Goal: Information Seeking & Learning: Compare options

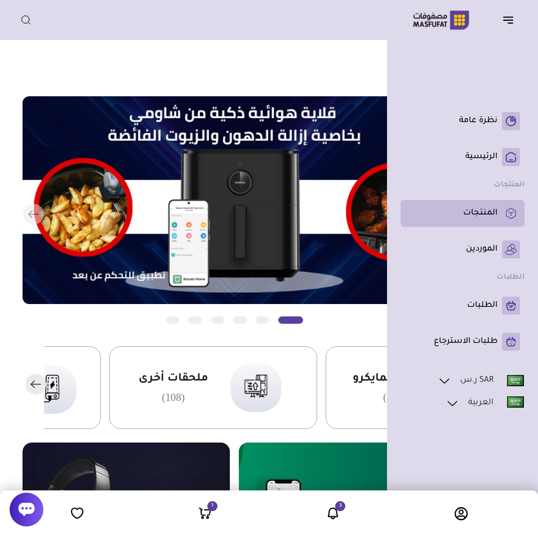
click at [478, 210] on p "المنتجات" at bounding box center [480, 213] width 34 height 11
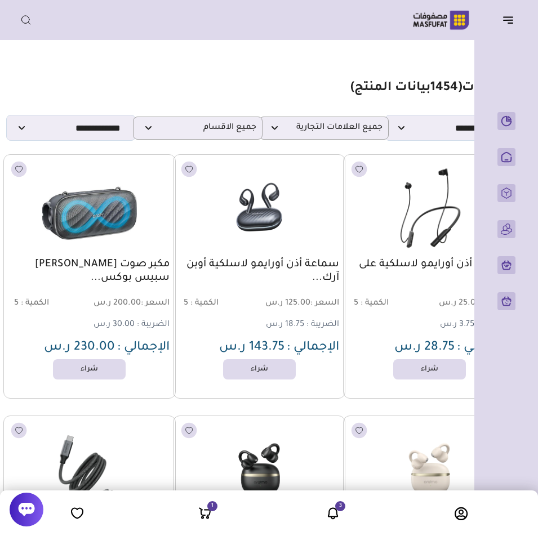
click at [23, 366] on div "مكبر صوت أورايمو لاسلكي سبيس بوكس... السعر : 200.00 ر.س الكمية : 5 الضريبة : 30…" at bounding box center [89, 276] width 172 height 245
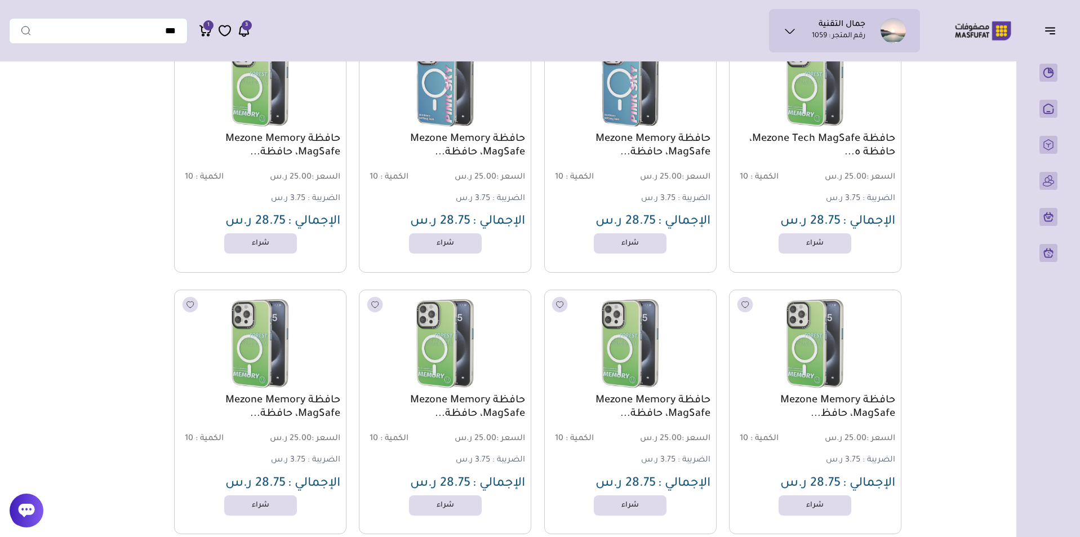
scroll to position [28760, 0]
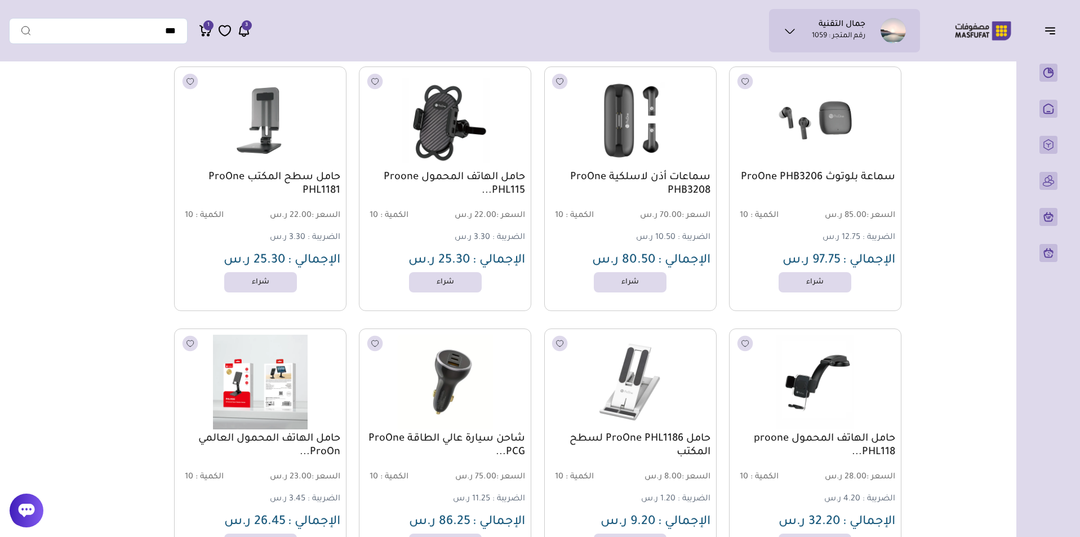
drag, startPoint x: 925, startPoint y: 356, endPoint x: 916, endPoint y: 243, distance: 113.6
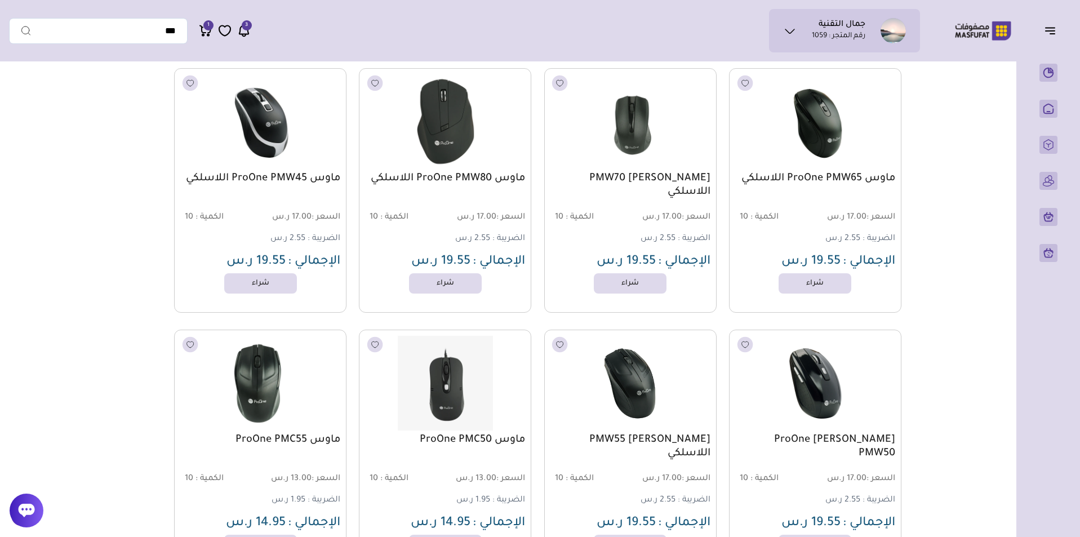
scroll to position [23534, 0]
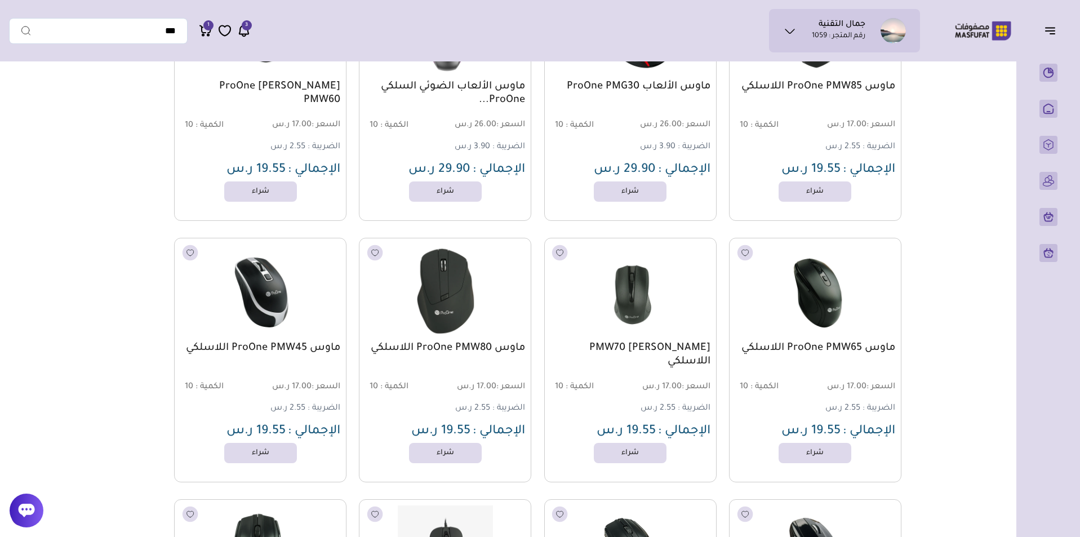
drag, startPoint x: 954, startPoint y: 244, endPoint x: 944, endPoint y: 141, distance: 103.6
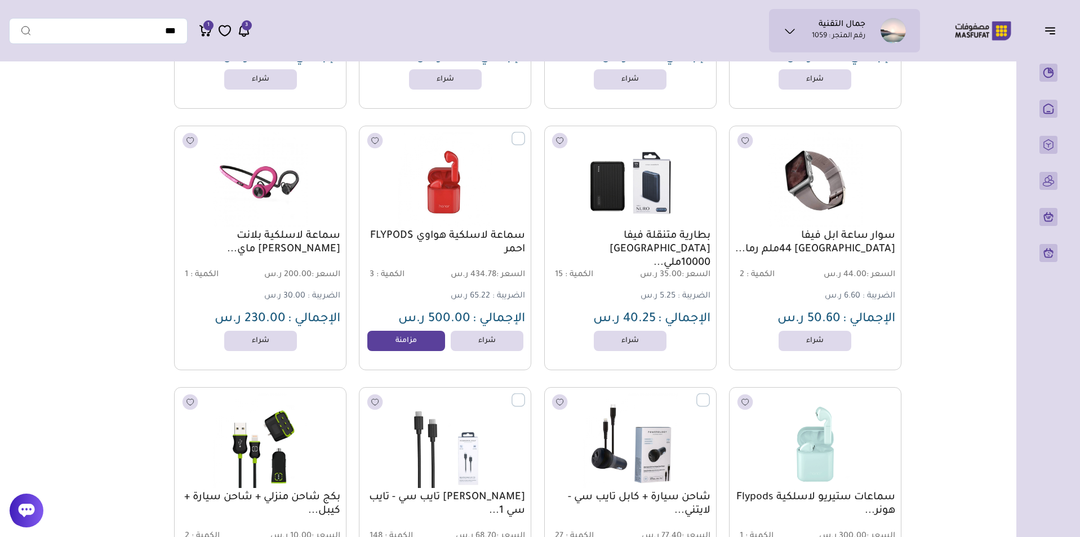
scroll to position [91463, 0]
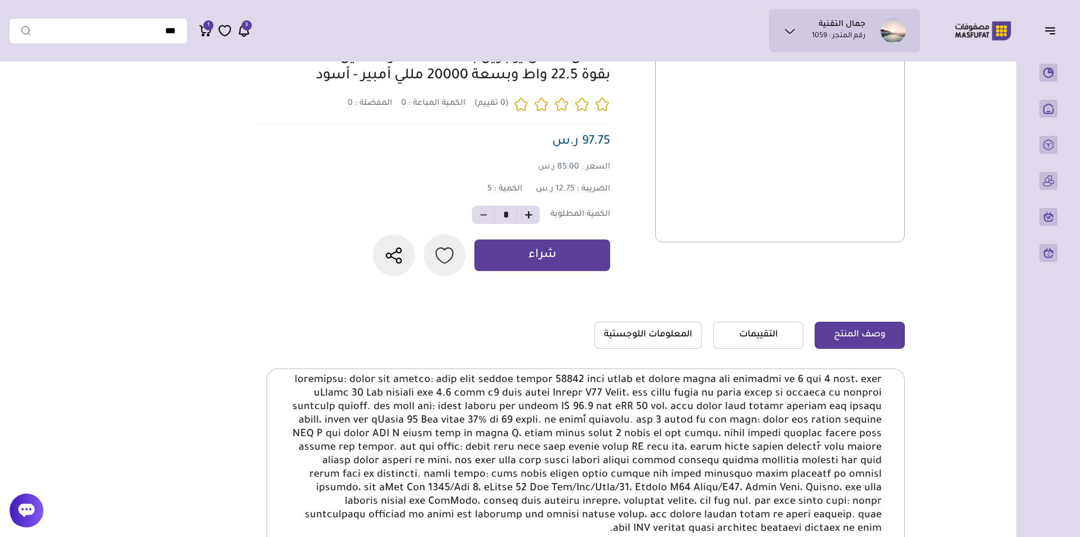
scroll to position [113, 0]
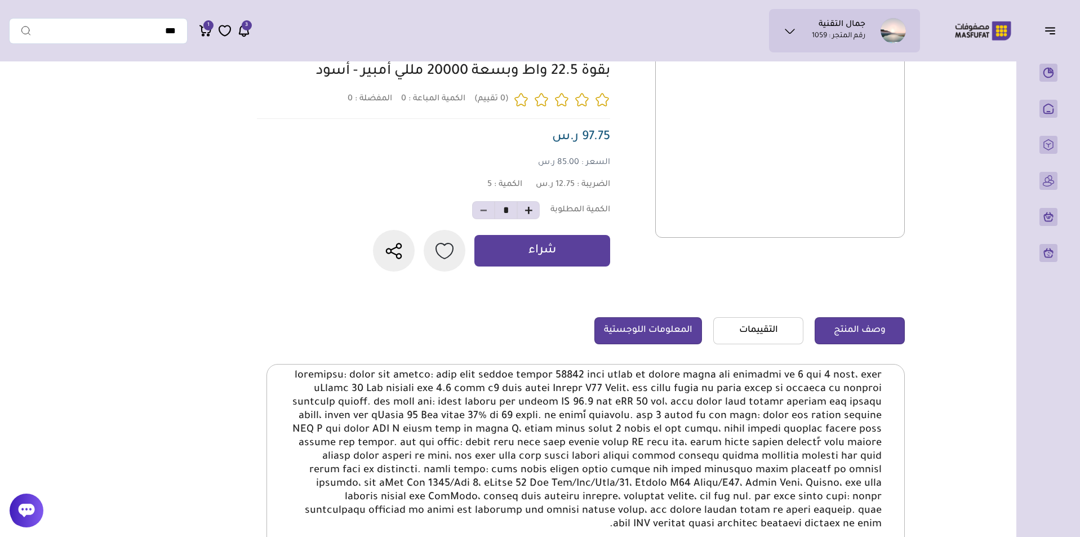
click at [614, 335] on link "المعلومات اللوجستية" at bounding box center [648, 330] width 108 height 27
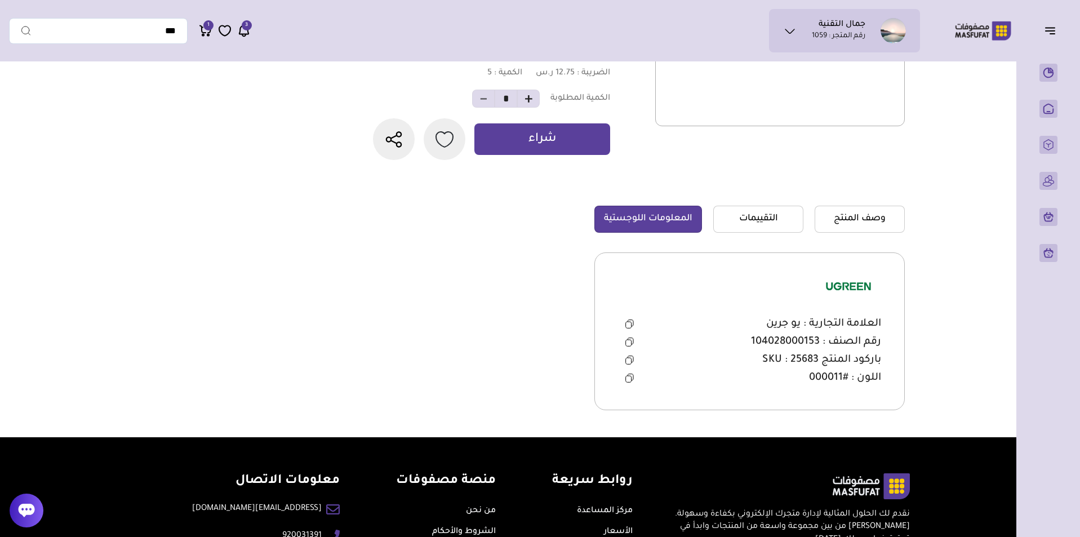
scroll to position [225, 0]
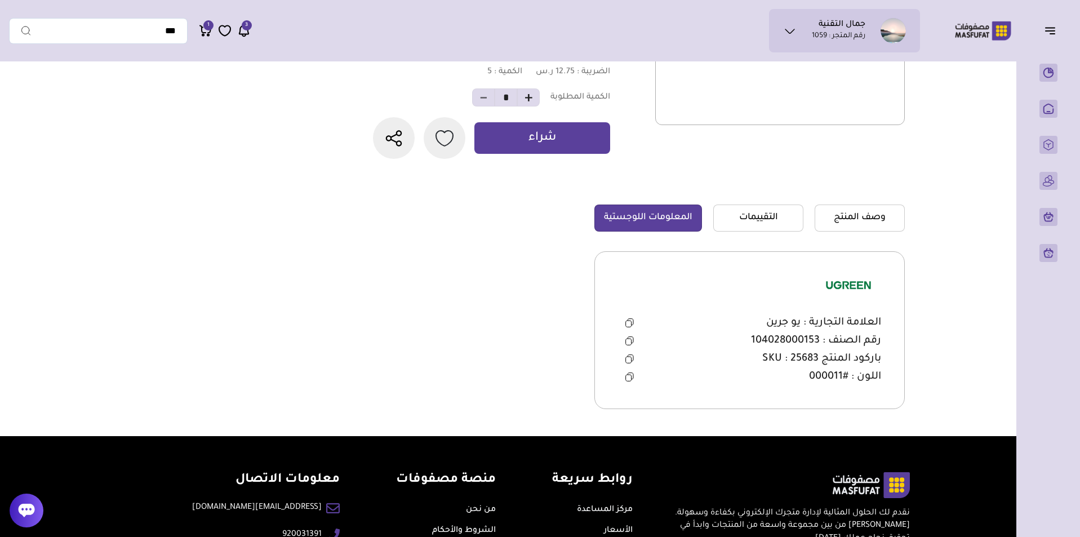
click at [634, 343] on button at bounding box center [629, 340] width 23 height 17
click at [808, 335] on span "رقم الصنف : 104028000153" at bounding box center [816, 341] width 130 height 14
click at [629, 337] on icon at bounding box center [629, 340] width 8 height 9
click at [869, 168] on div at bounding box center [780, 54] width 250 height 245
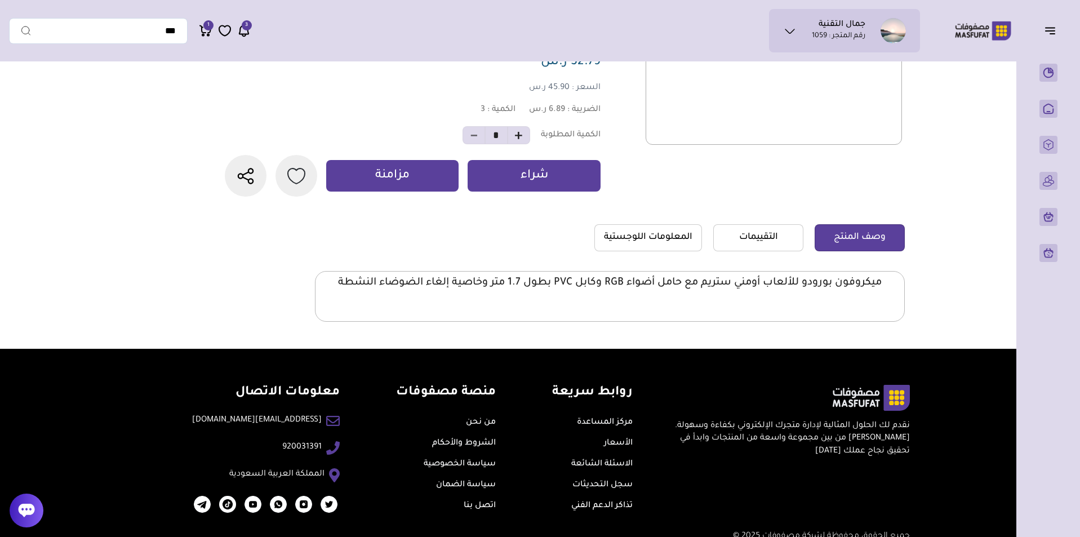
scroll to position [225, 0]
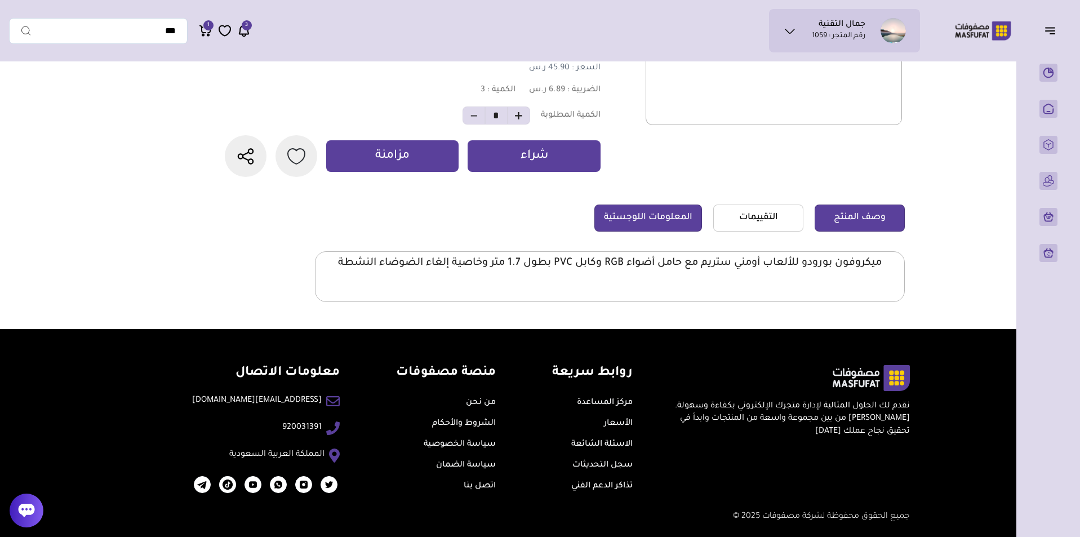
click at [689, 232] on link "المعلومات اللوجستية" at bounding box center [648, 218] width 108 height 27
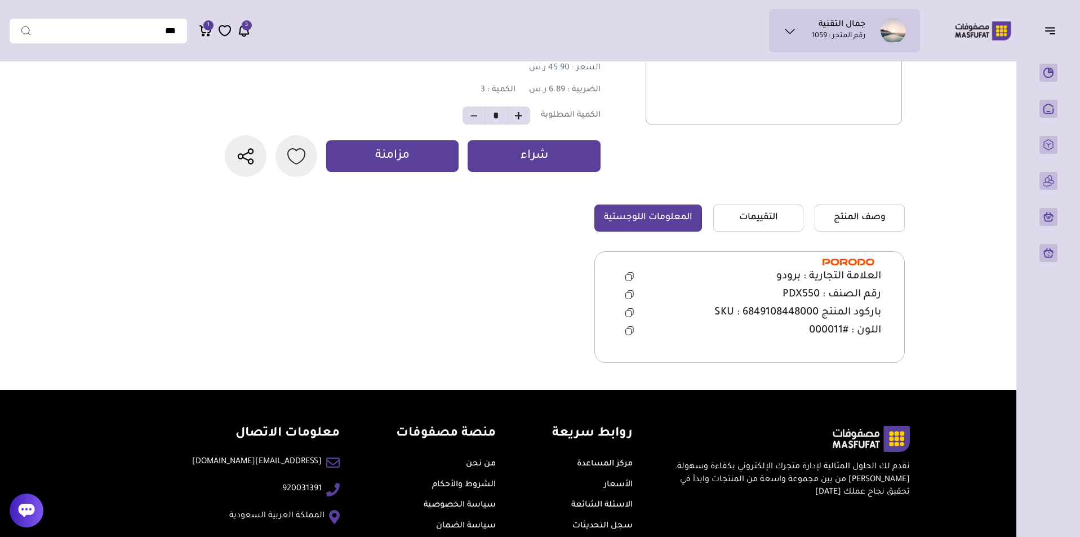
click at [627, 299] on icon at bounding box center [629, 294] width 8 height 9
click at [757, 168] on div at bounding box center [774, 54] width 256 height 245
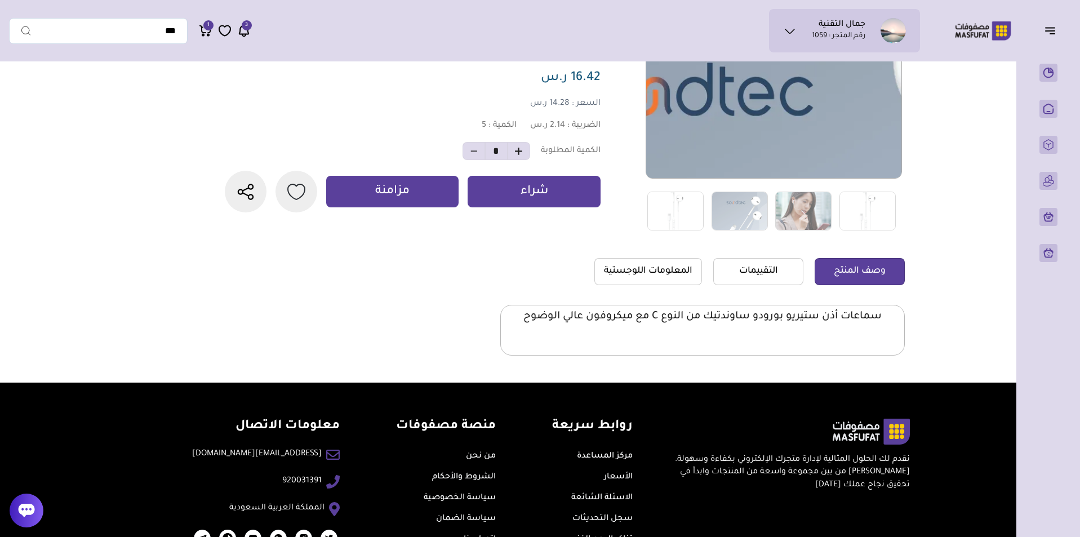
scroll to position [232, 0]
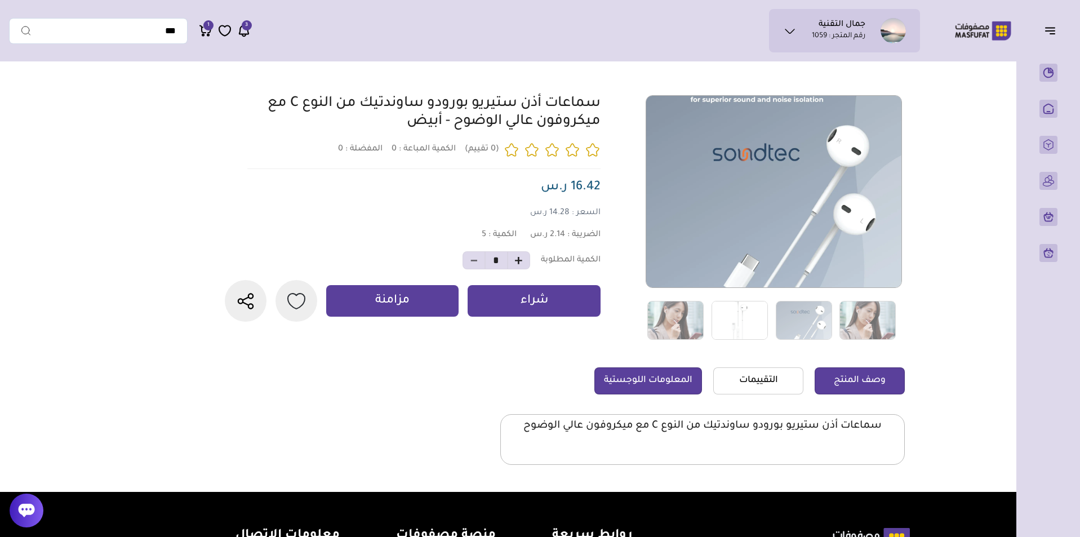
click at [650, 386] on link "المعلومات اللوجستية" at bounding box center [648, 380] width 108 height 27
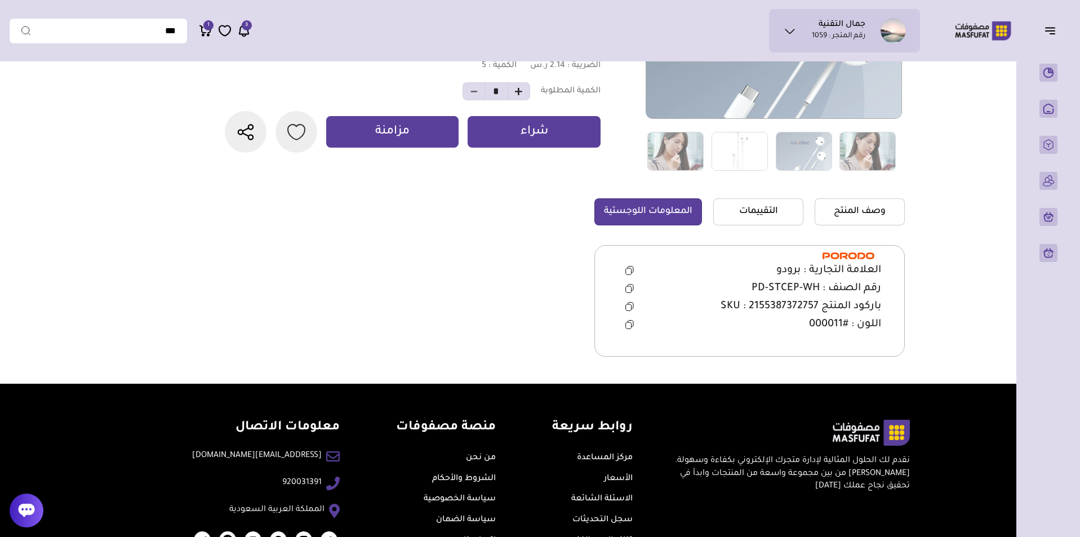
click at [630, 286] on icon at bounding box center [629, 288] width 8 height 9
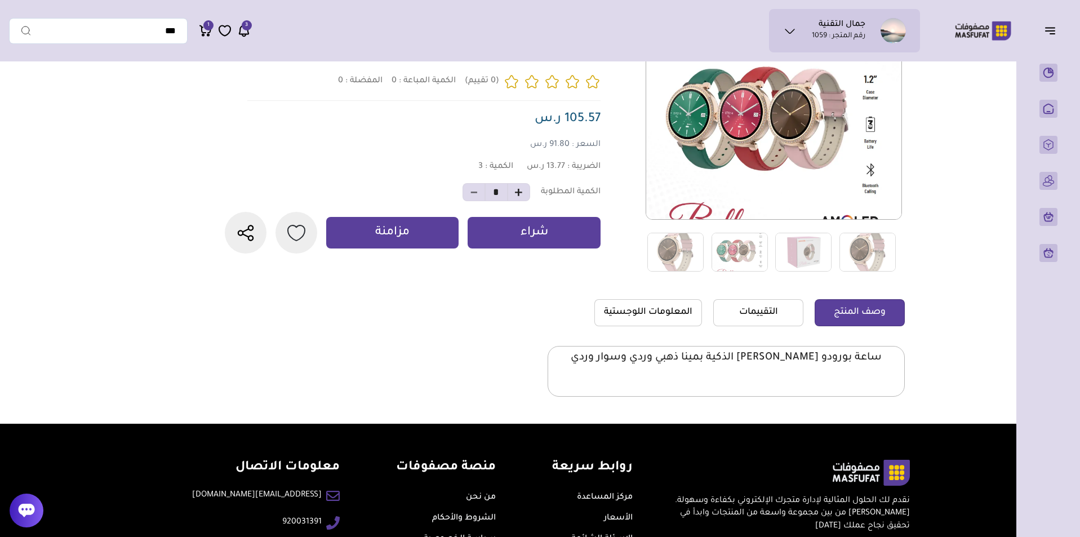
scroll to position [232, 0]
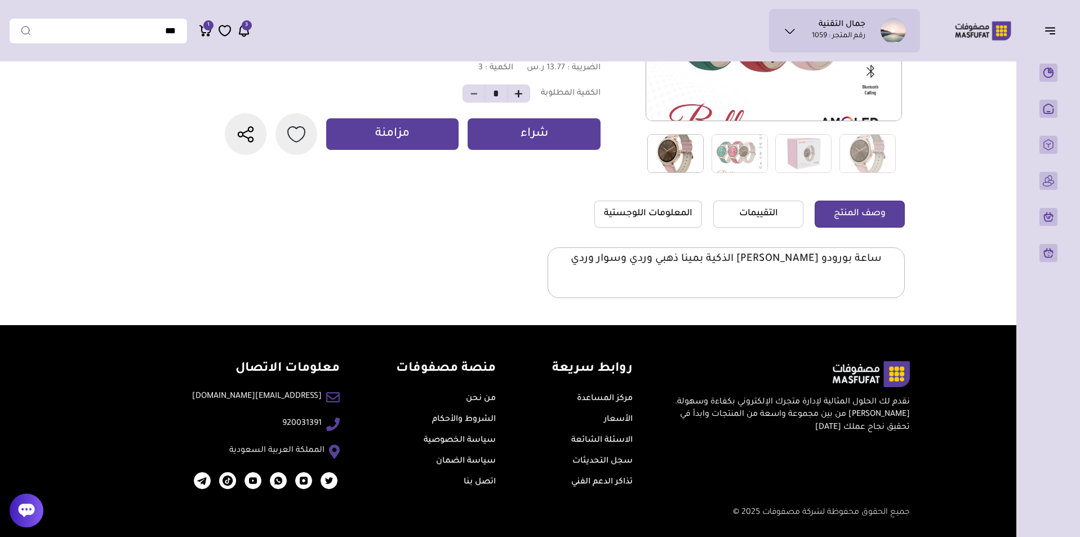
click at [682, 155] on img at bounding box center [675, 153] width 56 height 39
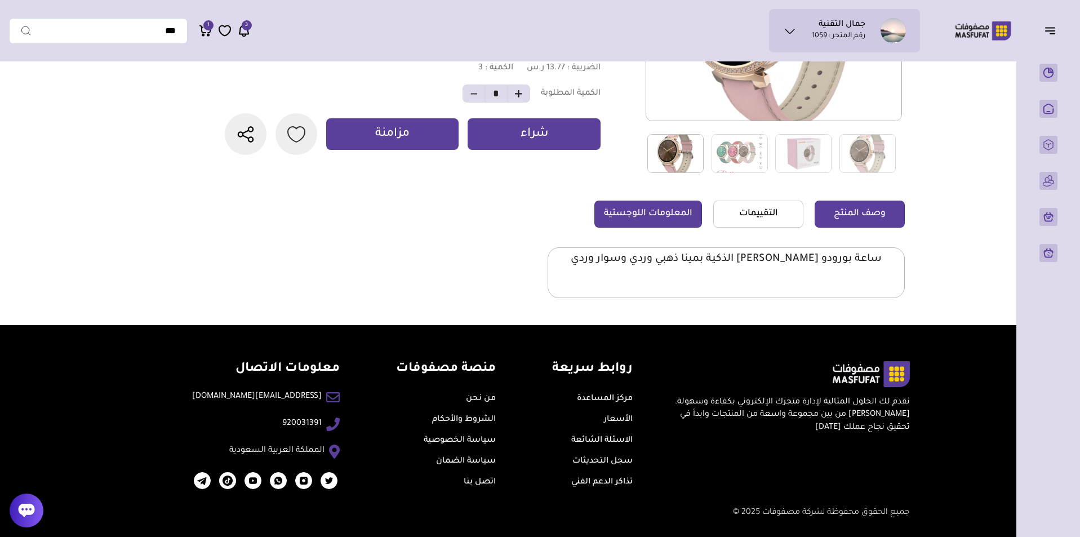
click at [663, 201] on link "المعلومات اللوجستية" at bounding box center [648, 214] width 108 height 27
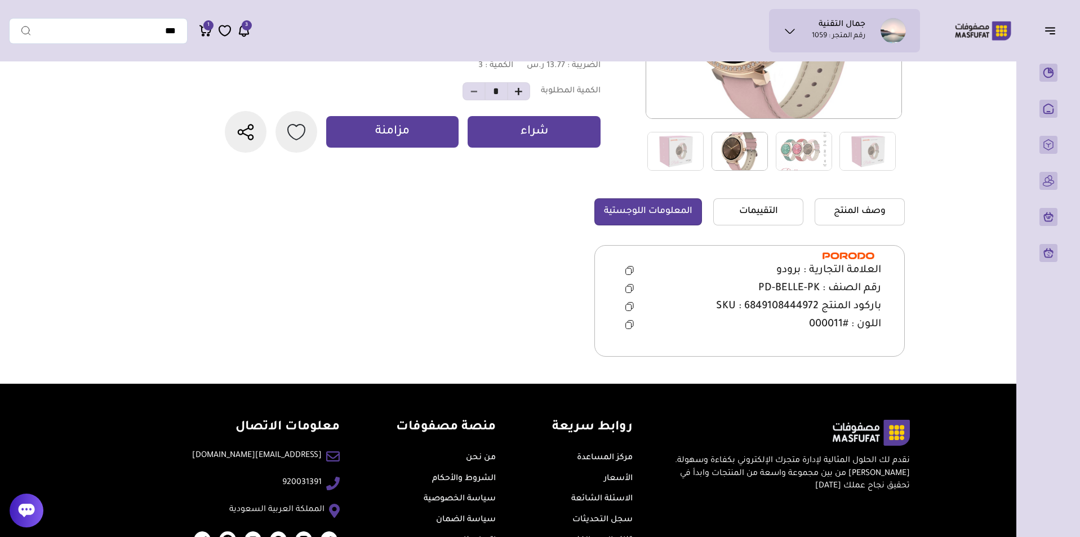
click at [628, 285] on icon at bounding box center [629, 288] width 8 height 9
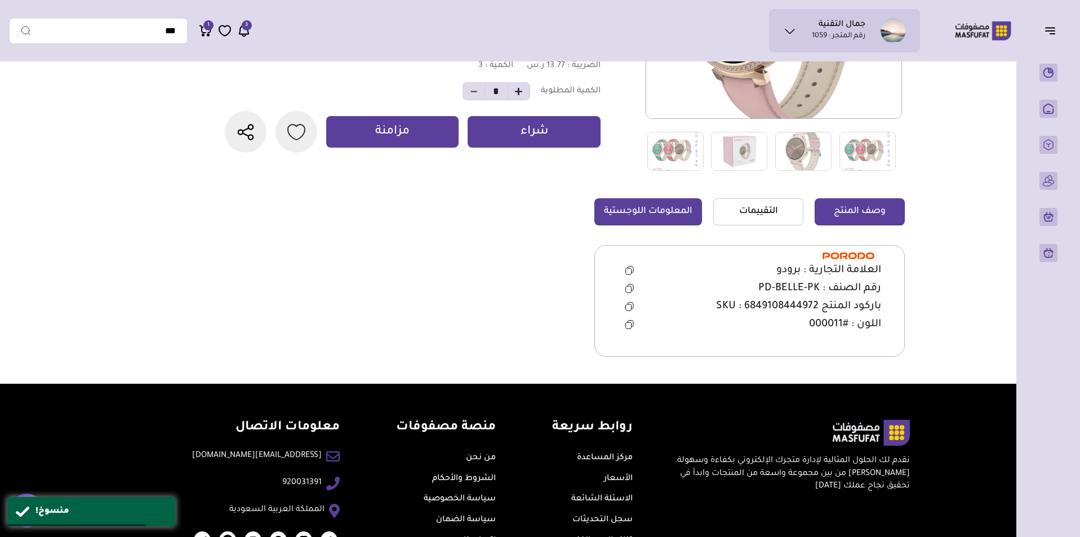
click at [858, 217] on link "وصف المنتج" at bounding box center [860, 211] width 90 height 27
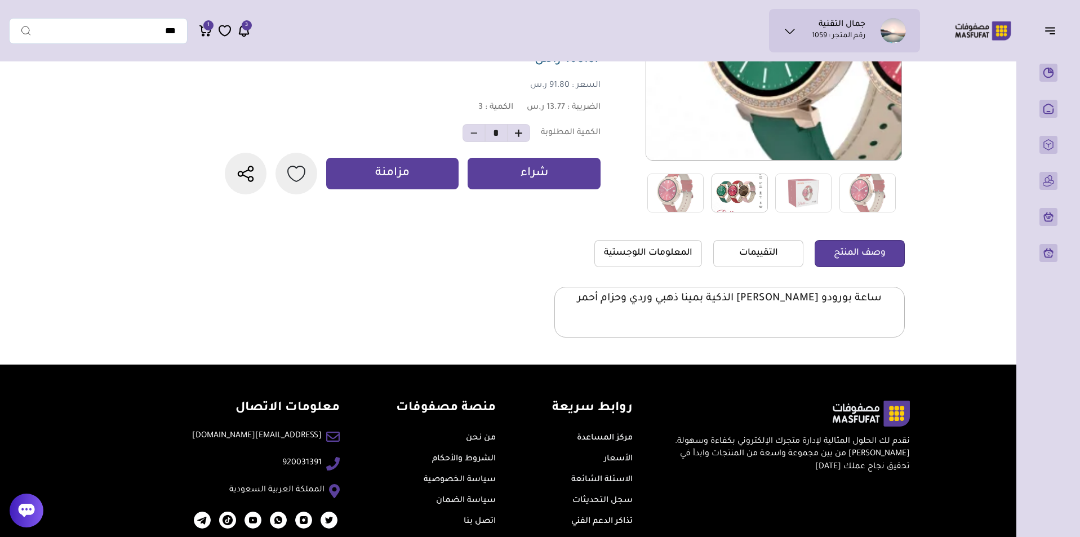
scroll to position [225, 0]
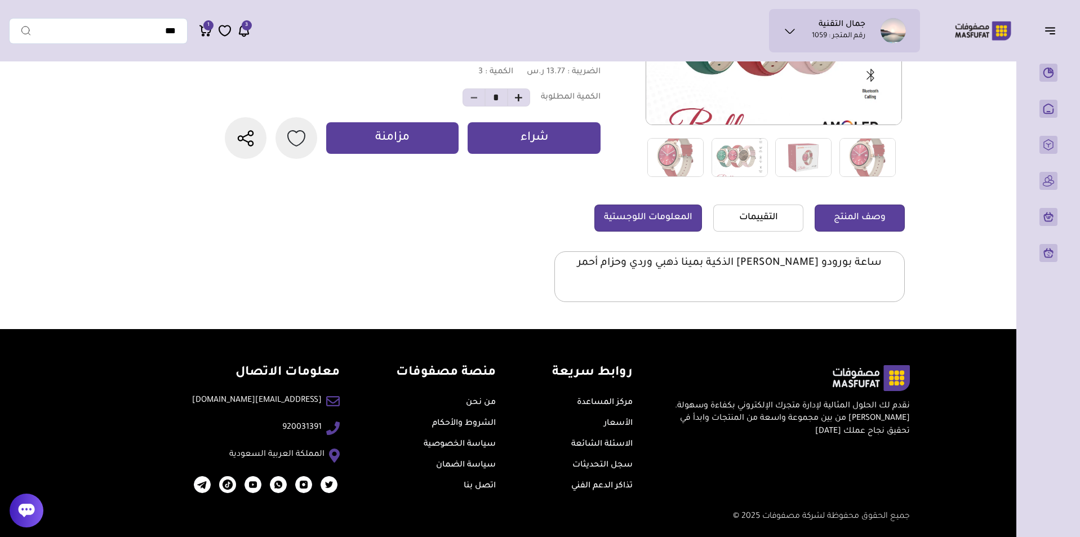
click at [676, 216] on link "المعلومات اللوجستية" at bounding box center [648, 218] width 108 height 27
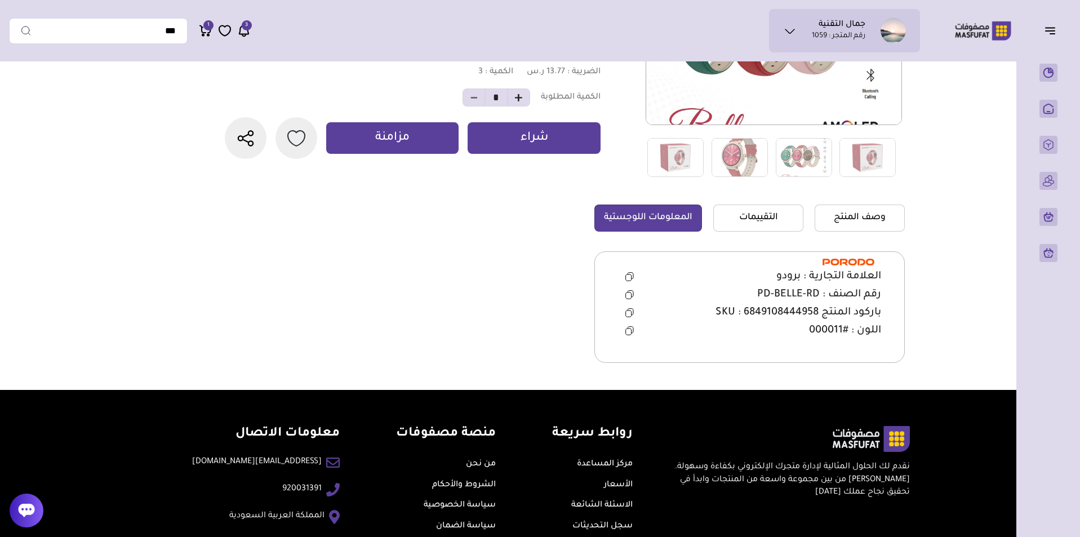
click at [628, 292] on icon at bounding box center [629, 294] width 8 height 9
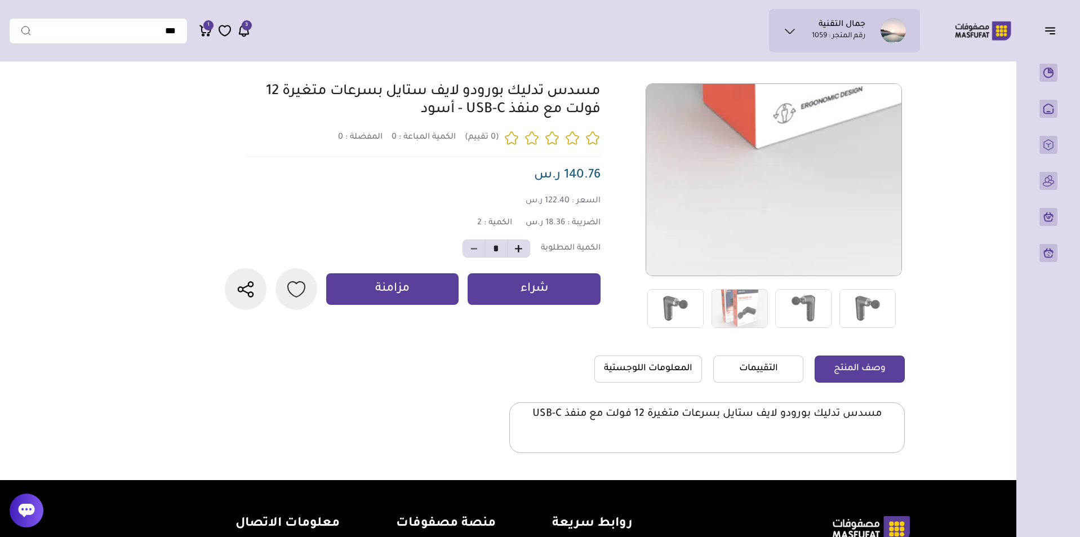
scroll to position [232, 0]
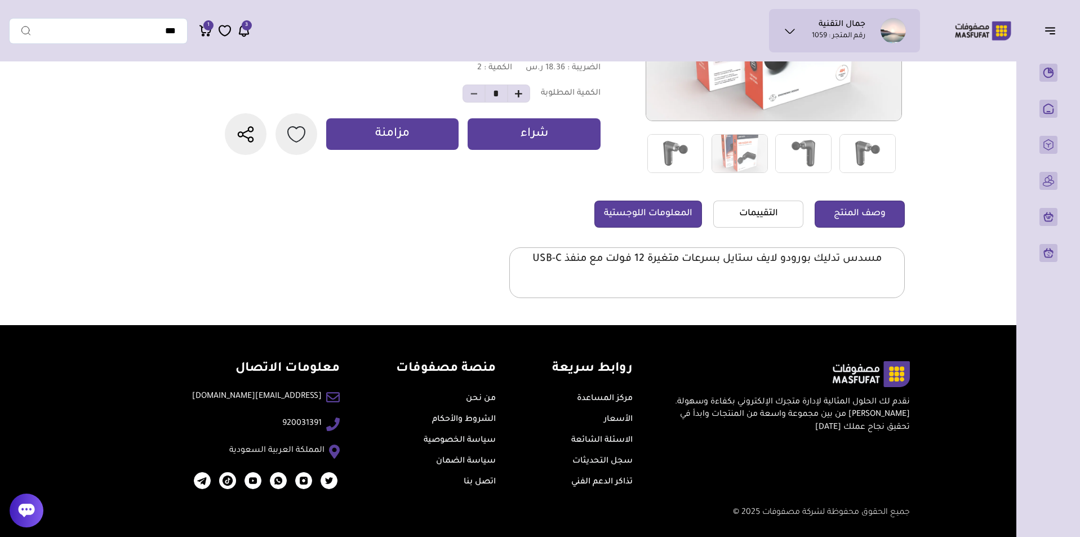
click at [659, 215] on link "المعلومات اللوجستية" at bounding box center [648, 214] width 108 height 27
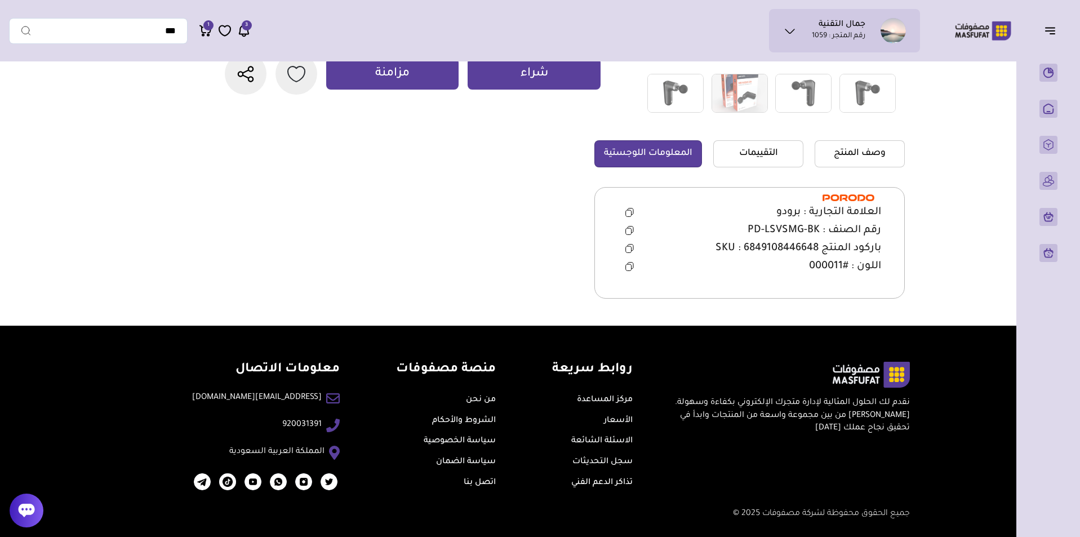
scroll to position [290, 0]
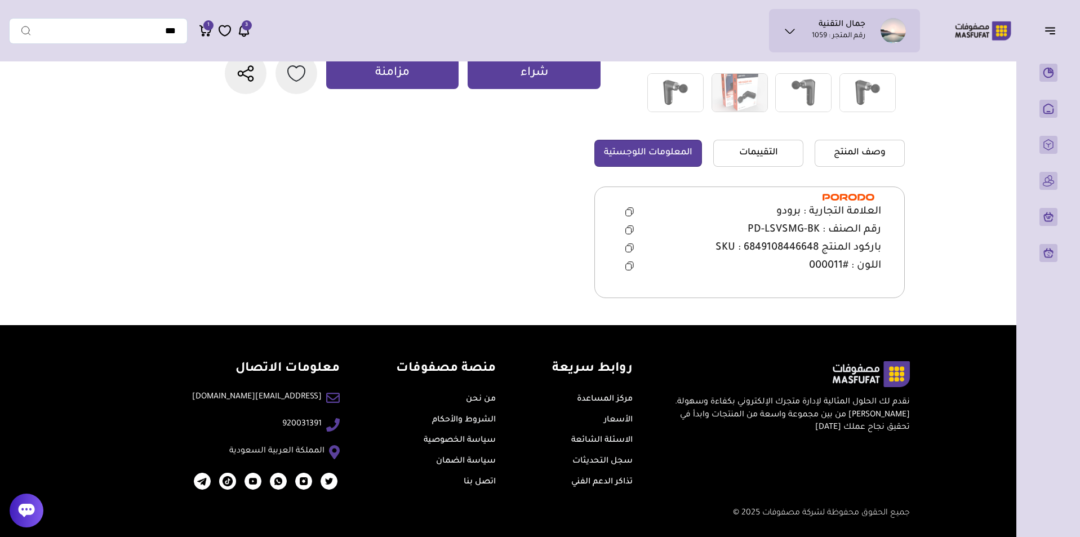
click at [628, 230] on icon at bounding box center [629, 229] width 8 height 9
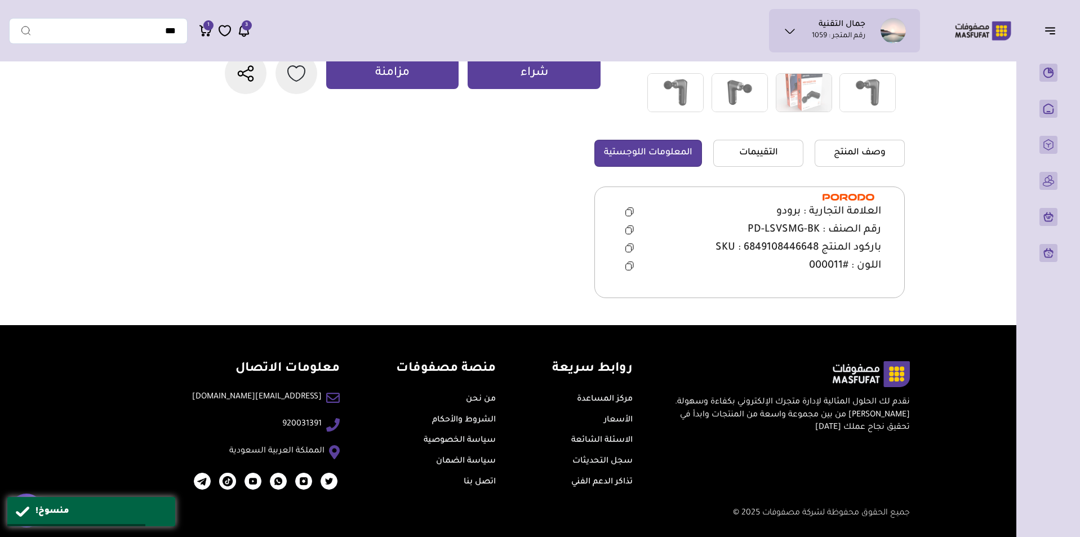
click at [854, 210] on span "العلامة التجارية : برودو" at bounding box center [828, 212] width 105 height 14
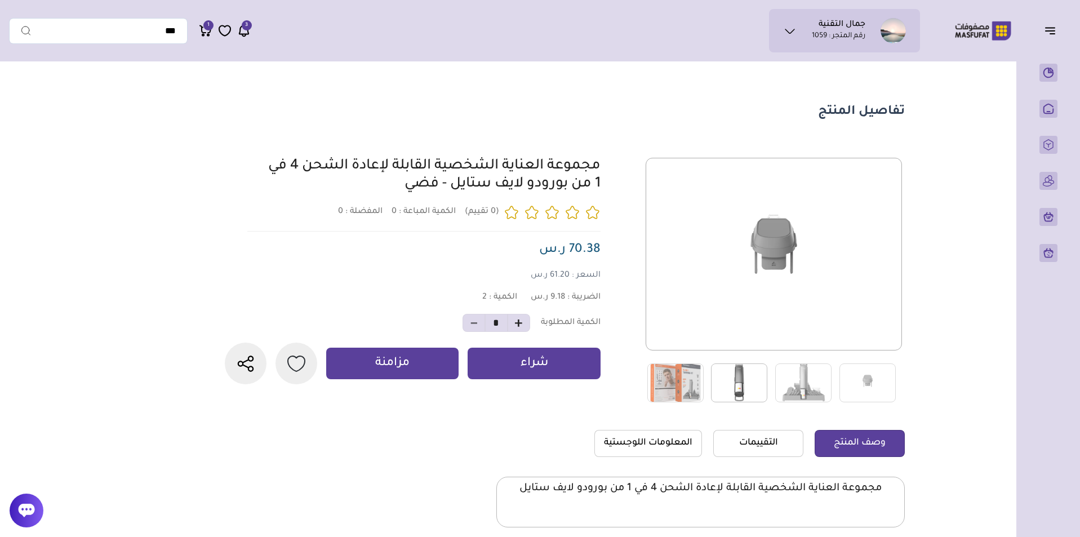
click at [726, 383] on img at bounding box center [739, 382] width 56 height 39
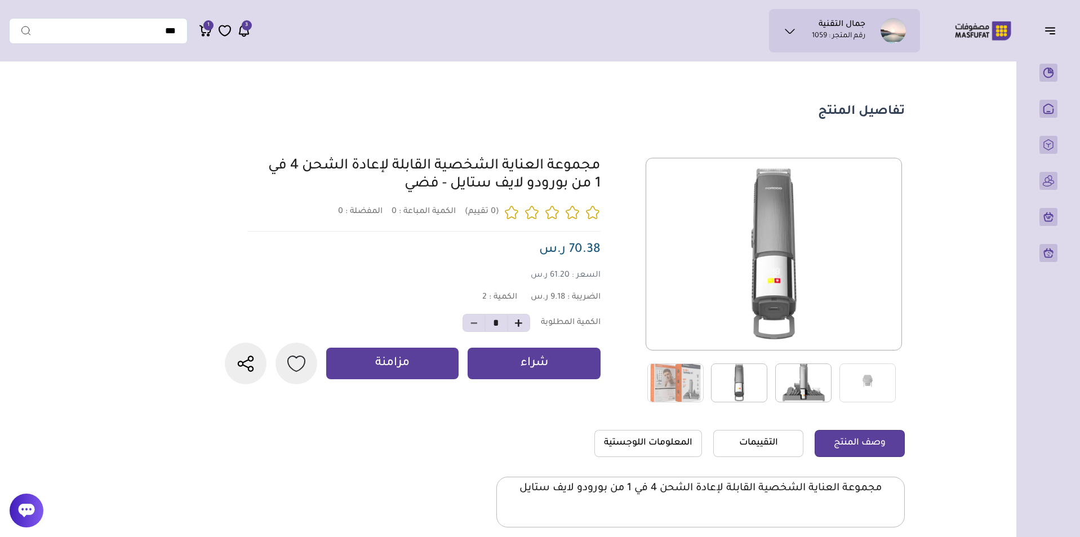
click at [799, 383] on img at bounding box center [803, 382] width 56 height 39
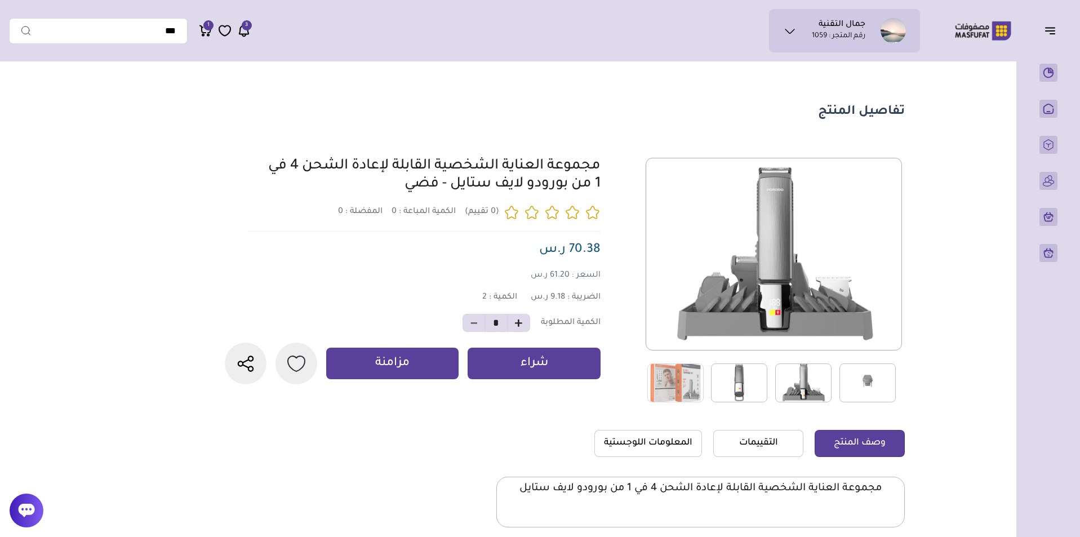
click at [849, 386] on img at bounding box center [868, 382] width 56 height 39
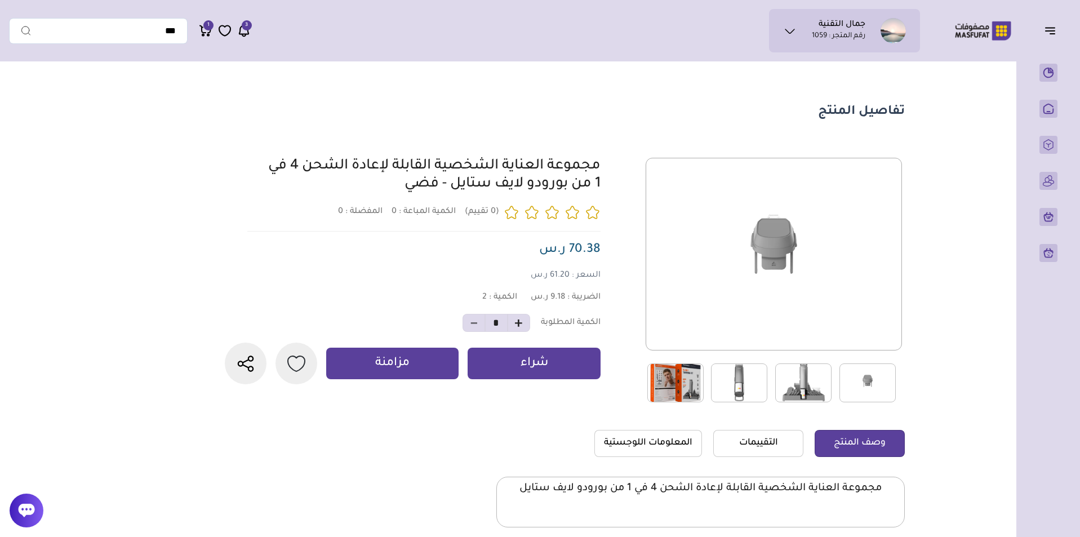
click at [668, 390] on img at bounding box center [675, 382] width 56 height 39
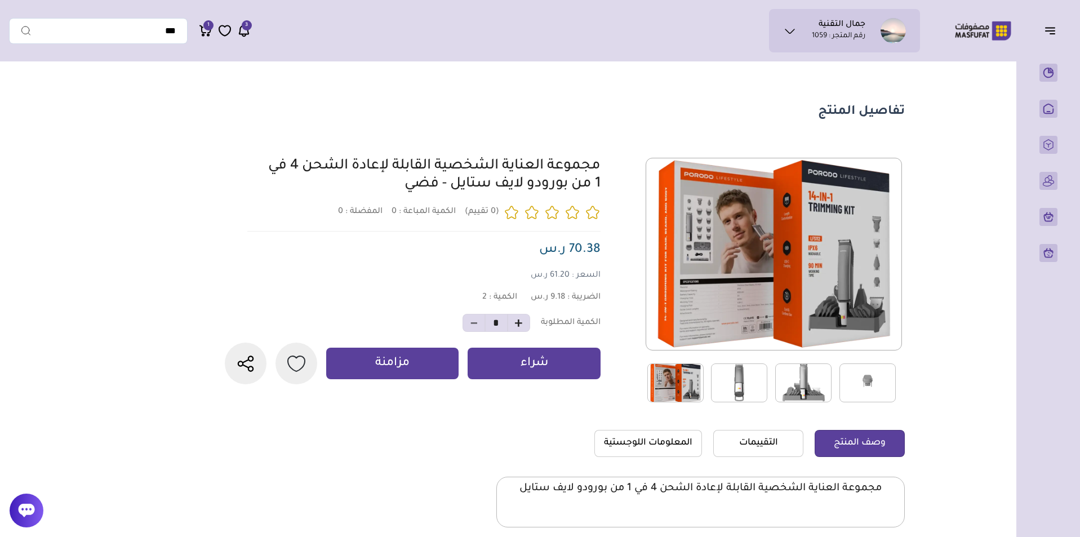
click at [748, 387] on img at bounding box center [739, 382] width 56 height 39
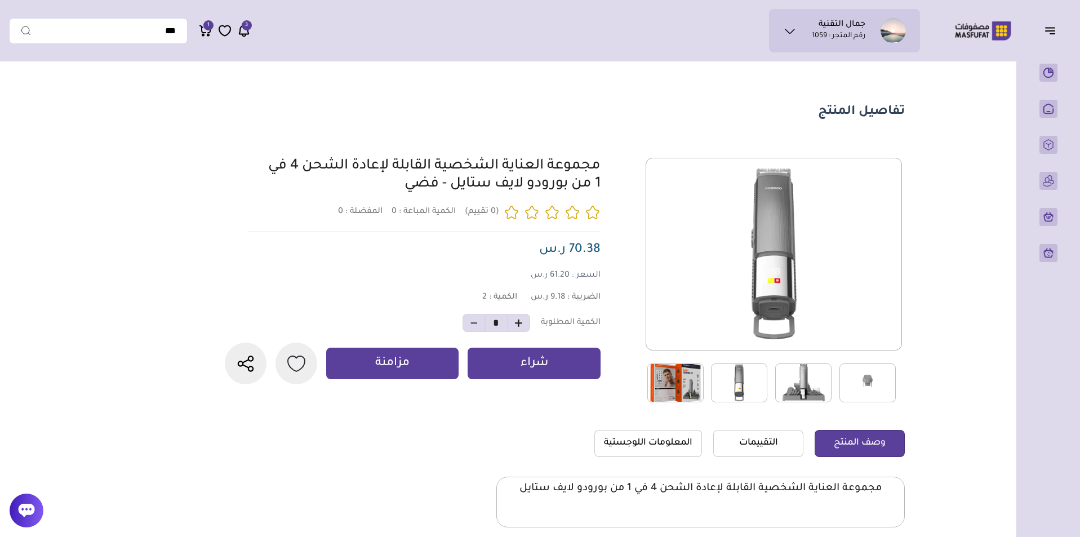
click at [794, 389] on img at bounding box center [803, 382] width 56 height 39
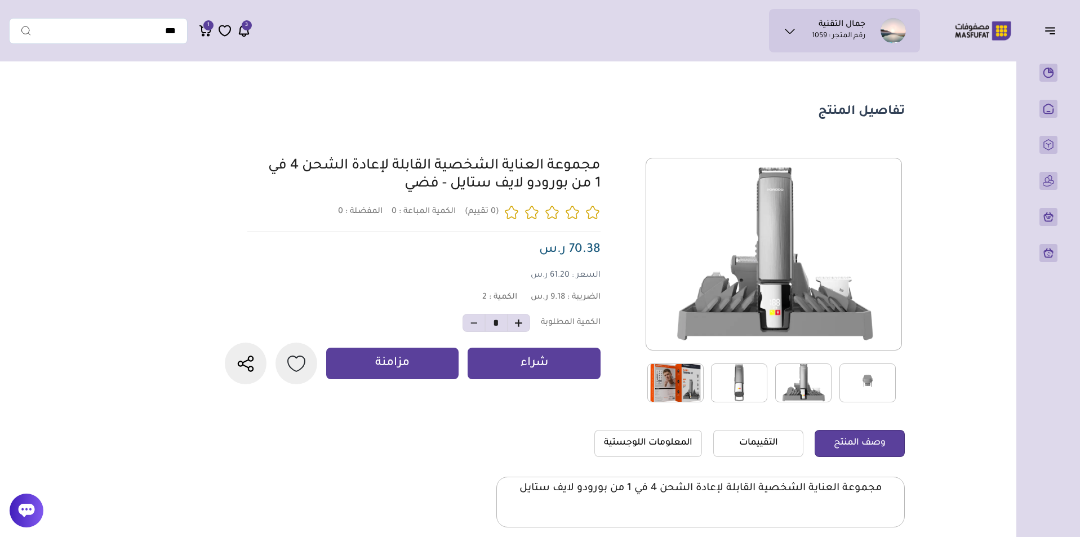
click at [851, 383] on img at bounding box center [868, 382] width 56 height 39
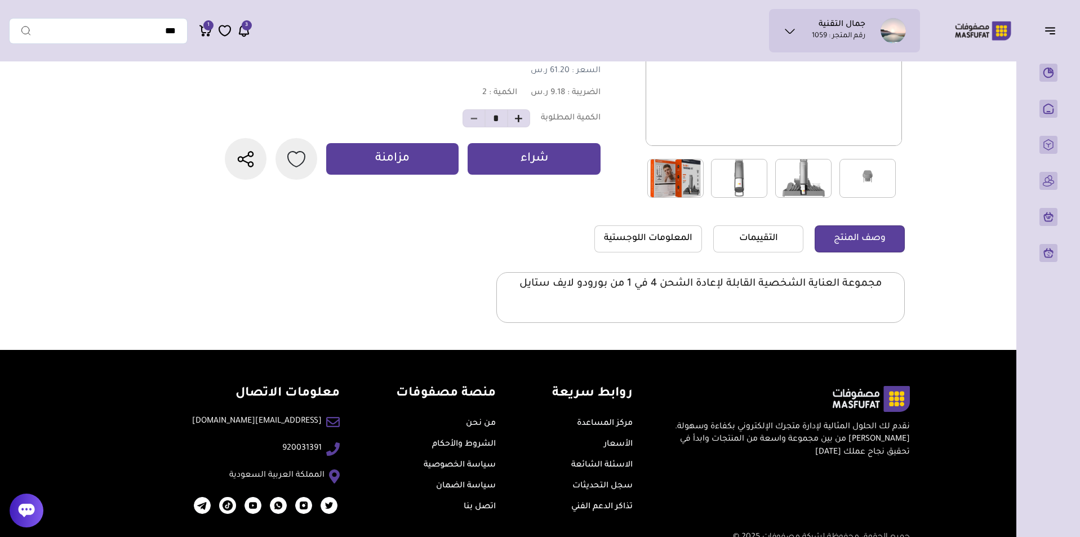
scroll to position [232, 0]
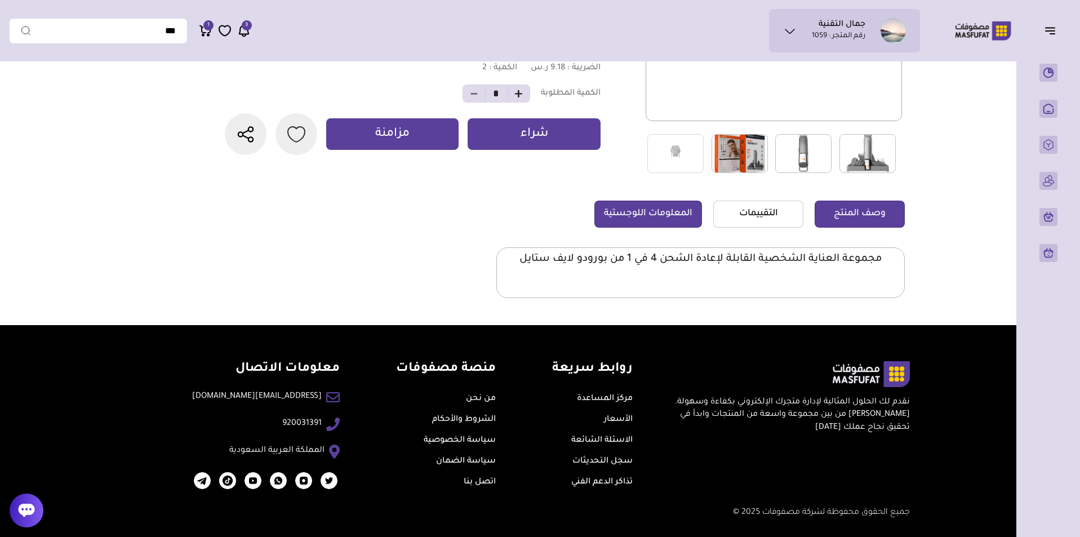
click at [652, 224] on link "المعلومات اللوجستية" at bounding box center [648, 214] width 108 height 27
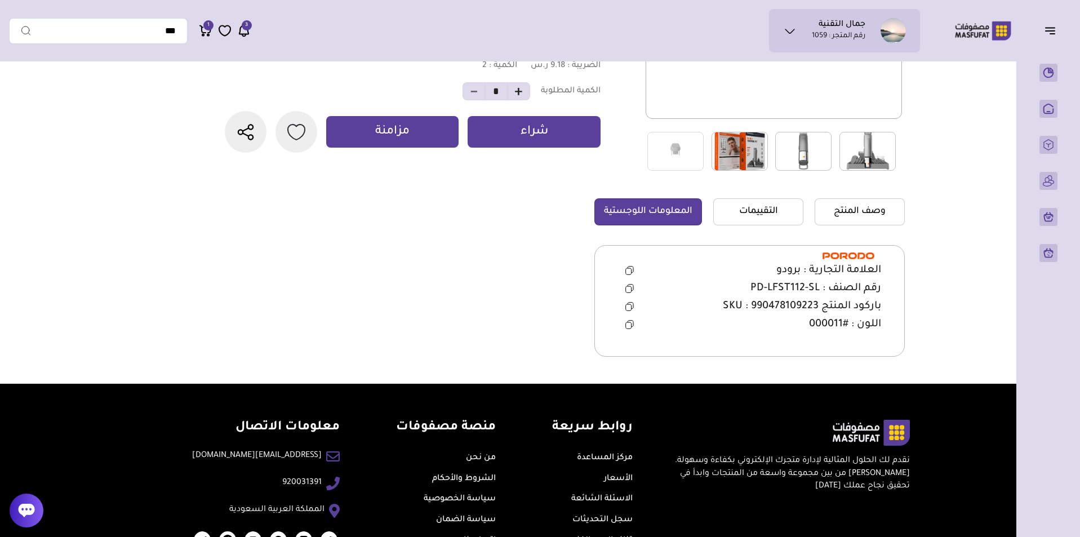
click at [631, 289] on icon at bounding box center [629, 288] width 8 height 9
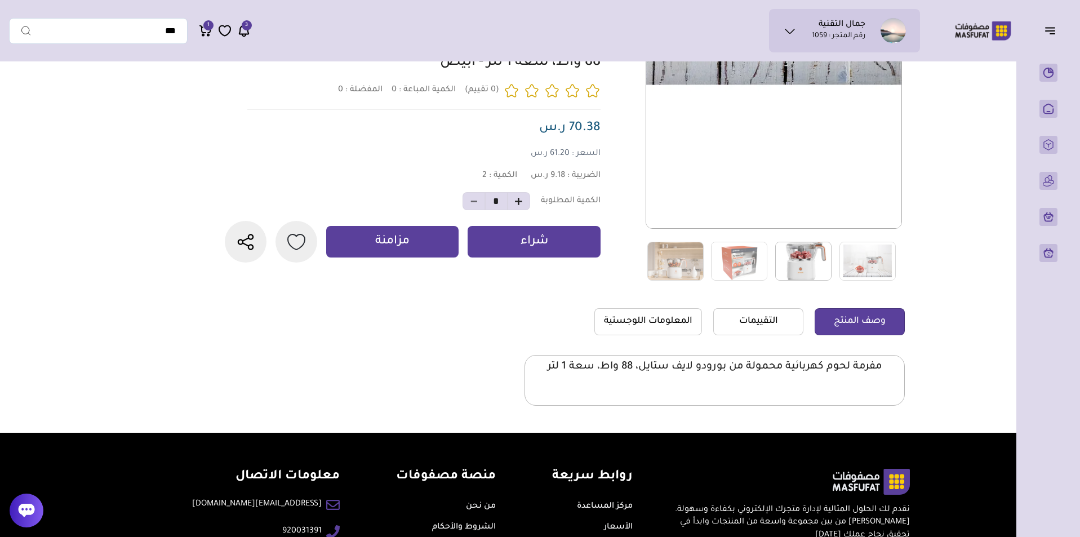
scroll to position [119, 0]
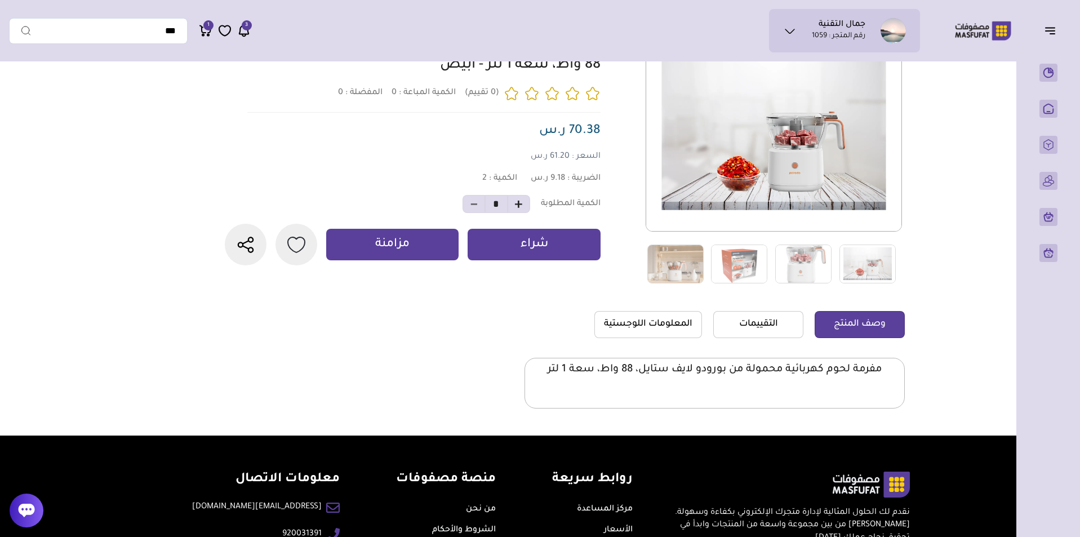
click at [806, 242] on div at bounding box center [774, 161] width 256 height 245
click at [806, 255] on img at bounding box center [803, 264] width 56 height 39
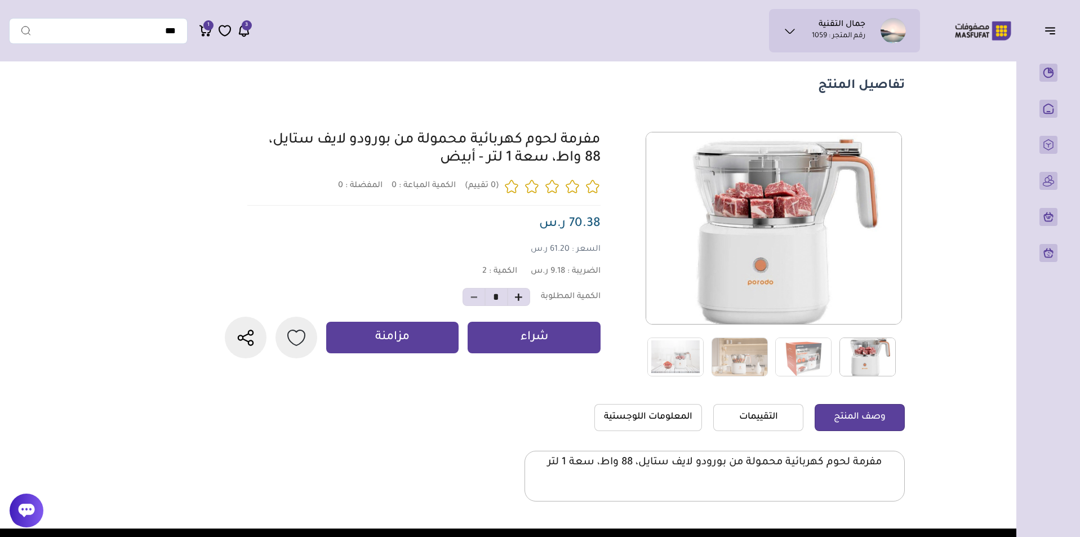
scroll to position [6, 0]
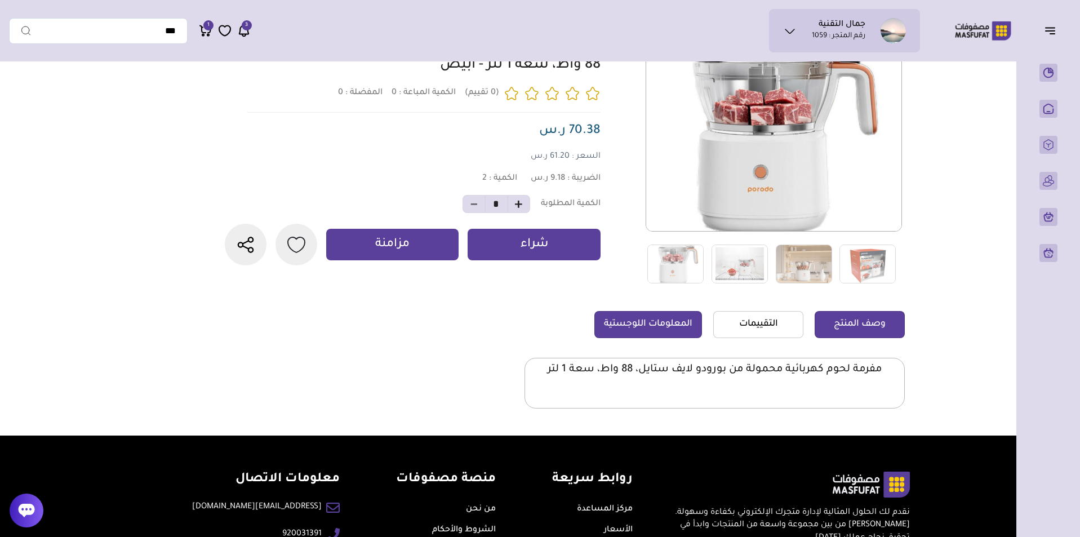
click at [682, 325] on link "المعلومات اللوجستية" at bounding box center [648, 324] width 108 height 27
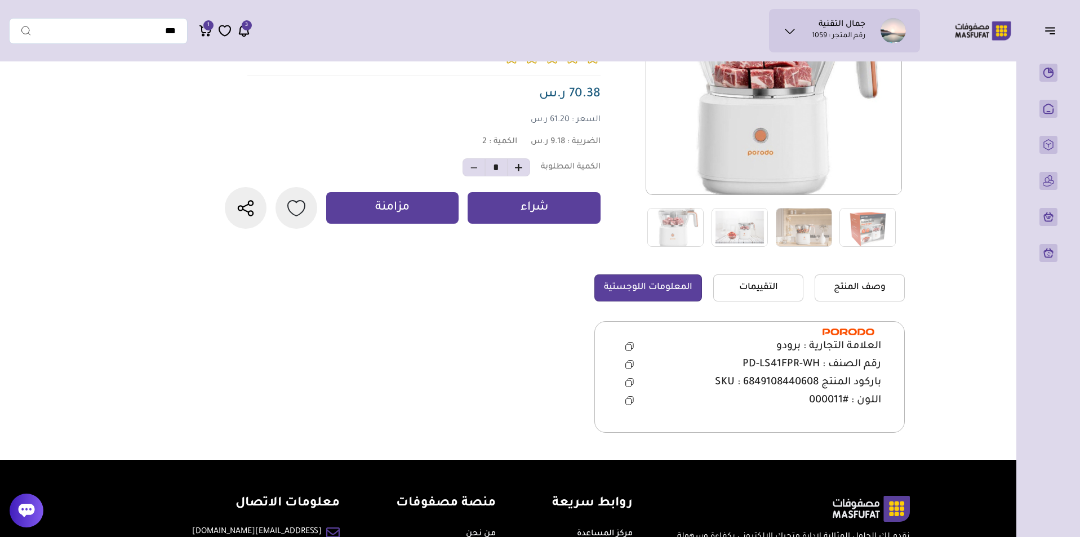
scroll to position [175, 0]
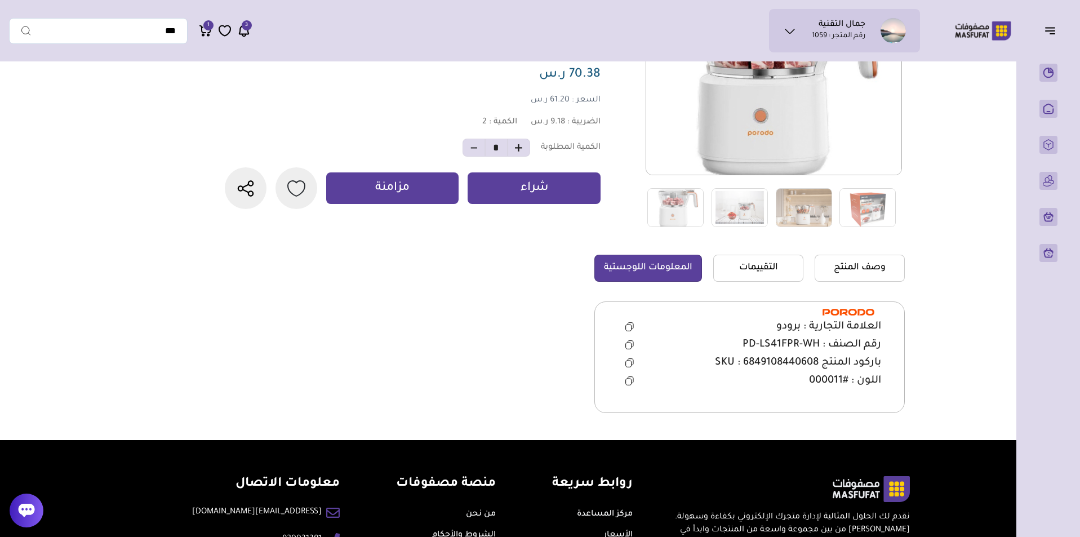
click at [618, 342] on button at bounding box center [629, 344] width 23 height 17
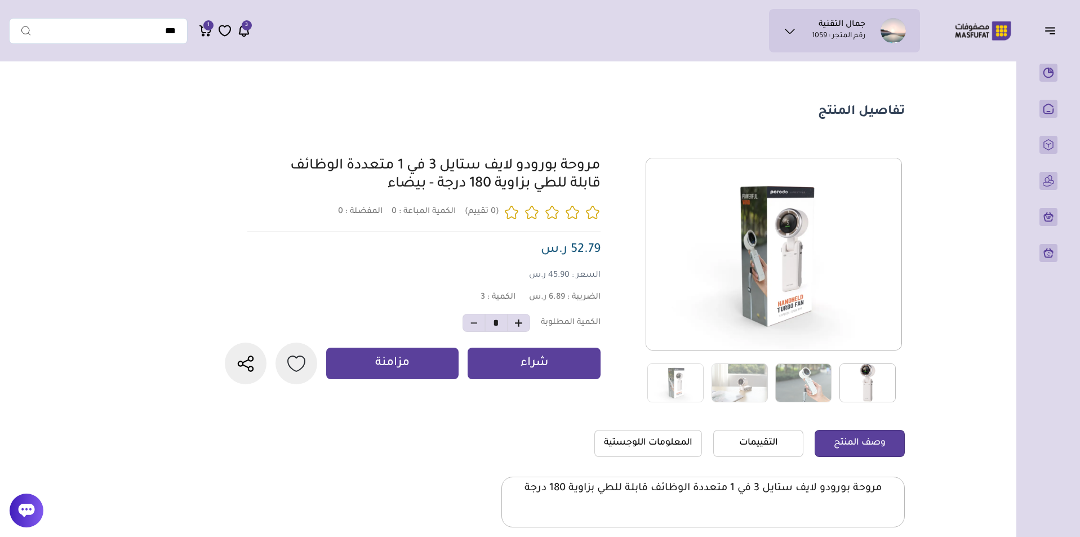
click at [871, 368] on img at bounding box center [868, 382] width 56 height 39
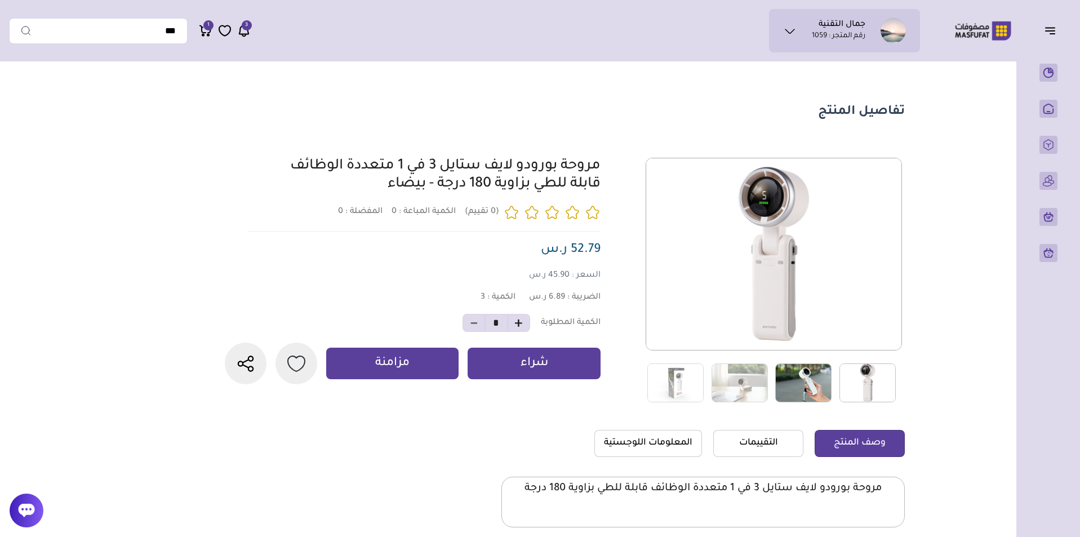
click at [813, 376] on img at bounding box center [803, 382] width 56 height 39
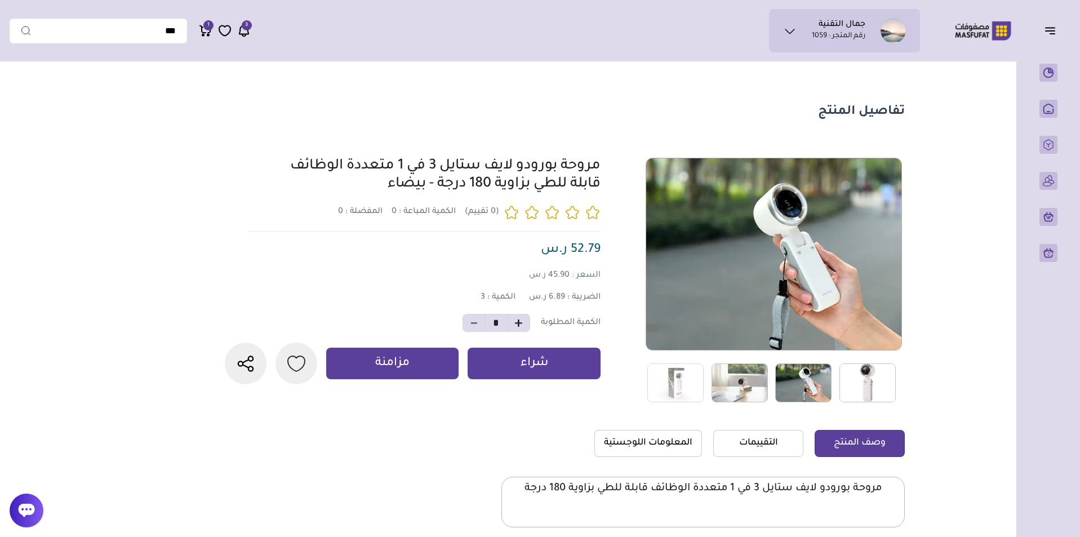
click at [748, 371] on img at bounding box center [740, 382] width 56 height 39
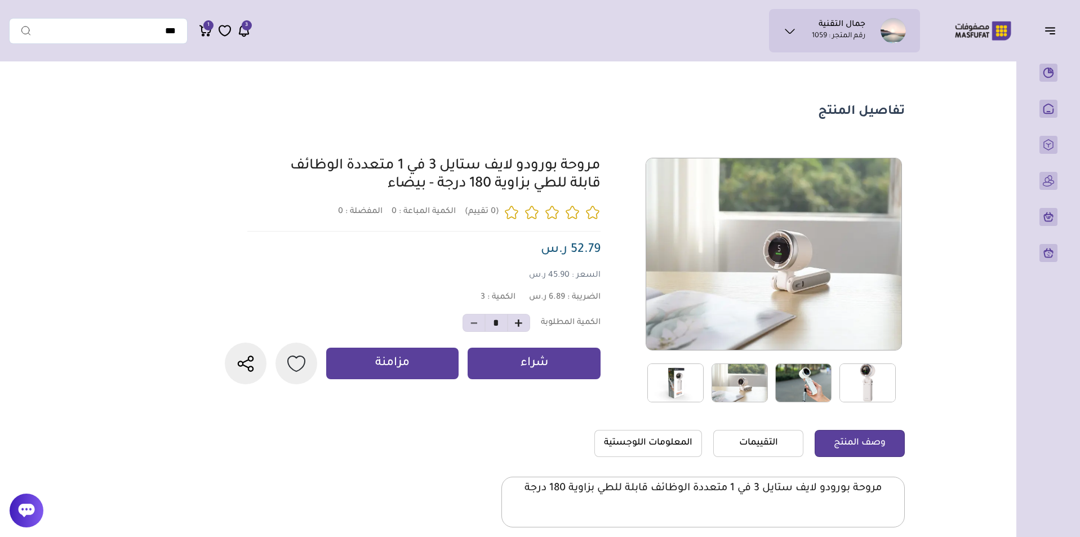
click at [672, 371] on img at bounding box center [675, 382] width 56 height 39
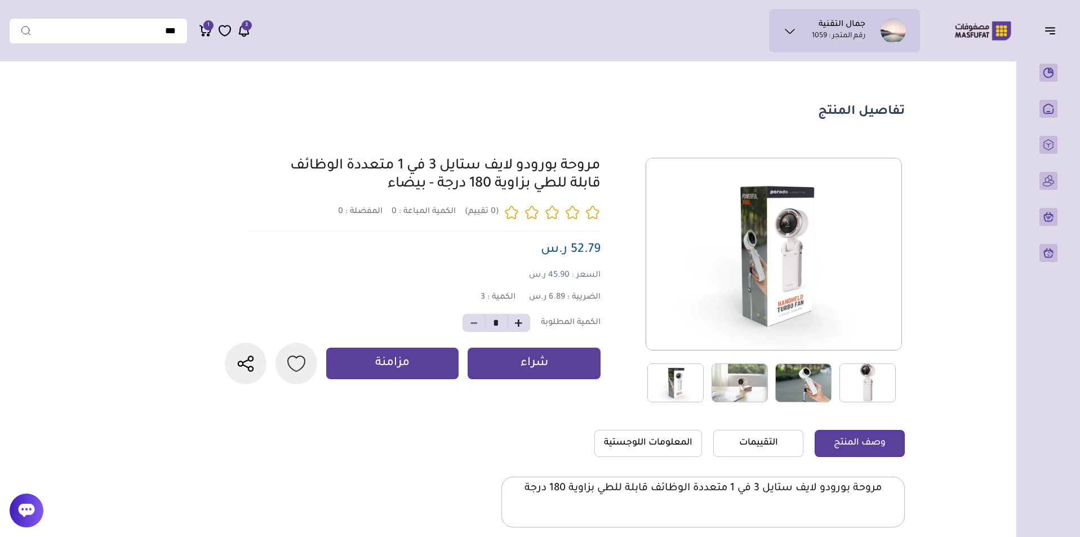
click at [874, 372] on img at bounding box center [868, 382] width 56 height 39
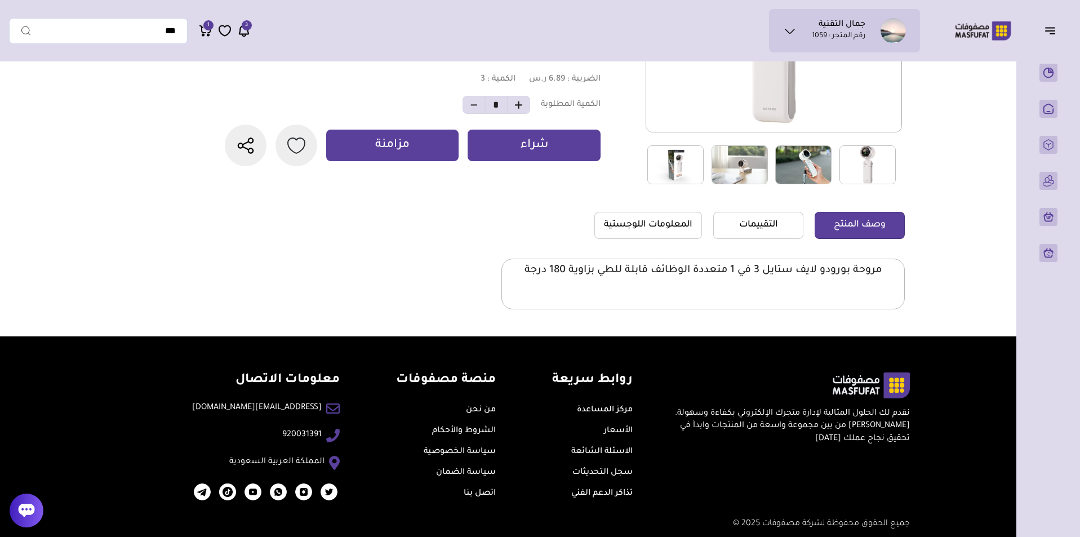
scroll to position [225, 0]
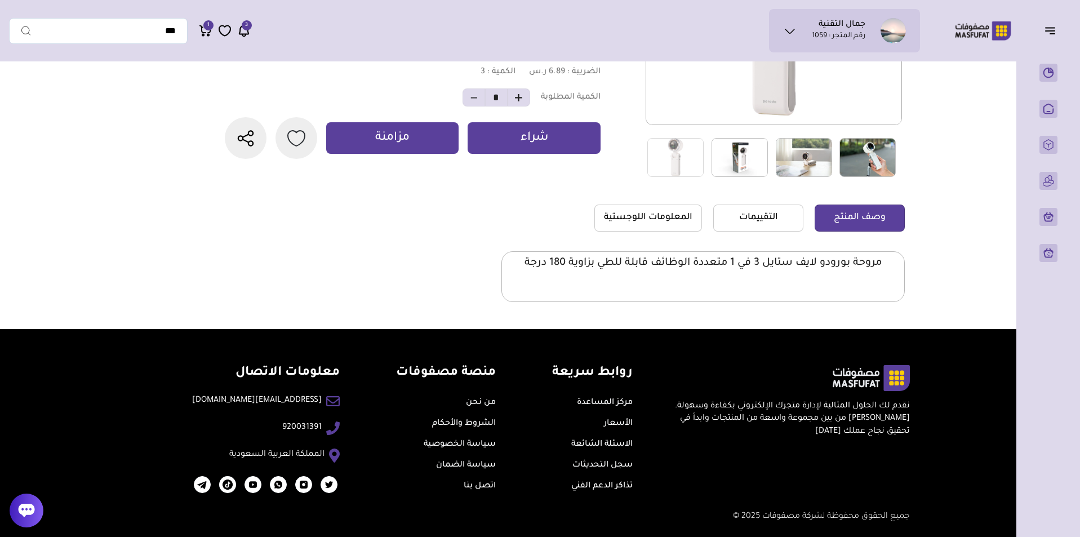
click at [660, 238] on div "وصف المنتج التقييمات المعلومات اللوجستية" at bounding box center [702, 253] width 403 height 97
click at [661, 228] on link "المعلومات اللوجستية" at bounding box center [648, 218] width 108 height 27
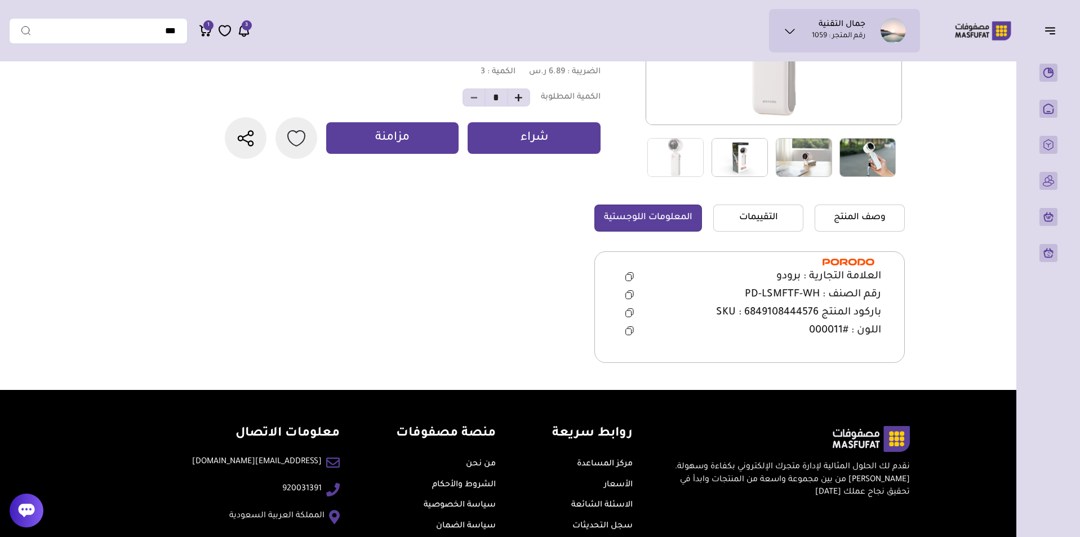
click at [625, 292] on icon at bounding box center [629, 294] width 8 height 9
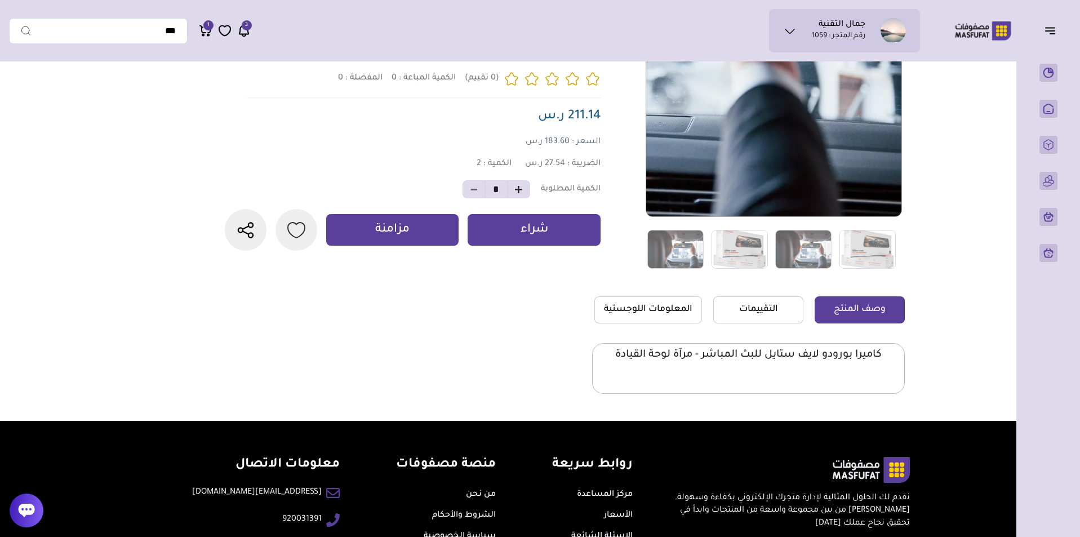
scroll to position [232, 0]
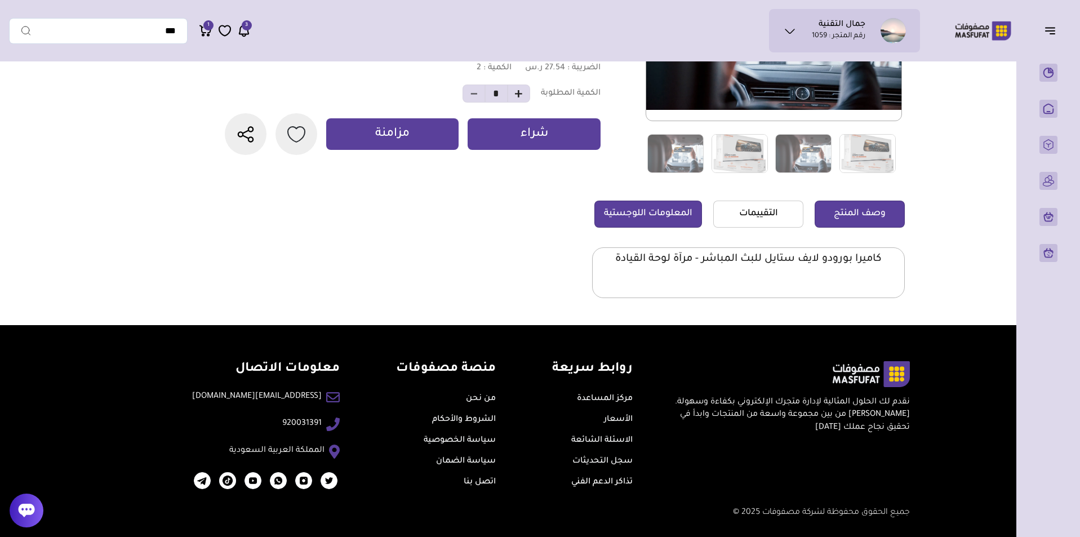
click at [671, 201] on link "المعلومات اللوجستية" at bounding box center [648, 214] width 108 height 27
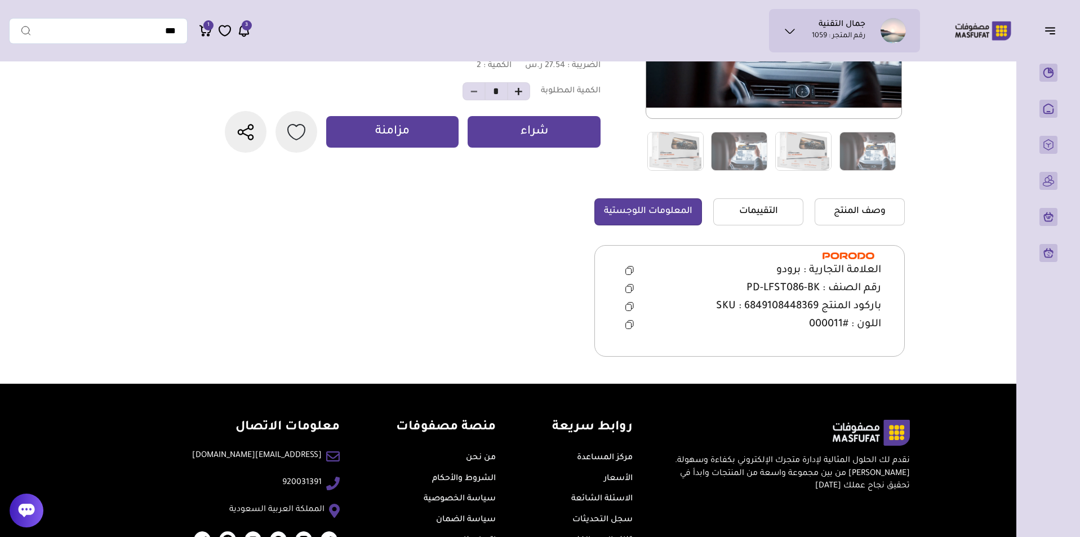
click at [630, 291] on icon at bounding box center [629, 289] width 6 height 6
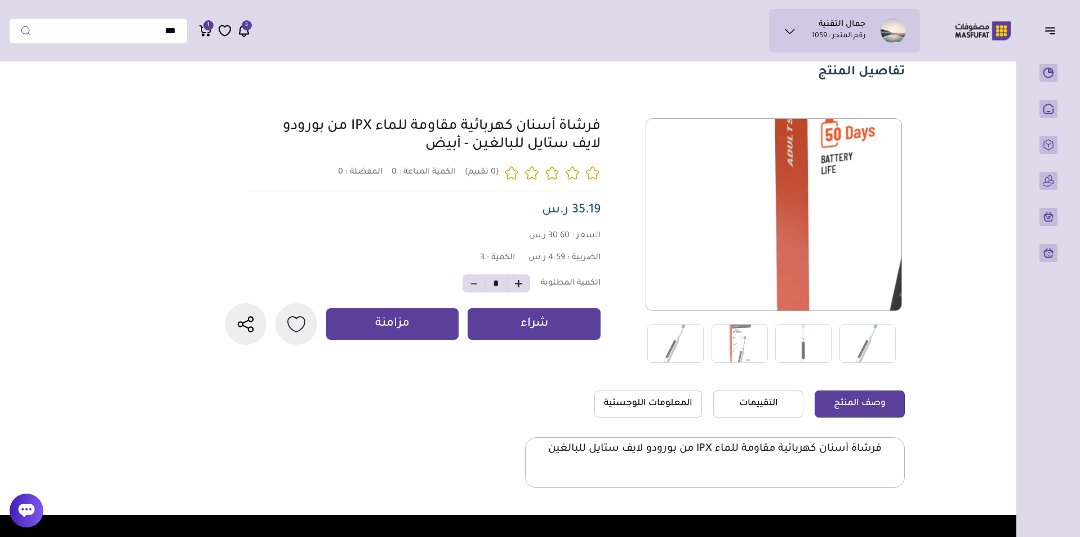
scroll to position [56, 0]
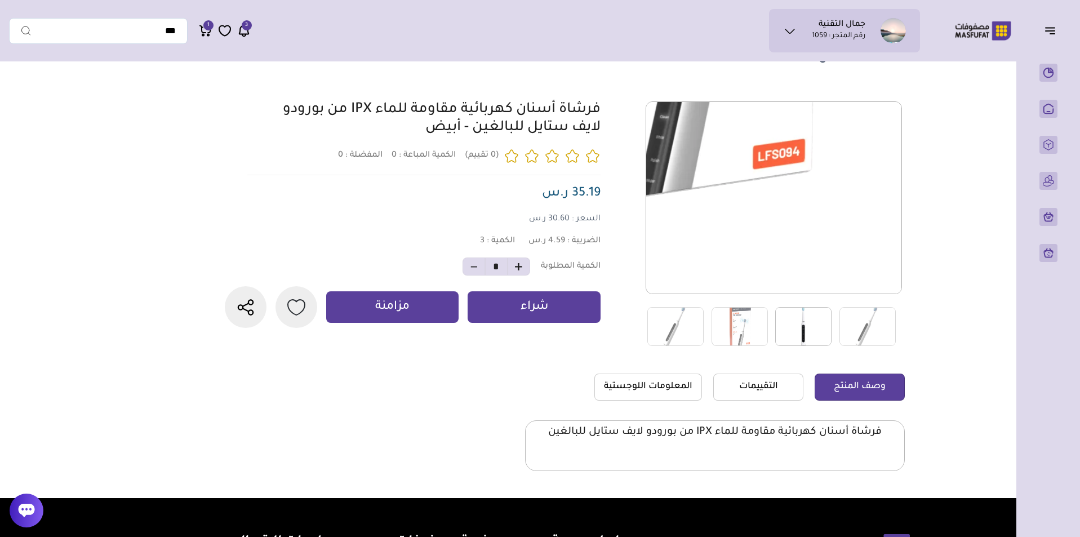
click at [818, 321] on img at bounding box center [803, 326] width 56 height 39
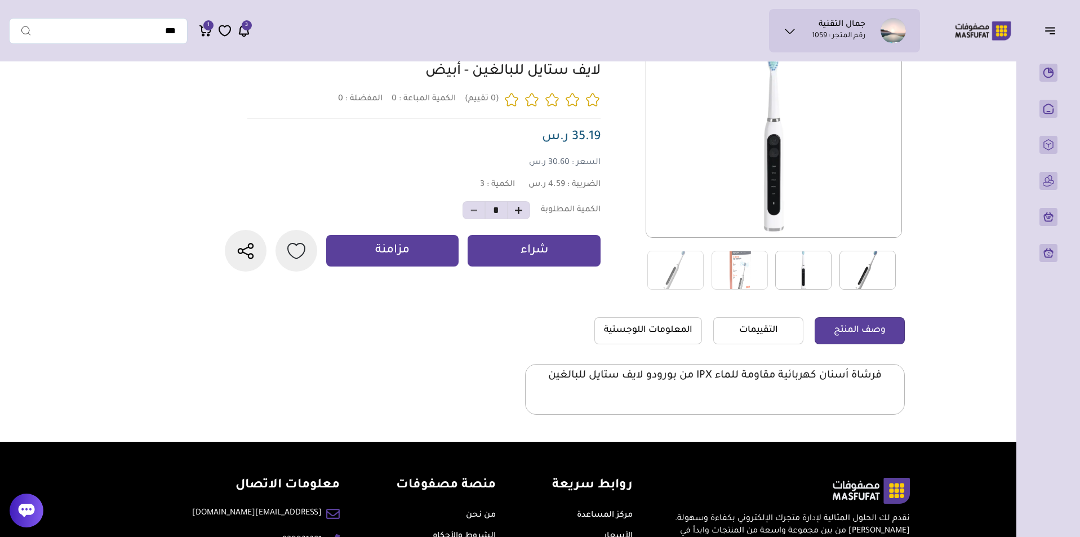
click at [867, 274] on img at bounding box center [868, 270] width 56 height 39
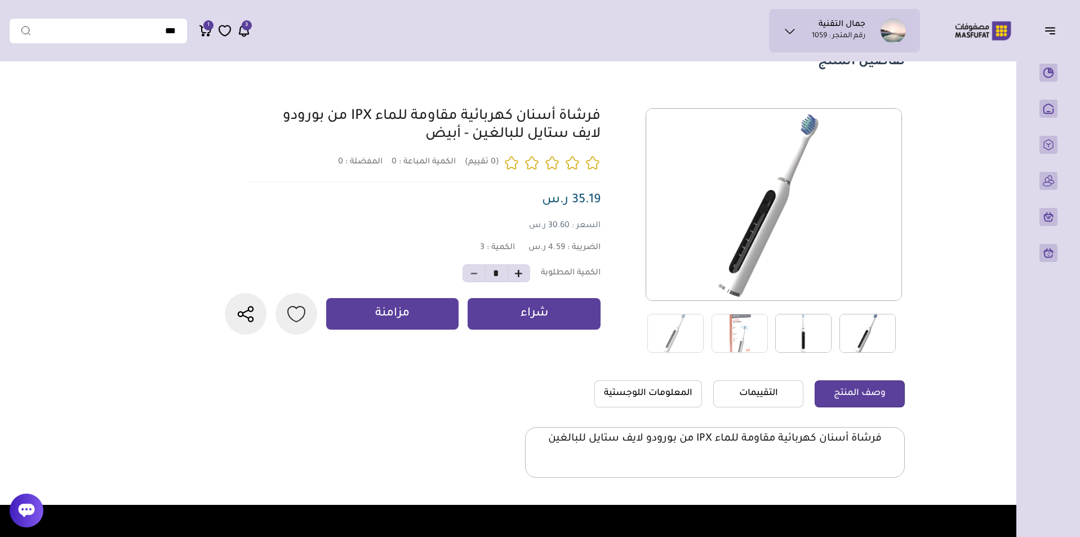
scroll to position [0, 0]
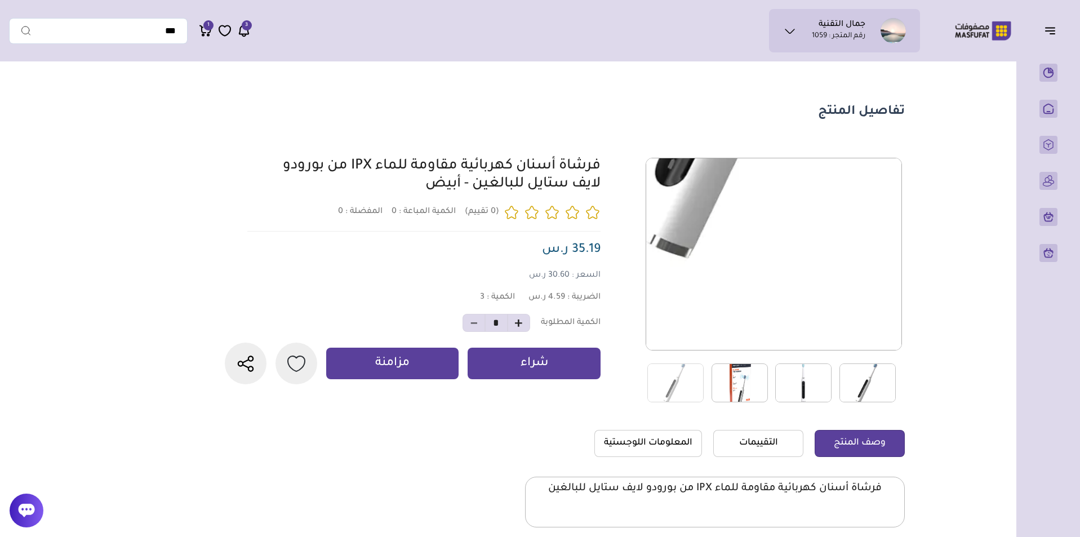
click at [753, 372] on img at bounding box center [740, 382] width 56 height 39
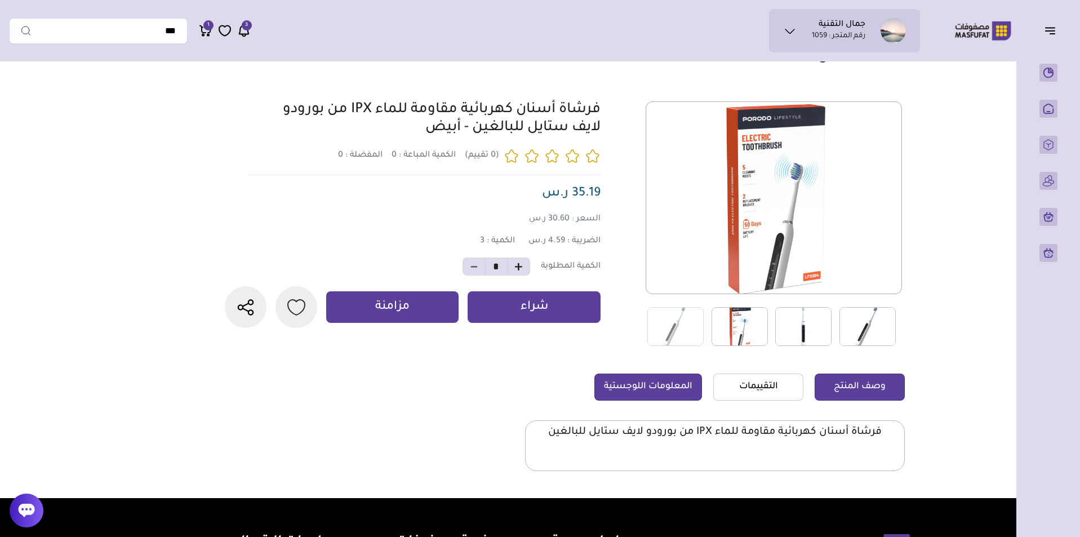
click at [685, 387] on link "المعلومات اللوجستية" at bounding box center [648, 387] width 108 height 27
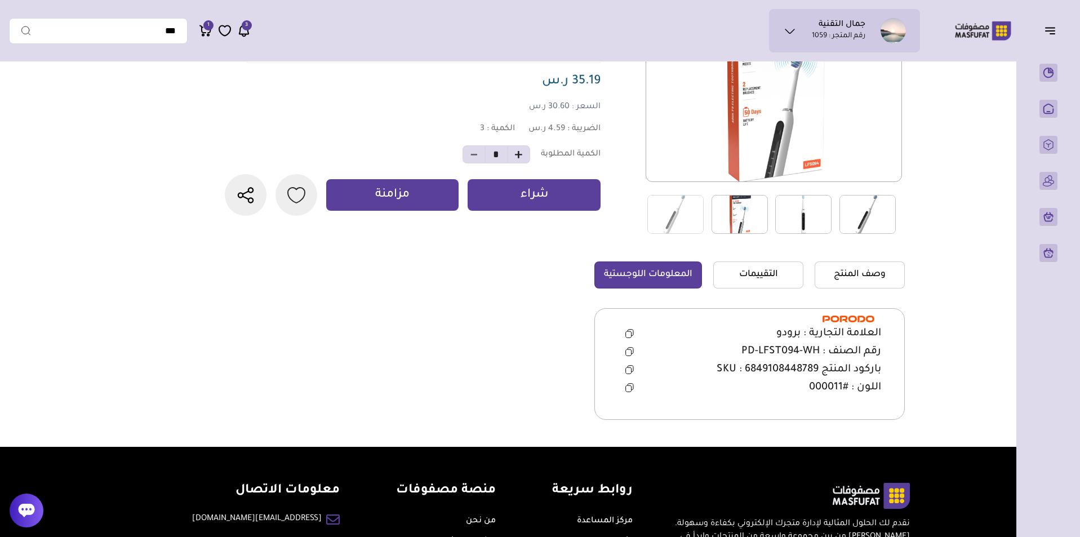
scroll to position [169, 0]
click at [628, 352] on icon at bounding box center [629, 351] width 8 height 9
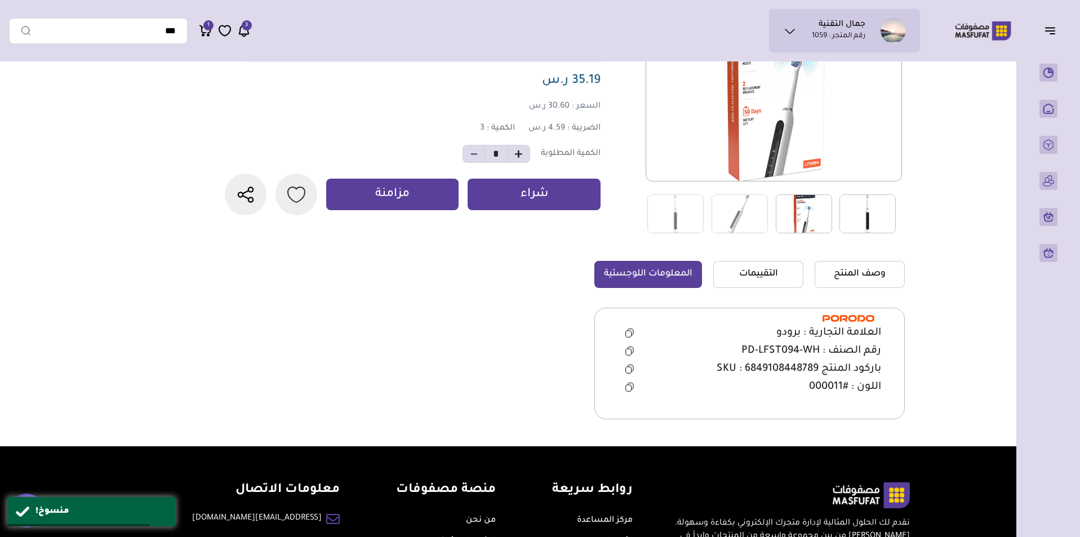
click at [1009, 245] on main "تفاصيل المنتج 0 0 3 *" at bounding box center [540, 172] width 1062 height 548
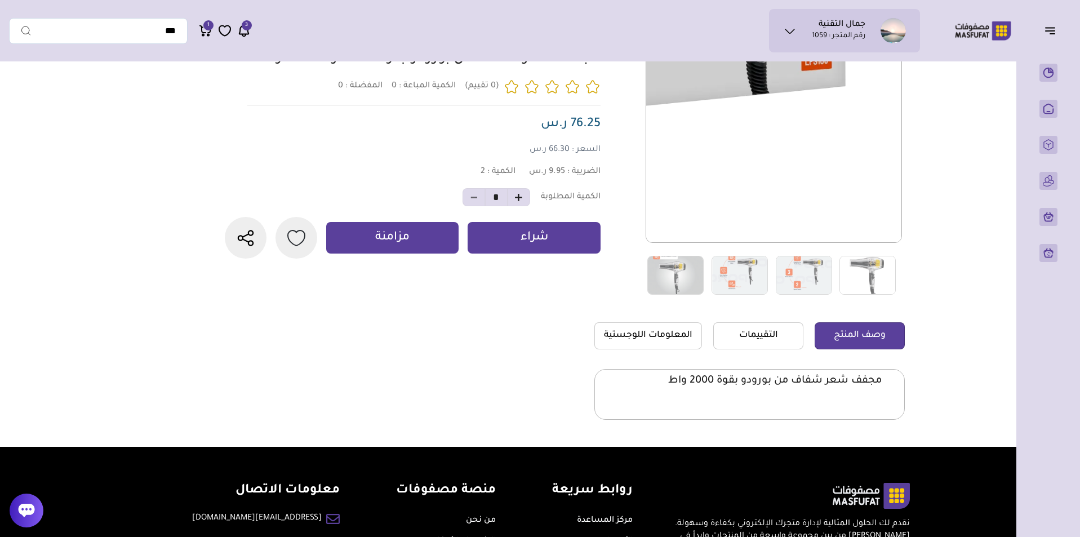
scroll to position [113, 0]
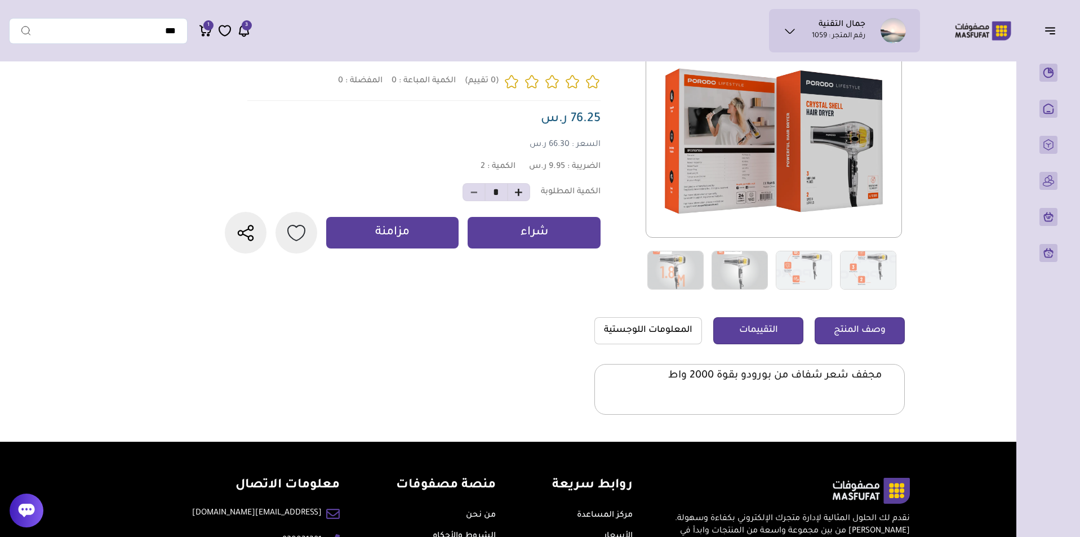
click at [787, 333] on link "التقييمات" at bounding box center [758, 330] width 90 height 27
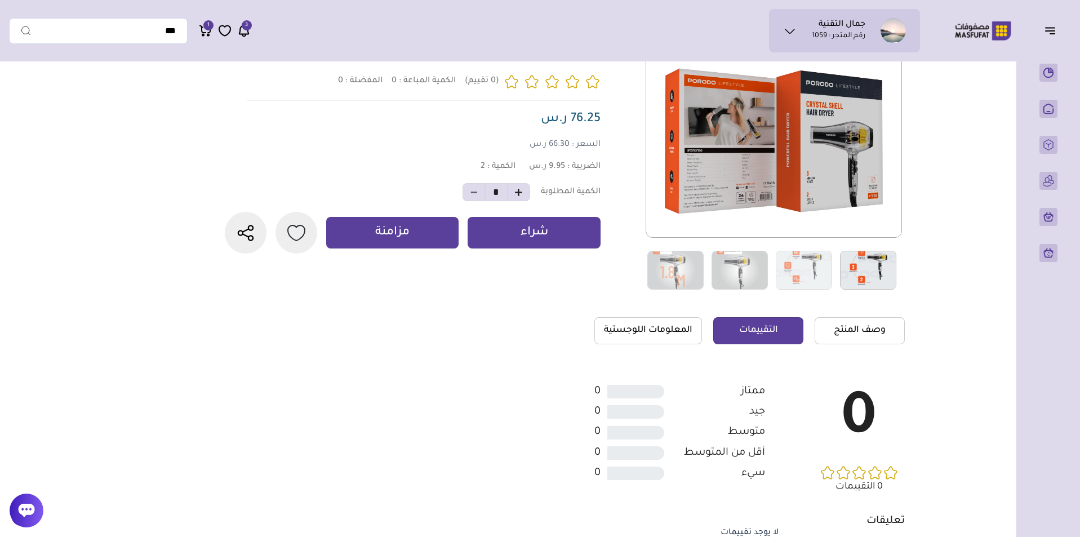
click at [855, 276] on img at bounding box center [868, 270] width 56 height 39
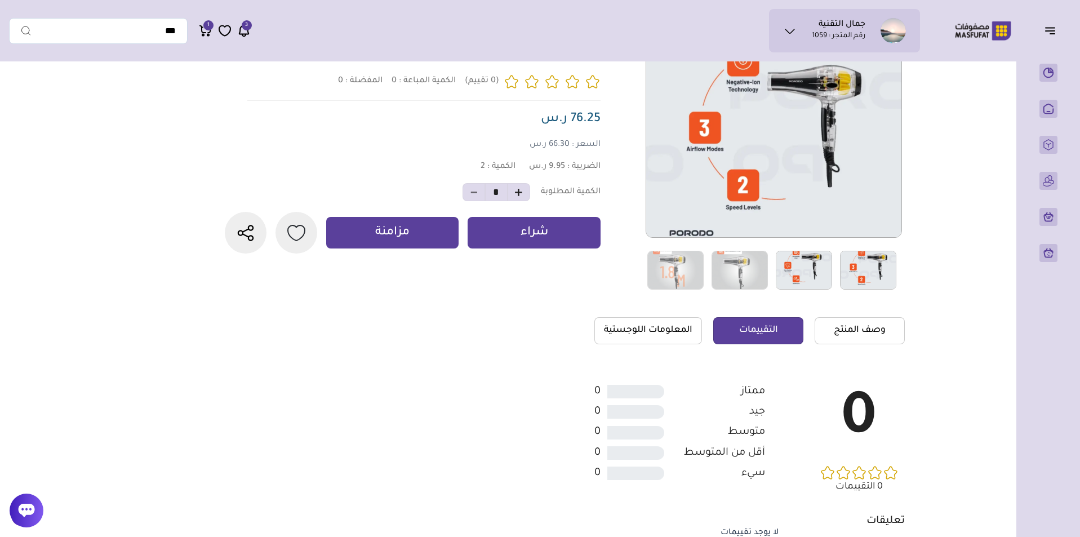
click at [813, 267] on img at bounding box center [804, 270] width 56 height 39
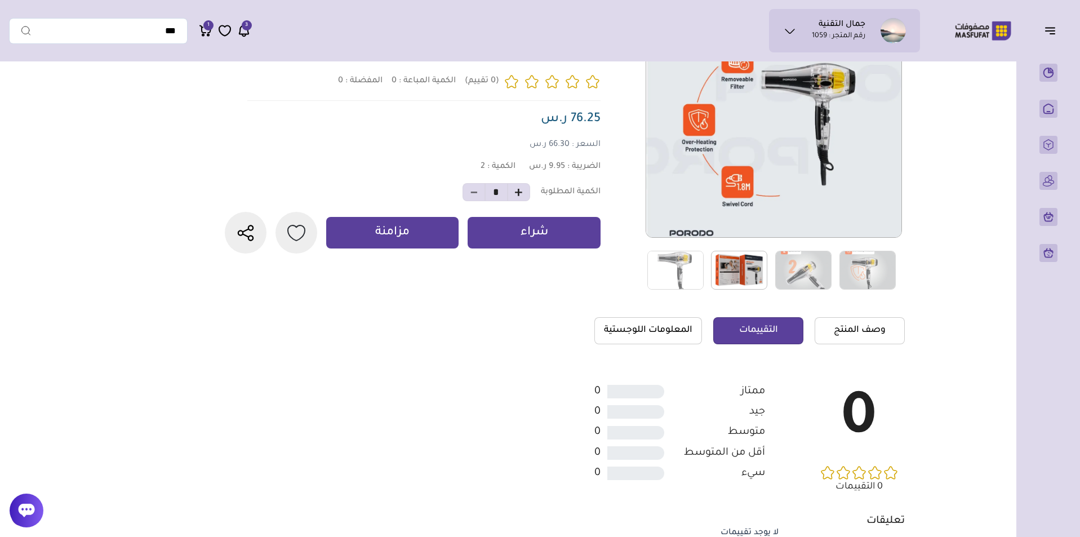
click at [698, 269] on img at bounding box center [675, 270] width 56 height 39
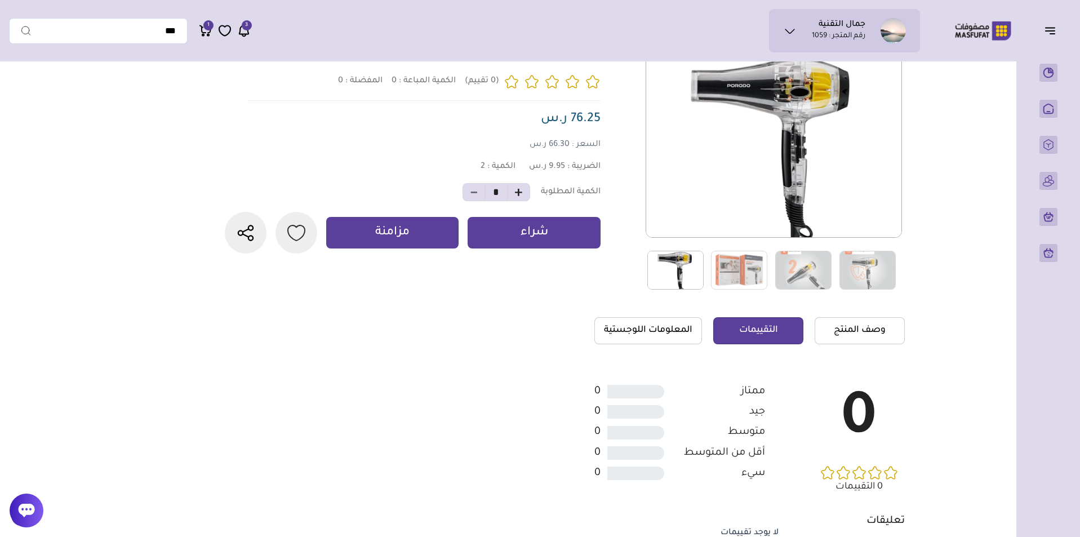
click at [694, 269] on img at bounding box center [675, 270] width 56 height 39
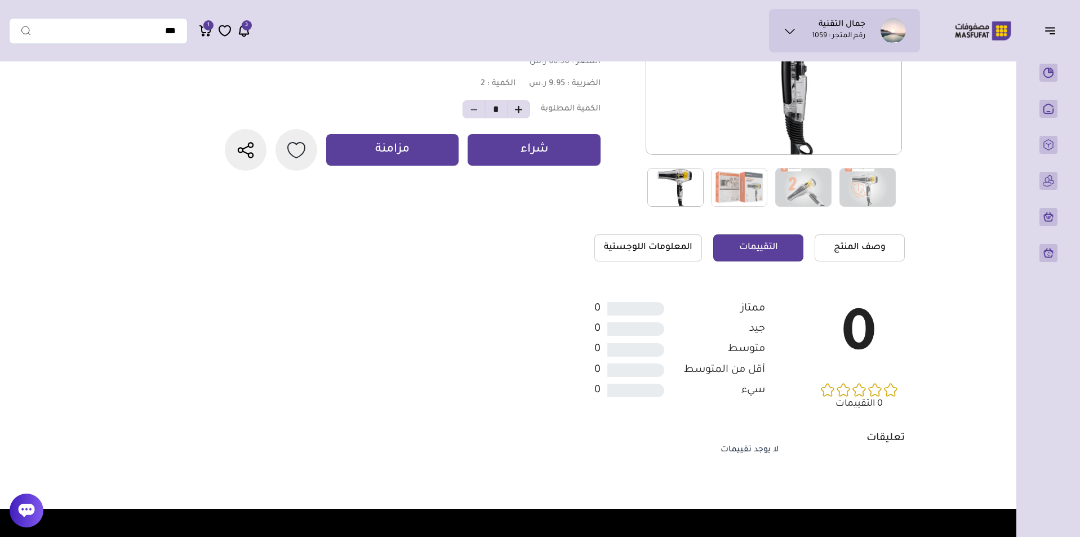
scroll to position [225, 0]
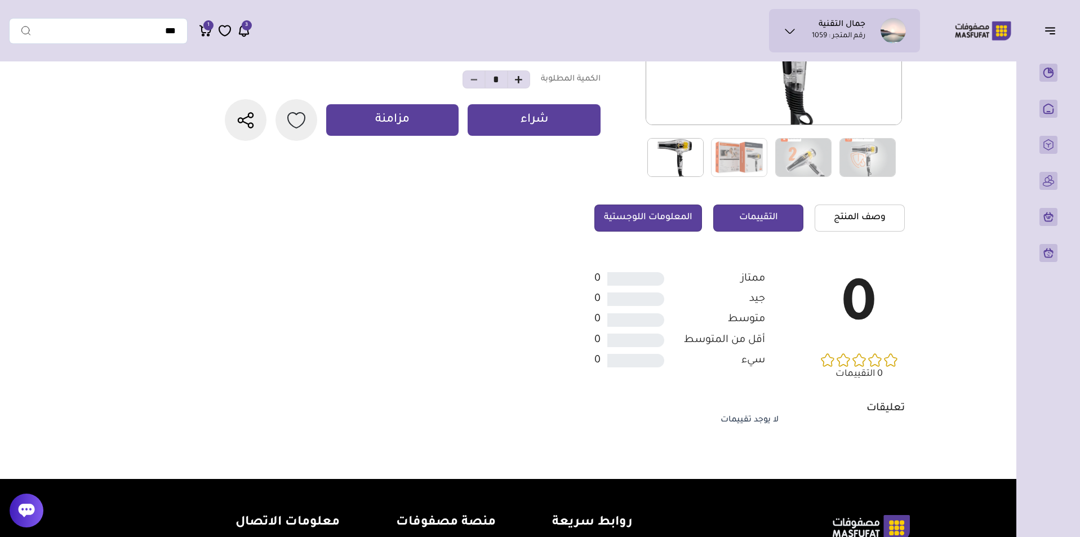
click at [666, 214] on link "المعلومات اللوجستية" at bounding box center [648, 218] width 108 height 27
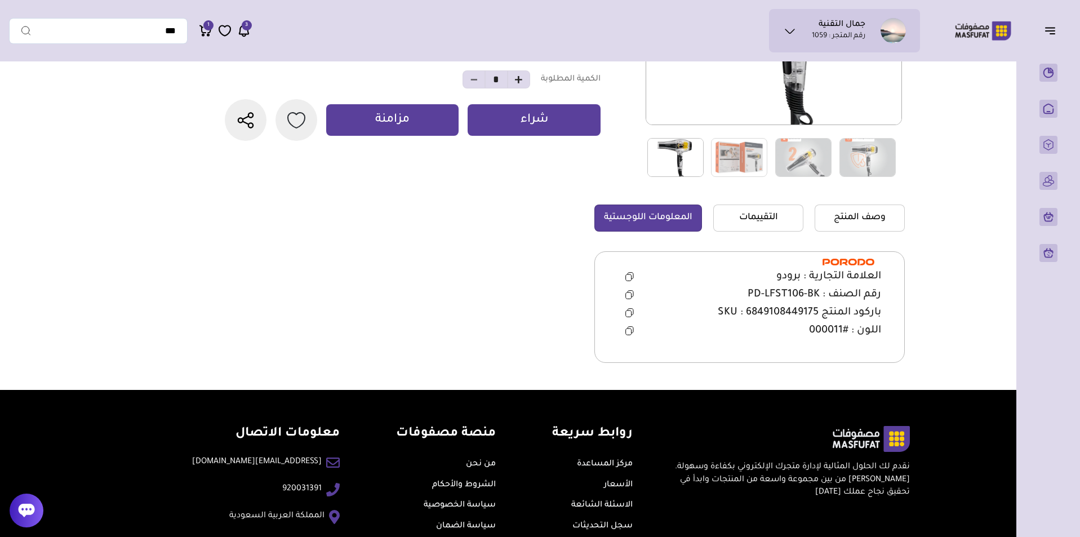
click at [621, 290] on button at bounding box center [629, 294] width 23 height 17
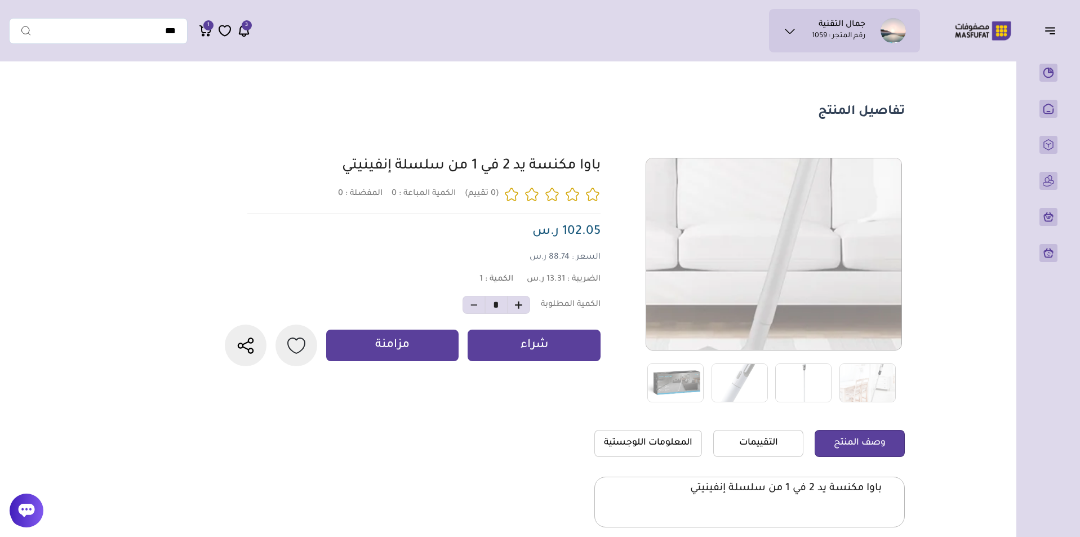
scroll to position [225, 0]
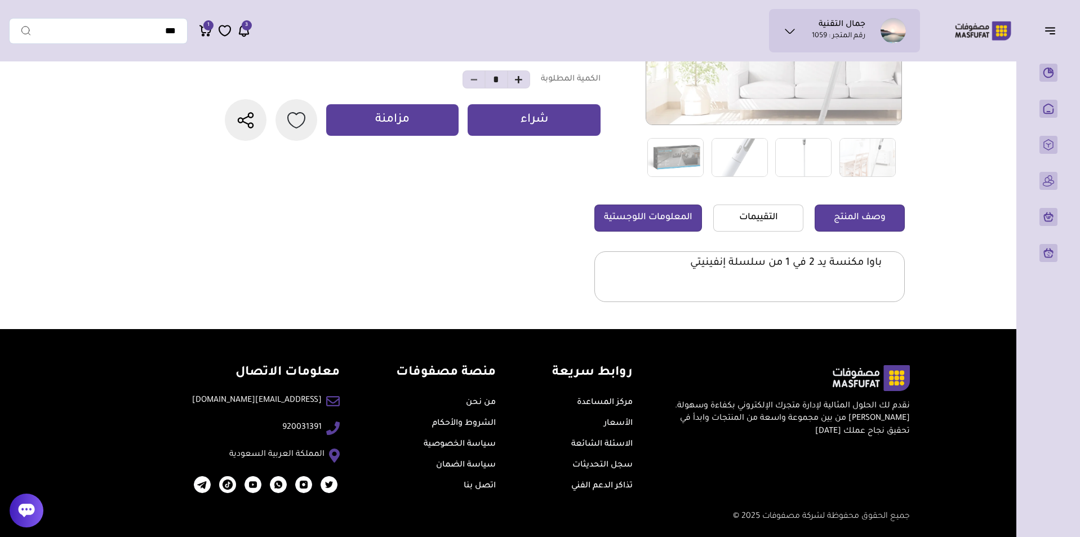
click at [625, 215] on link "المعلومات اللوجستية" at bounding box center [648, 218] width 108 height 27
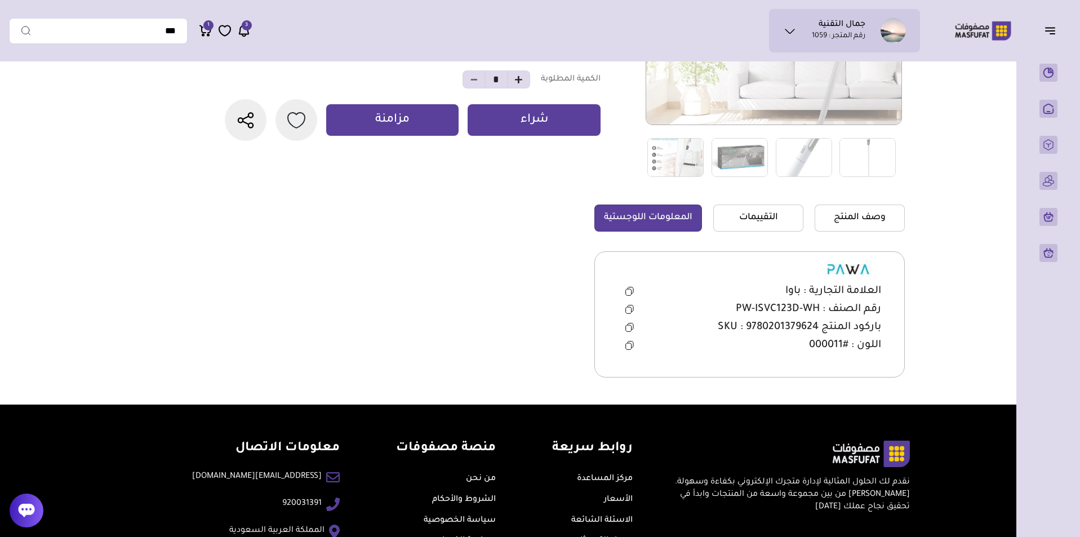
click at [626, 305] on icon at bounding box center [629, 309] width 8 height 9
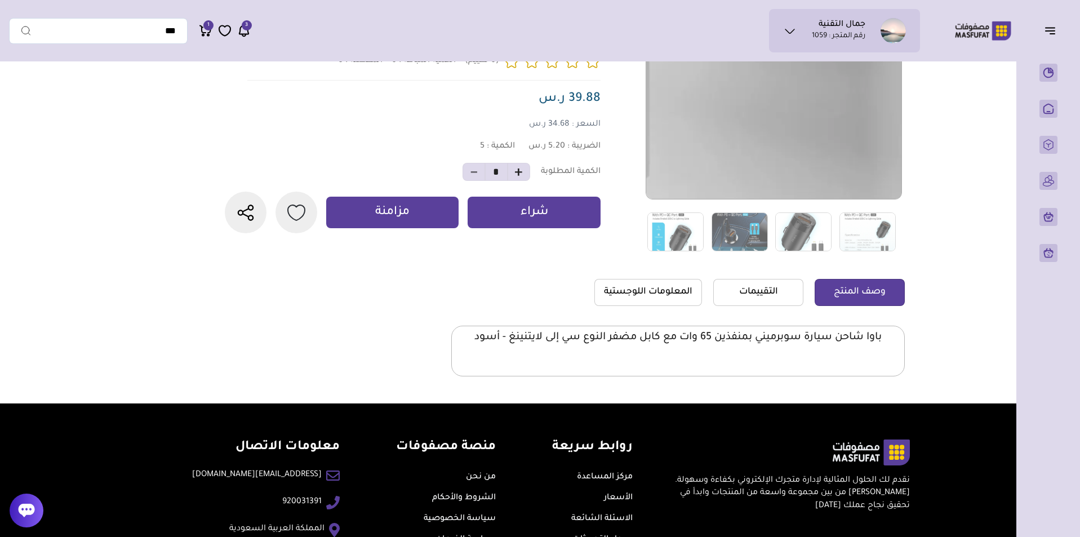
scroll to position [225, 0]
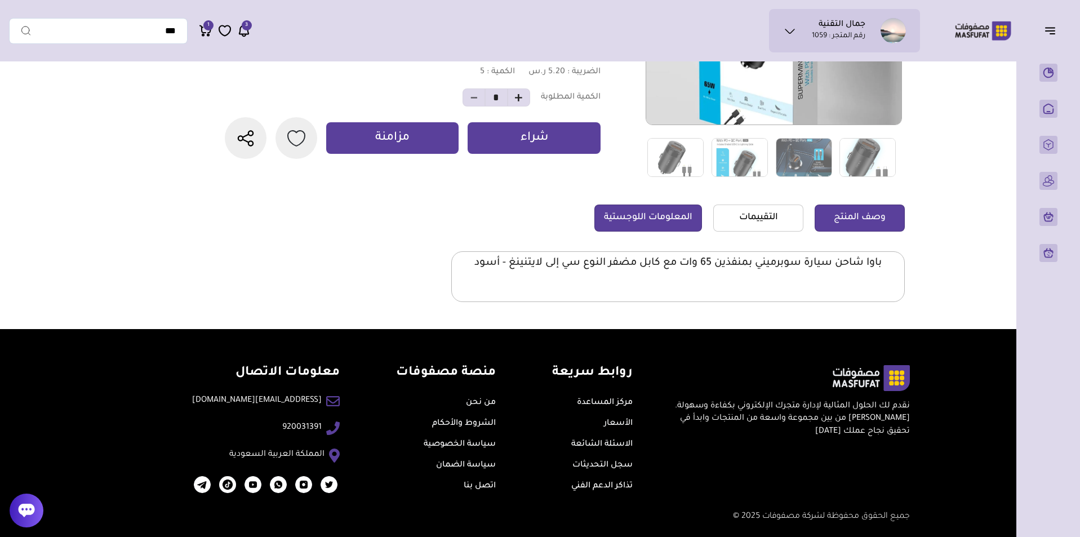
click at [672, 225] on link "المعلومات اللوجستية" at bounding box center [648, 218] width 108 height 27
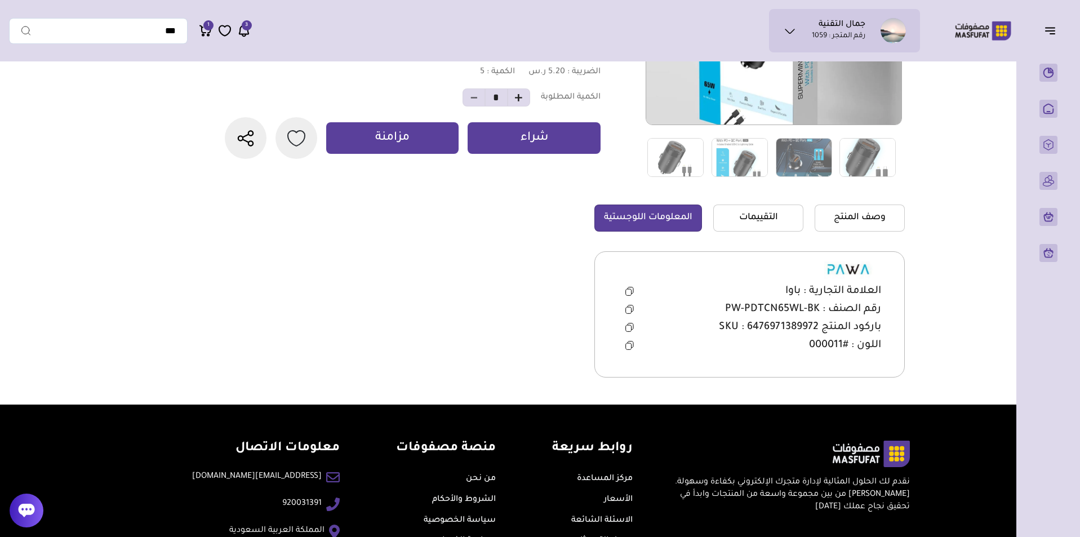
click at [631, 306] on icon at bounding box center [629, 309] width 8 height 9
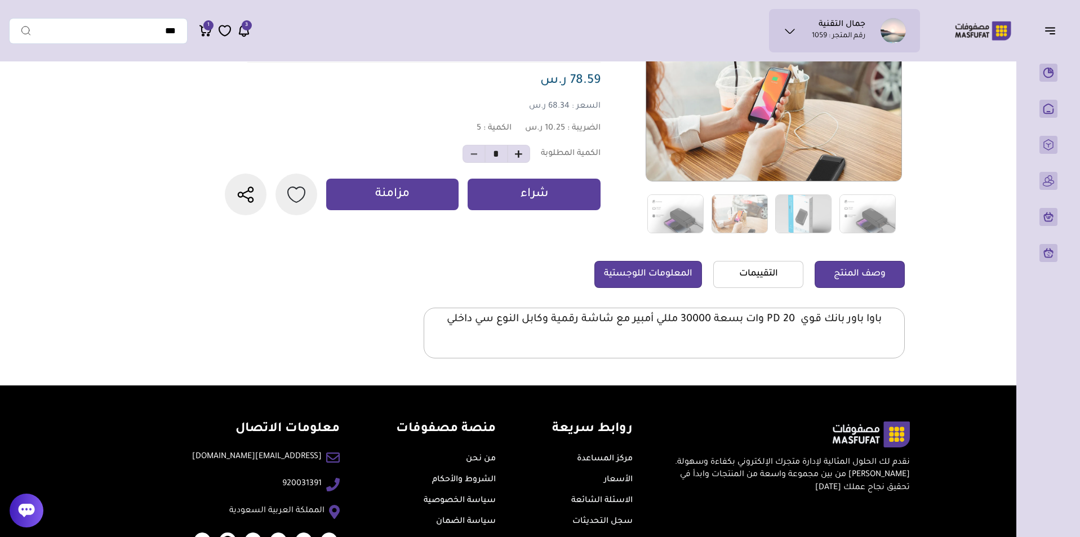
click at [667, 276] on link "المعلومات اللوجستية" at bounding box center [648, 274] width 108 height 27
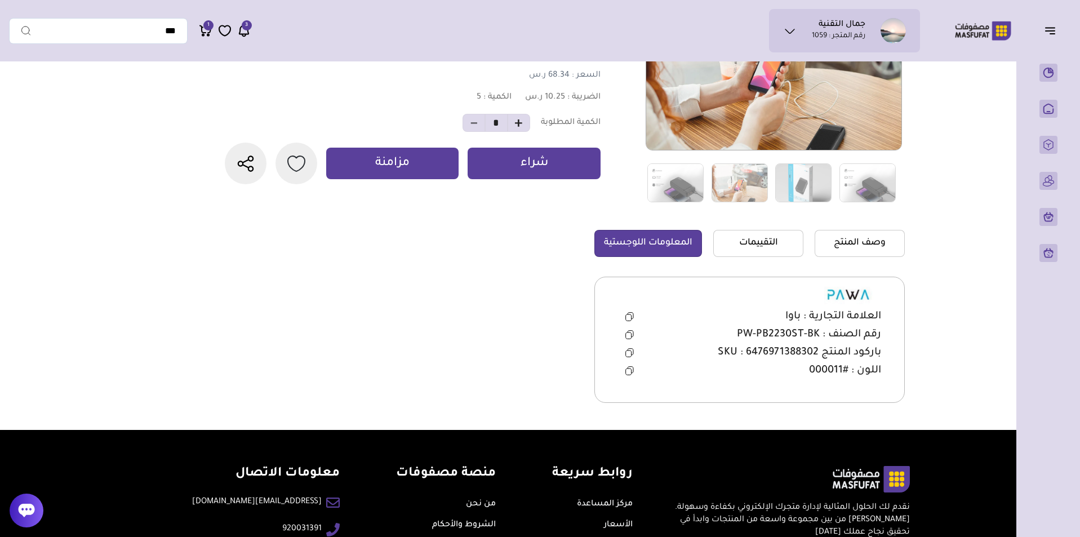
scroll to position [282, 0]
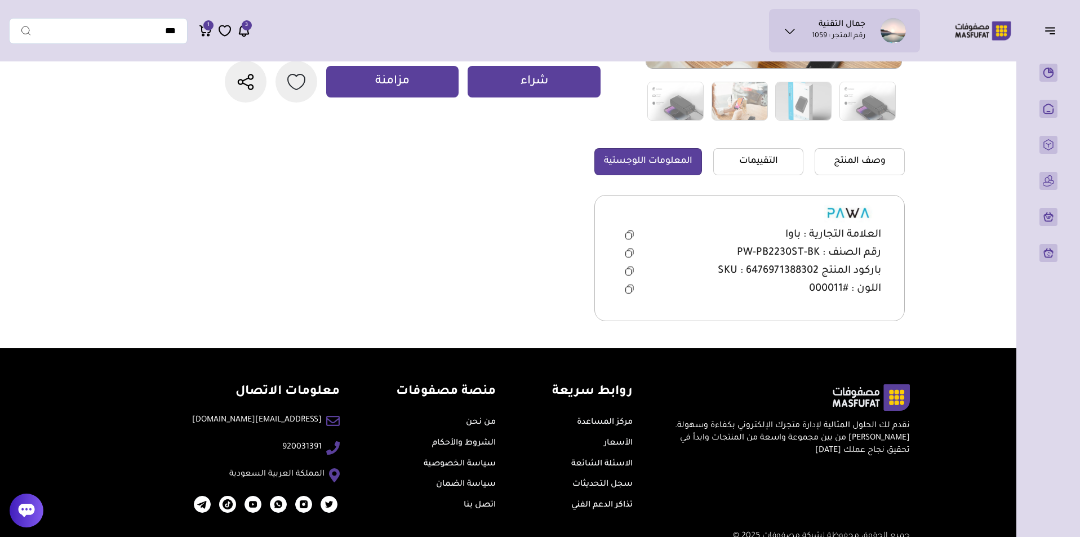
click at [629, 252] on icon at bounding box center [629, 252] width 8 height 9
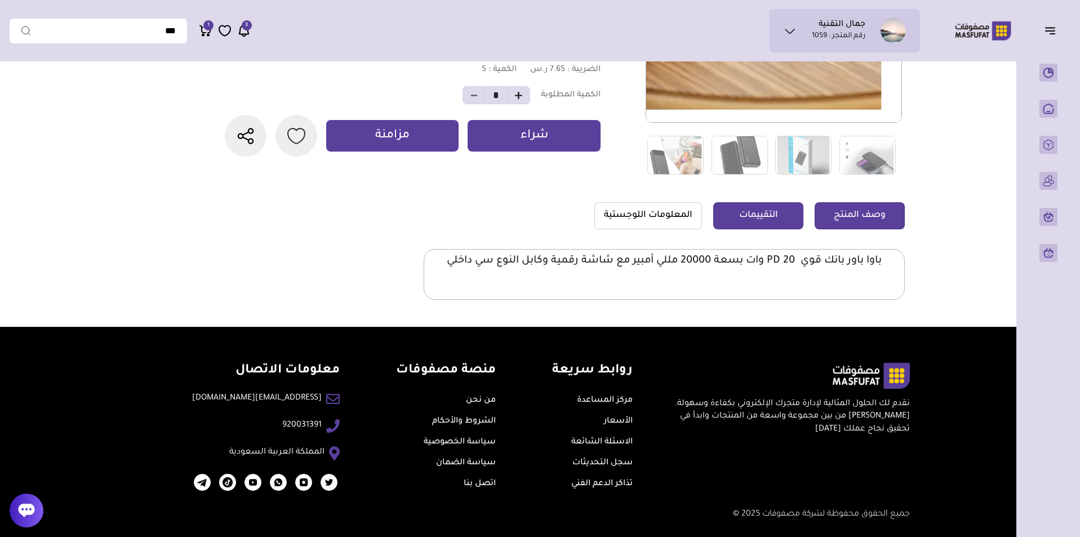
scroll to position [232, 0]
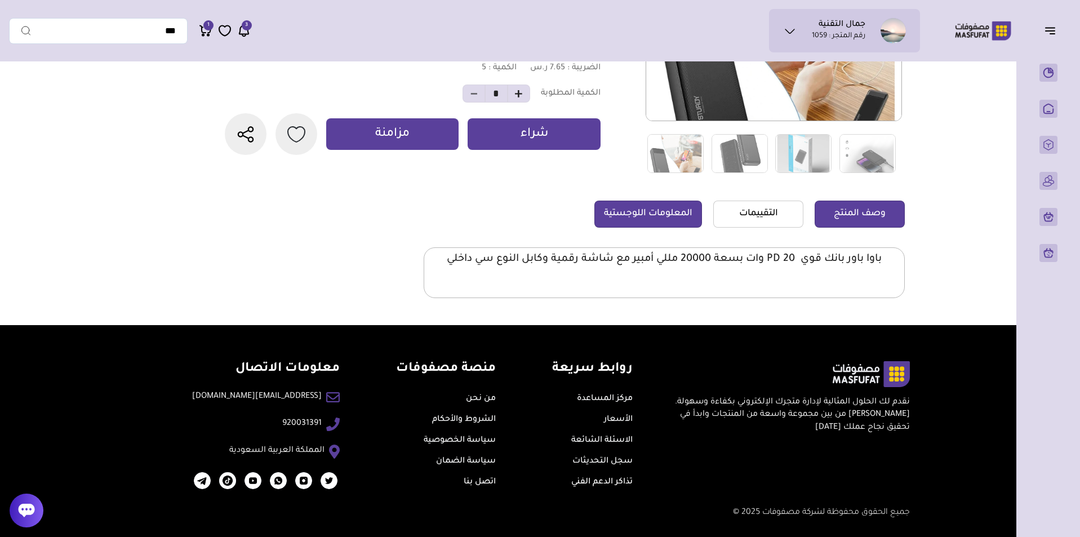
click at [668, 210] on link "المعلومات اللوجستية" at bounding box center [648, 214] width 108 height 27
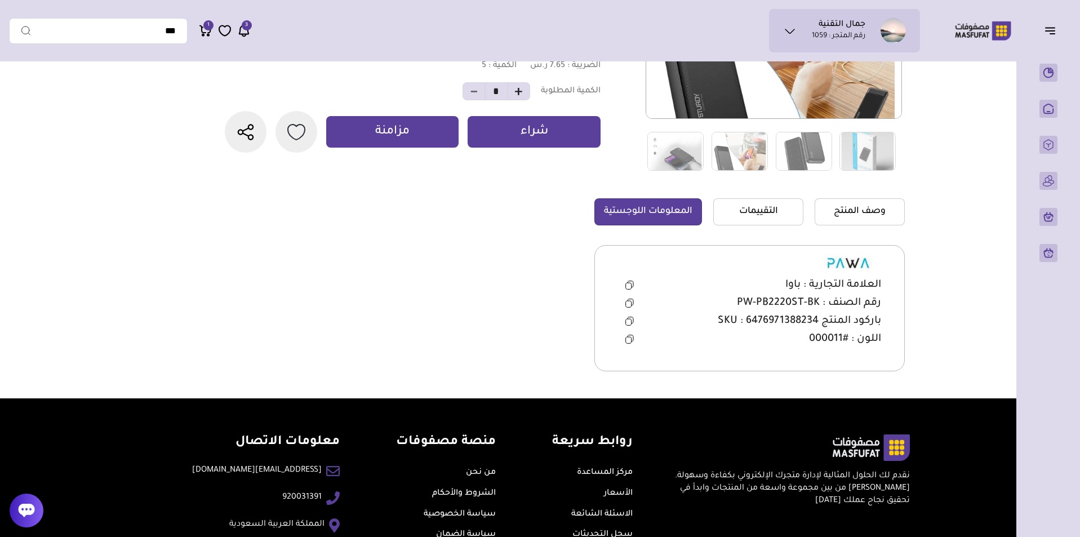
click at [629, 301] on icon at bounding box center [629, 303] width 8 height 9
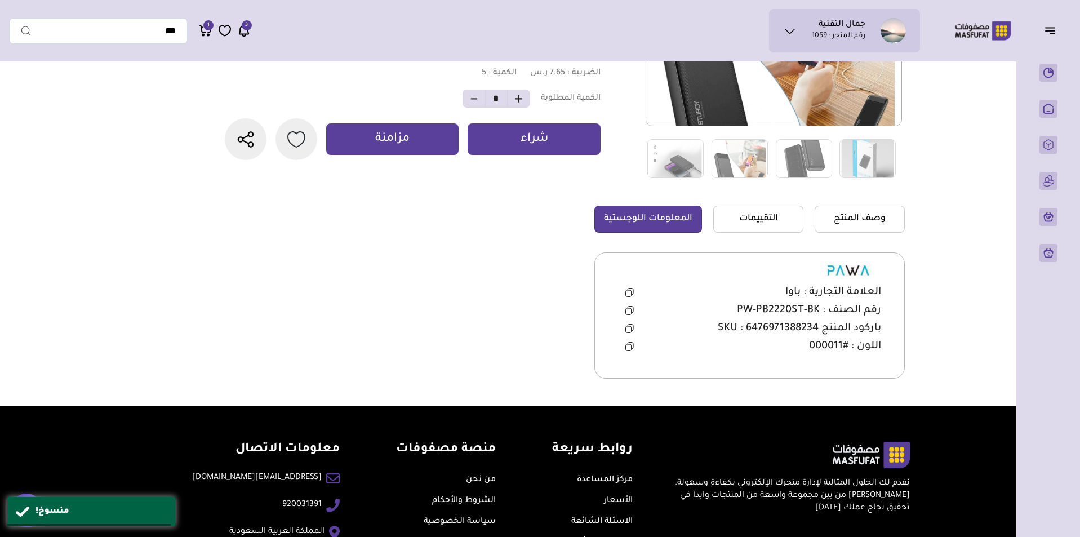
scroll to position [119, 0]
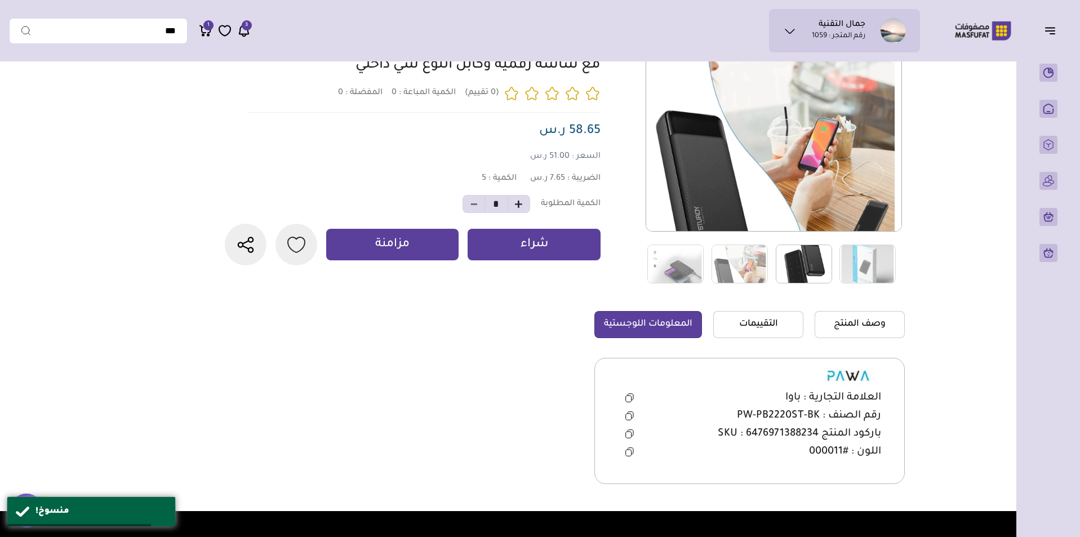
click at [805, 262] on img at bounding box center [804, 264] width 56 height 39
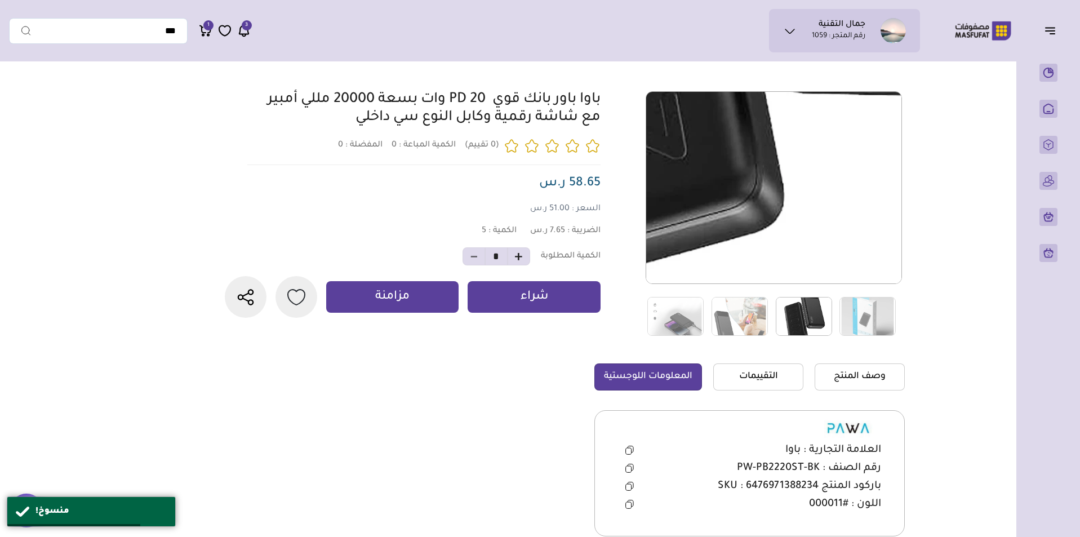
scroll to position [0, 0]
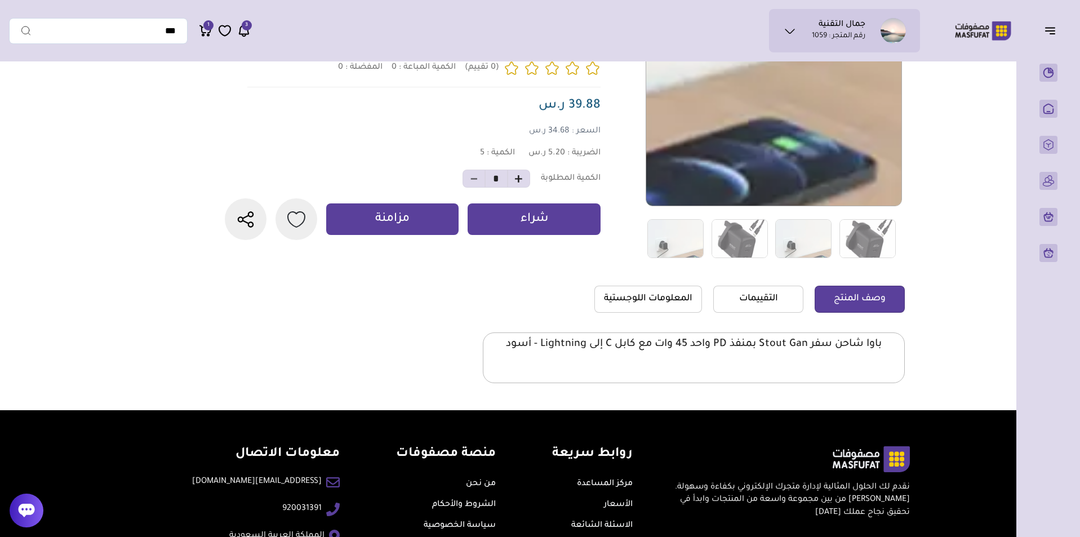
scroll to position [169, 0]
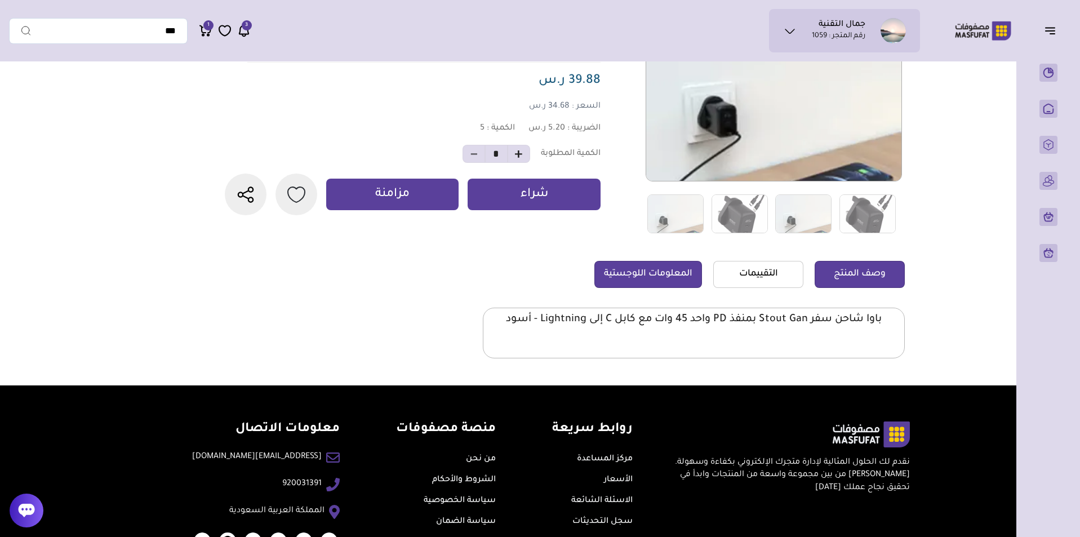
click at [658, 268] on link "المعلومات اللوجستية" at bounding box center [648, 274] width 108 height 27
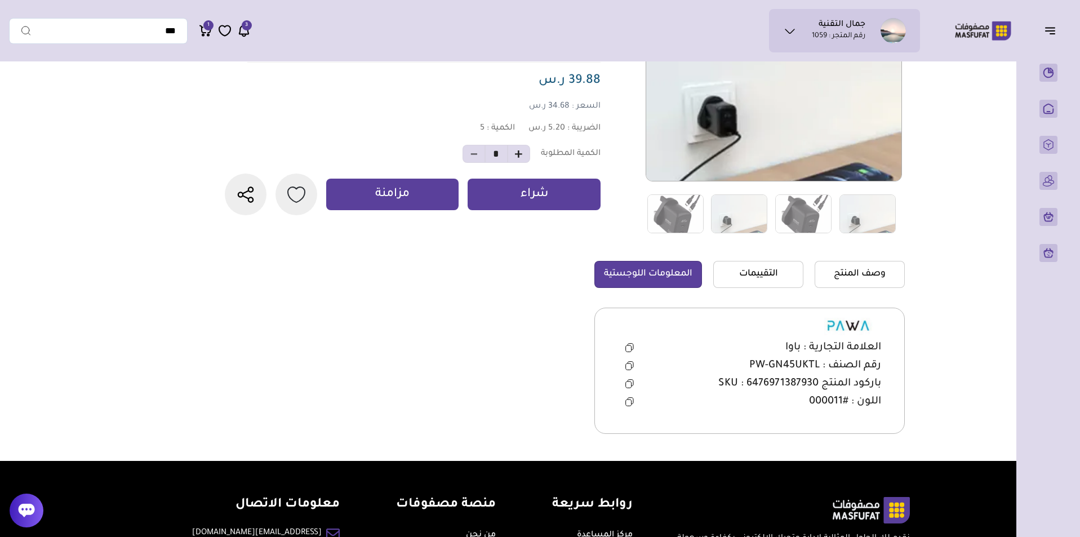
click at [630, 361] on button at bounding box center [629, 365] width 23 height 17
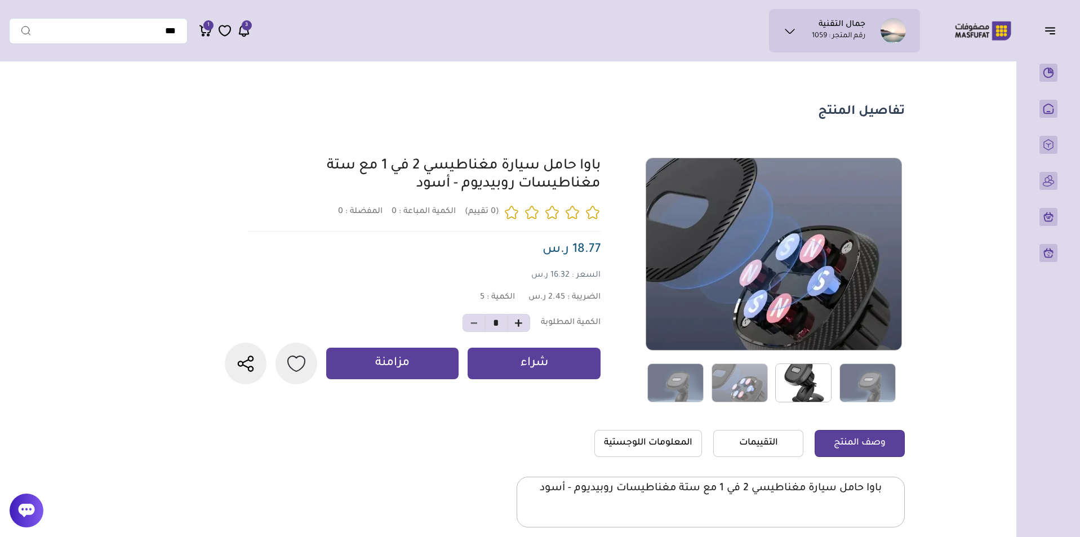
click at [802, 378] on img at bounding box center [803, 382] width 56 height 39
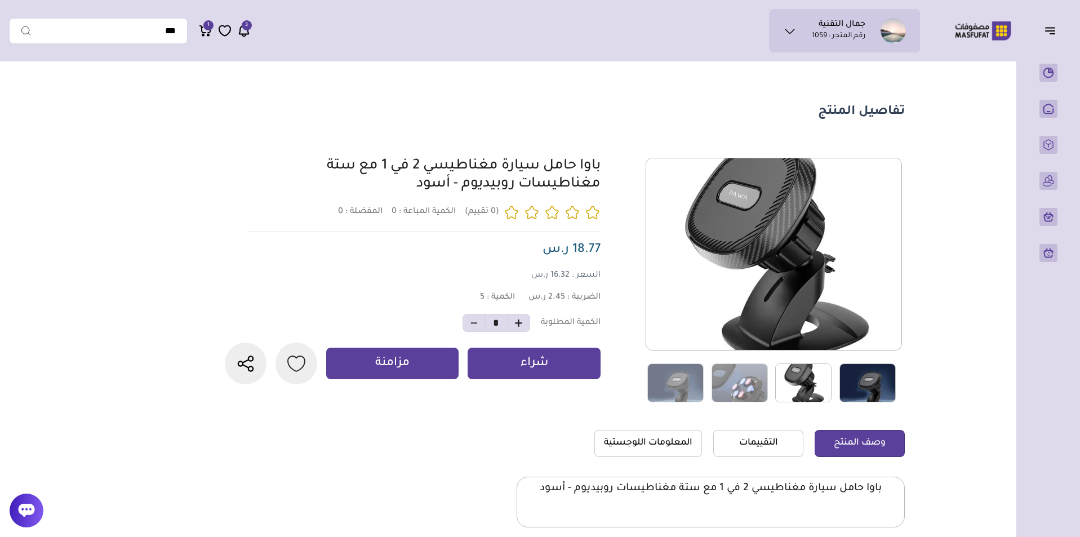
click at [856, 384] on img at bounding box center [868, 382] width 56 height 39
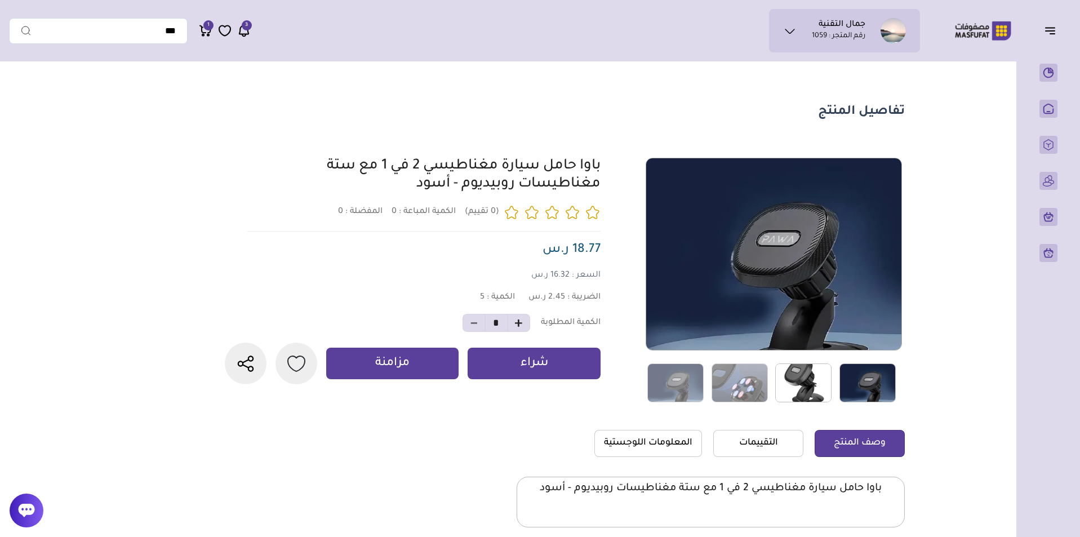
click at [818, 385] on img at bounding box center [803, 382] width 56 height 39
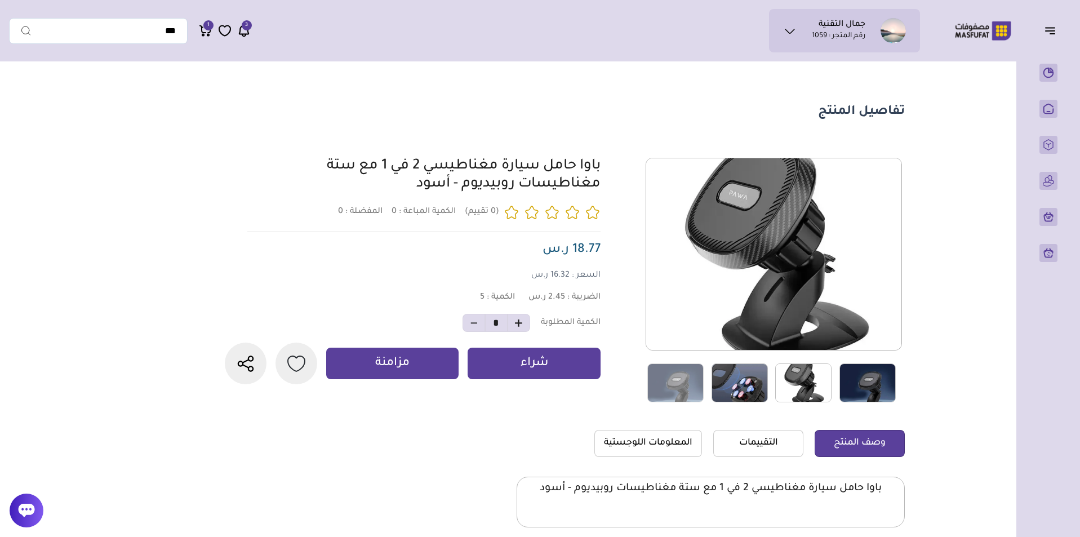
click at [745, 379] on img at bounding box center [740, 382] width 56 height 39
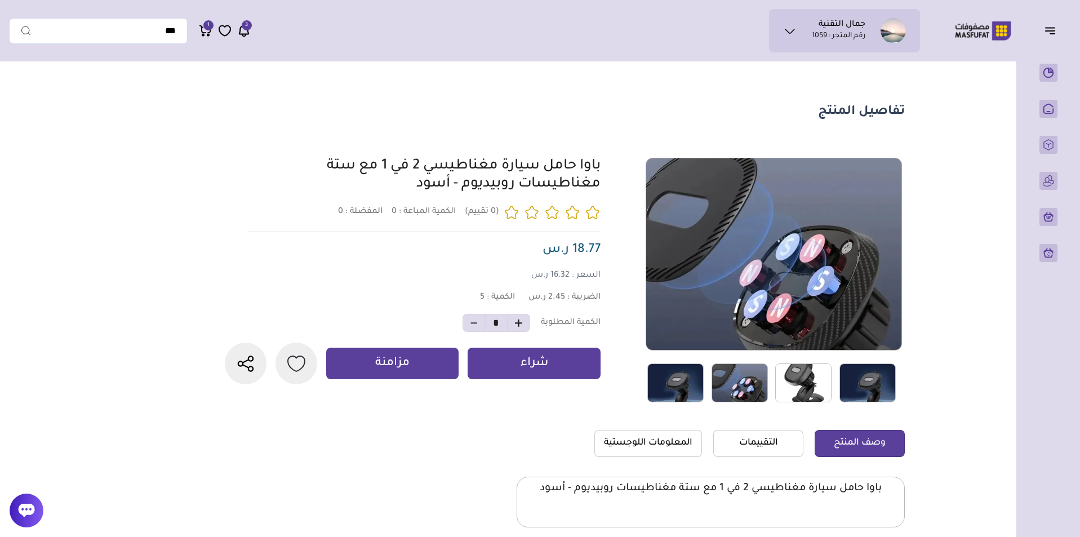
click at [681, 381] on img at bounding box center [675, 382] width 56 height 39
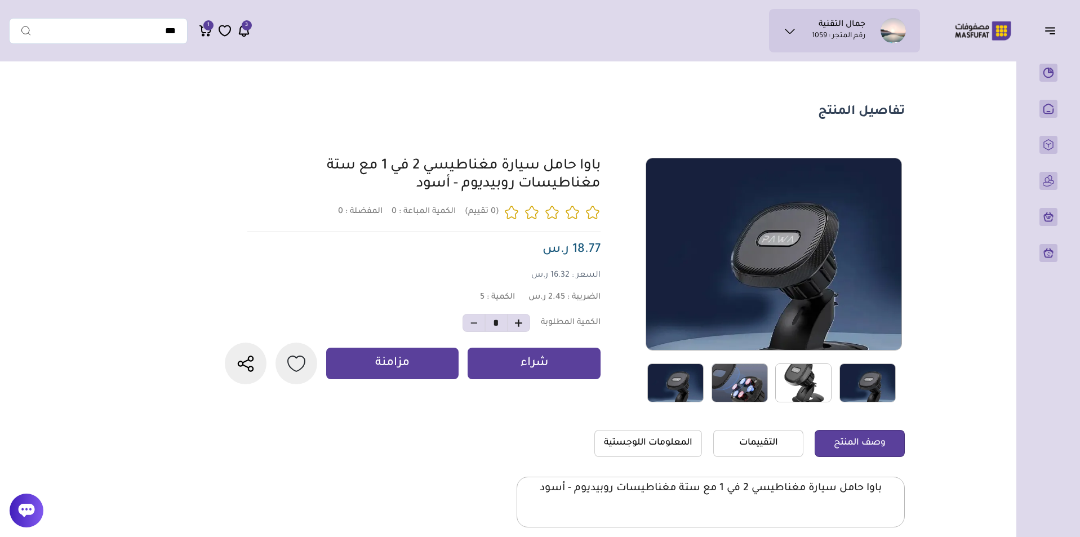
click at [760, 383] on img at bounding box center [740, 382] width 56 height 39
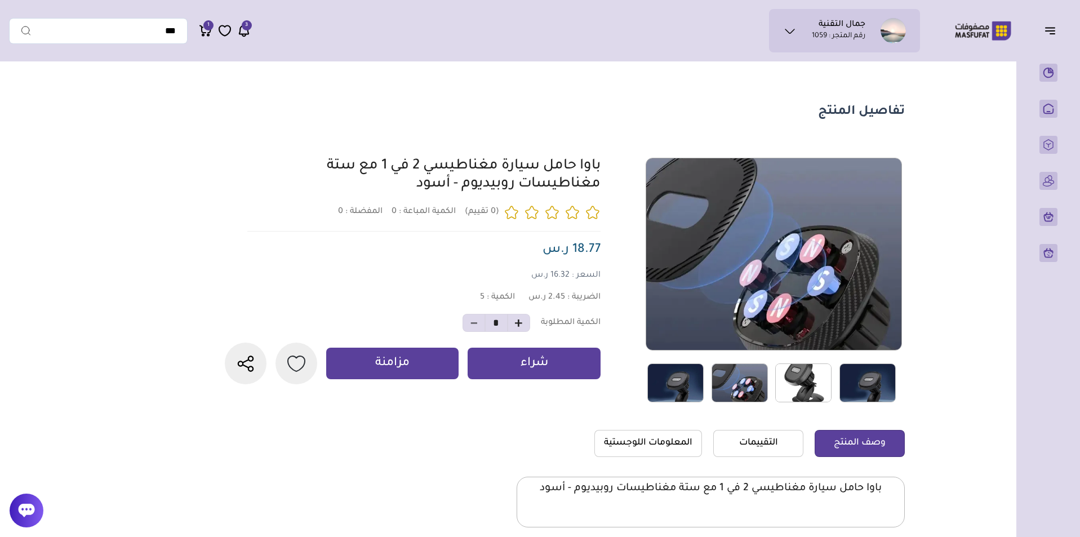
click at [854, 380] on img at bounding box center [868, 382] width 56 height 39
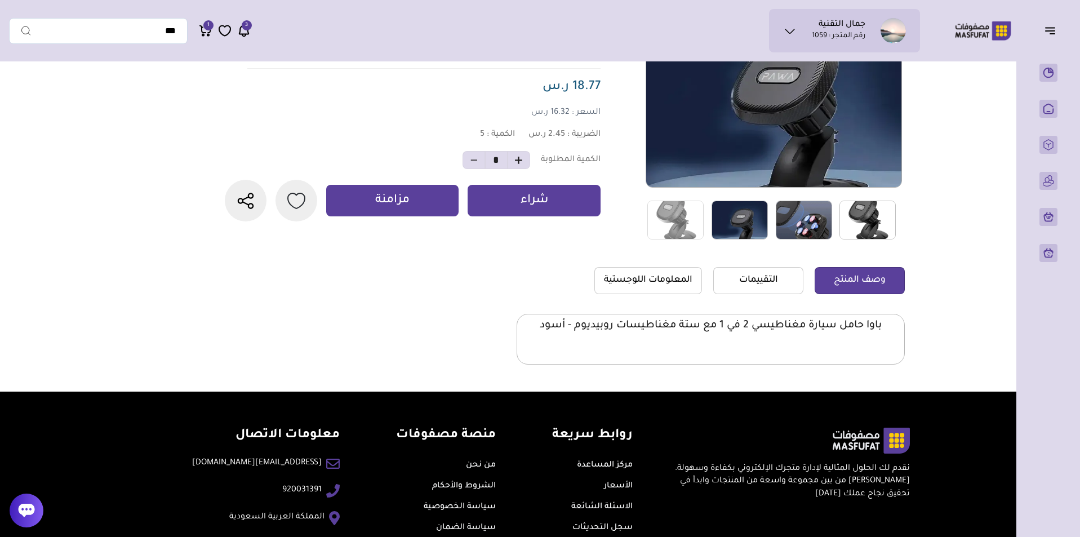
scroll to position [169, 0]
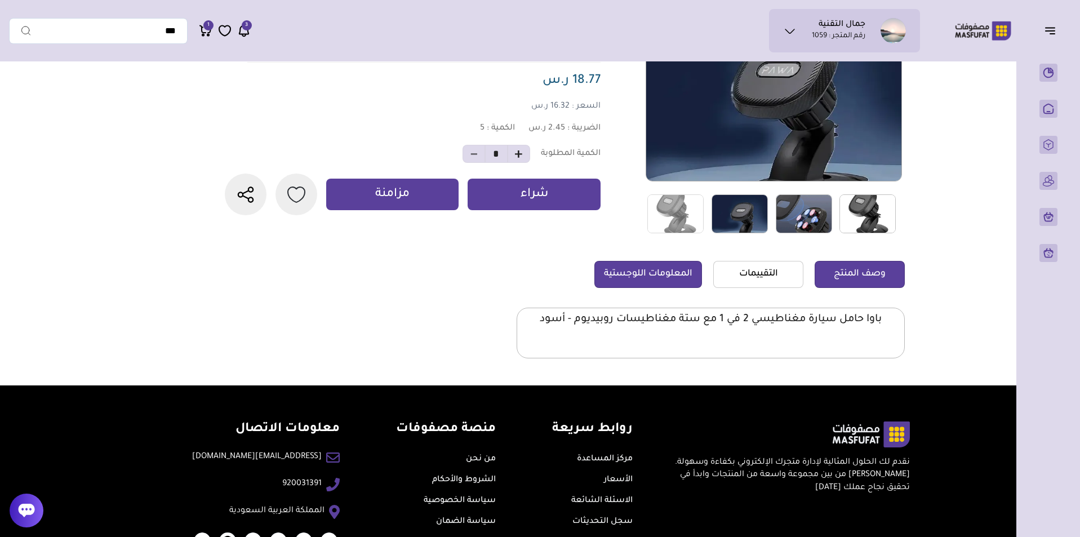
click at [673, 281] on link "المعلومات اللوجستية" at bounding box center [648, 274] width 108 height 27
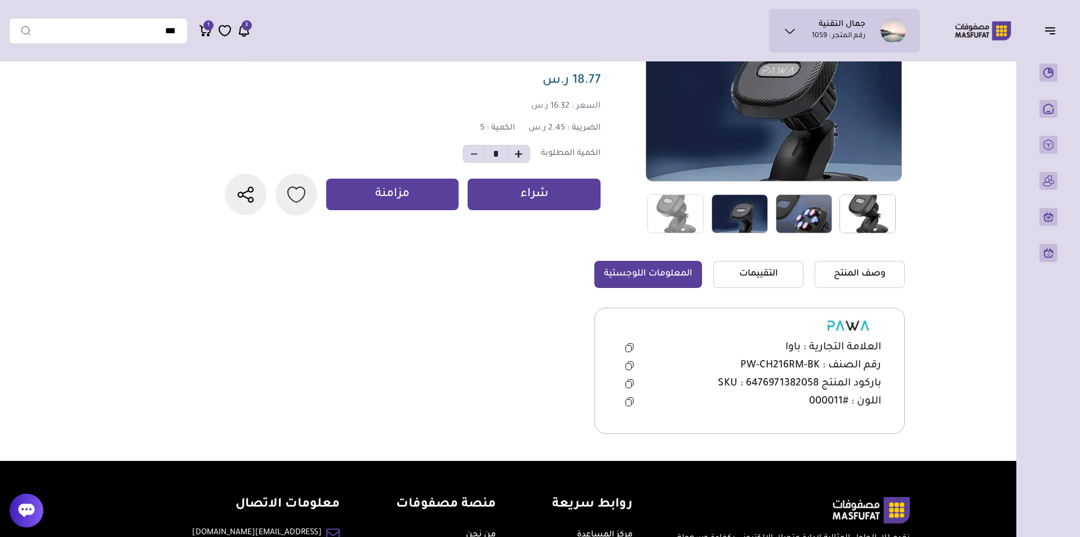
click at [628, 365] on icon at bounding box center [629, 365] width 8 height 9
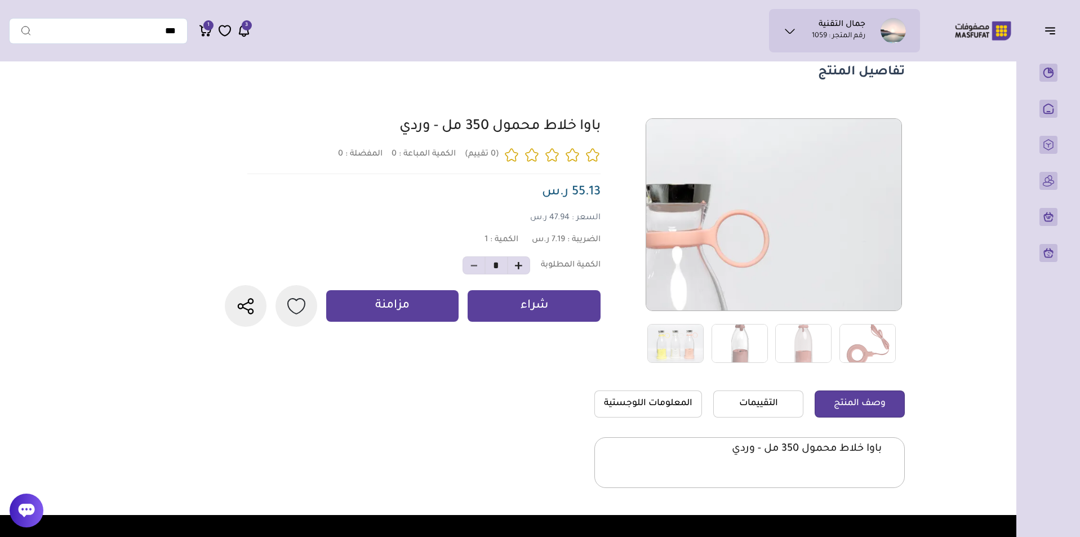
scroll to position [56, 0]
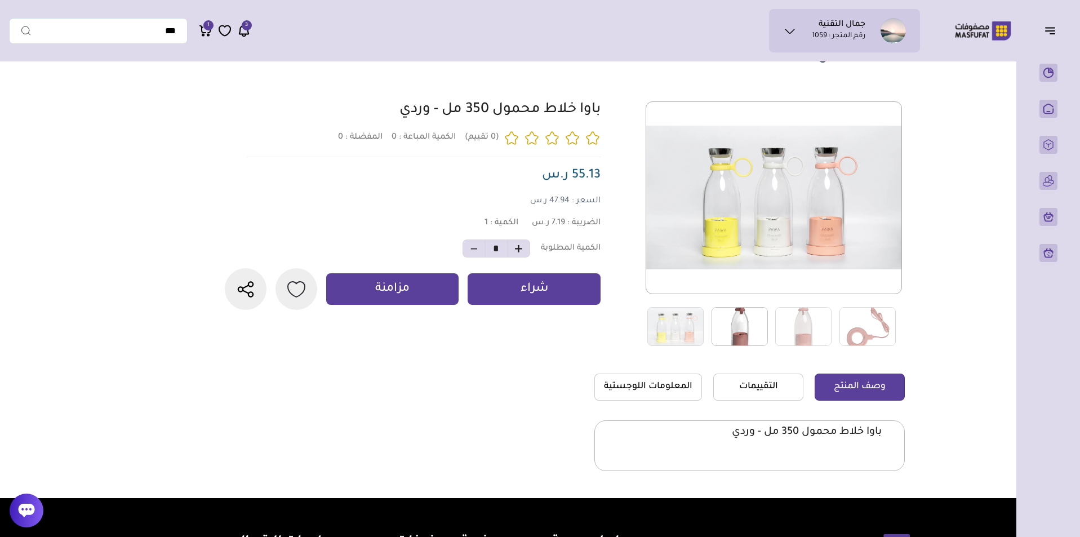
click at [725, 316] on img at bounding box center [740, 326] width 56 height 39
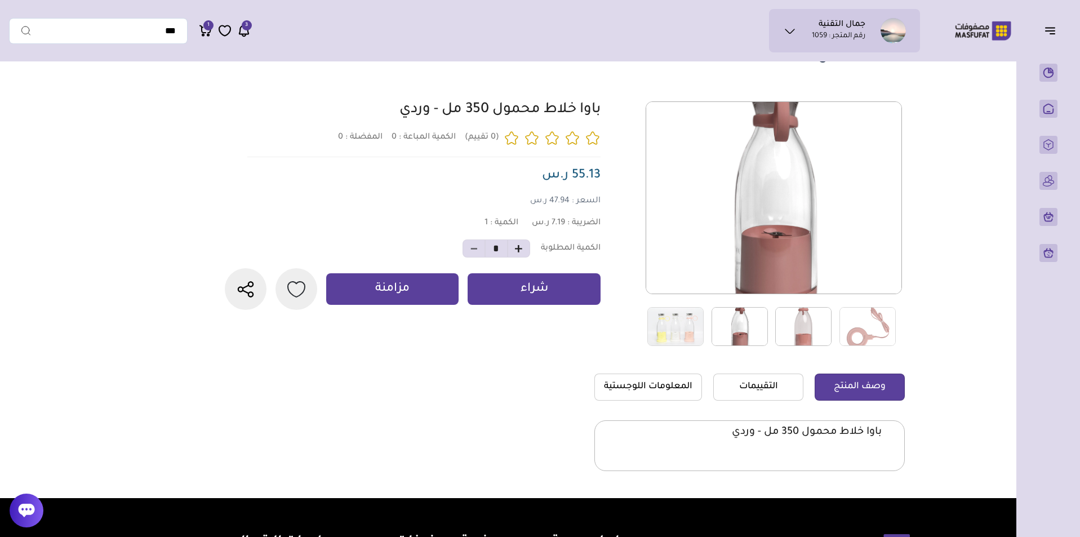
click at [806, 315] on img at bounding box center [803, 326] width 56 height 39
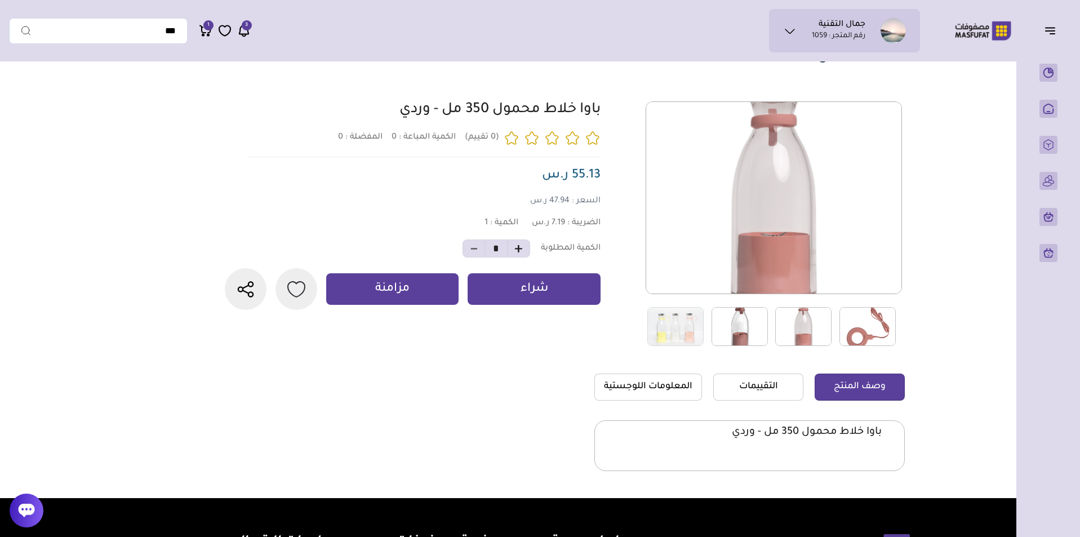
click at [868, 325] on img at bounding box center [868, 326] width 56 height 39
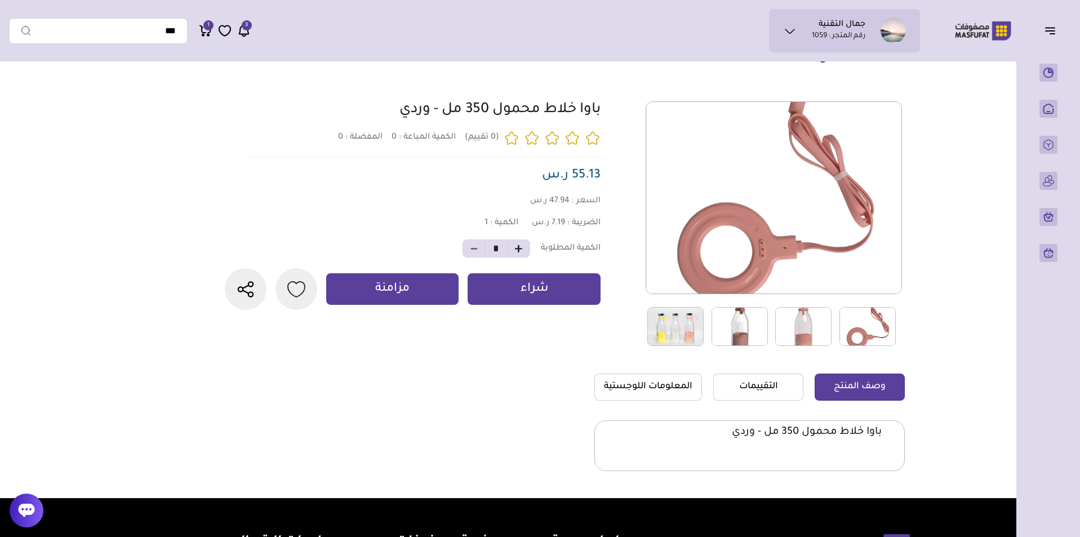
click at [704, 317] on link at bounding box center [675, 327] width 69 height 40
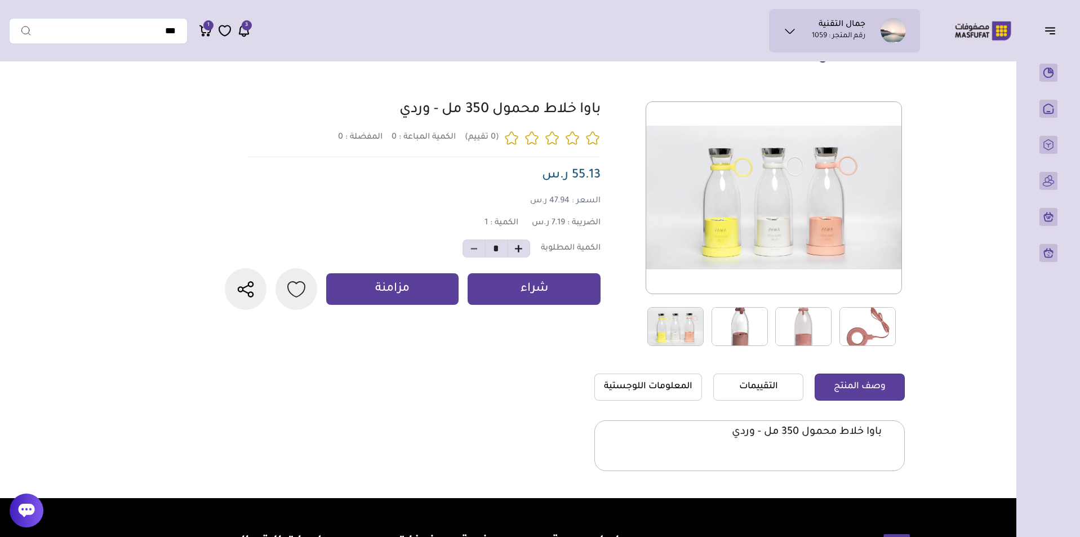
click at [738, 323] on img at bounding box center [740, 326] width 56 height 39
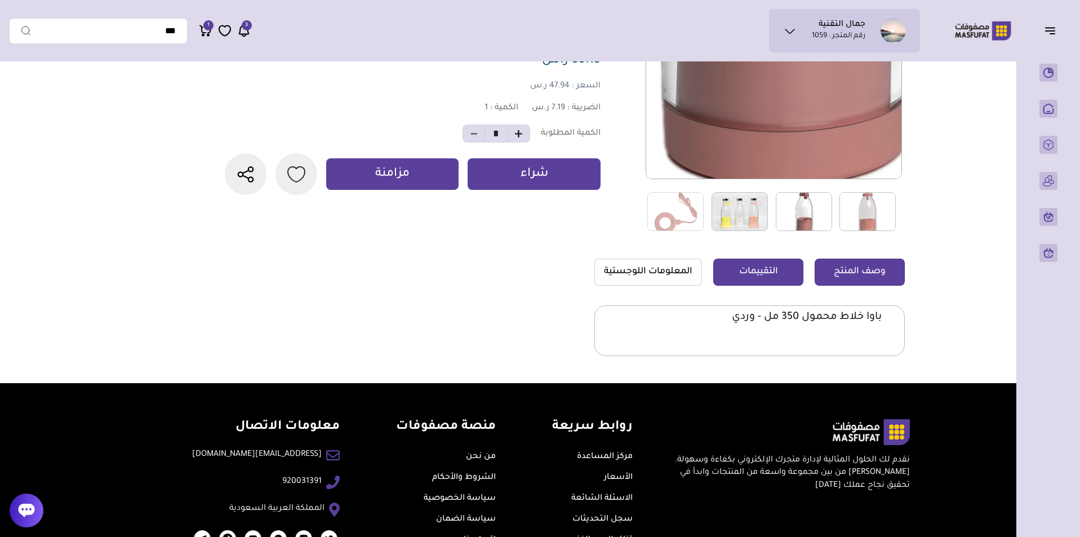
scroll to position [232, 0]
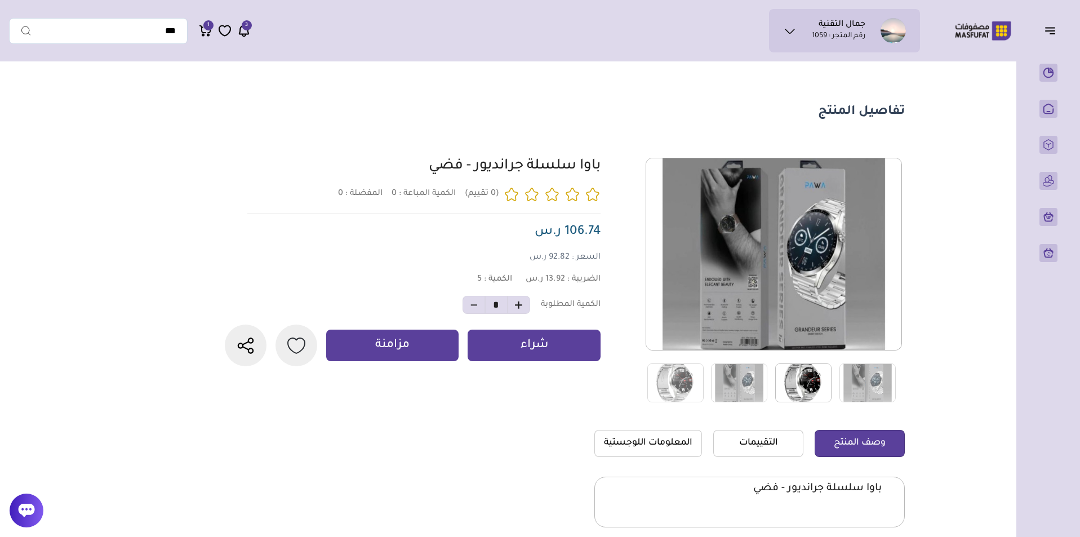
click at [810, 378] on img at bounding box center [803, 382] width 56 height 39
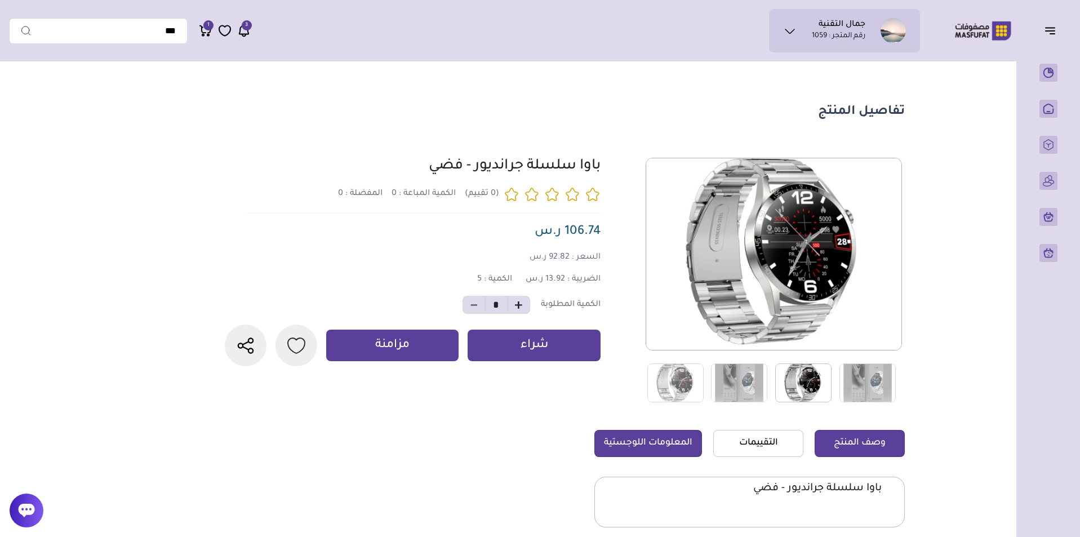
click at [682, 446] on link "المعلومات اللوجستية" at bounding box center [648, 443] width 108 height 27
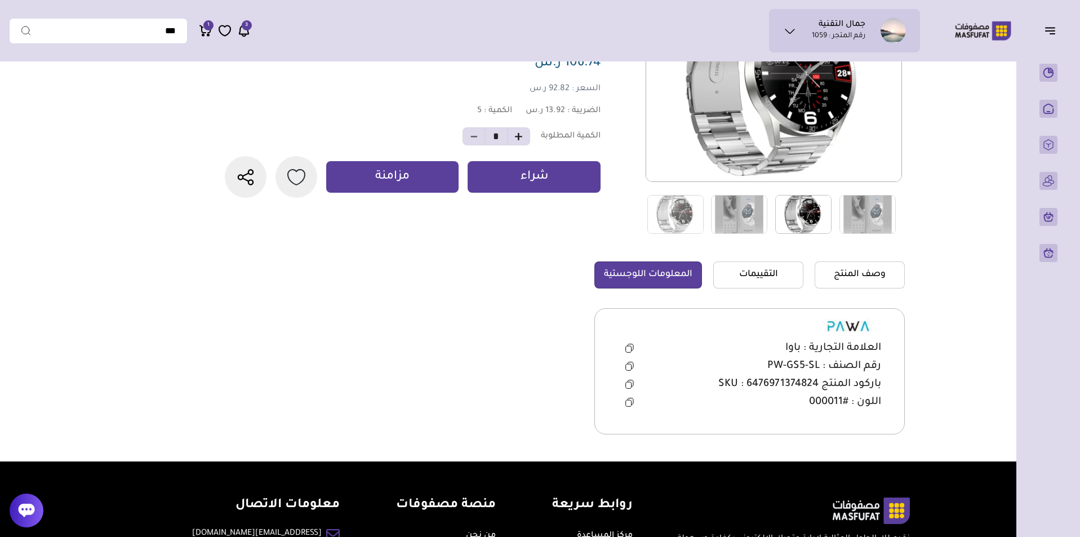
scroll to position [169, 0]
click at [628, 359] on button at bounding box center [629, 365] width 23 height 17
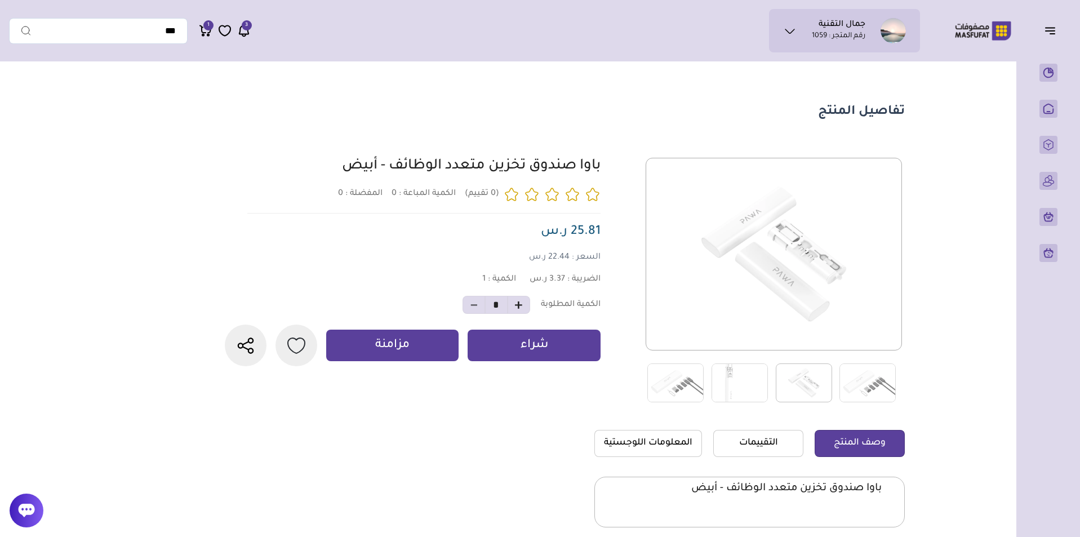
click at [800, 381] on img at bounding box center [804, 382] width 56 height 39
click at [734, 384] on img at bounding box center [740, 382] width 56 height 39
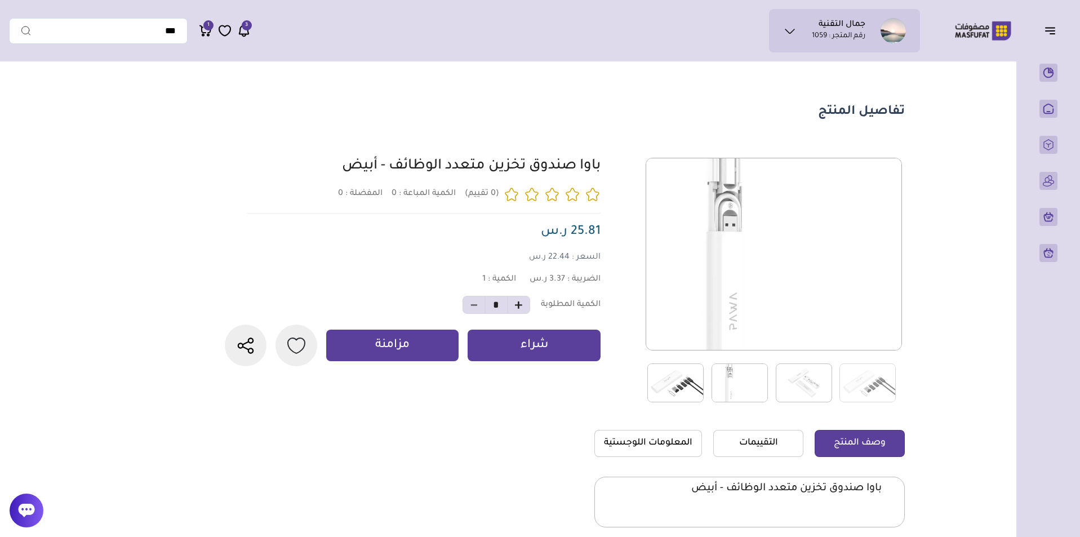
click at [678, 383] on img at bounding box center [675, 382] width 56 height 39
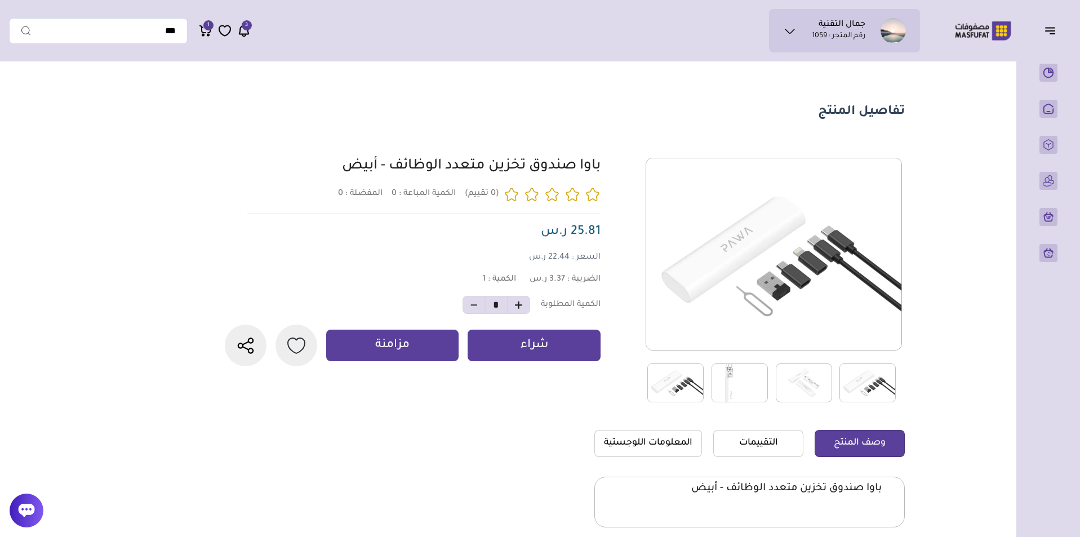
click at [868, 387] on img at bounding box center [868, 382] width 56 height 39
click at [863, 392] on img at bounding box center [868, 382] width 56 height 39
click at [827, 384] on img at bounding box center [804, 382] width 56 height 39
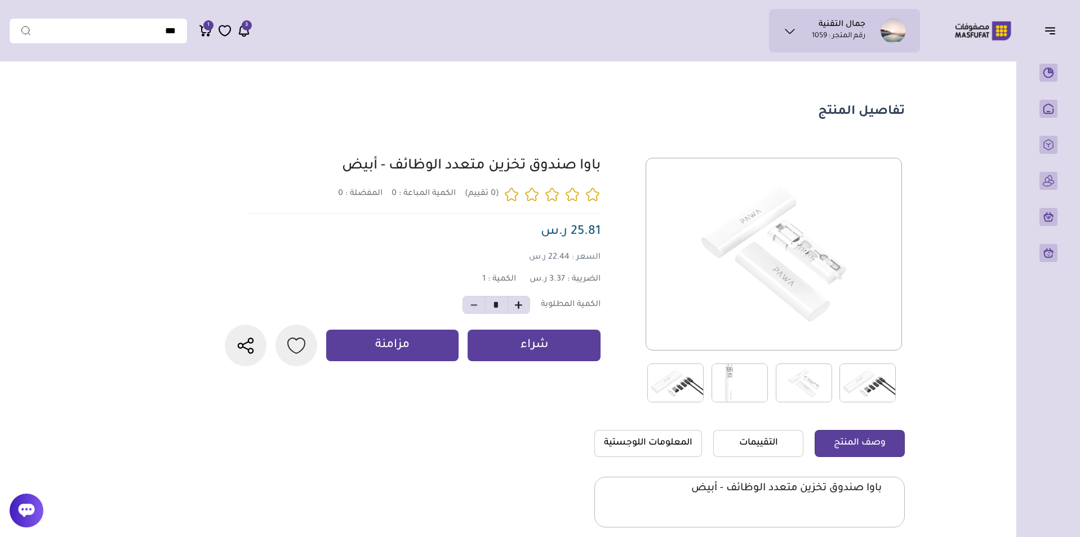
click at [752, 378] on img at bounding box center [740, 382] width 56 height 39
click at [660, 383] on img at bounding box center [675, 382] width 56 height 39
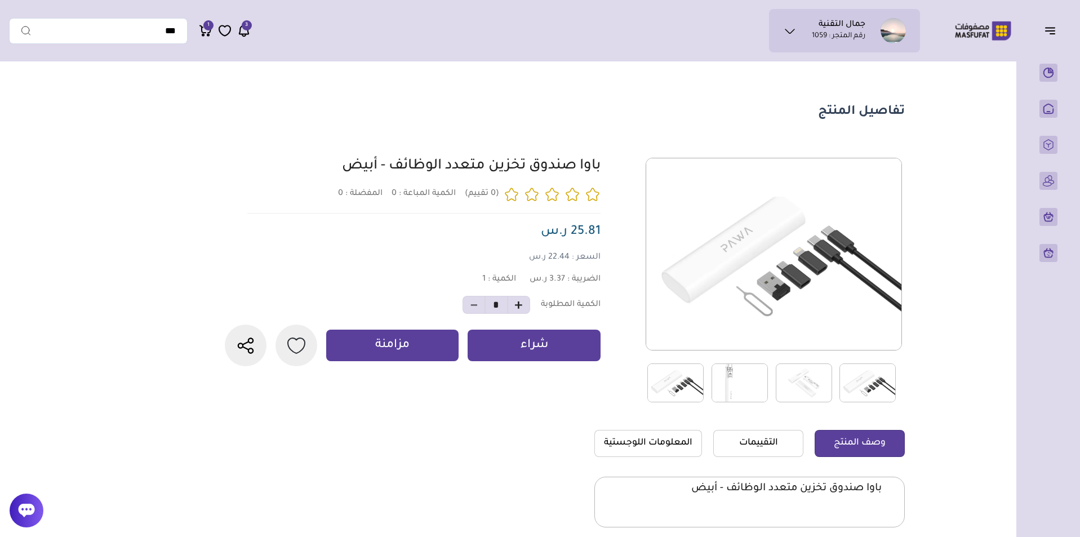
click at [703, 387] on img at bounding box center [675, 382] width 56 height 39
click at [745, 384] on img at bounding box center [740, 382] width 56 height 39
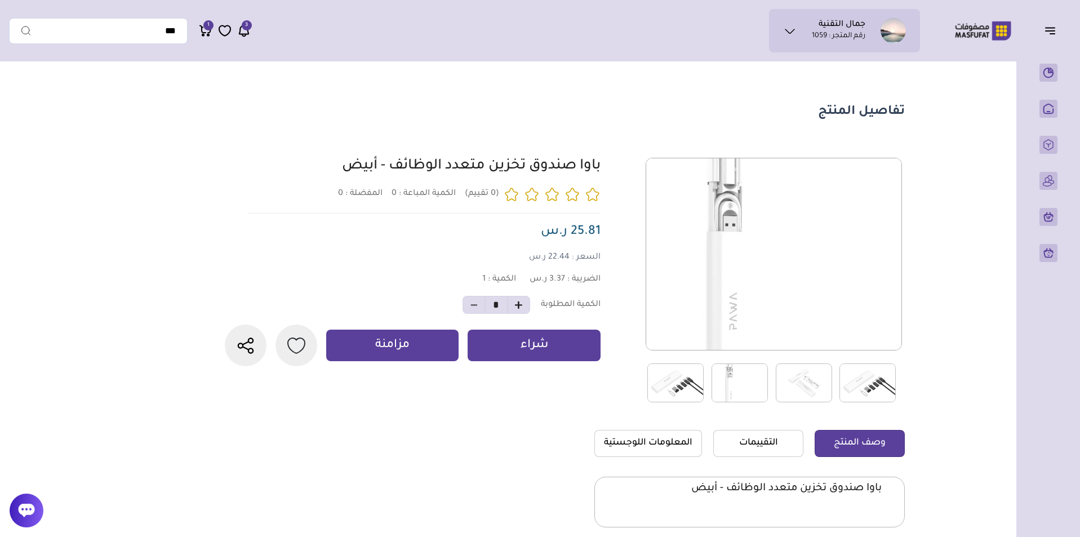
click at [696, 378] on img at bounding box center [675, 382] width 56 height 39
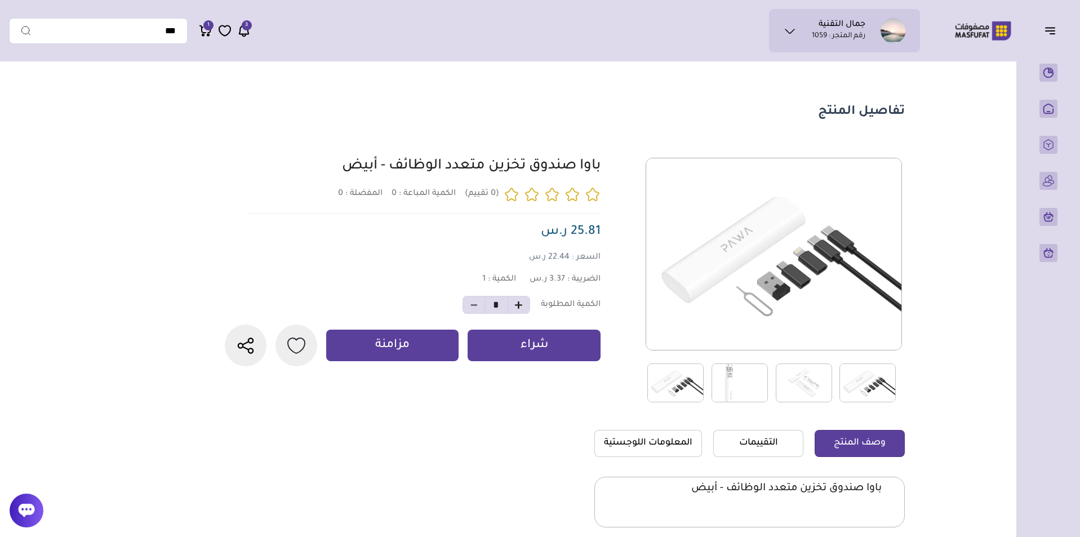
click at [726, 383] on img at bounding box center [740, 382] width 56 height 39
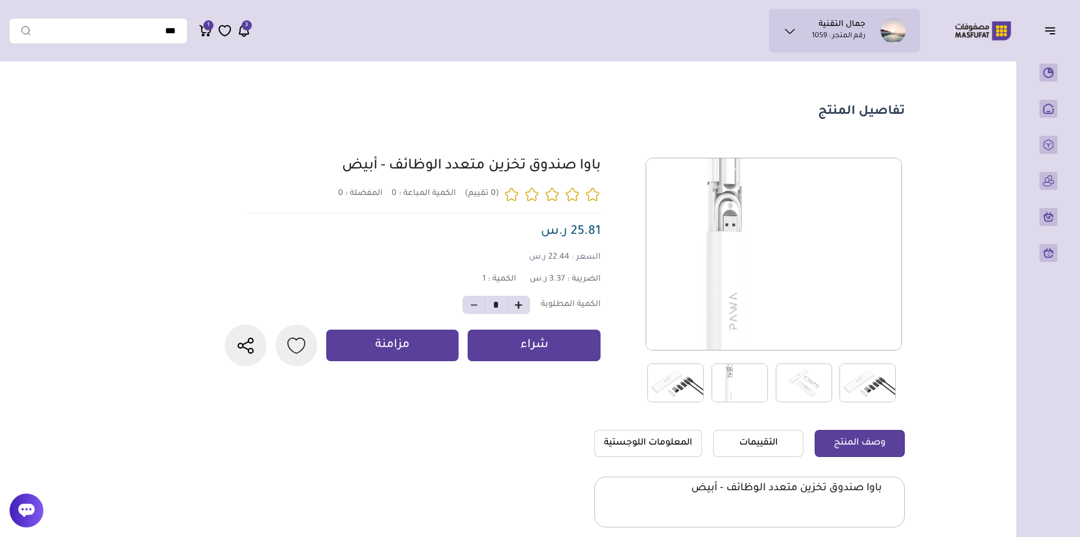
click at [802, 381] on img at bounding box center [804, 382] width 56 height 39
click at [588, 385] on div at bounding box center [562, 280] width 683 height 245
click at [715, 384] on img at bounding box center [740, 382] width 56 height 39
click at [853, 380] on img at bounding box center [868, 382] width 56 height 39
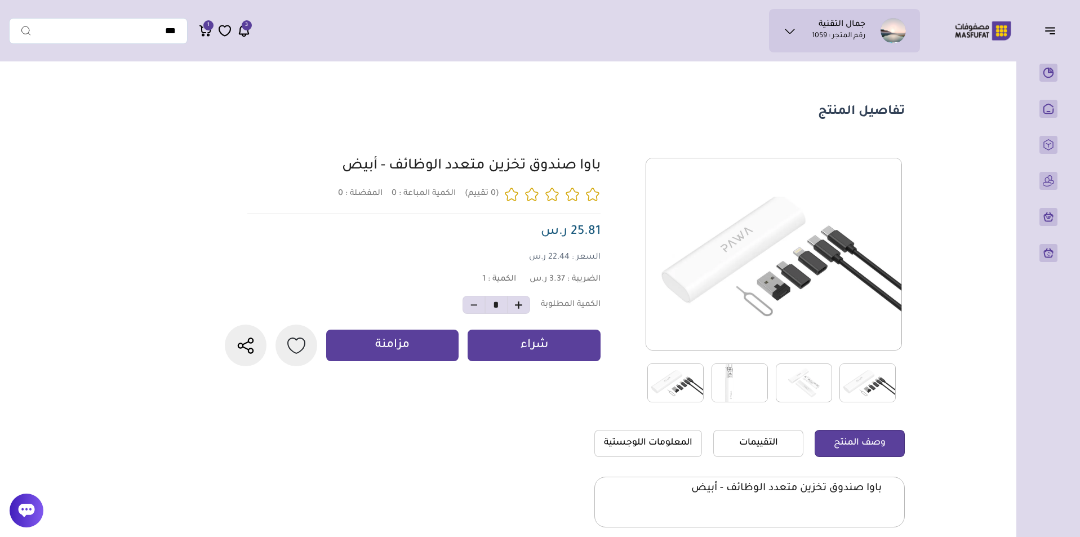
click at [831, 383] on img at bounding box center [804, 382] width 56 height 39
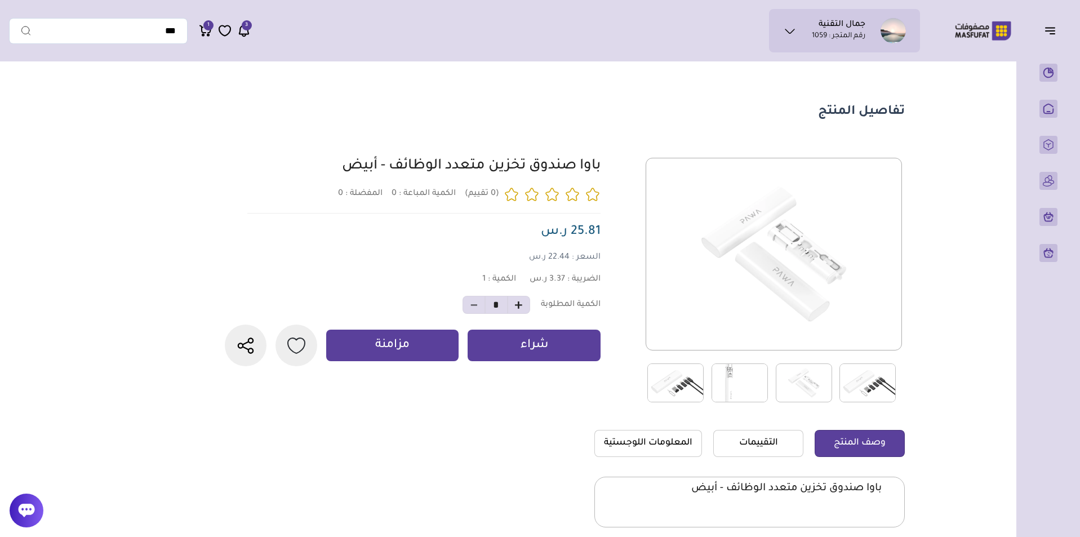
click at [677, 384] on img at bounding box center [675, 382] width 56 height 39
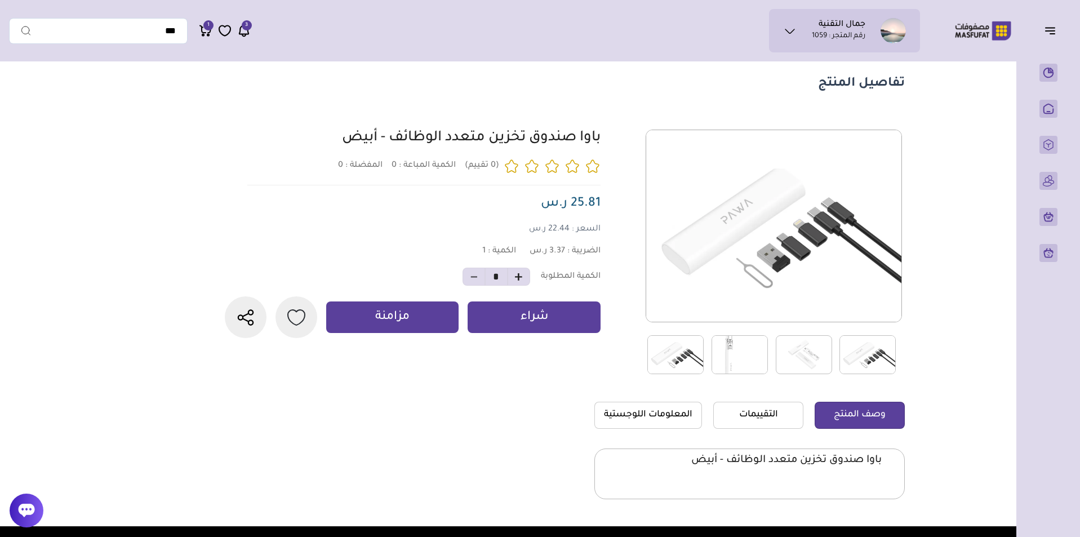
scroll to position [56, 0]
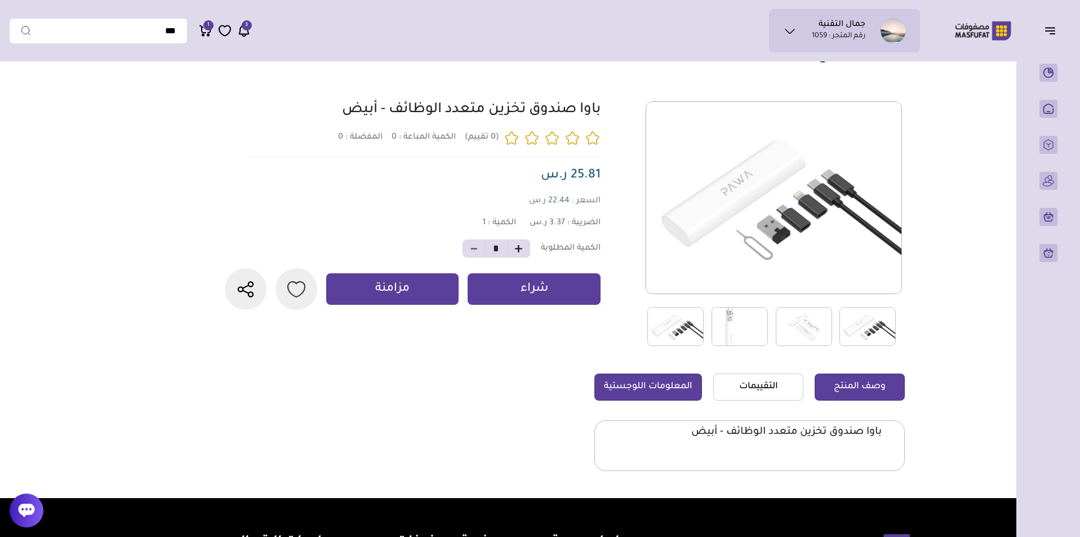
click at [675, 393] on link "المعلومات اللوجستية" at bounding box center [648, 387] width 108 height 27
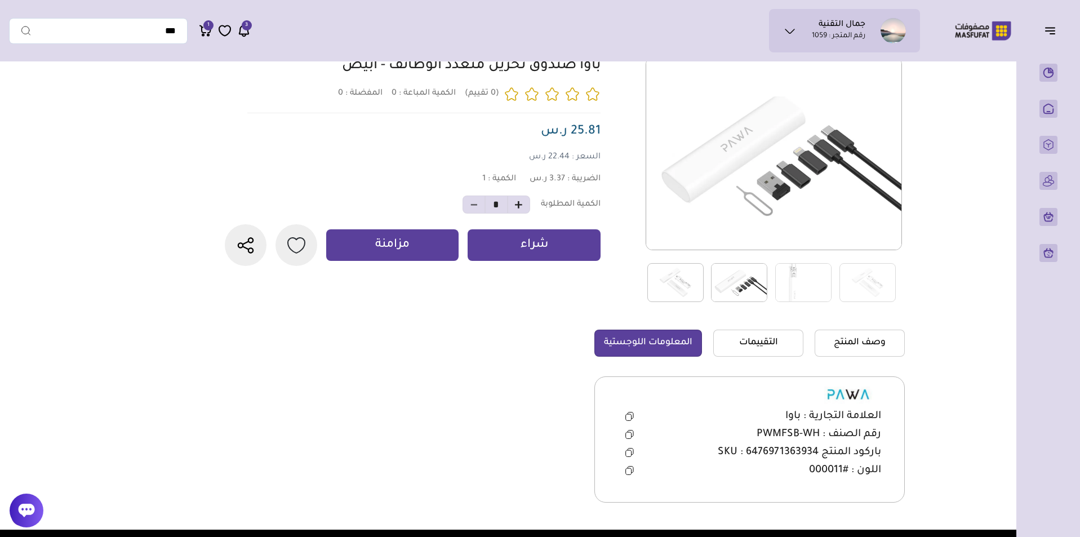
scroll to position [169, 0]
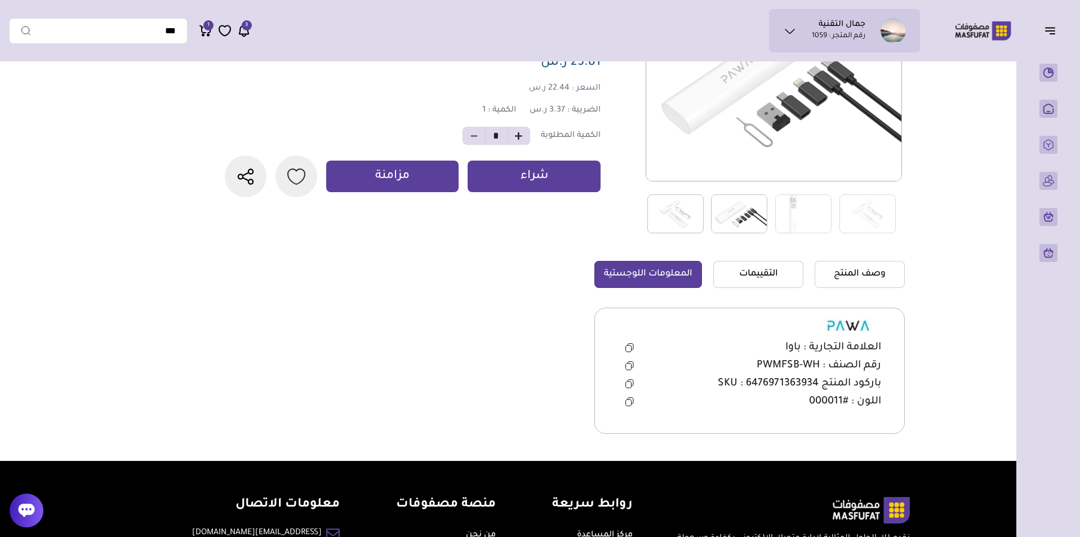
click at [631, 366] on icon at bounding box center [629, 365] width 8 height 9
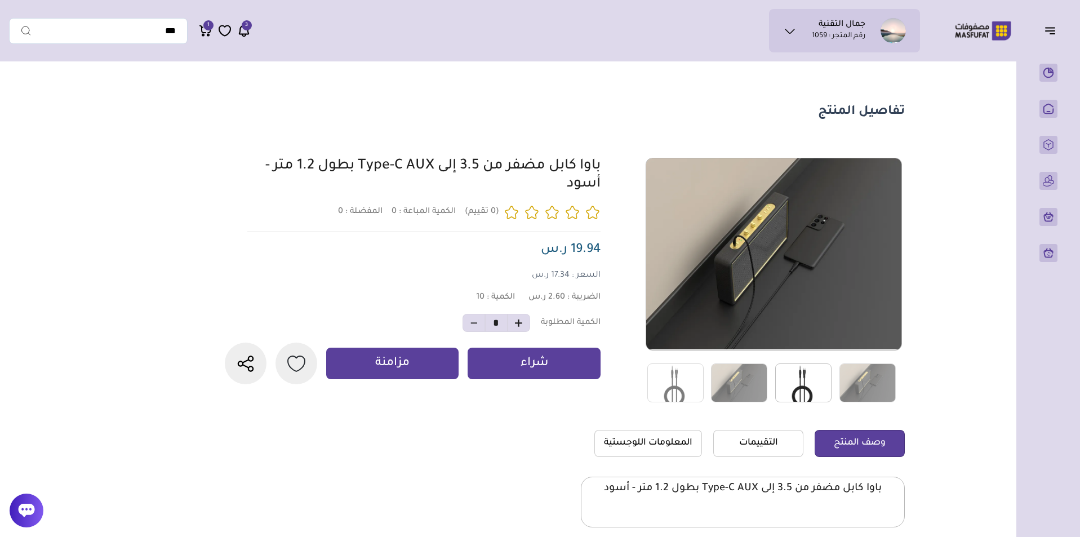
click at [805, 372] on img at bounding box center [803, 382] width 56 height 39
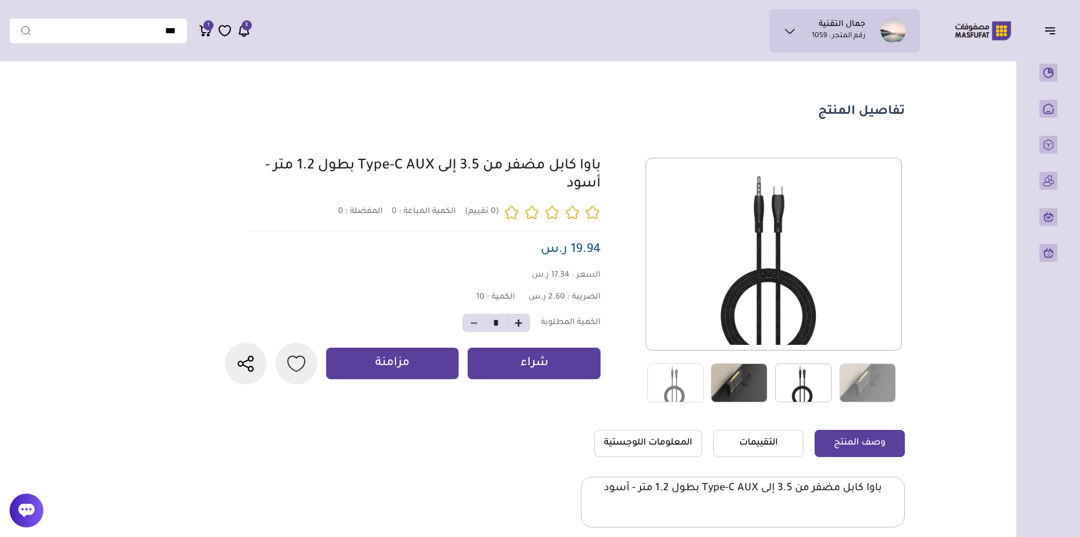
click at [711, 379] on img at bounding box center [739, 382] width 56 height 39
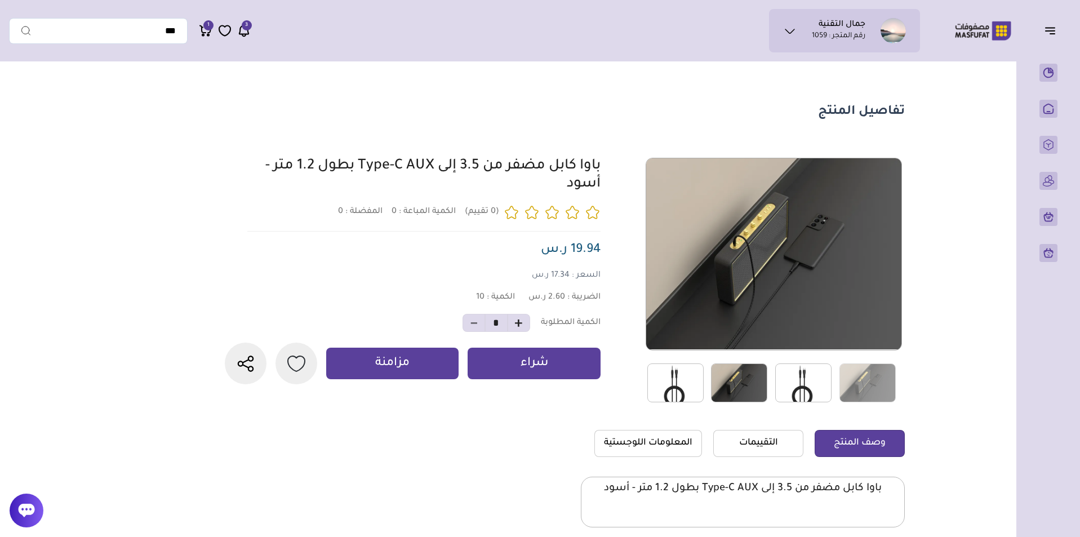
click at [690, 381] on img at bounding box center [675, 382] width 56 height 39
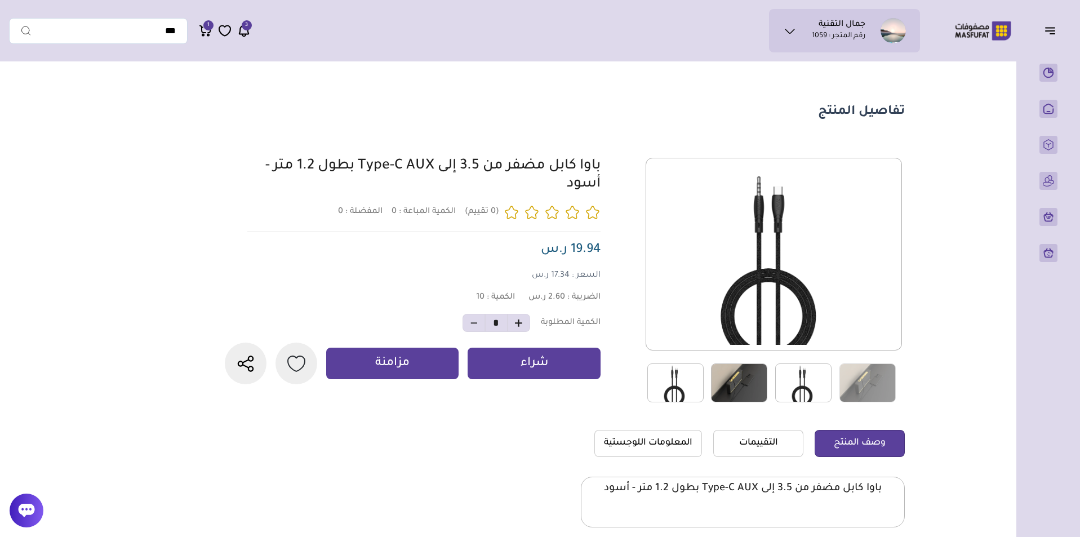
click at [793, 381] on img at bounding box center [803, 382] width 56 height 39
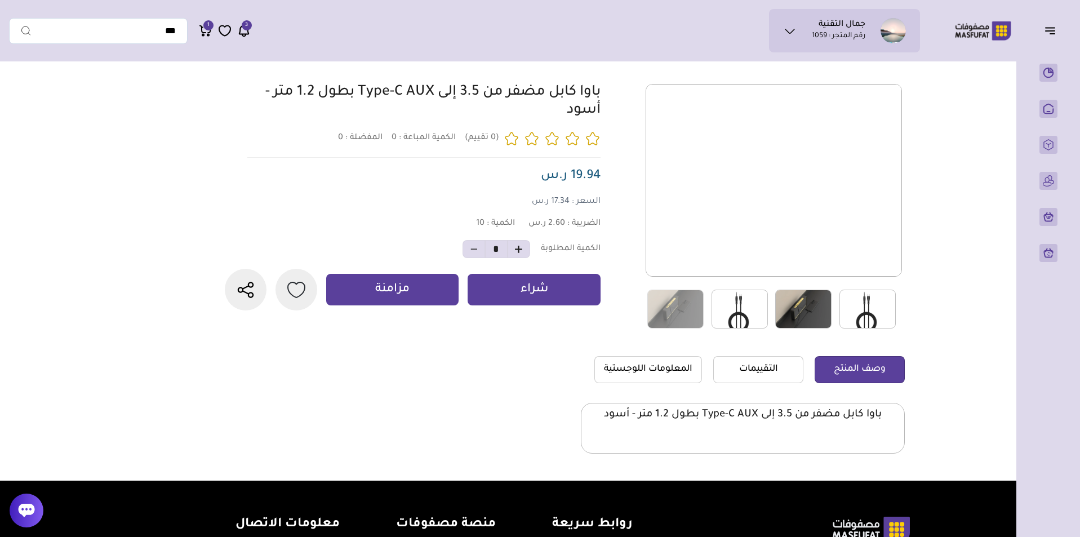
scroll to position [225, 0]
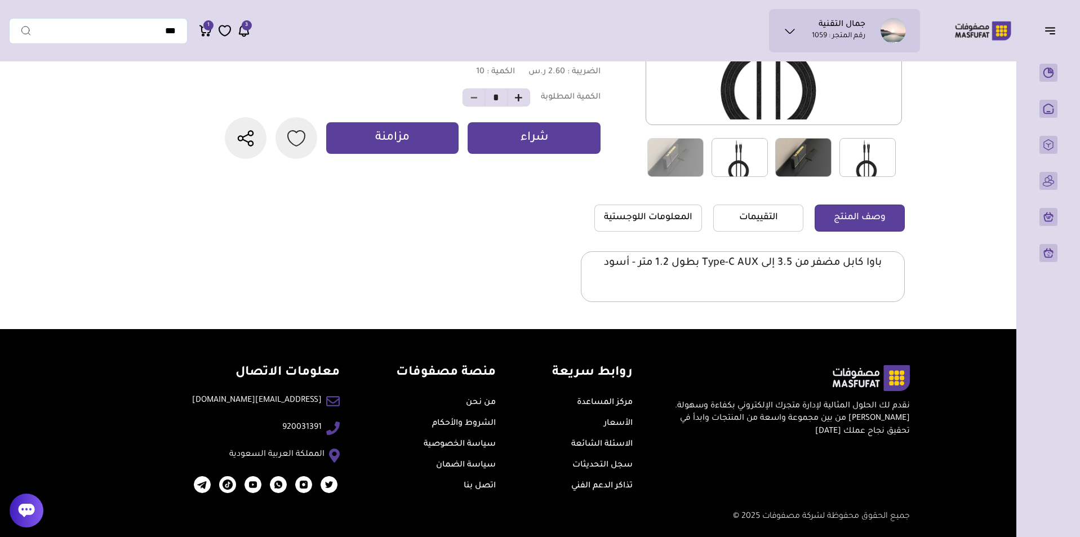
click at [752, 157] on img at bounding box center [740, 157] width 56 height 39
drag, startPoint x: 667, startPoint y: 227, endPoint x: 669, endPoint y: 238, distance: 12.2
click at [666, 227] on link "المعلومات اللوجستية" at bounding box center [648, 218] width 108 height 27
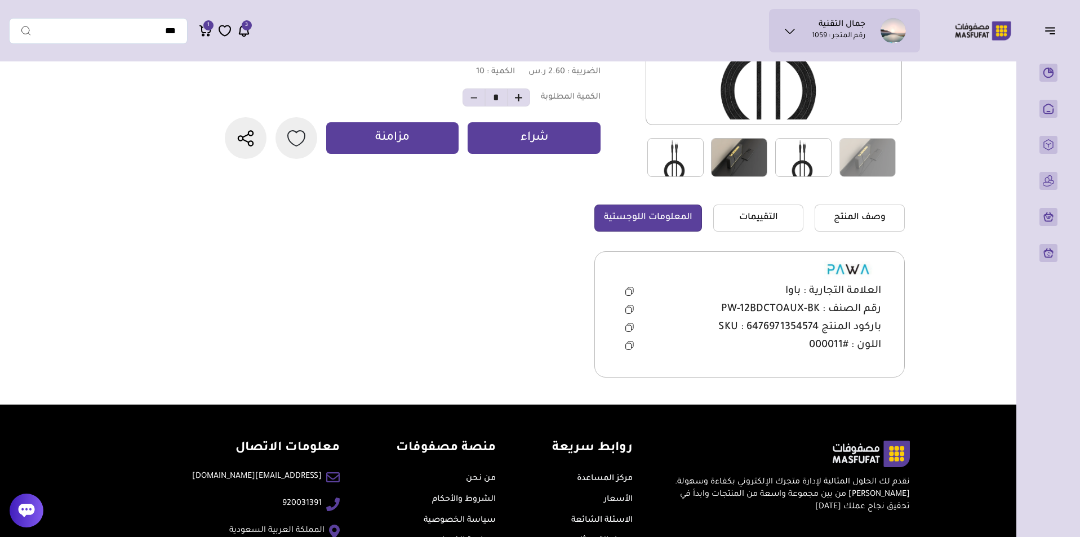
click at [633, 308] on button at bounding box center [629, 309] width 23 height 17
click at [956, 128] on main "تفاصيل المنتج 0" at bounding box center [540, 123] width 1062 height 563
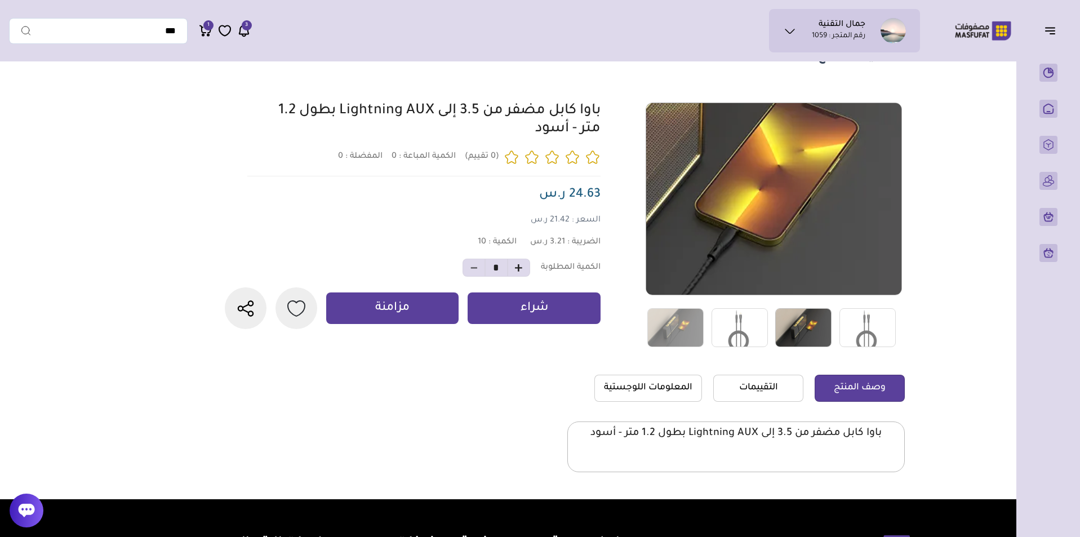
scroll to position [113, 0]
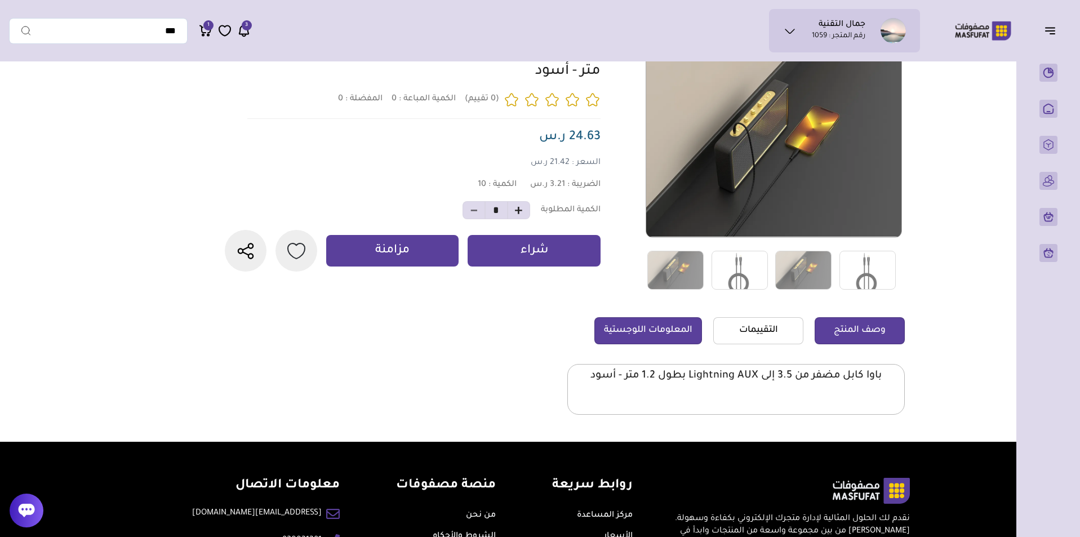
drag, startPoint x: 659, startPoint y: 338, endPoint x: 656, endPoint y: 330, distance: 8.4
click at [659, 338] on link "المعلومات اللوجستية" at bounding box center [648, 330] width 108 height 27
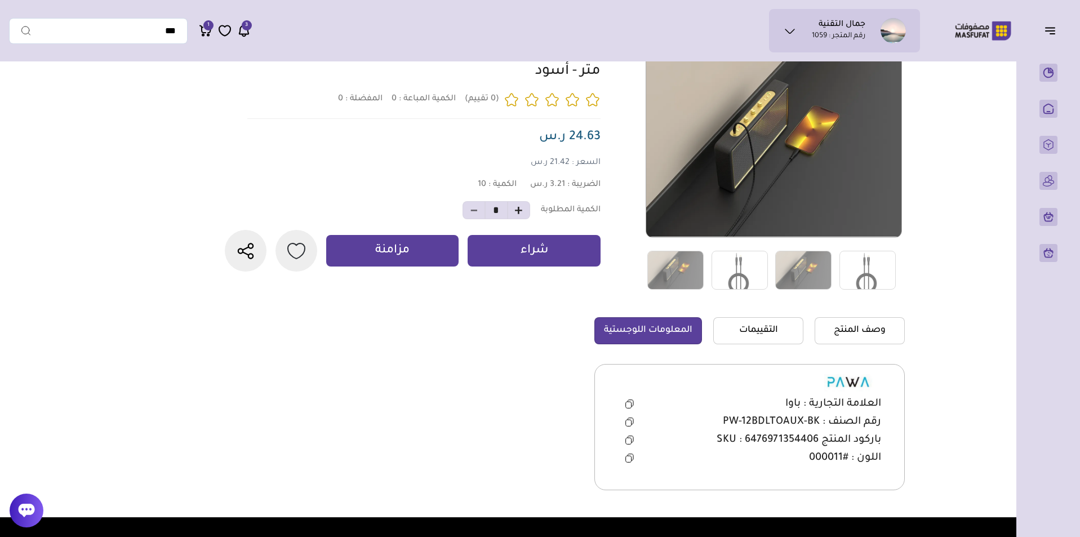
click at [633, 422] on button at bounding box center [629, 422] width 23 height 17
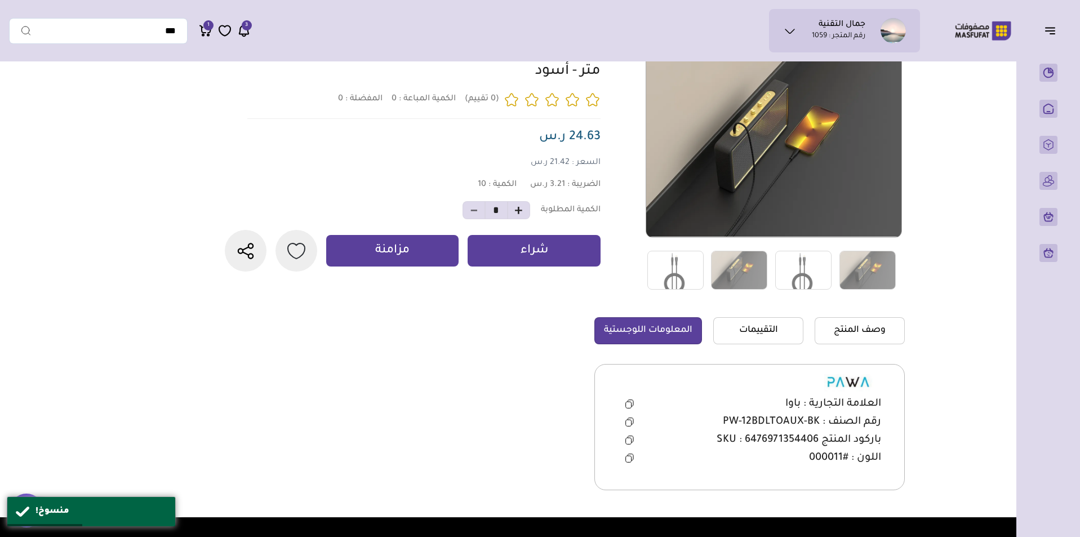
click at [628, 422] on icon at bounding box center [629, 422] width 8 height 9
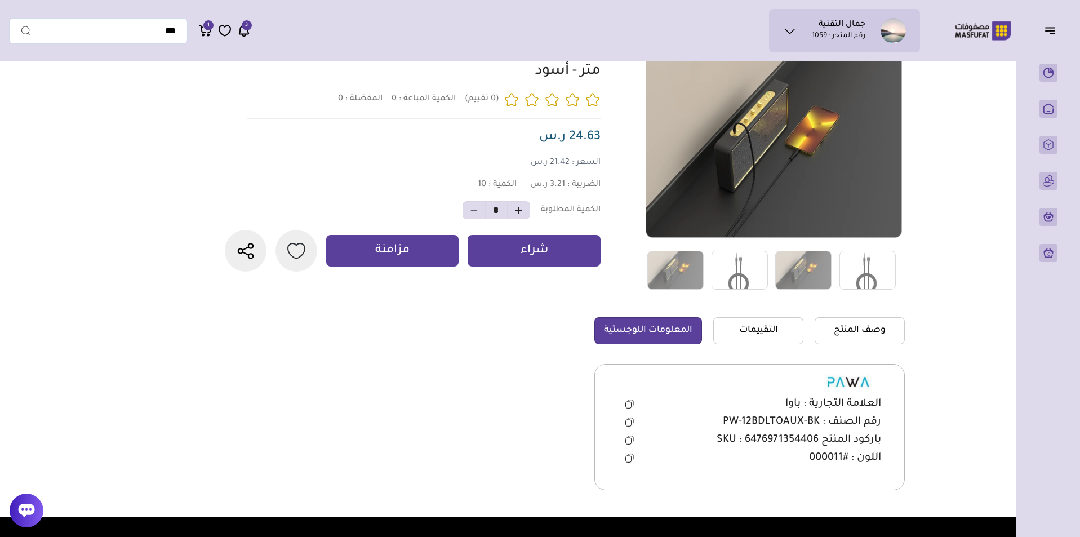
click at [272, 451] on section "0" at bounding box center [586, 281] width 638 height 473
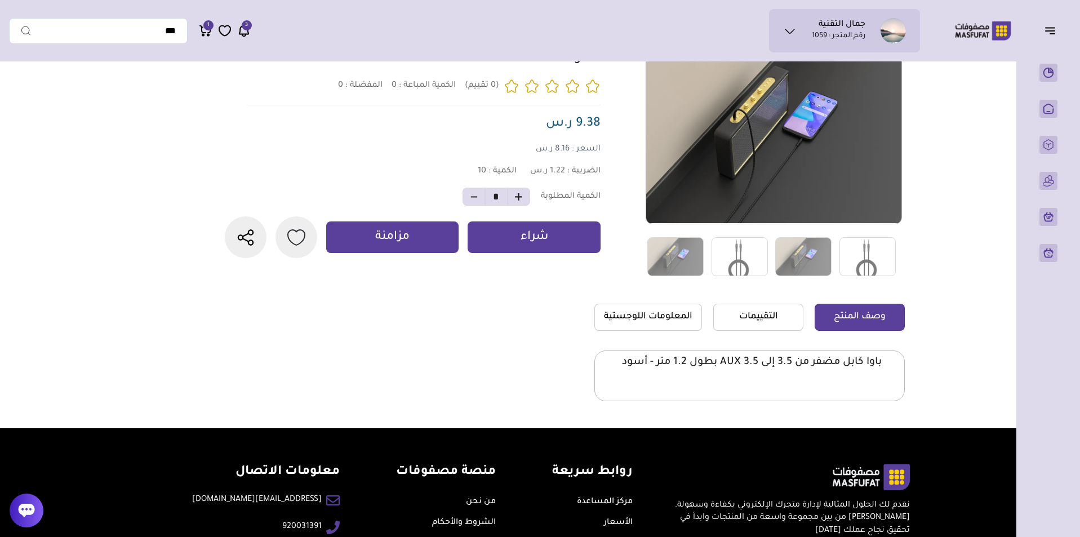
scroll to position [232, 0]
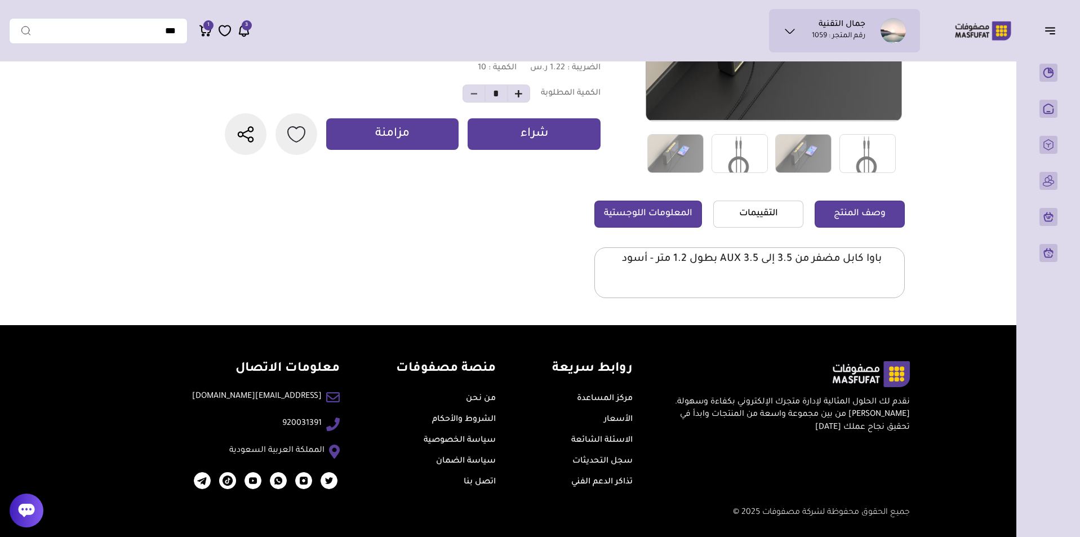
click at [665, 221] on link "المعلومات اللوجستية" at bounding box center [648, 214] width 108 height 27
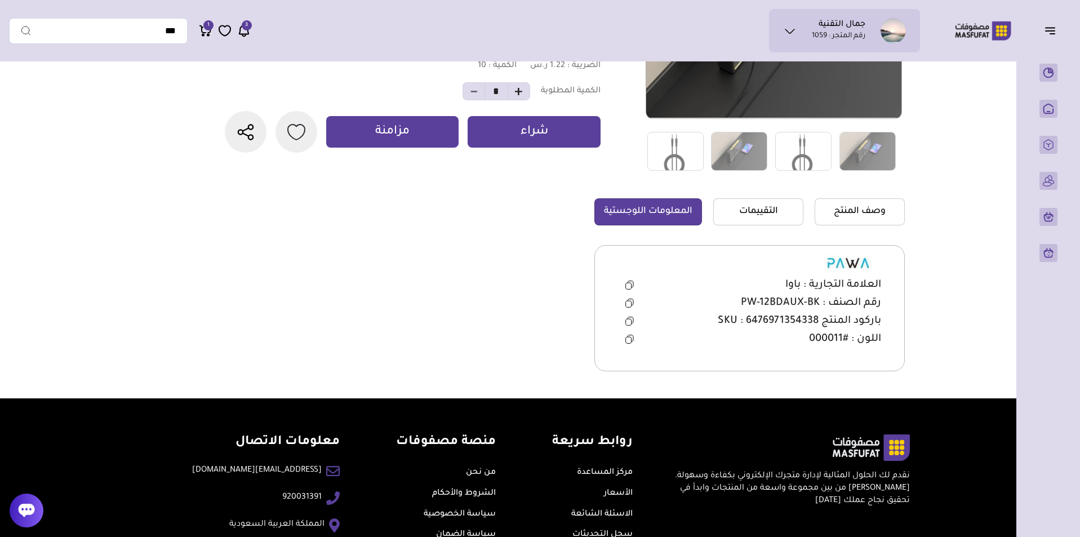
click at [631, 304] on icon at bounding box center [629, 303] width 8 height 9
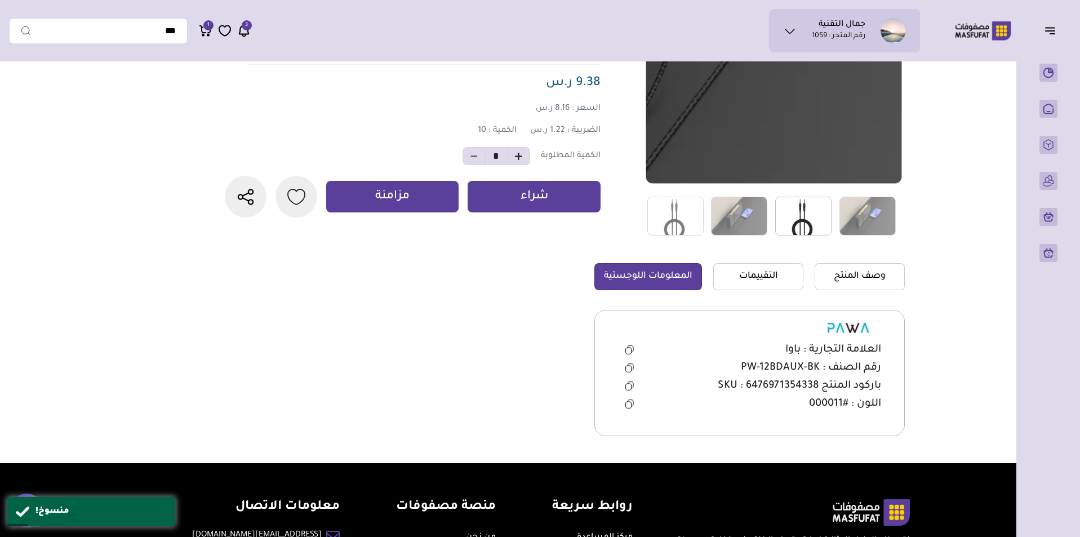
scroll to position [119, 0]
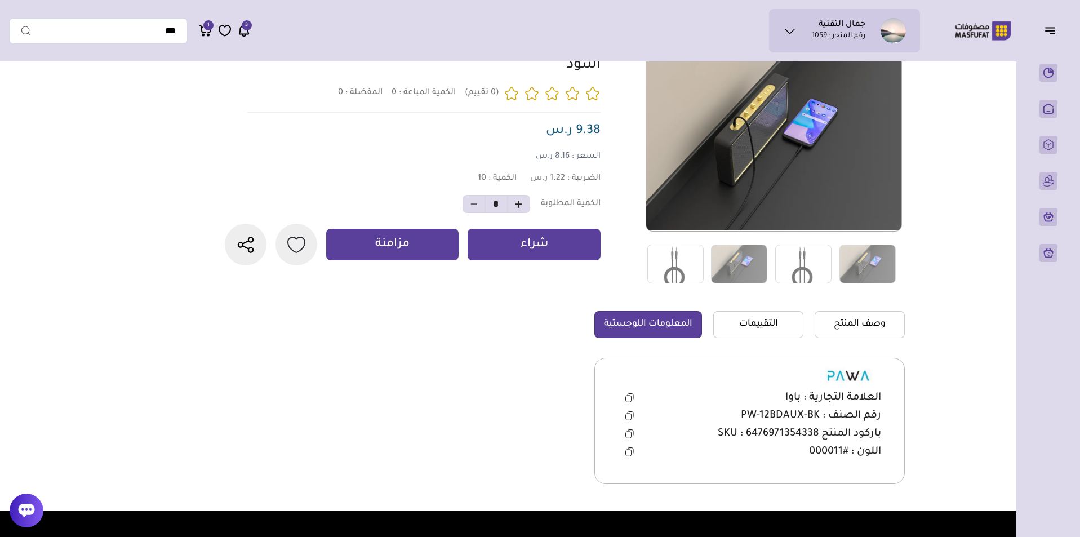
click at [629, 416] on icon at bounding box center [629, 415] width 8 height 9
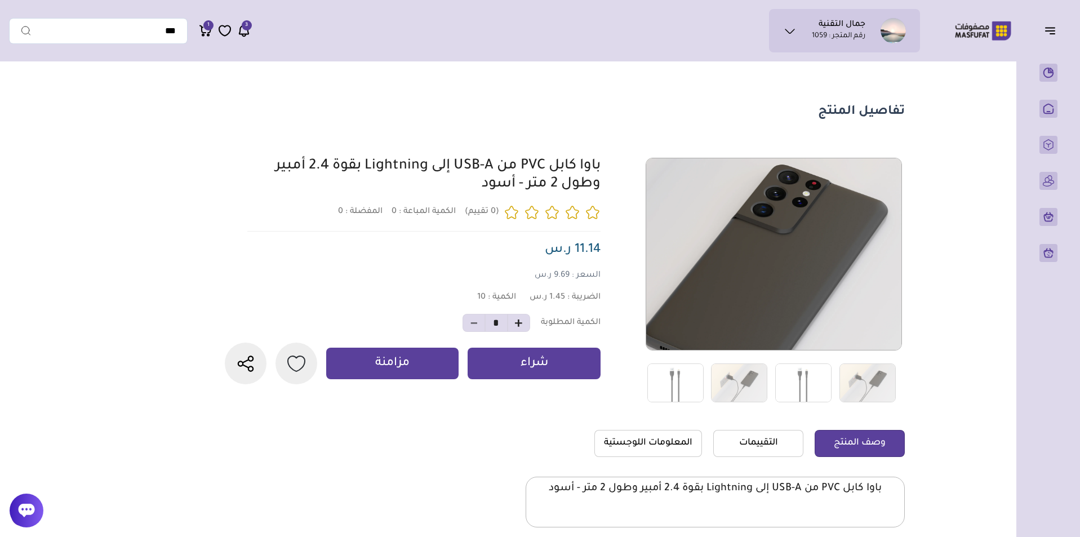
scroll to position [113, 0]
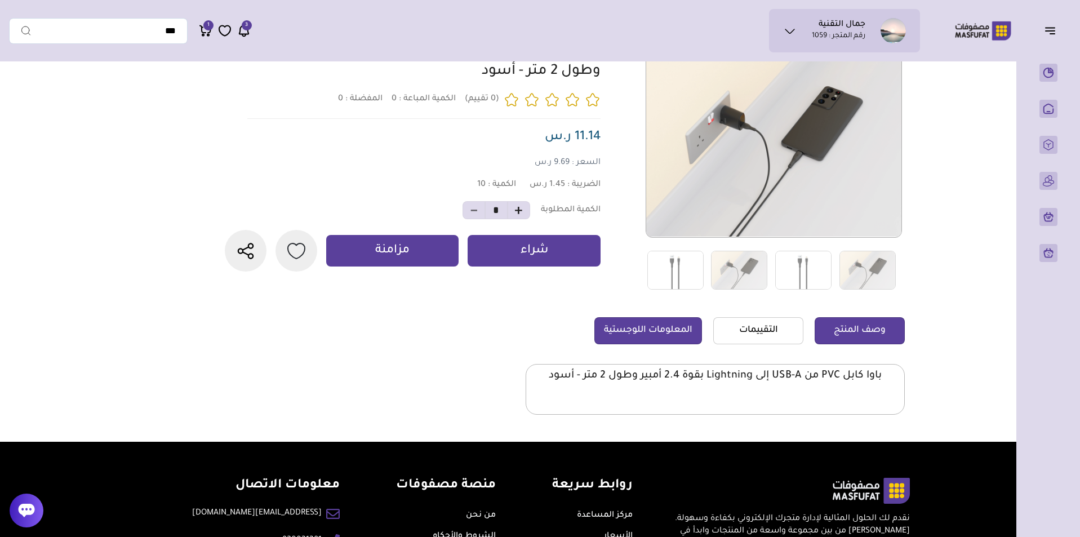
click at [634, 321] on link "المعلومات اللوجستية" at bounding box center [648, 330] width 108 height 27
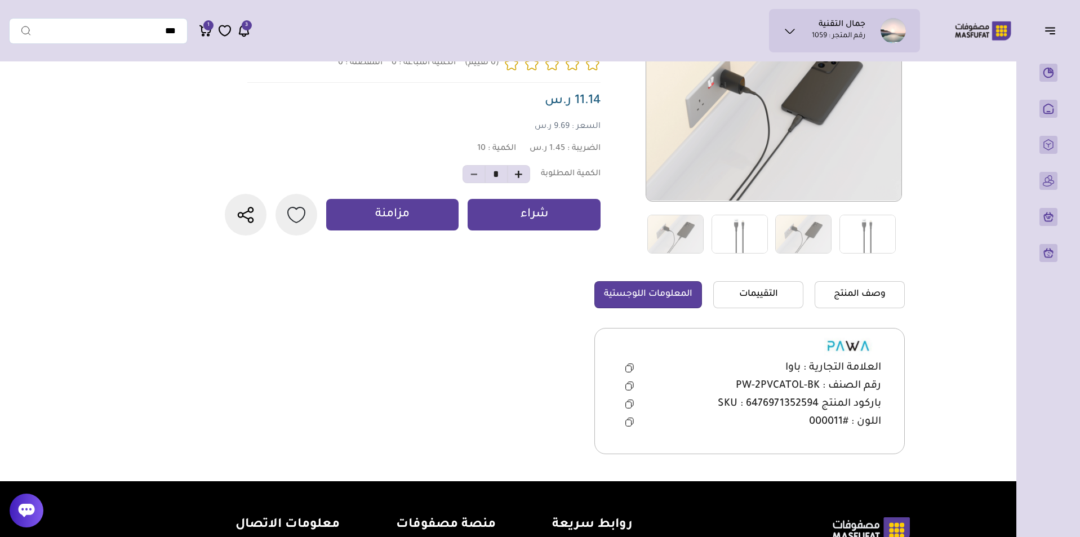
scroll to position [169, 0]
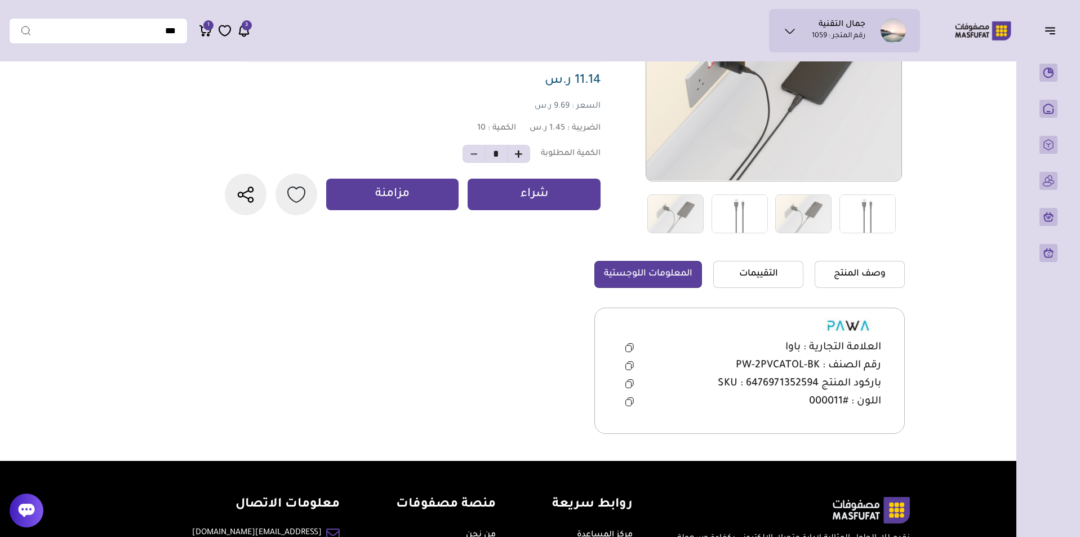
click at [631, 363] on icon at bounding box center [629, 365] width 8 height 9
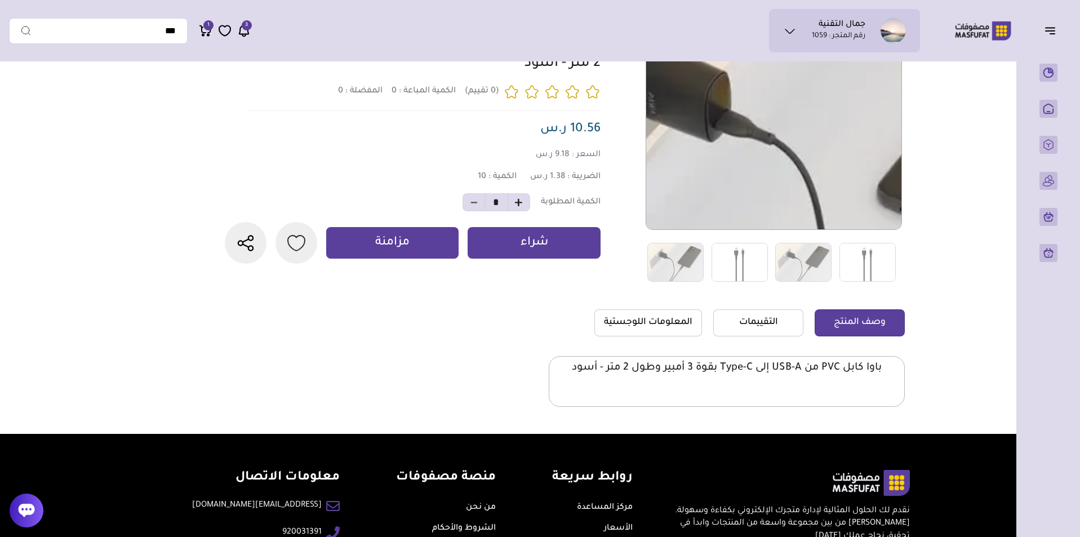
scroll to position [169, 0]
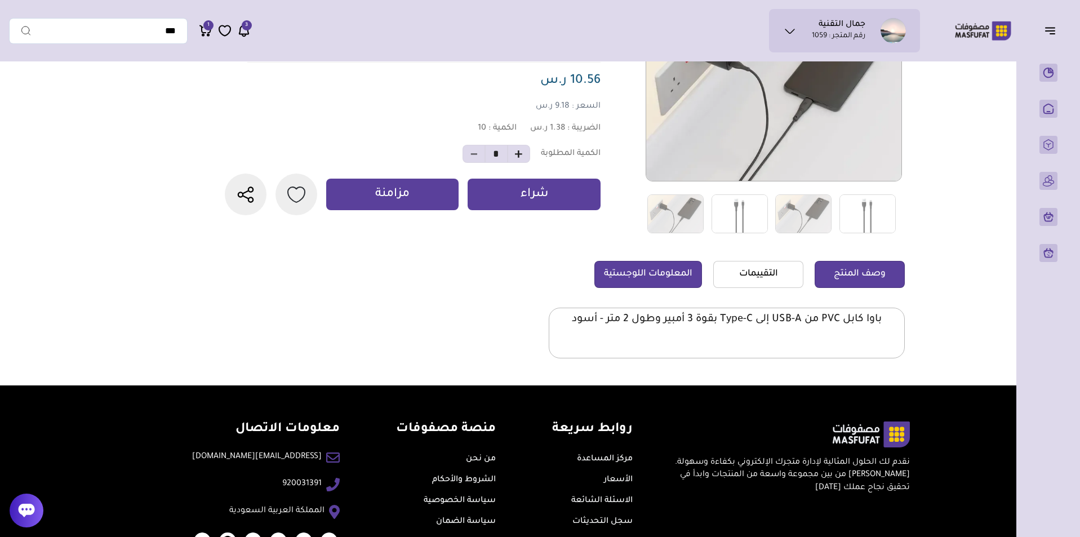
click at [689, 269] on link "المعلومات اللوجستية" at bounding box center [648, 274] width 108 height 27
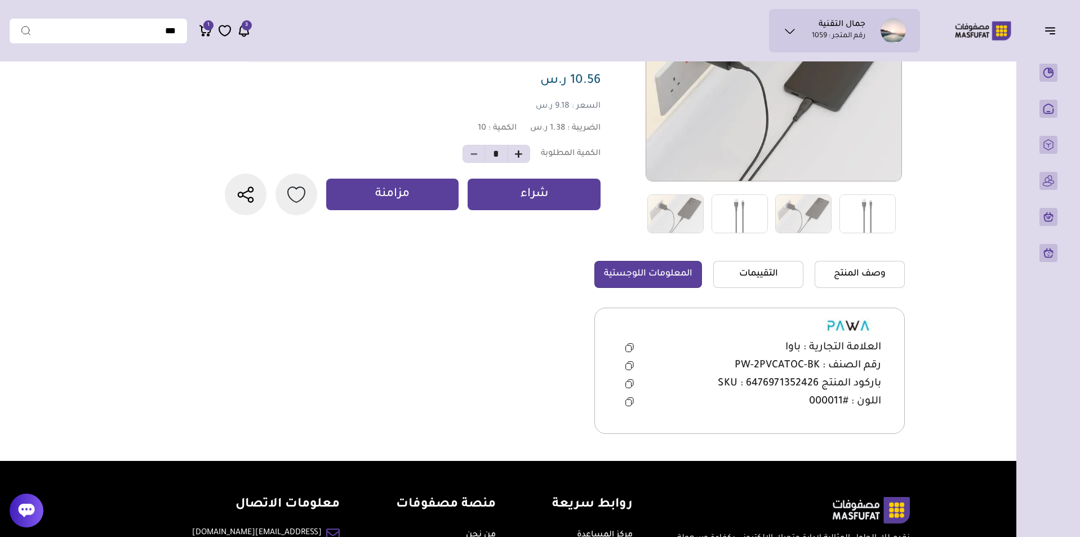
click at [630, 362] on icon at bounding box center [631, 365] width 6 height 6
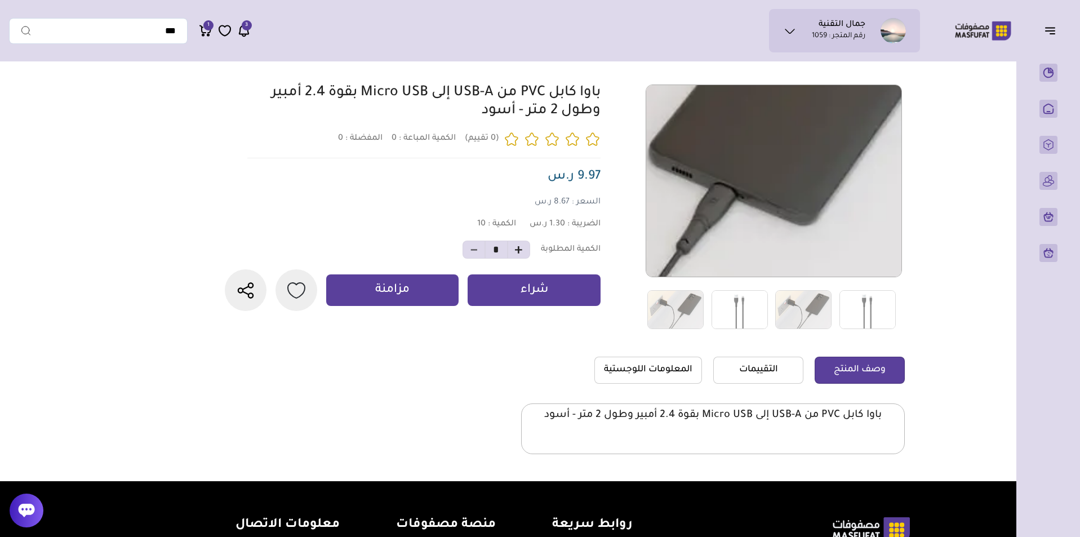
scroll to position [169, 0]
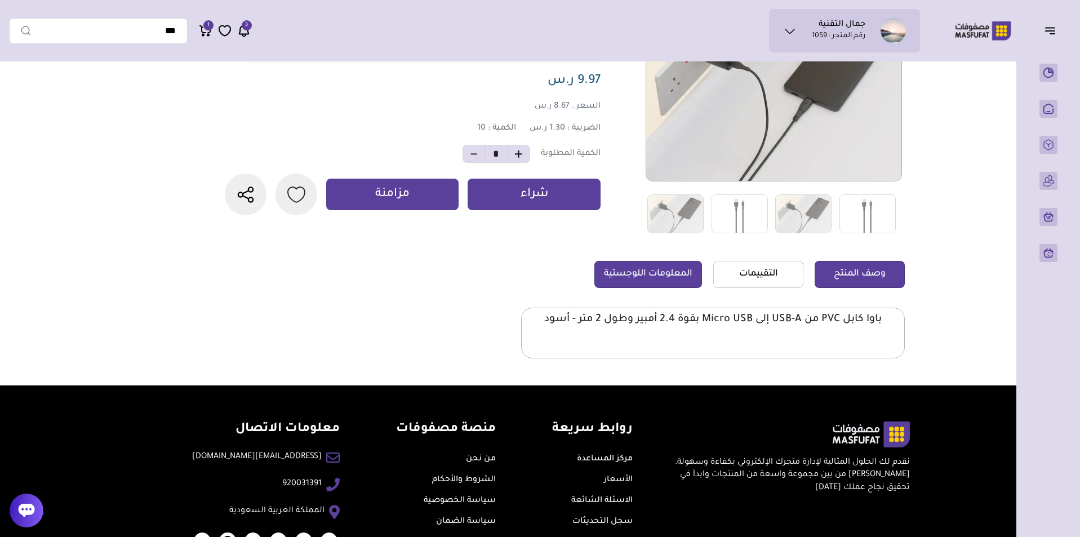
click at [597, 281] on link "المعلومات اللوجستية" at bounding box center [648, 274] width 108 height 27
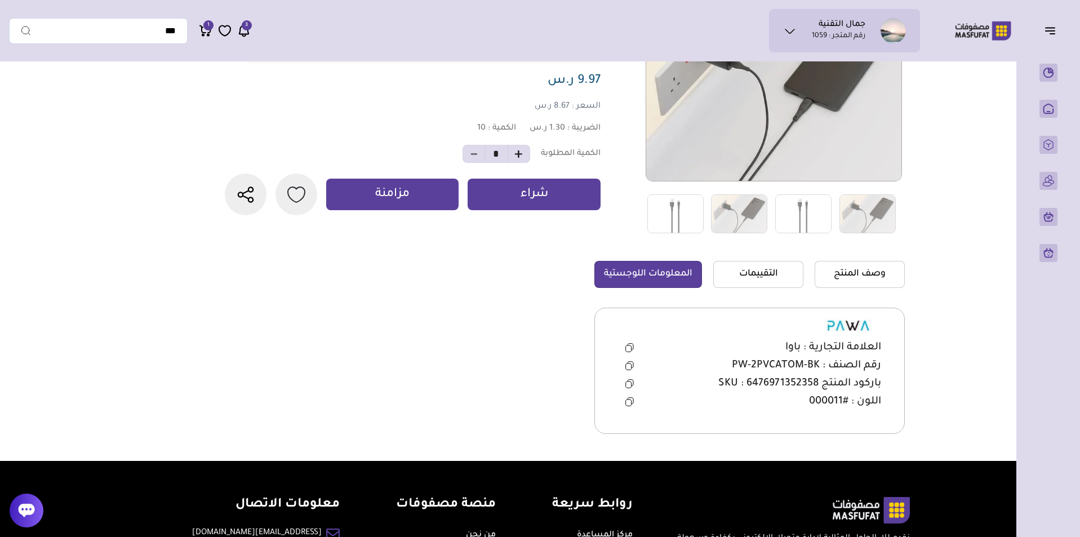
click at [626, 367] on icon at bounding box center [629, 365] width 8 height 9
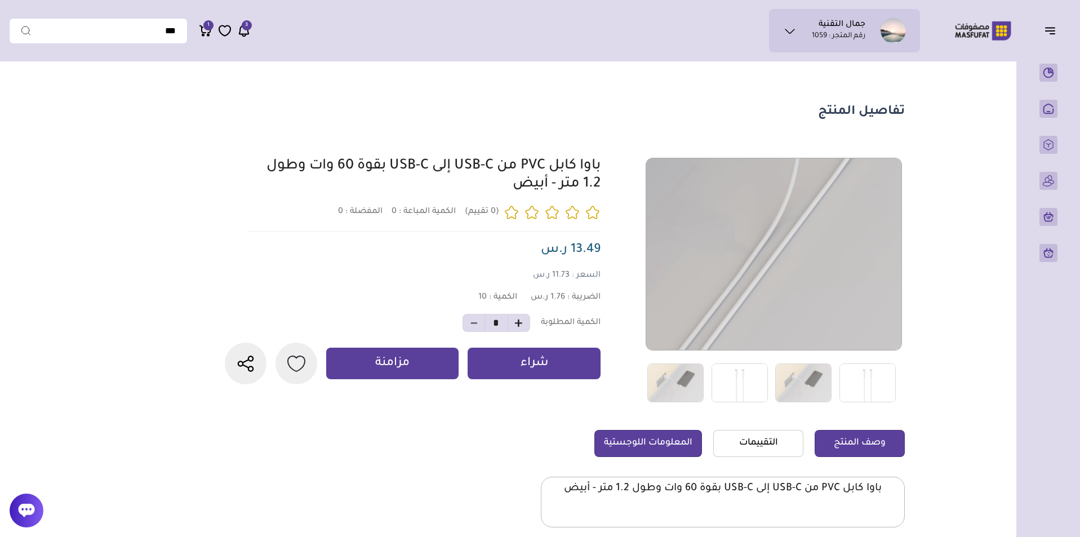
click at [675, 435] on link "المعلومات اللوجستية" at bounding box center [648, 443] width 108 height 27
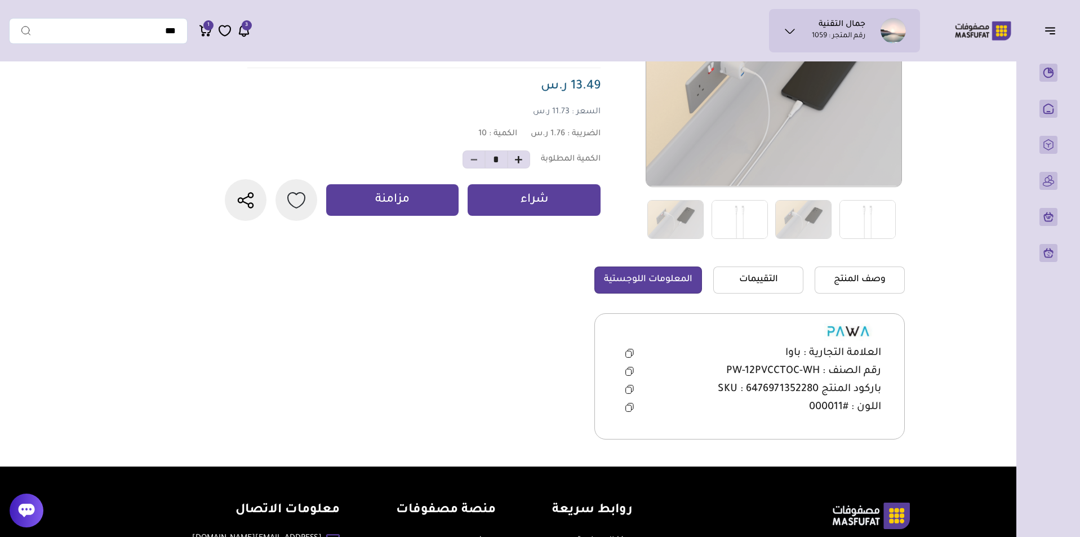
scroll to position [169, 0]
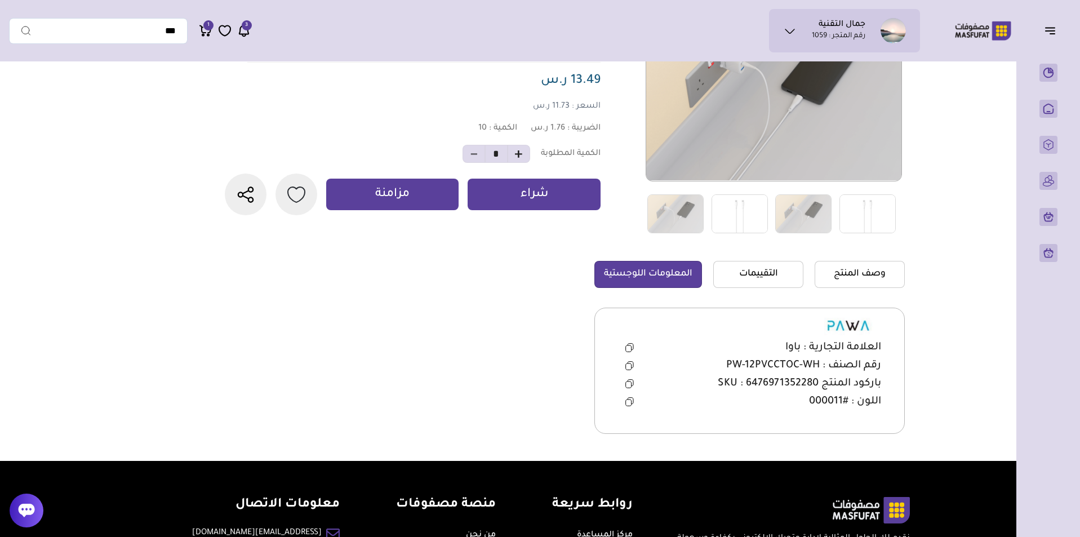
click at [632, 367] on button at bounding box center [629, 365] width 23 height 17
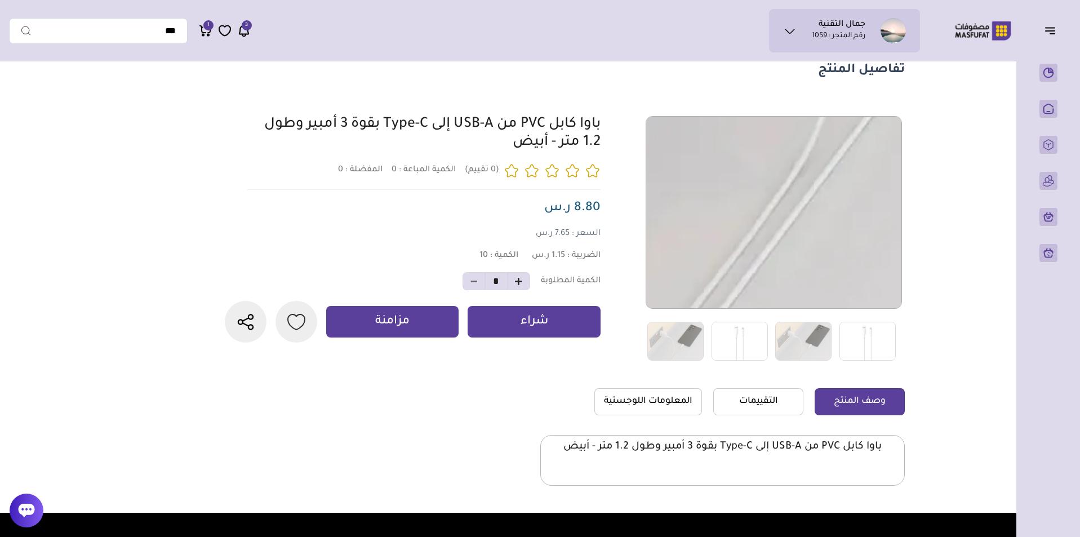
scroll to position [113, 0]
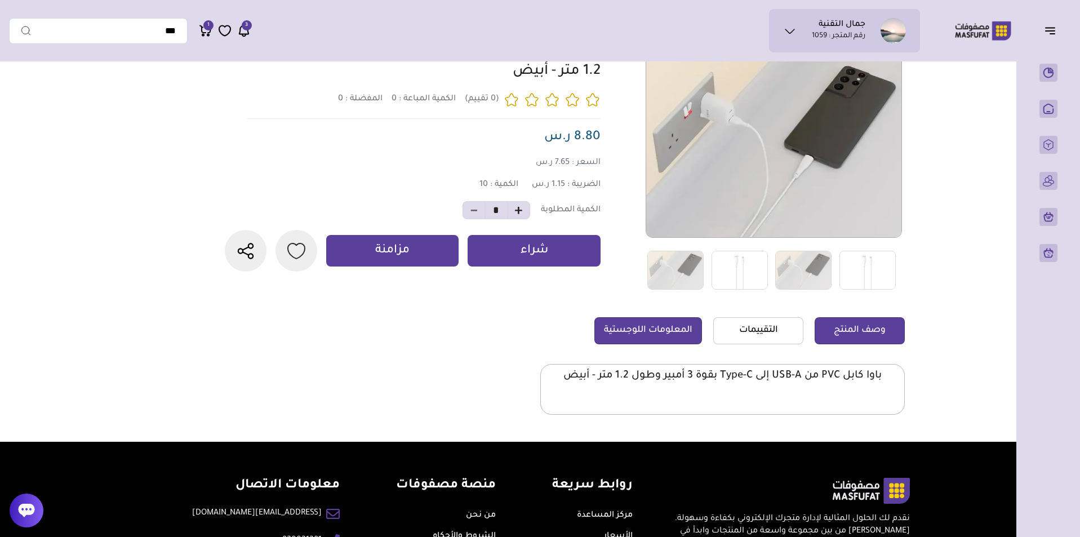
click at [665, 321] on link "المعلومات اللوجستية" at bounding box center [648, 330] width 108 height 27
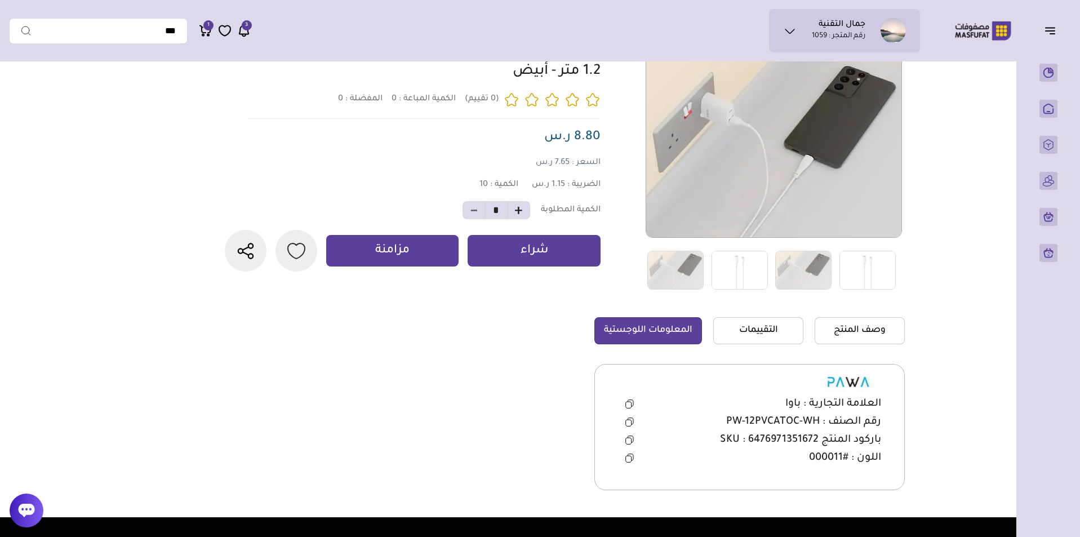
click at [632, 417] on button at bounding box center [629, 422] width 23 height 17
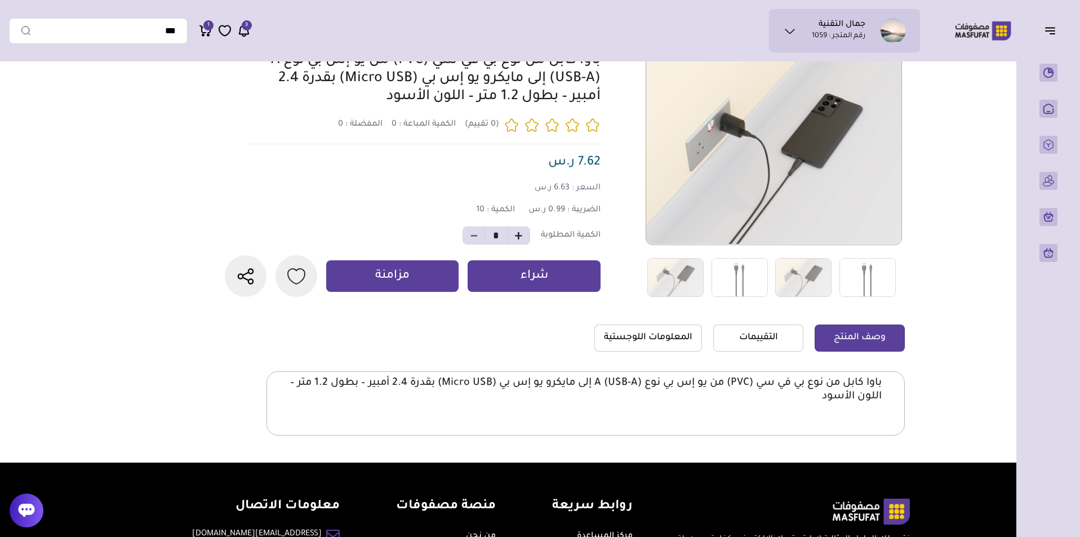
scroll to position [113, 0]
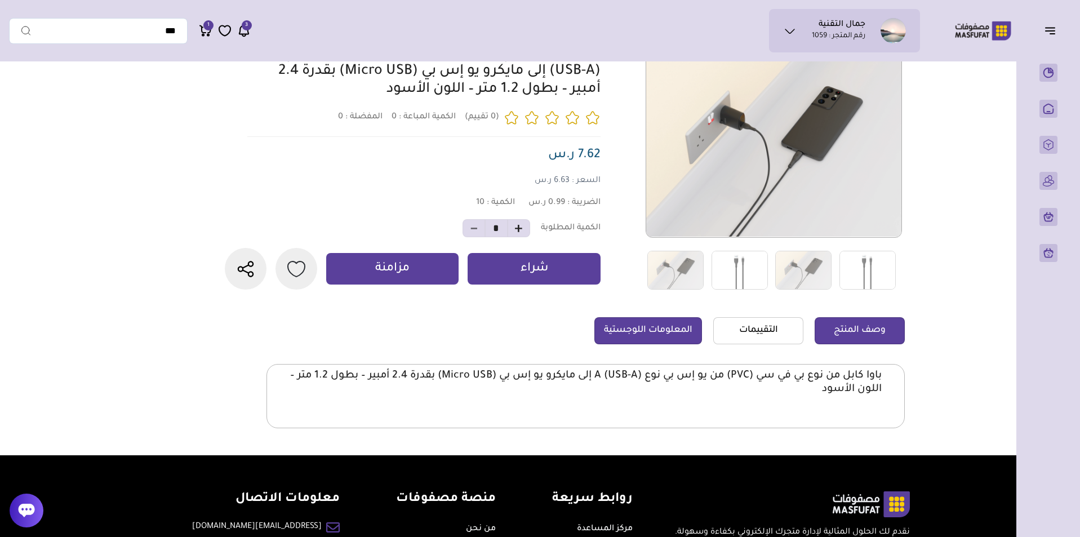
click at [649, 344] on link "المعلومات اللوجستية" at bounding box center [648, 330] width 108 height 27
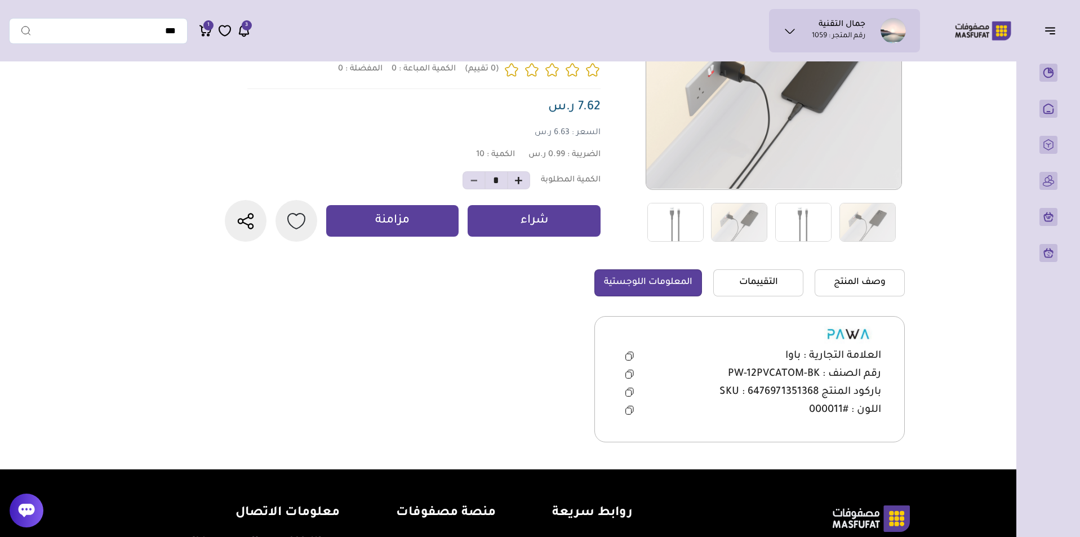
scroll to position [225, 0]
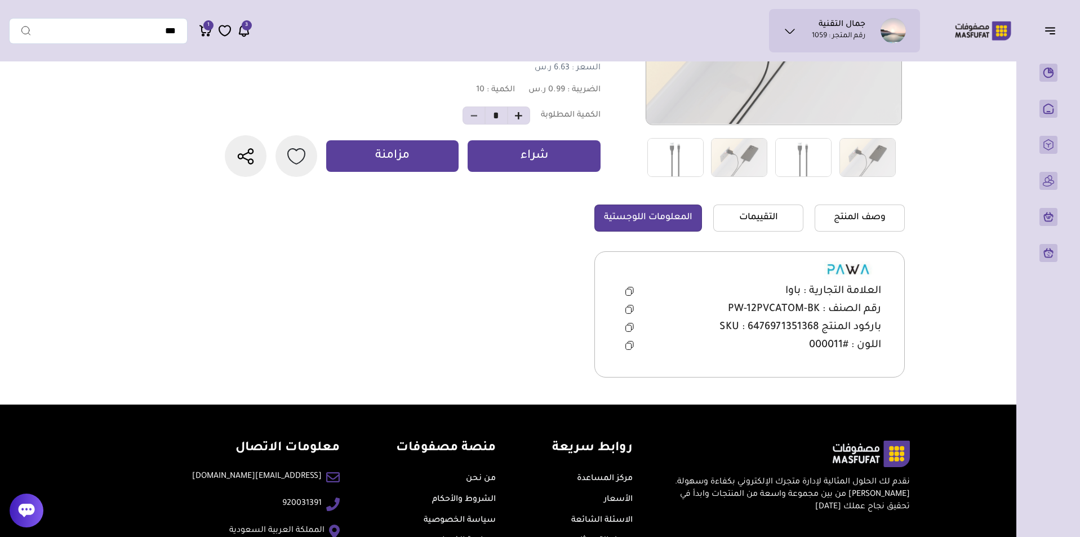
click at [631, 314] on icon at bounding box center [629, 309] width 8 height 9
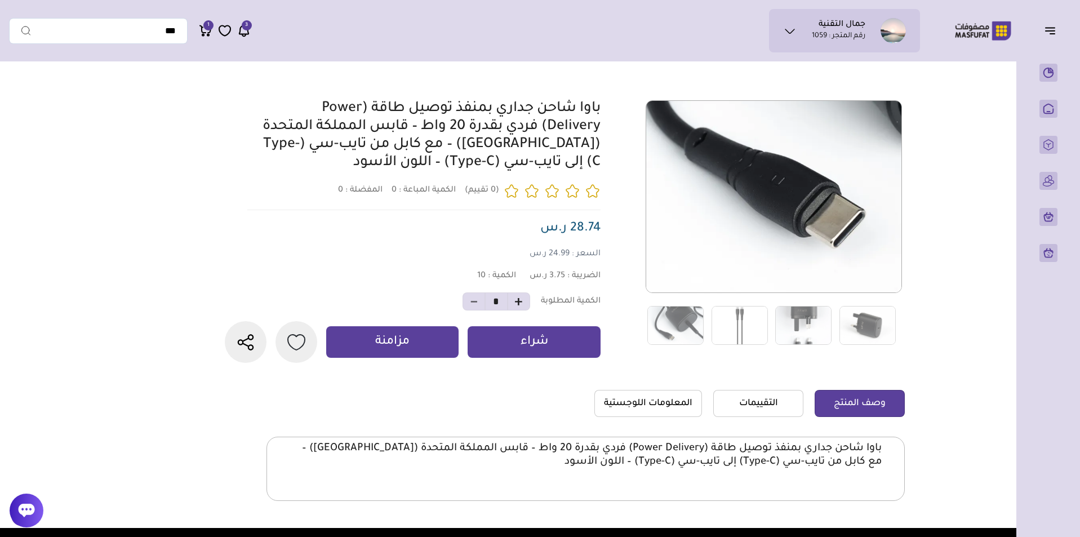
scroll to position [113, 0]
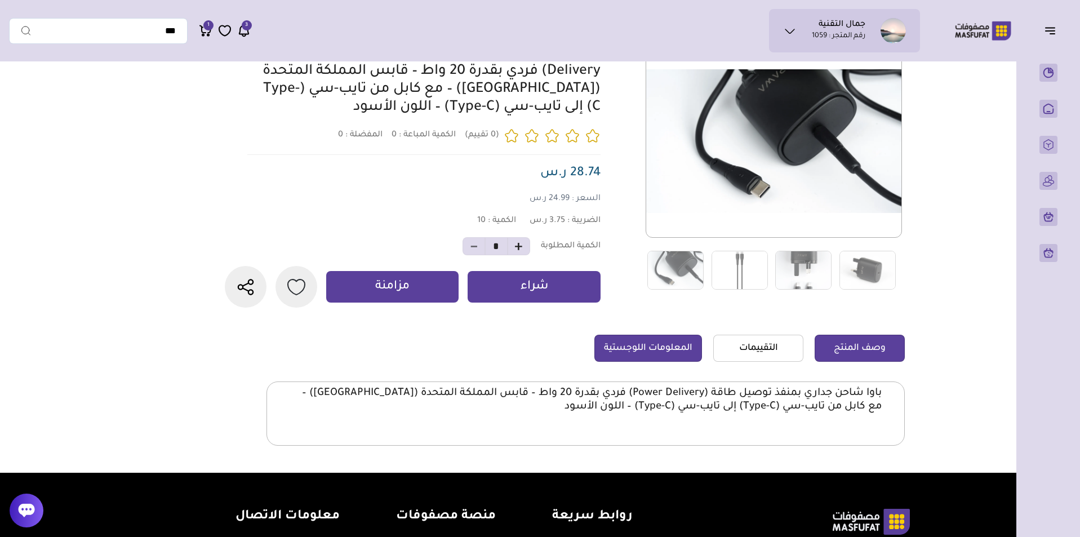
click at [629, 362] on link "المعلومات اللوجستية" at bounding box center [648, 348] width 108 height 27
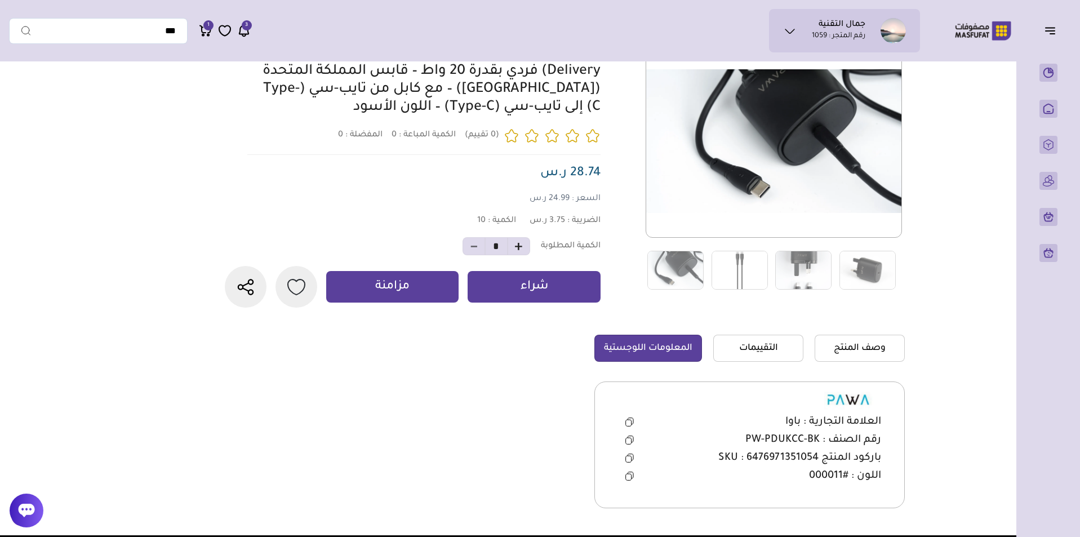
click at [628, 445] on icon at bounding box center [629, 440] width 8 height 9
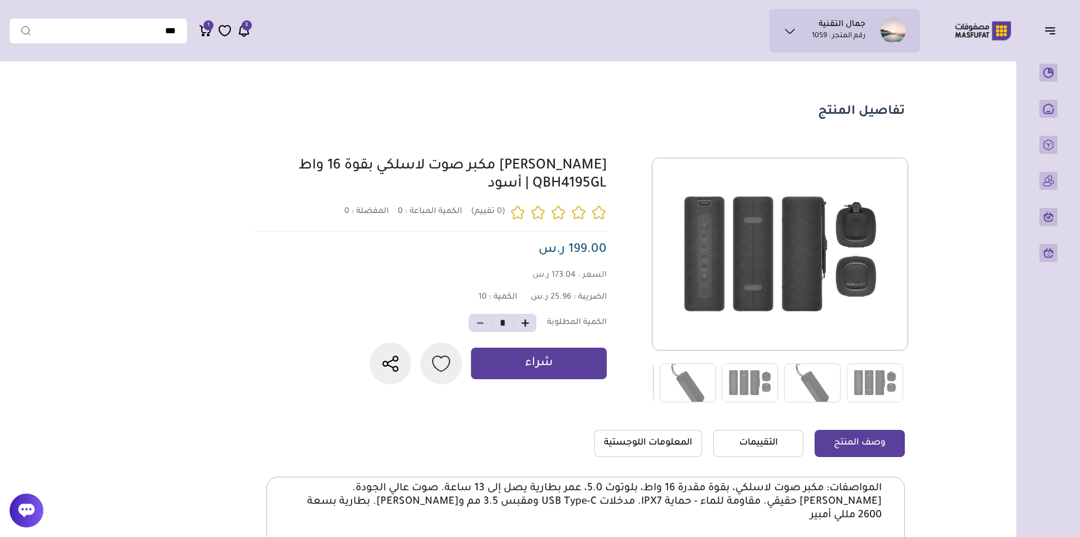
click at [656, 375] on link at bounding box center [625, 383] width 67 height 40
click at [668, 375] on img at bounding box center [688, 382] width 56 height 39
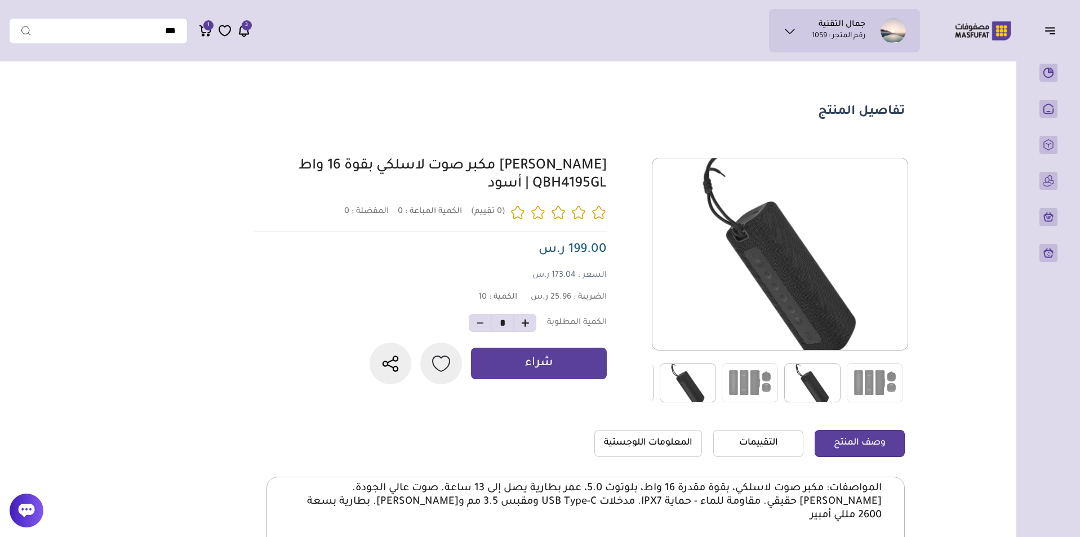
click at [824, 376] on img at bounding box center [812, 382] width 56 height 39
click at [858, 383] on img at bounding box center [875, 382] width 56 height 39
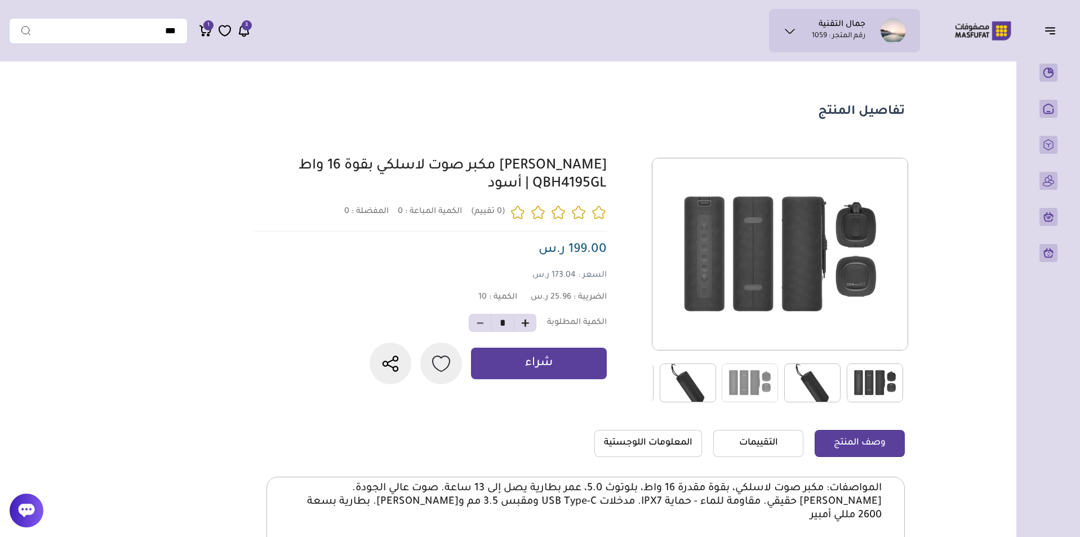
click at [821, 375] on img at bounding box center [812, 382] width 56 height 39
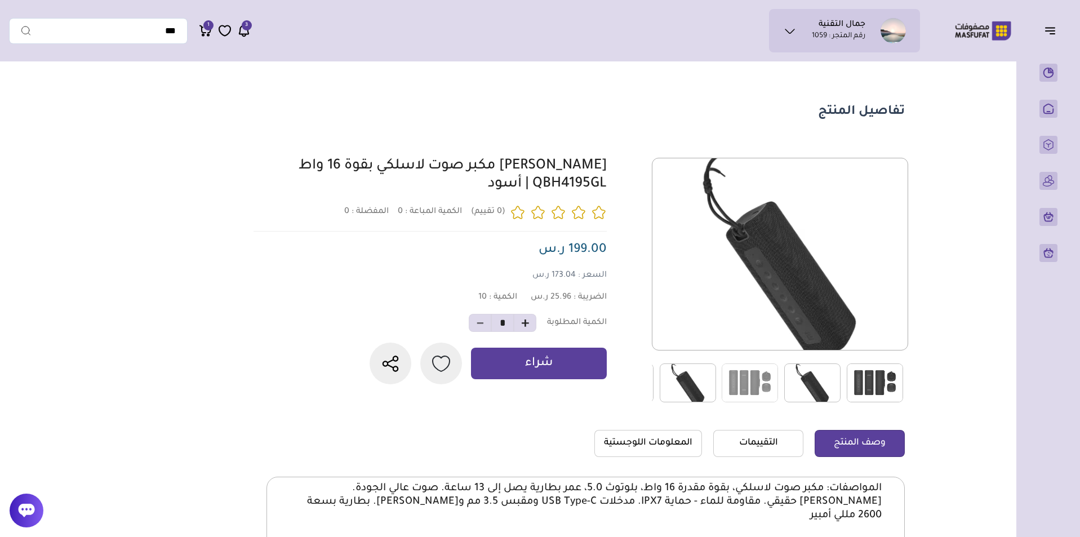
click at [883, 397] on img at bounding box center [875, 382] width 56 height 39
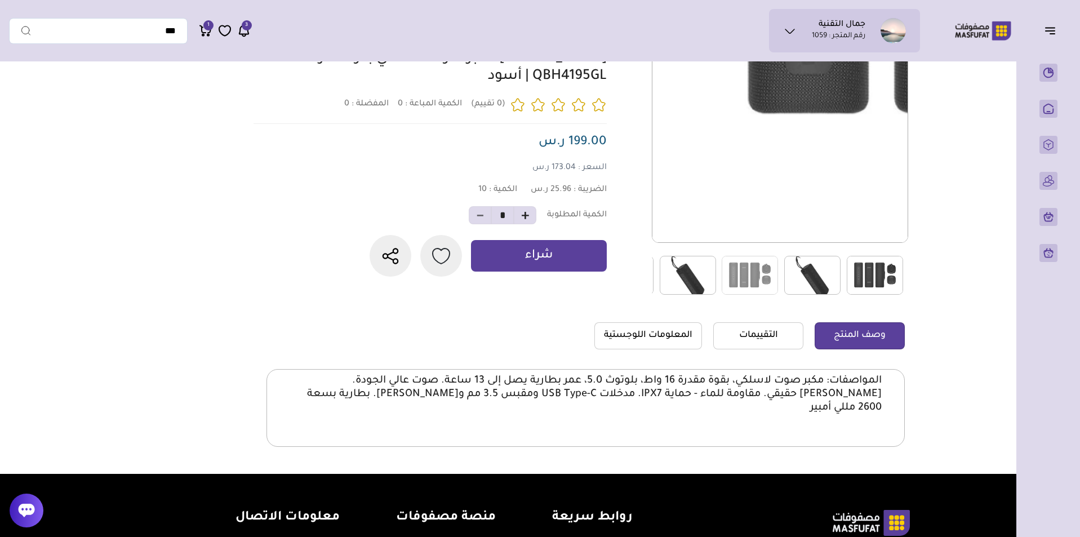
scroll to position [113, 0]
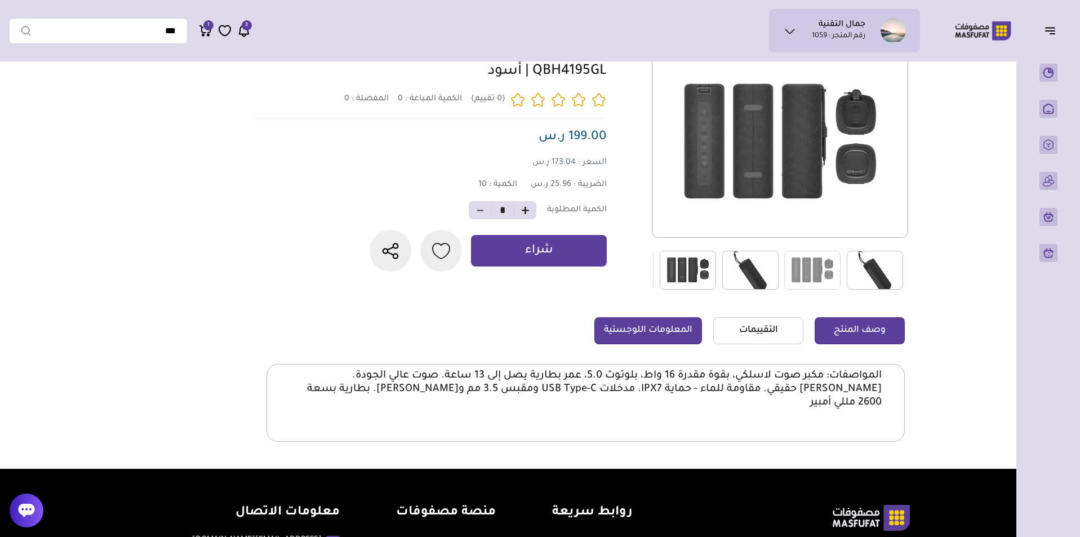
click at [649, 327] on link "المعلومات اللوجستية" at bounding box center [648, 330] width 108 height 27
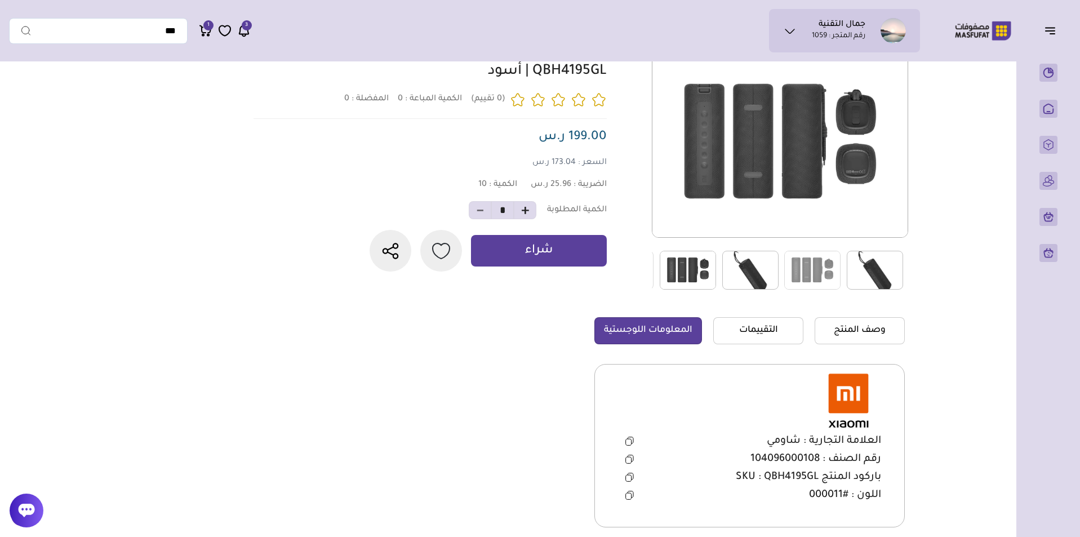
scroll to position [225, 0]
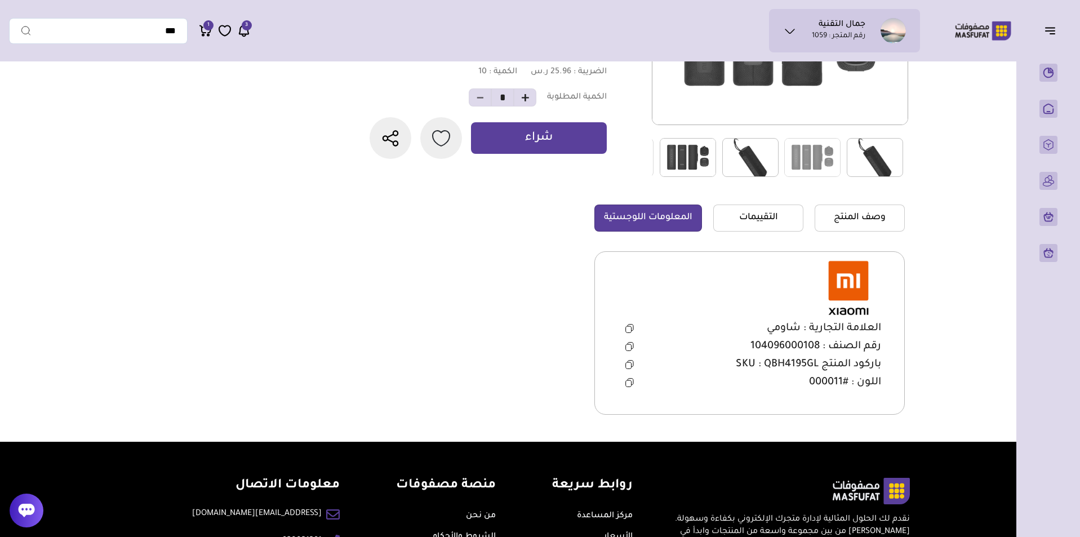
click at [618, 345] on button at bounding box center [629, 346] width 23 height 17
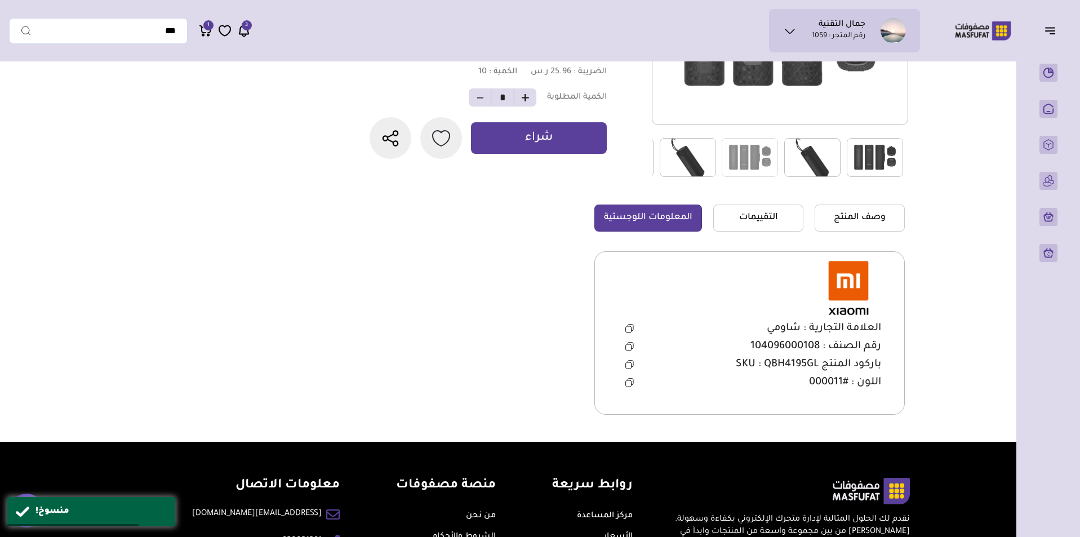
click at [924, 155] on main "تفاصيل المنتج 0" at bounding box center [540, 142] width 1062 height 600
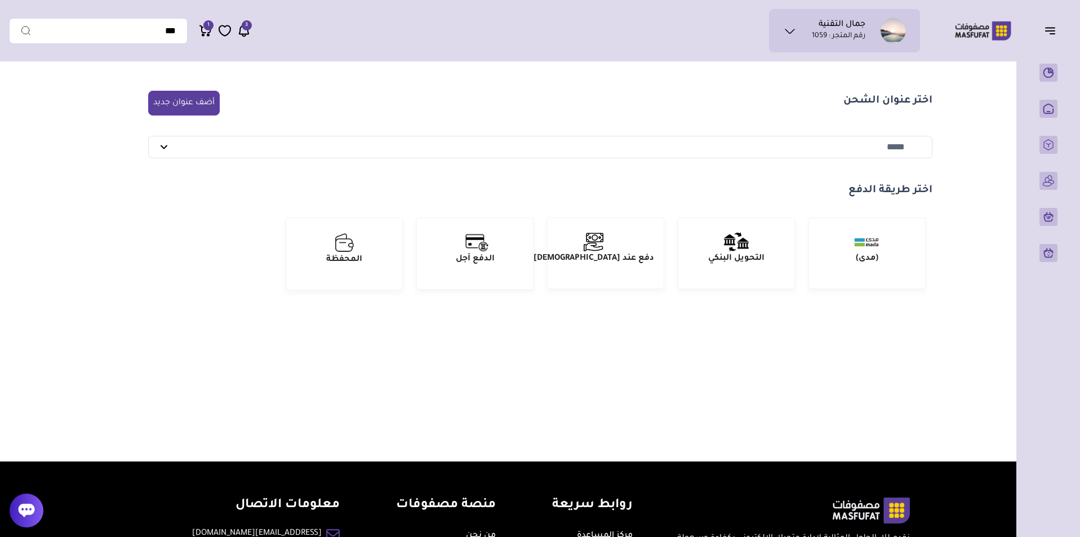
select select "*****"
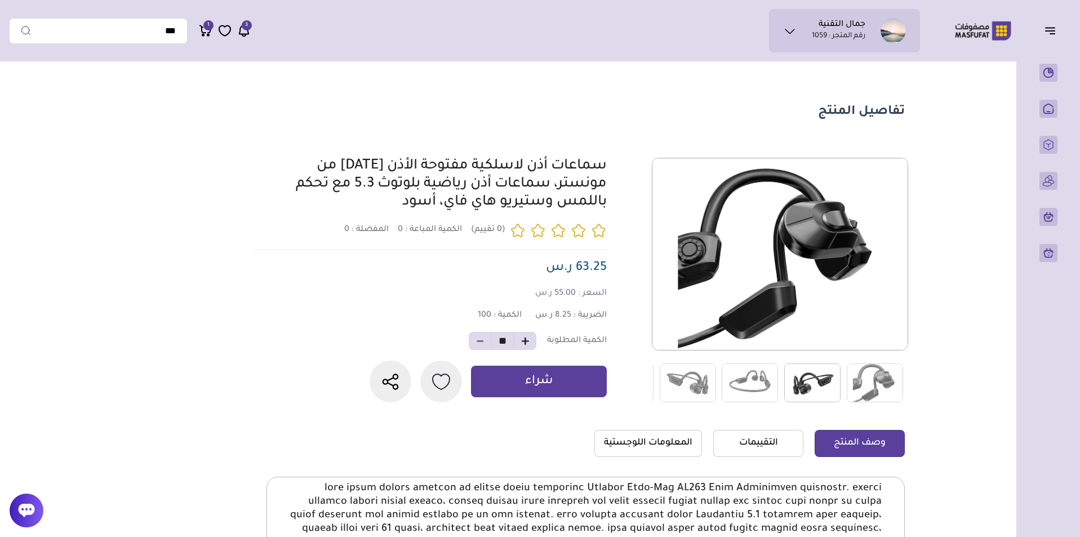
click at [797, 384] on img at bounding box center [812, 382] width 56 height 39
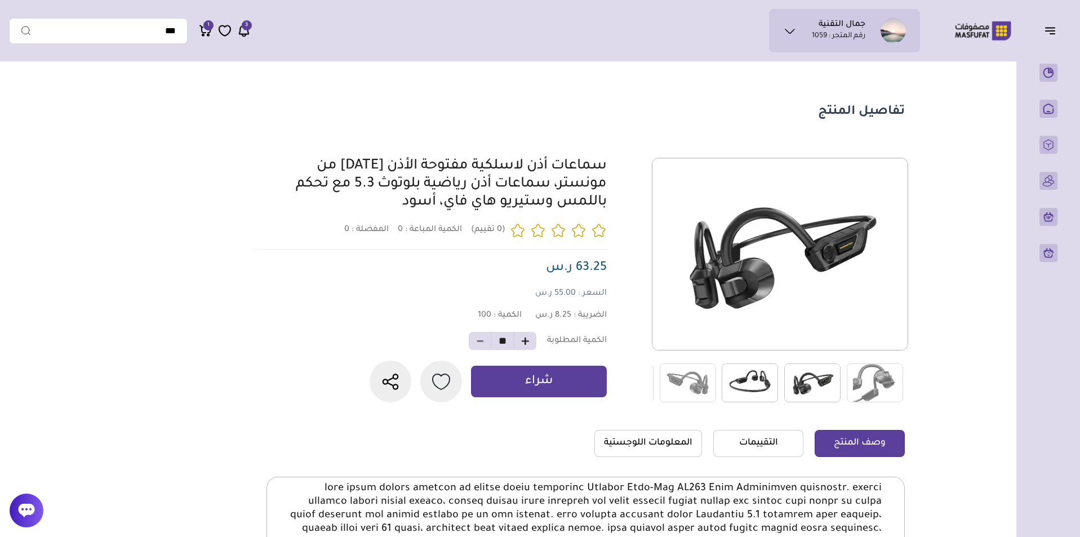
click at [767, 384] on img at bounding box center [750, 382] width 56 height 39
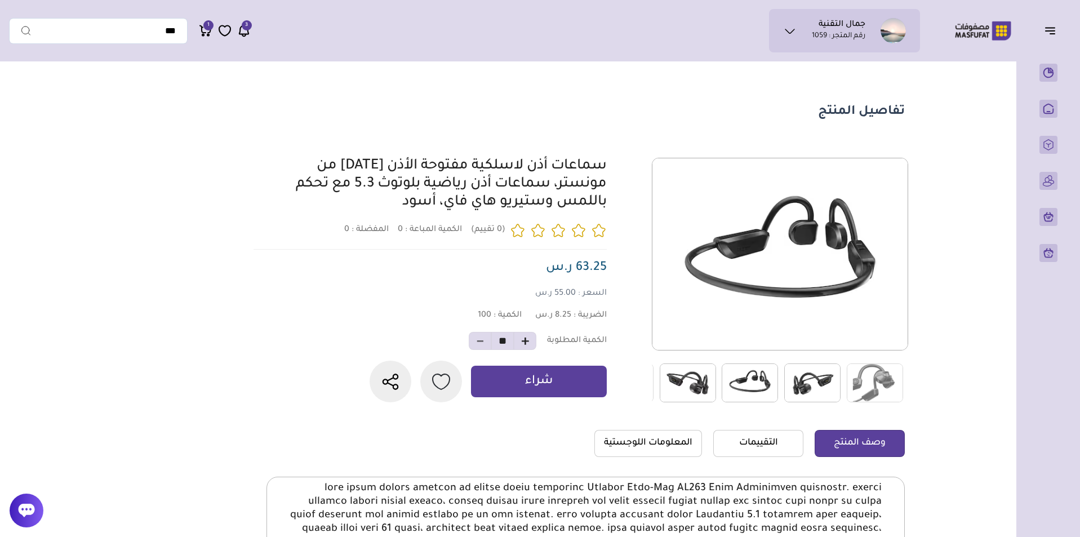
click at [714, 385] on img at bounding box center [688, 382] width 56 height 39
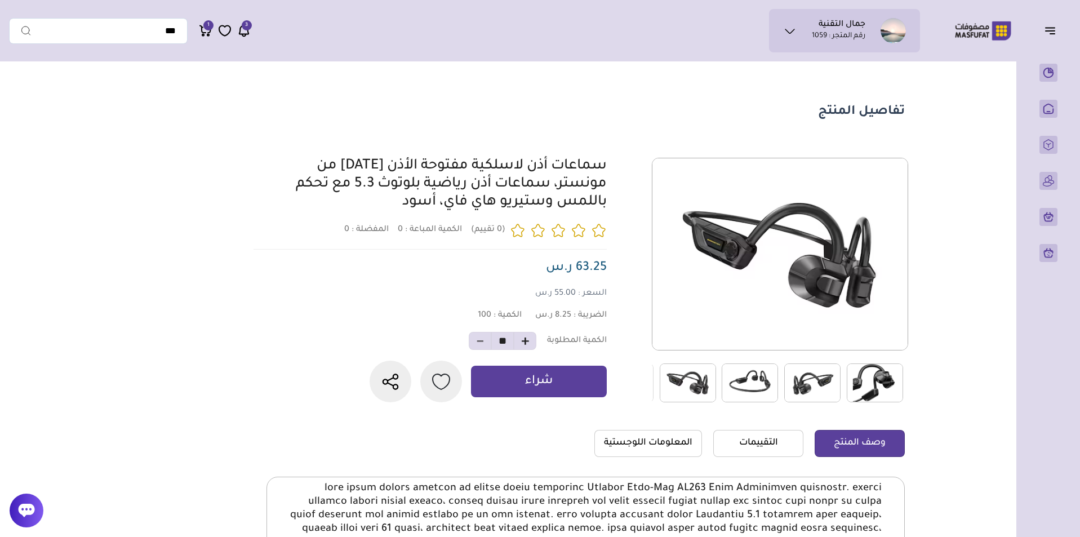
click at [860, 380] on img at bounding box center [875, 382] width 56 height 39
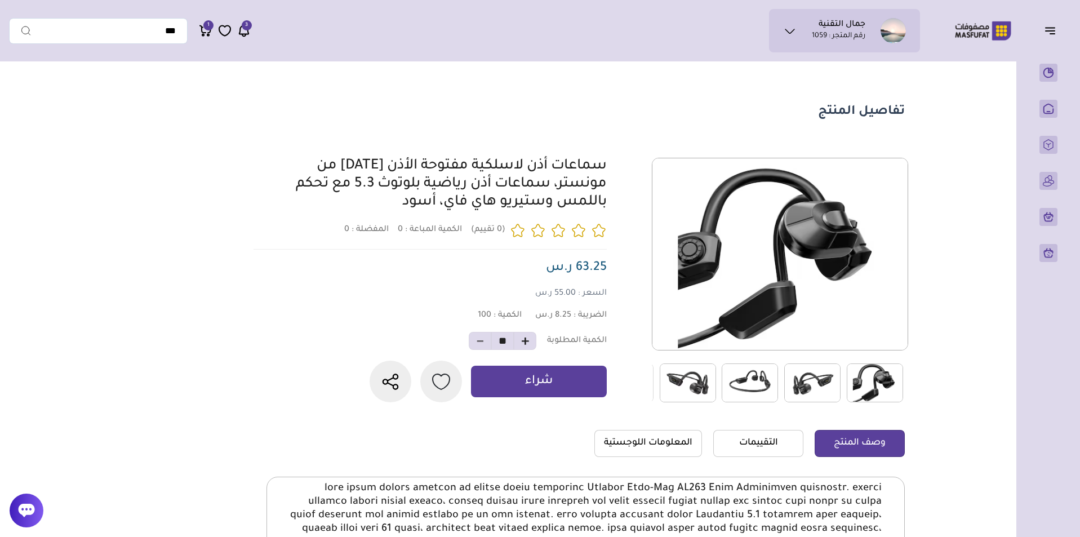
click at [816, 389] on img at bounding box center [812, 382] width 56 height 39
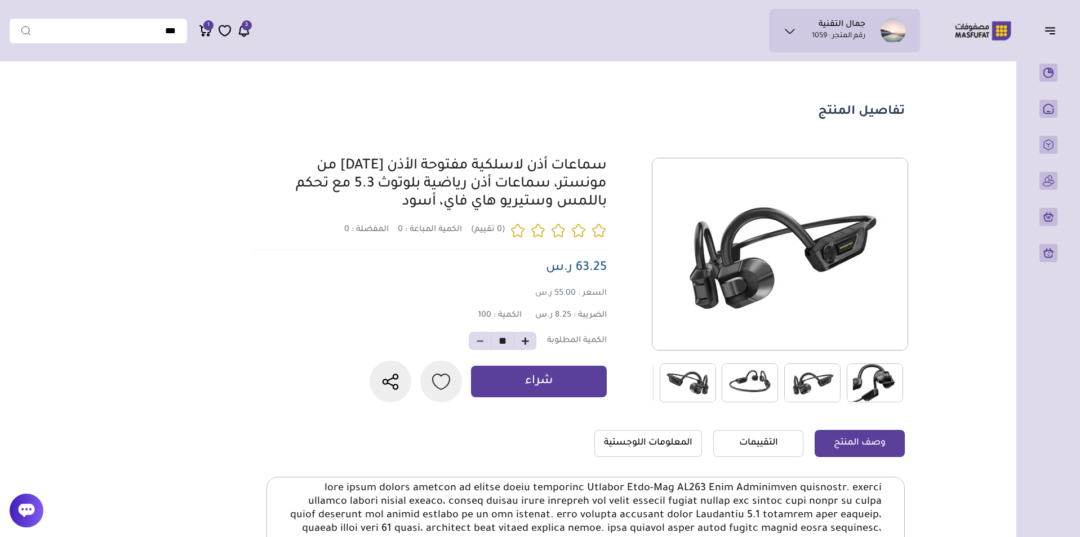
click at [772, 382] on img at bounding box center [750, 382] width 56 height 39
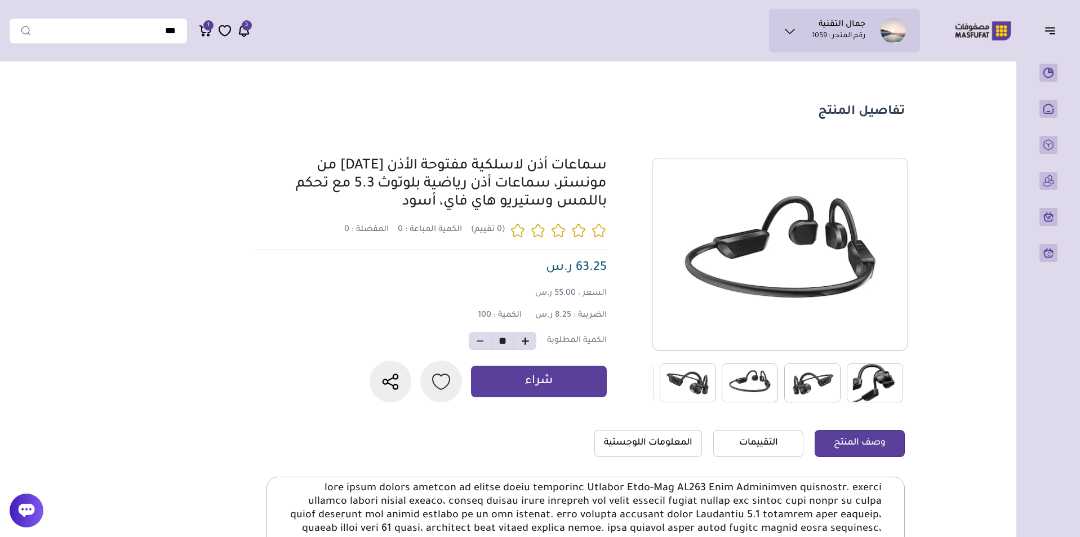
click at [819, 386] on img at bounding box center [812, 382] width 56 height 39
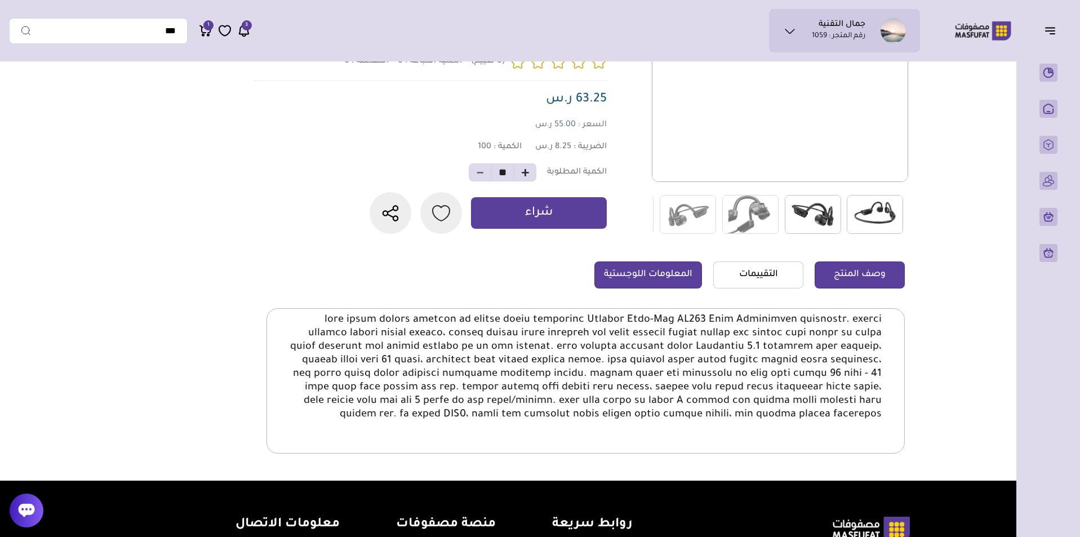
scroll to position [169, 0]
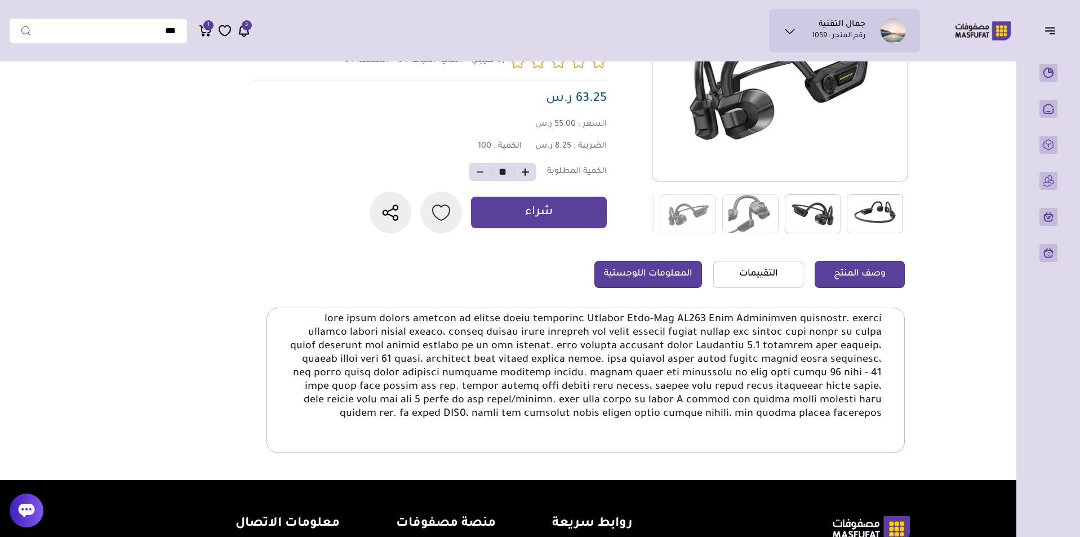
click at [680, 285] on link "المعلومات اللوجستية" at bounding box center [648, 274] width 108 height 27
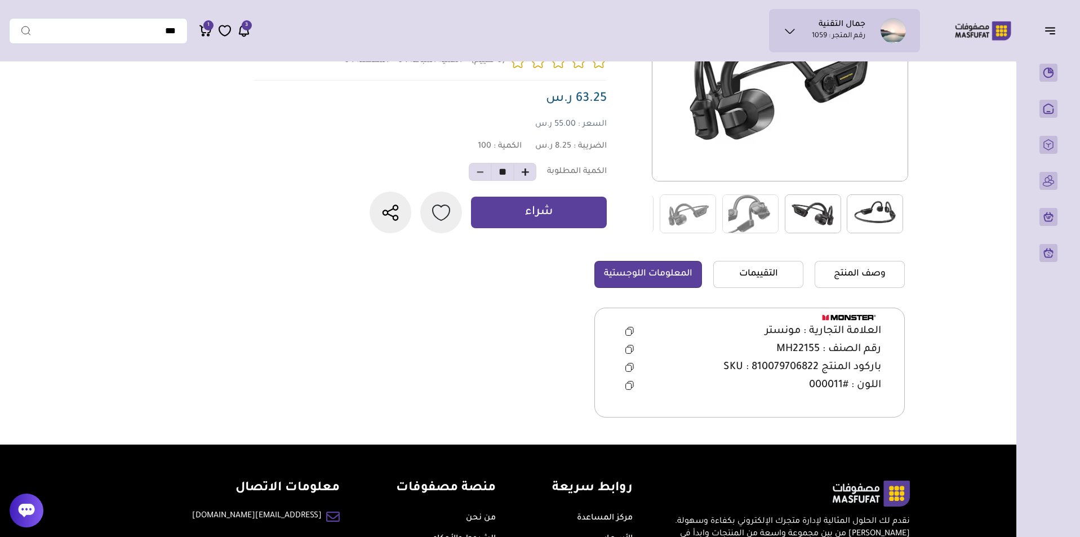
click at [631, 354] on icon at bounding box center [629, 349] width 8 height 9
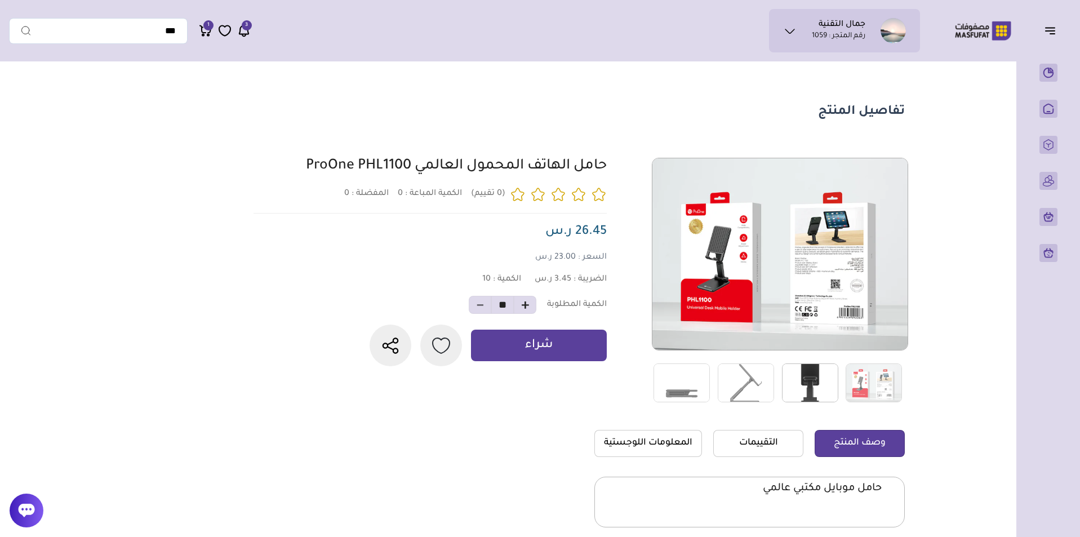
click at [814, 375] on img at bounding box center [810, 382] width 56 height 39
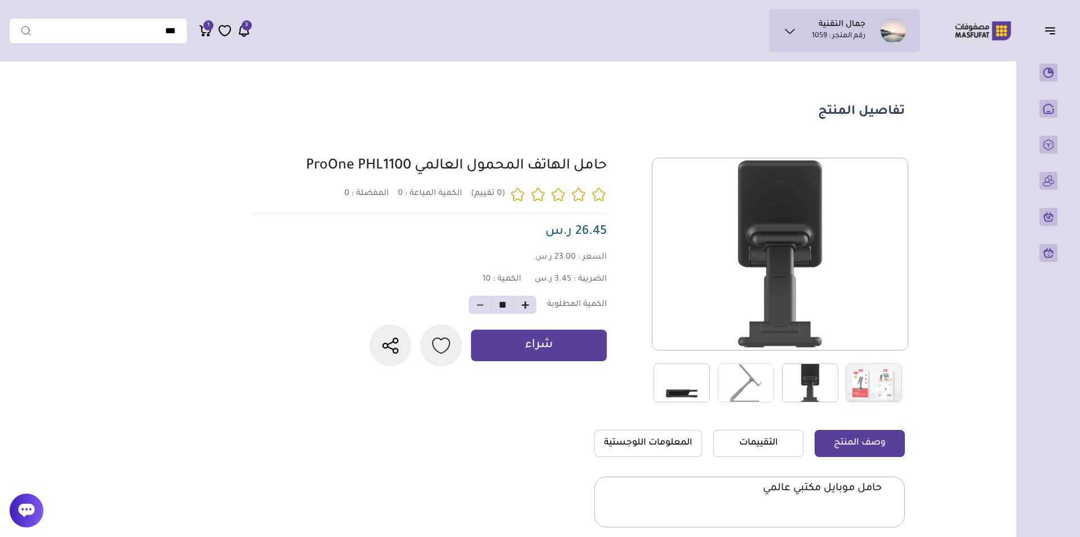
click at [749, 376] on img at bounding box center [746, 382] width 56 height 39
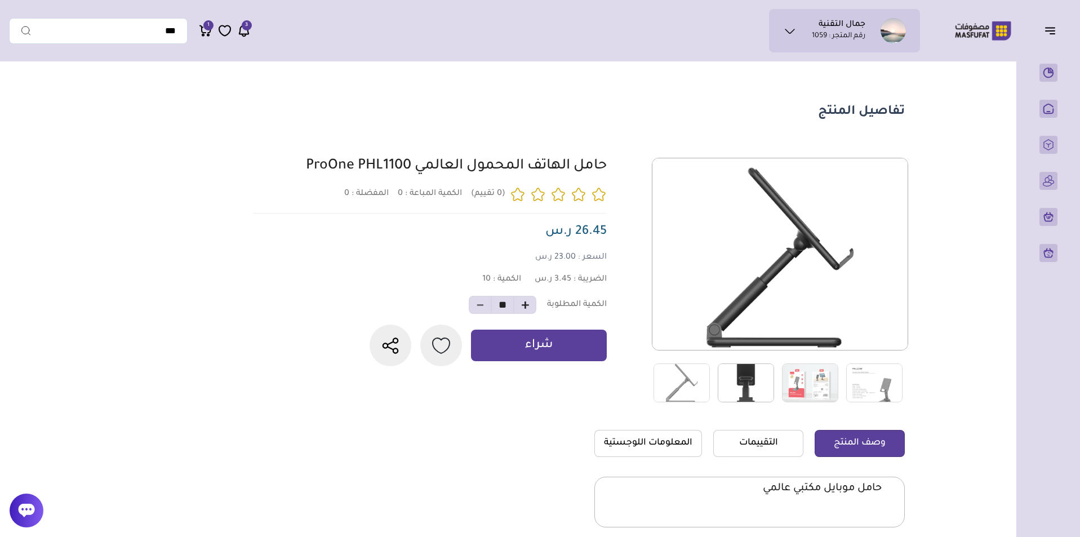
click at [744, 387] on img at bounding box center [746, 382] width 56 height 39
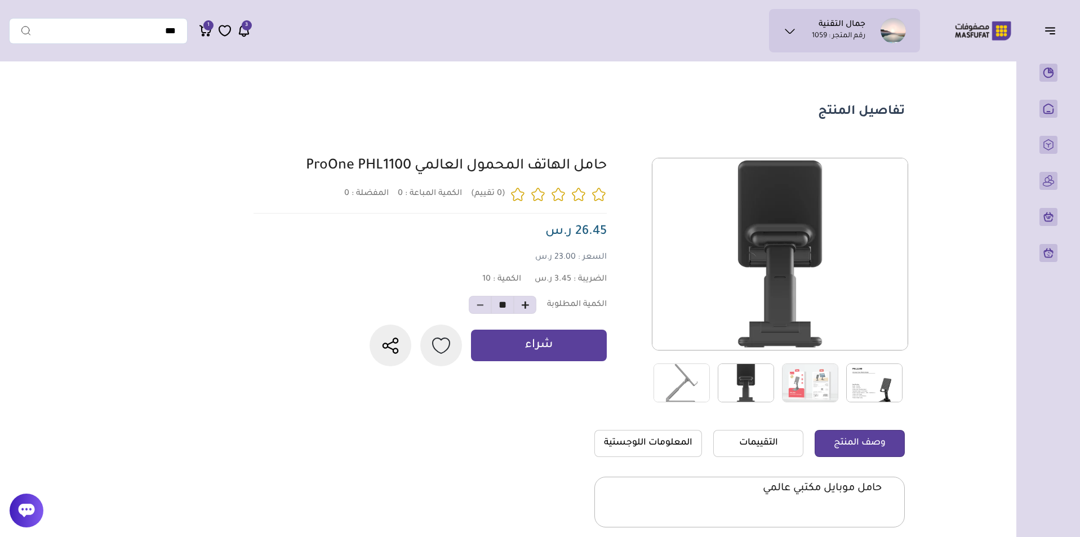
click at [882, 387] on img at bounding box center [874, 382] width 56 height 39
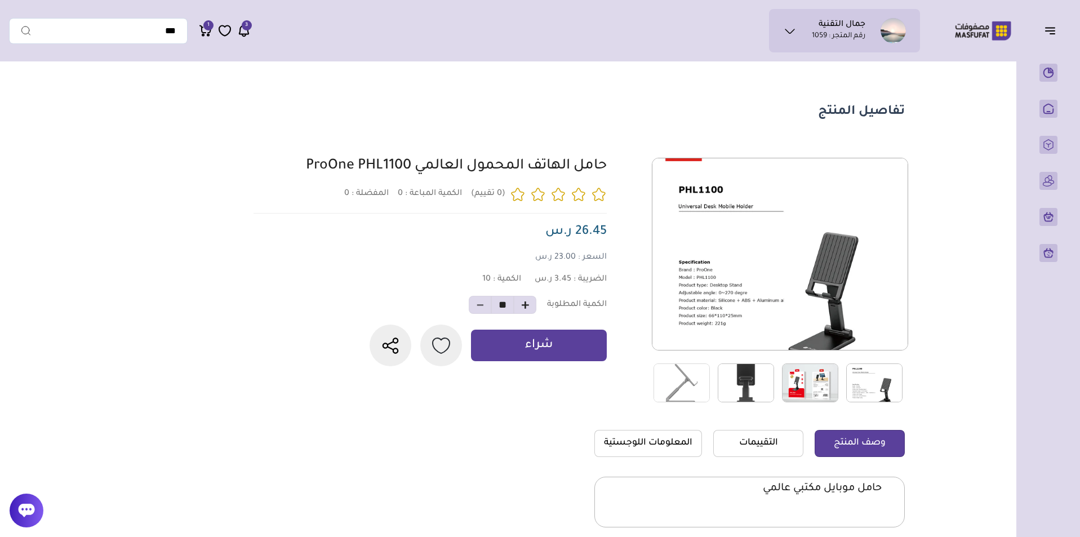
click at [819, 385] on img at bounding box center [810, 382] width 56 height 39
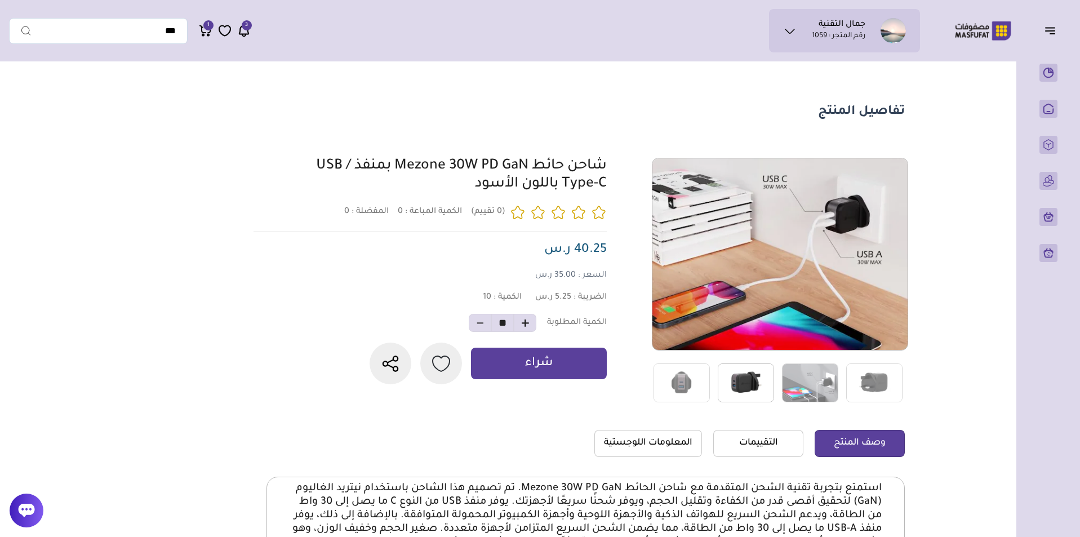
click at [756, 382] on img at bounding box center [746, 382] width 56 height 39
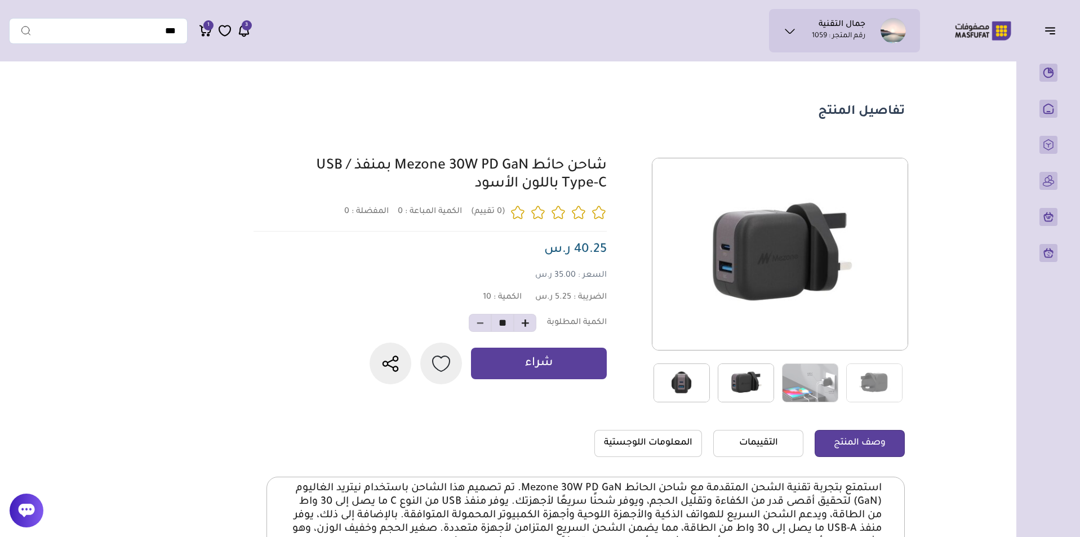
click at [685, 382] on img at bounding box center [682, 382] width 56 height 39
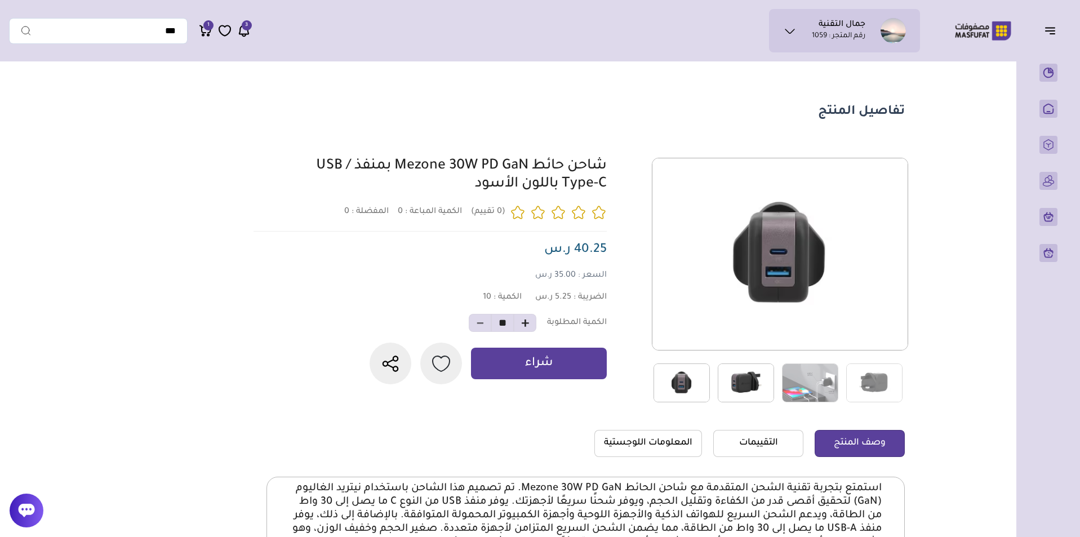
click at [722, 378] on img at bounding box center [746, 382] width 56 height 39
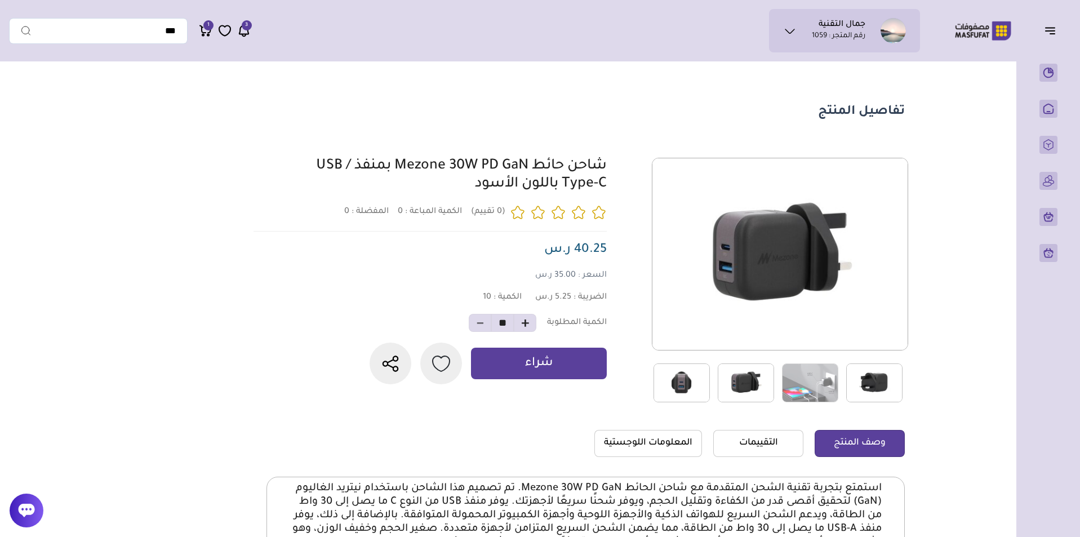
click at [866, 378] on img at bounding box center [874, 382] width 56 height 39
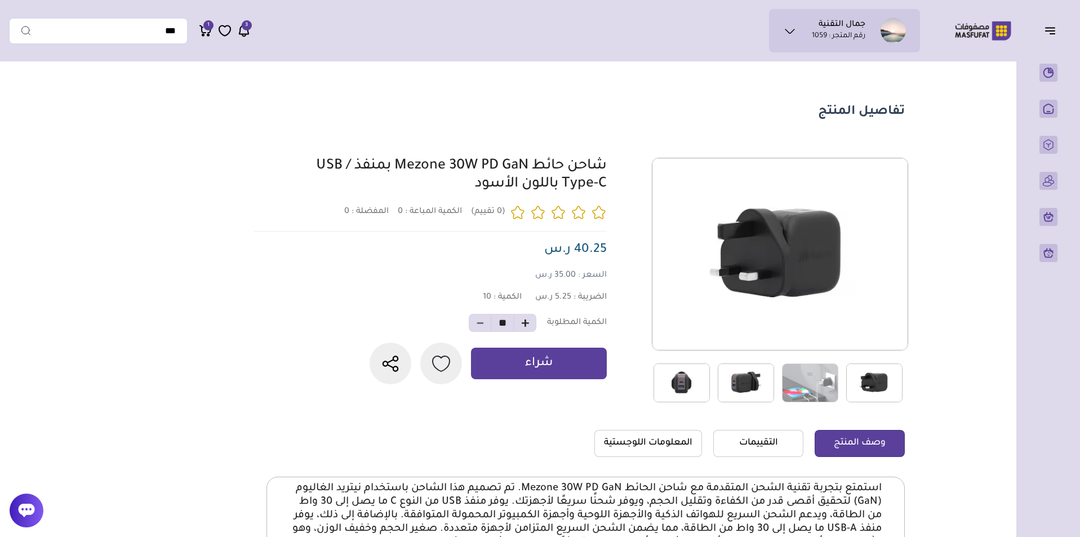
click at [741, 381] on img at bounding box center [746, 382] width 56 height 39
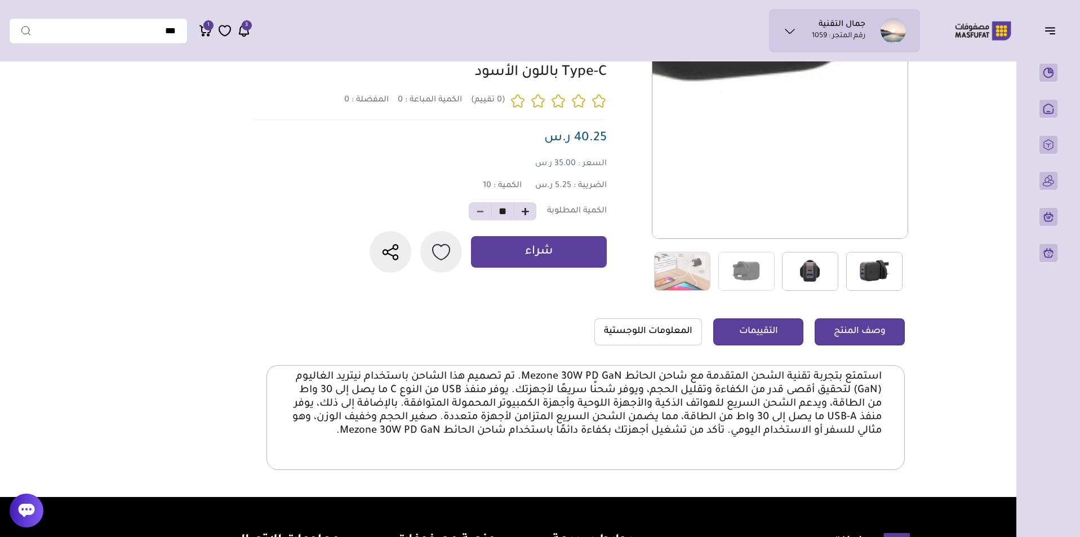
scroll to position [113, 0]
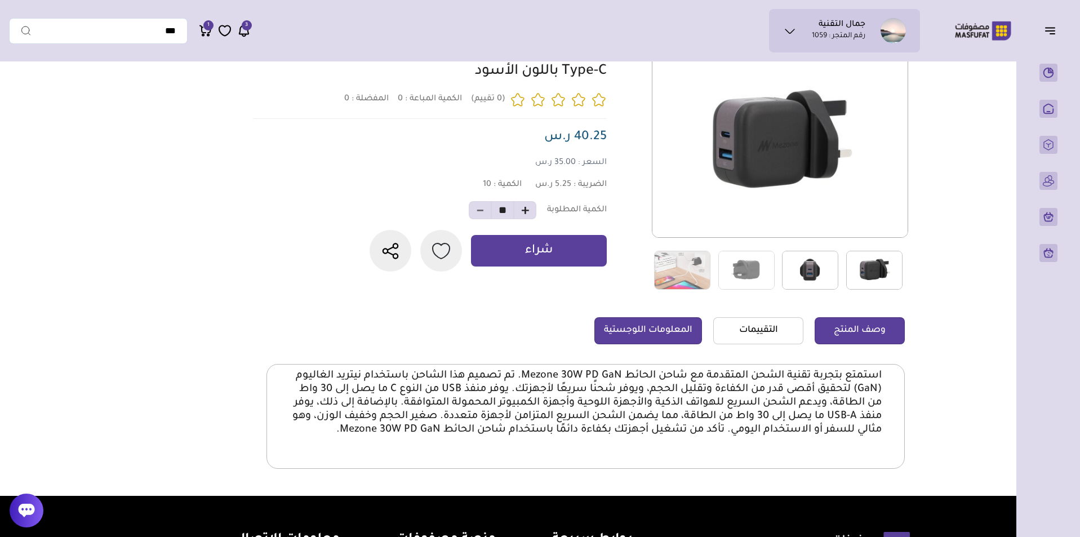
click at [666, 326] on link "المعلومات اللوجستية" at bounding box center [648, 330] width 108 height 27
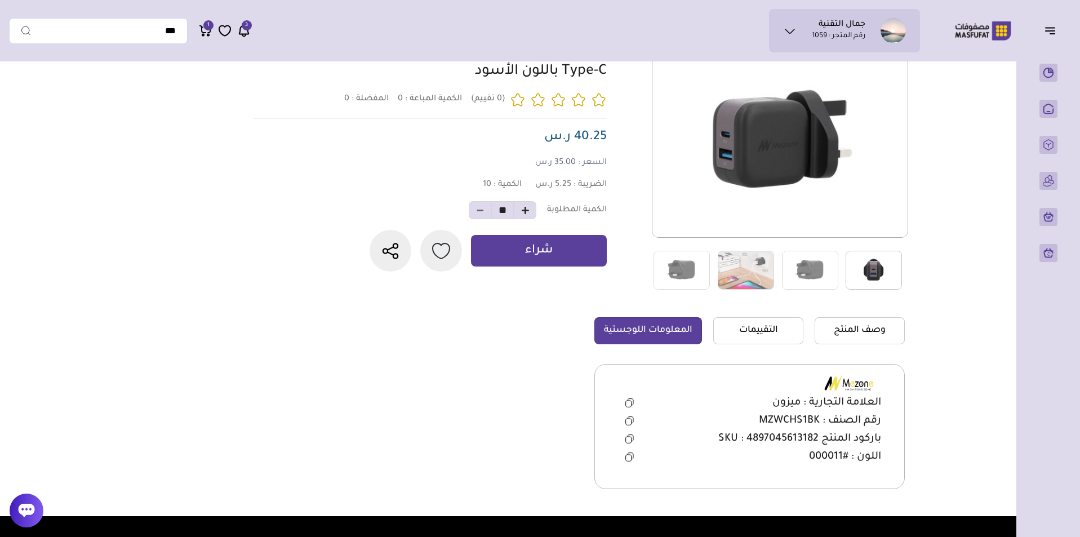
click at [626, 423] on icon at bounding box center [629, 420] width 8 height 9
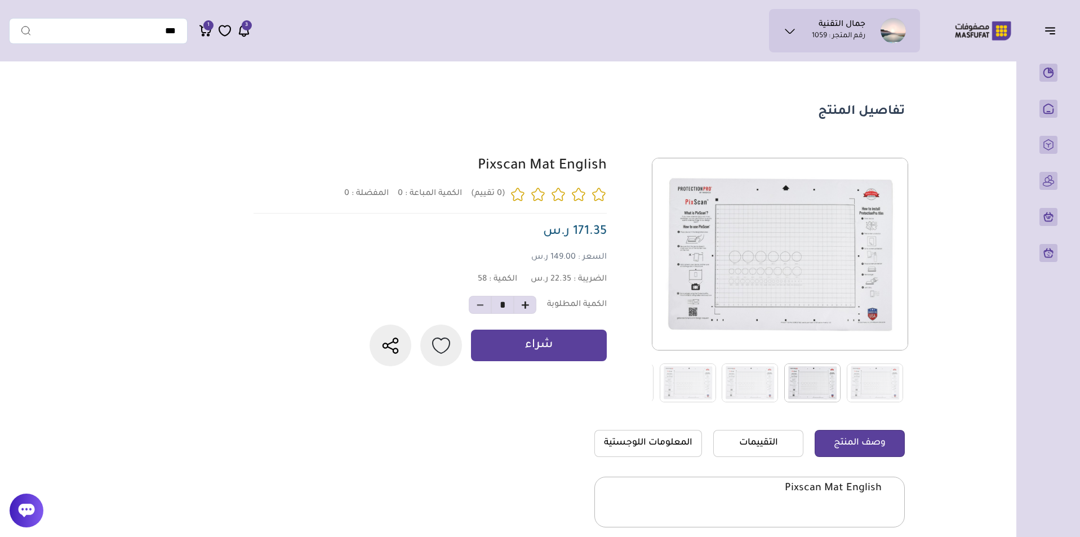
click at [822, 365] on img at bounding box center [812, 382] width 56 height 39
click at [772, 386] on img at bounding box center [750, 382] width 56 height 39
click at [745, 383] on img at bounding box center [750, 382] width 56 height 39
click at [691, 381] on img at bounding box center [688, 382] width 56 height 39
click at [830, 372] on img at bounding box center [812, 382] width 56 height 39
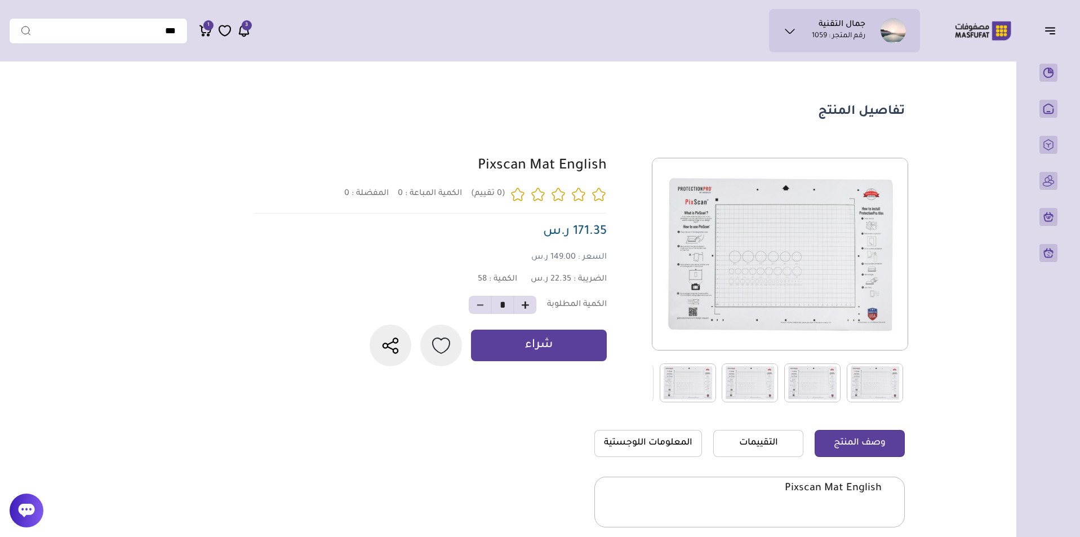
click at [871, 372] on img at bounding box center [875, 382] width 56 height 39
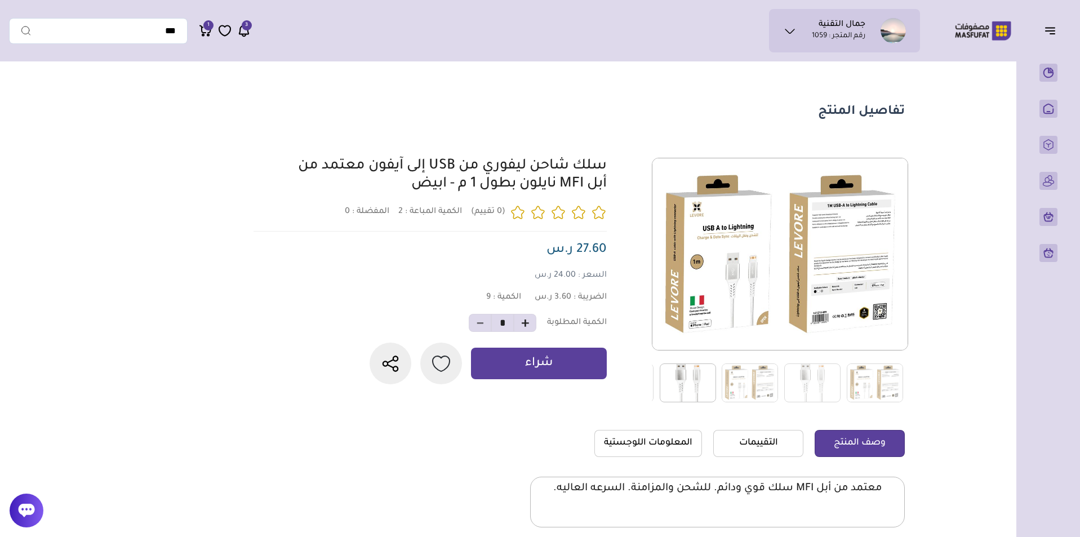
click at [699, 384] on img at bounding box center [688, 382] width 56 height 39
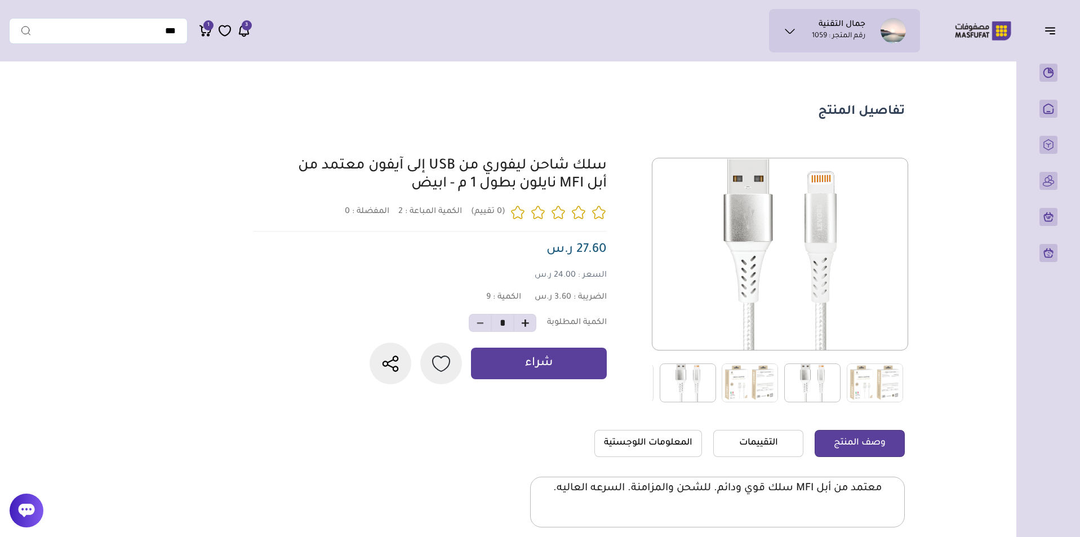
click at [807, 380] on img at bounding box center [812, 382] width 56 height 39
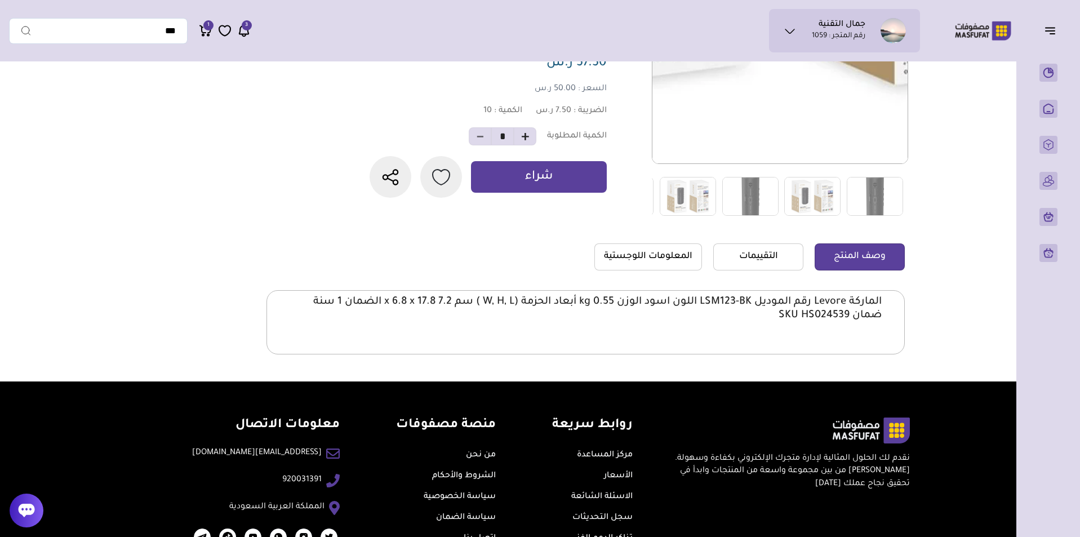
scroll to position [225, 0]
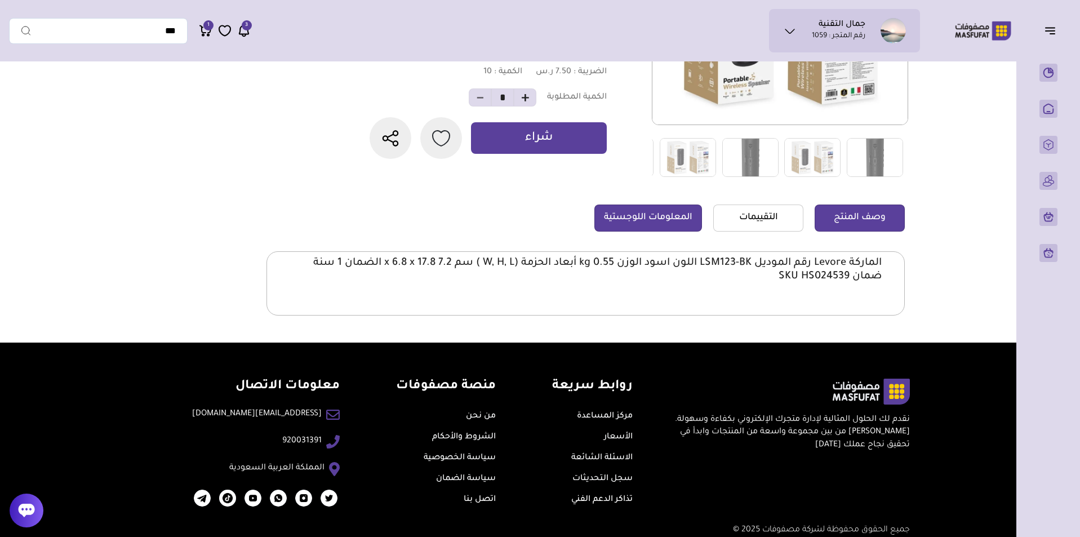
click at [657, 221] on link "المعلومات اللوجستية" at bounding box center [648, 218] width 108 height 27
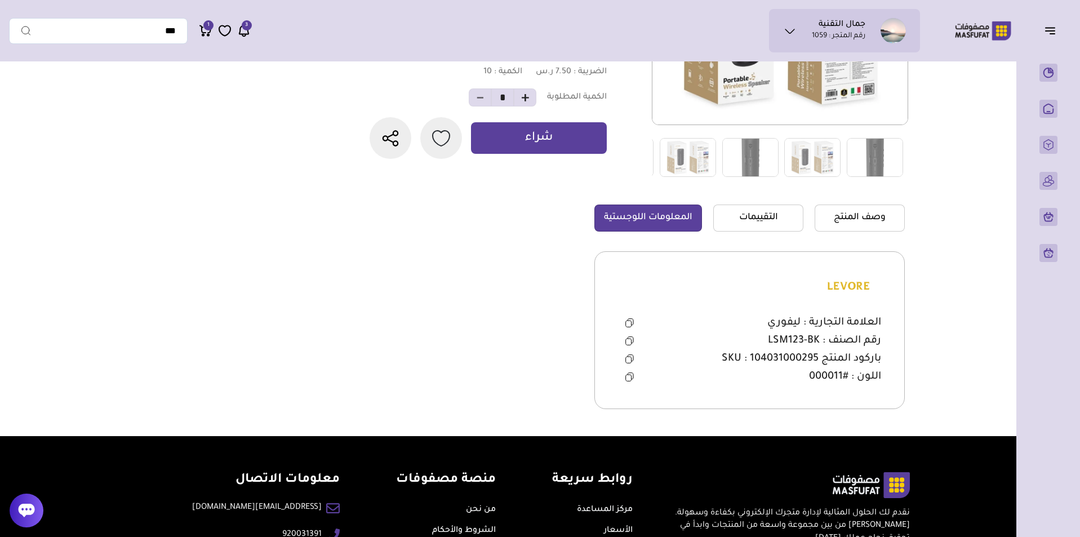
click at [626, 341] on icon at bounding box center [629, 340] width 8 height 9
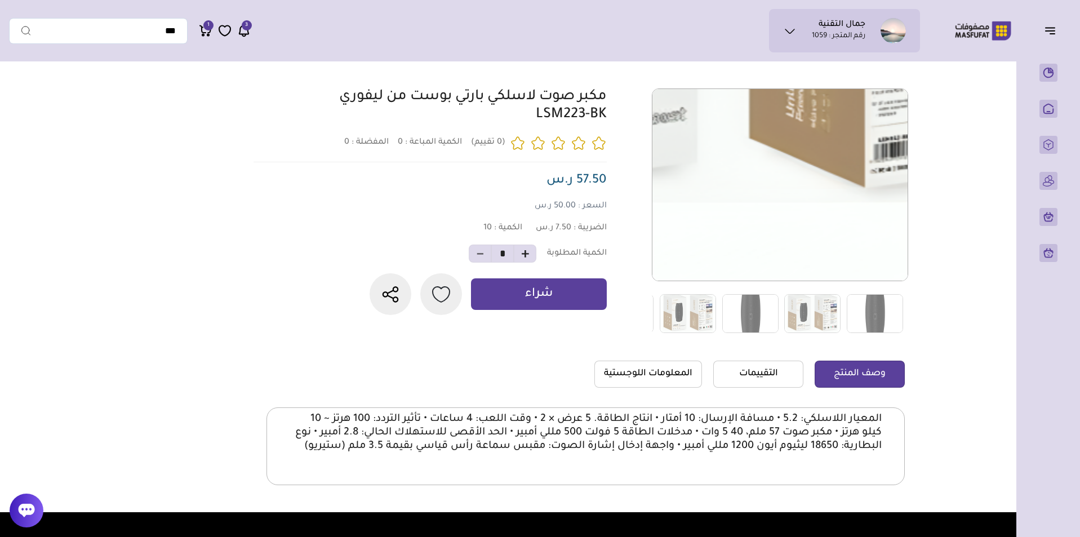
scroll to position [169, 0]
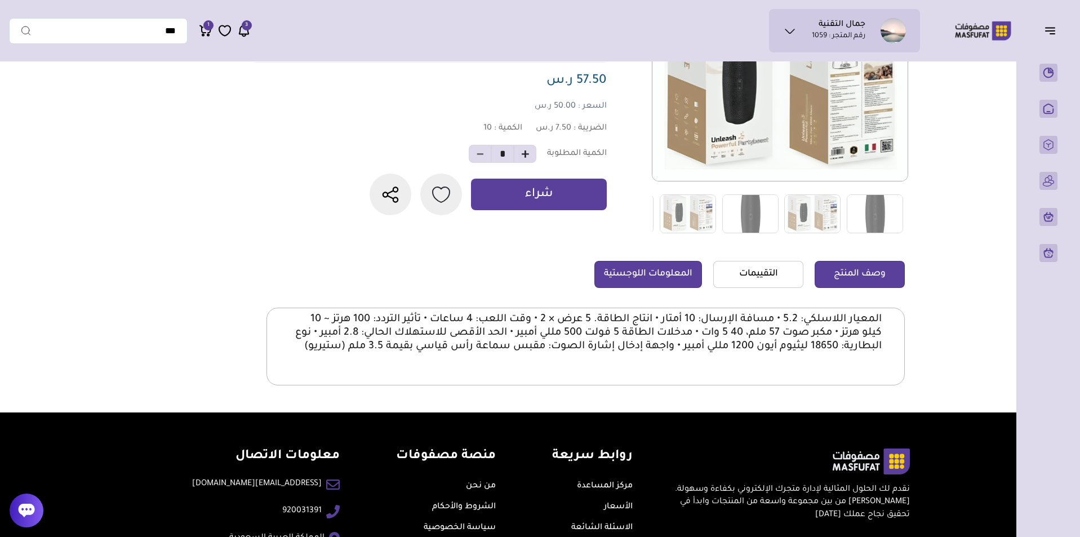
click at [669, 278] on link "المعلومات اللوجستية" at bounding box center [648, 274] width 108 height 27
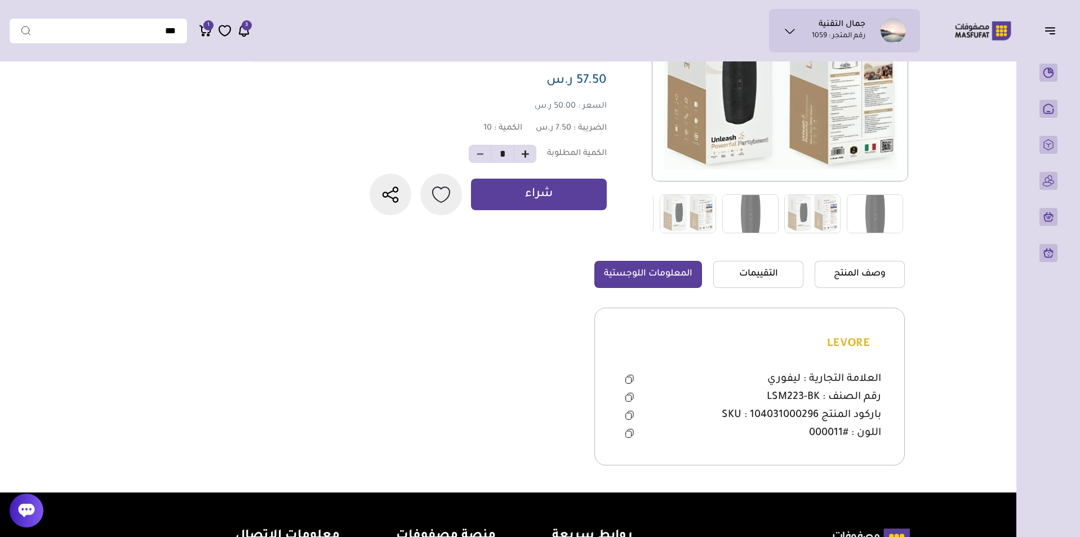
click at [626, 383] on icon at bounding box center [629, 380] width 6 height 6
click at [625, 393] on icon at bounding box center [629, 397] width 8 height 9
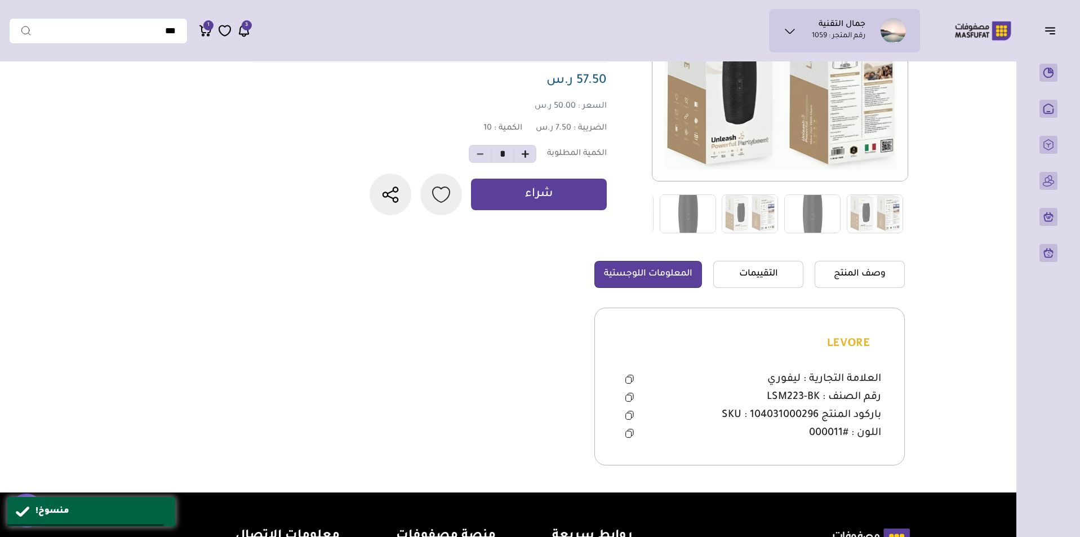
click at [628, 397] on icon at bounding box center [629, 397] width 8 height 9
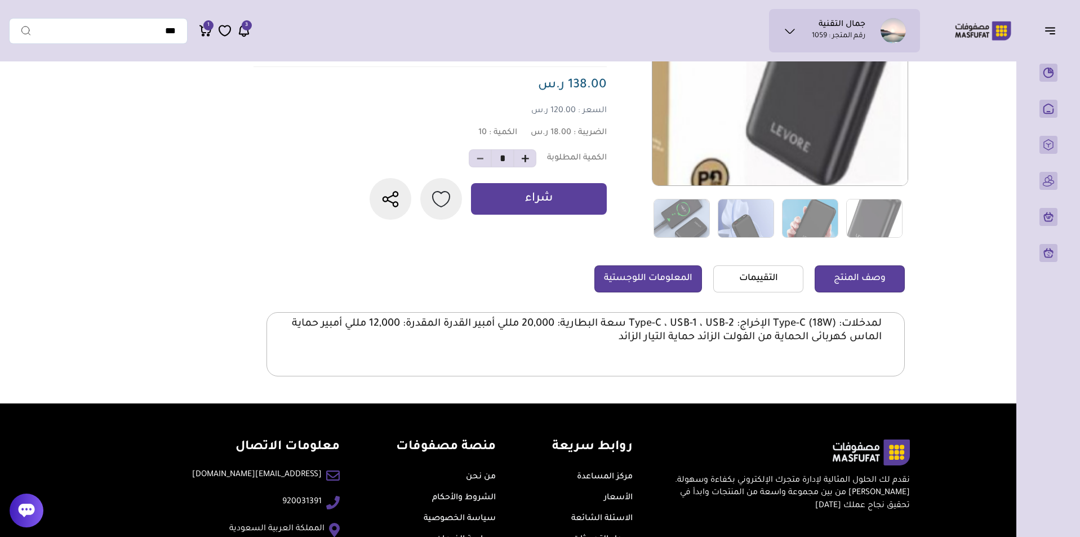
scroll to position [169, 0]
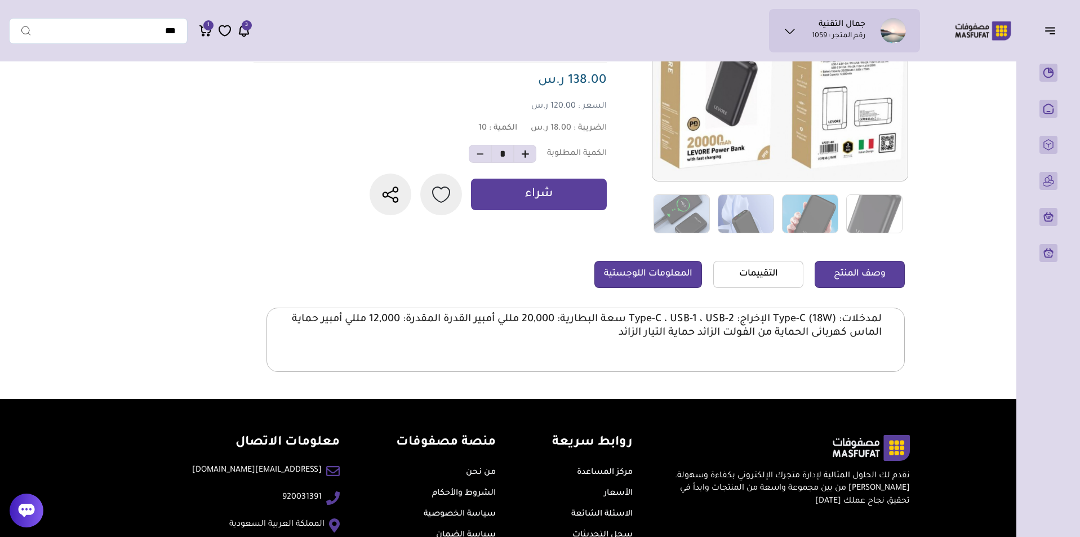
click at [674, 261] on link "المعلومات اللوجستية" at bounding box center [648, 274] width 108 height 27
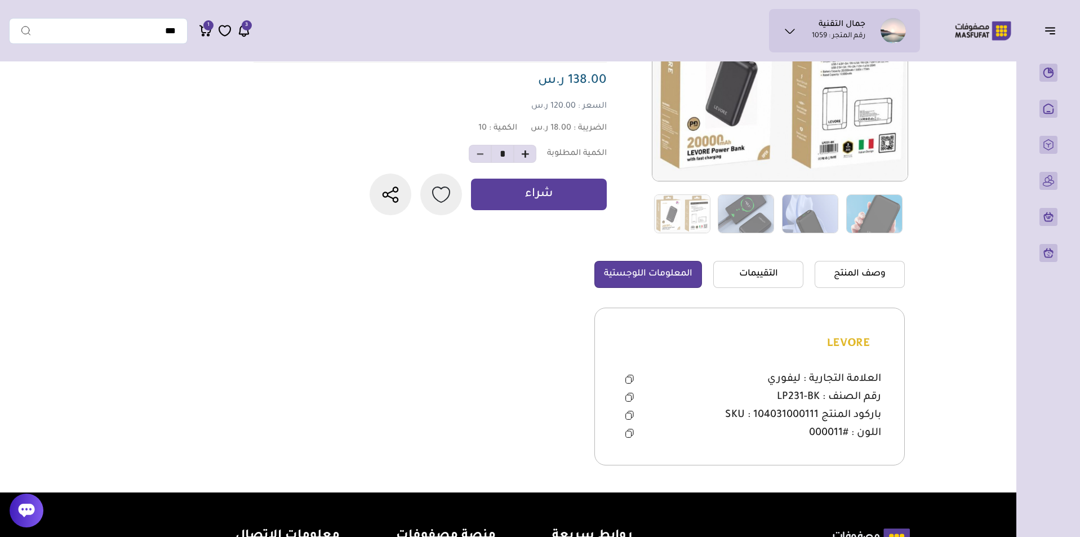
click at [627, 397] on icon at bounding box center [629, 397] width 8 height 9
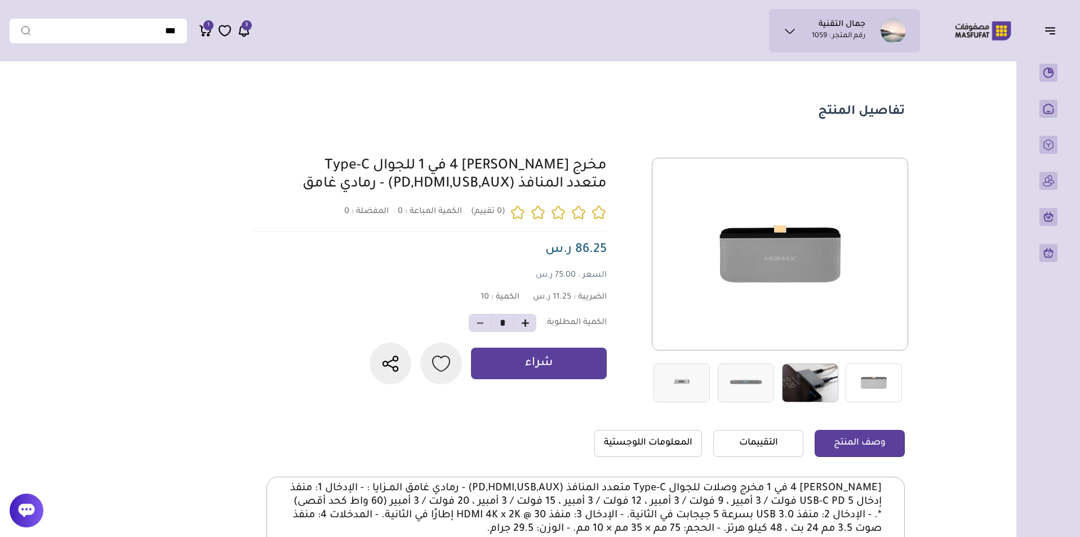
click at [815, 387] on img at bounding box center [810, 382] width 56 height 39
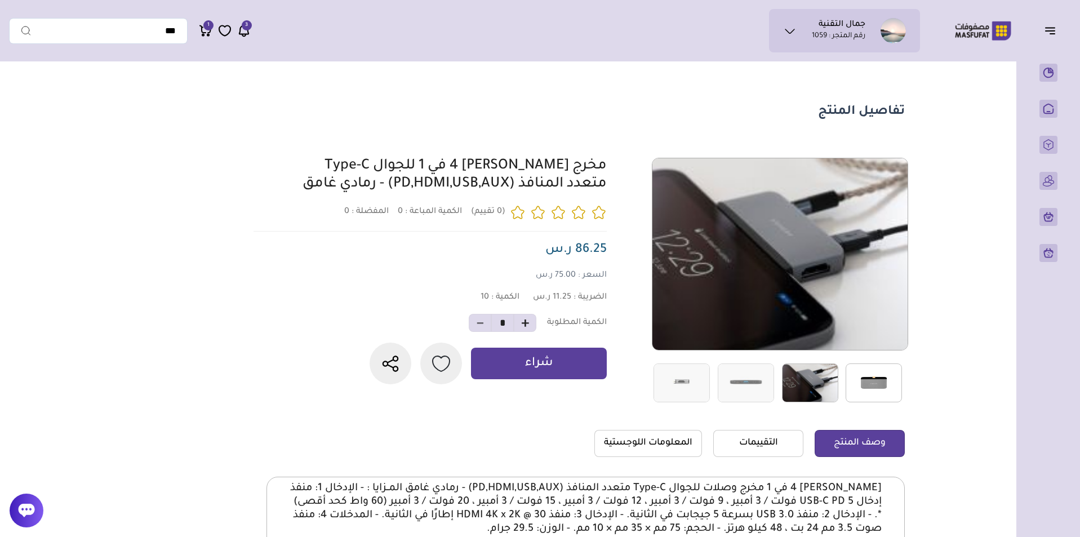
click at [867, 378] on img at bounding box center [874, 382] width 56 height 39
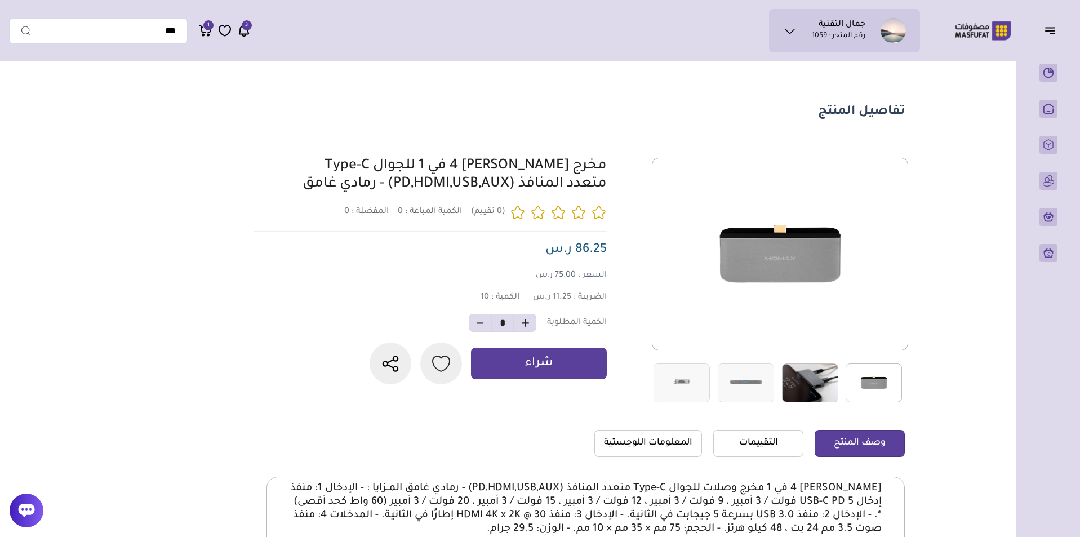
click at [824, 380] on img at bounding box center [810, 382] width 56 height 39
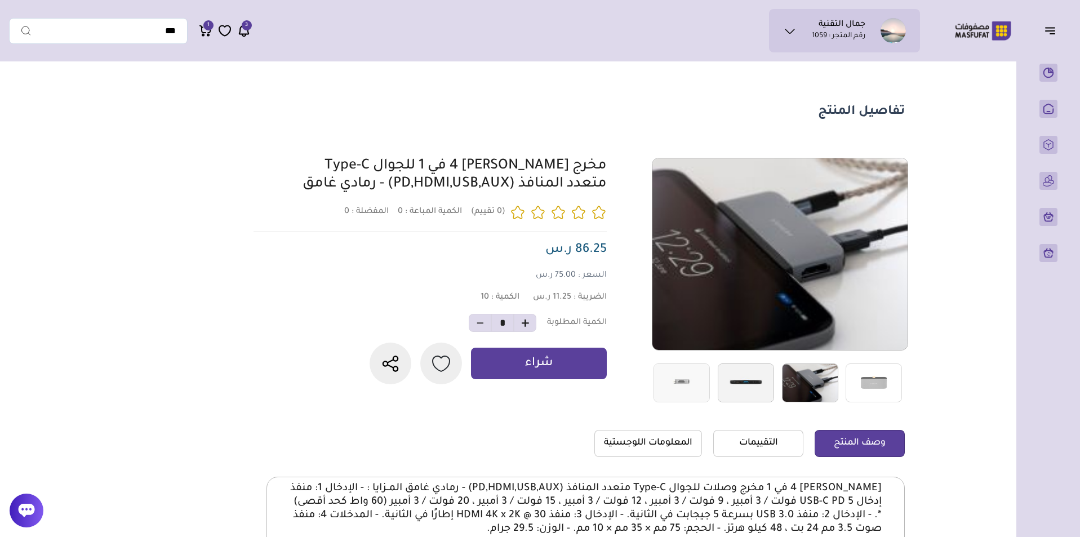
click at [760, 382] on img at bounding box center [746, 382] width 56 height 39
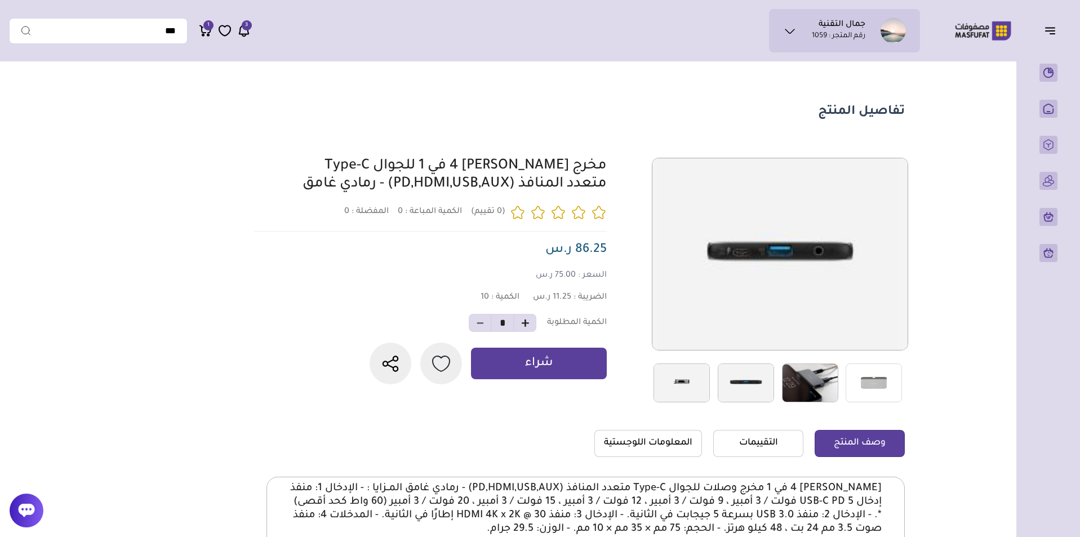
click at [698, 385] on img at bounding box center [682, 382] width 56 height 39
click at [738, 382] on img at bounding box center [746, 382] width 56 height 39
click at [817, 382] on img at bounding box center [810, 382] width 56 height 39
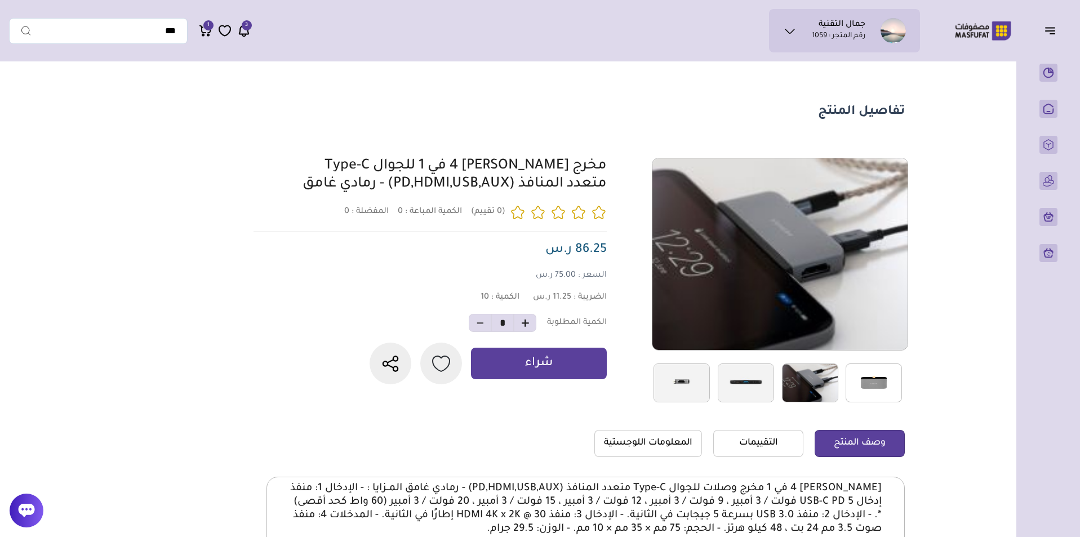
click at [875, 385] on img at bounding box center [874, 382] width 56 height 39
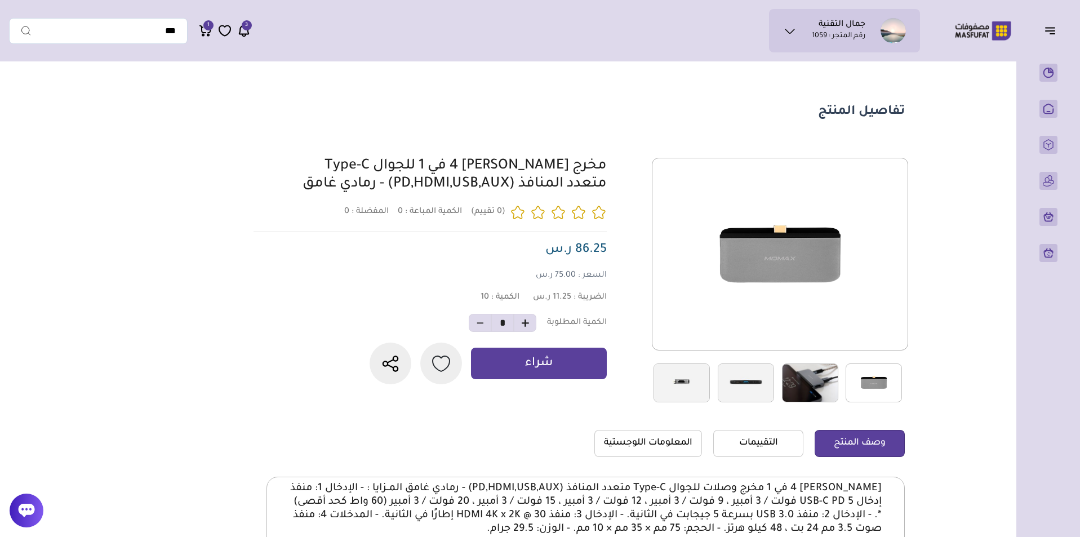
click at [814, 372] on img at bounding box center [810, 382] width 56 height 39
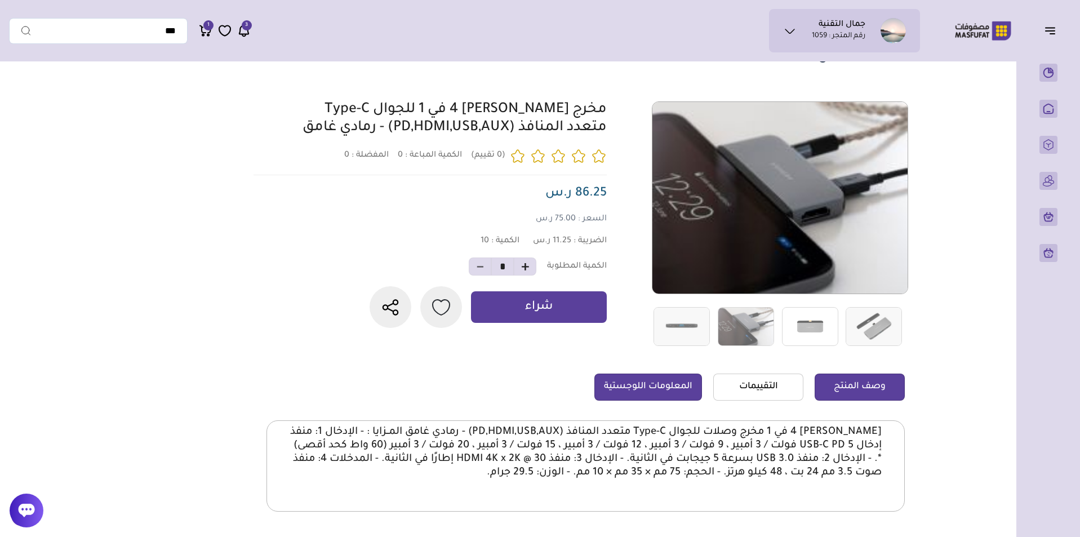
click at [650, 388] on link "المعلومات اللوجستية" at bounding box center [648, 387] width 108 height 27
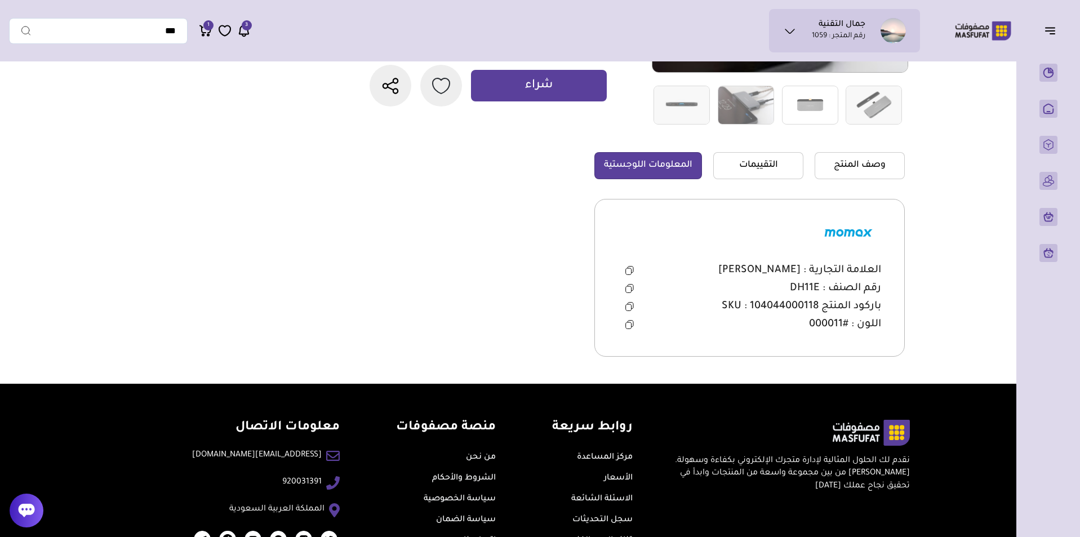
scroll to position [282, 0]
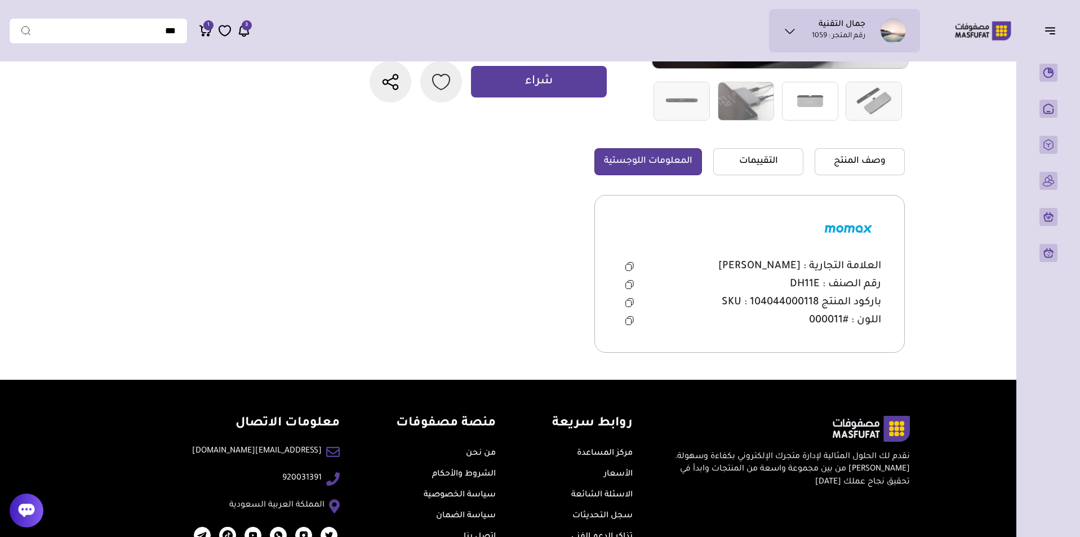
click at [628, 281] on icon at bounding box center [631, 283] width 6 height 6
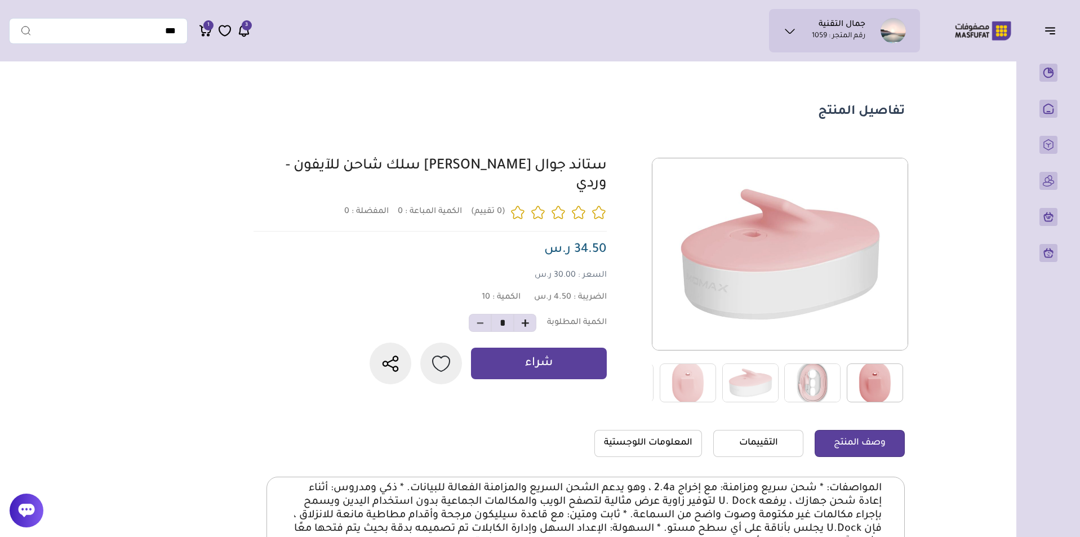
click at [900, 392] on img at bounding box center [875, 382] width 56 height 39
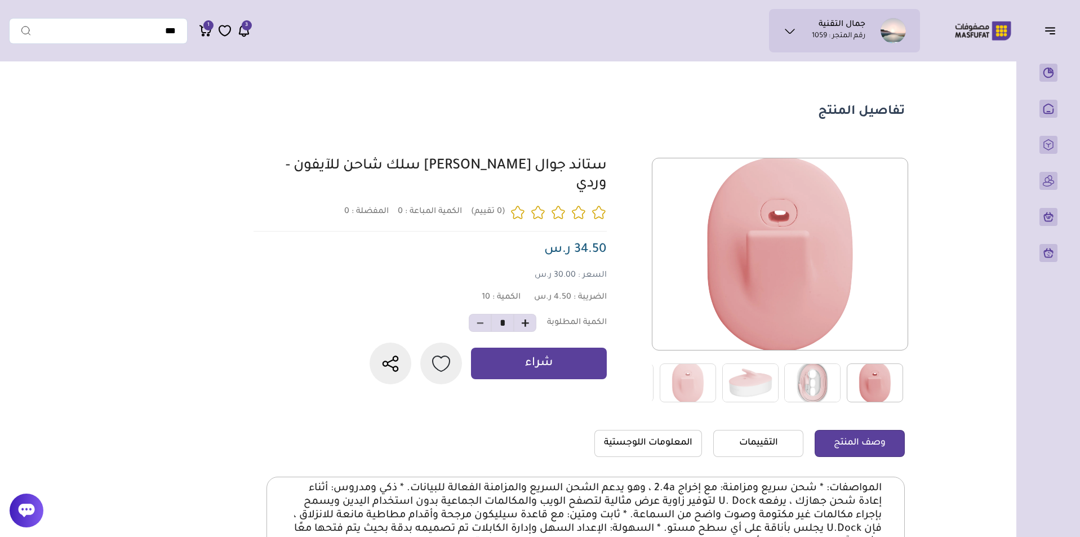
click at [798, 371] on img at bounding box center [812, 382] width 56 height 39
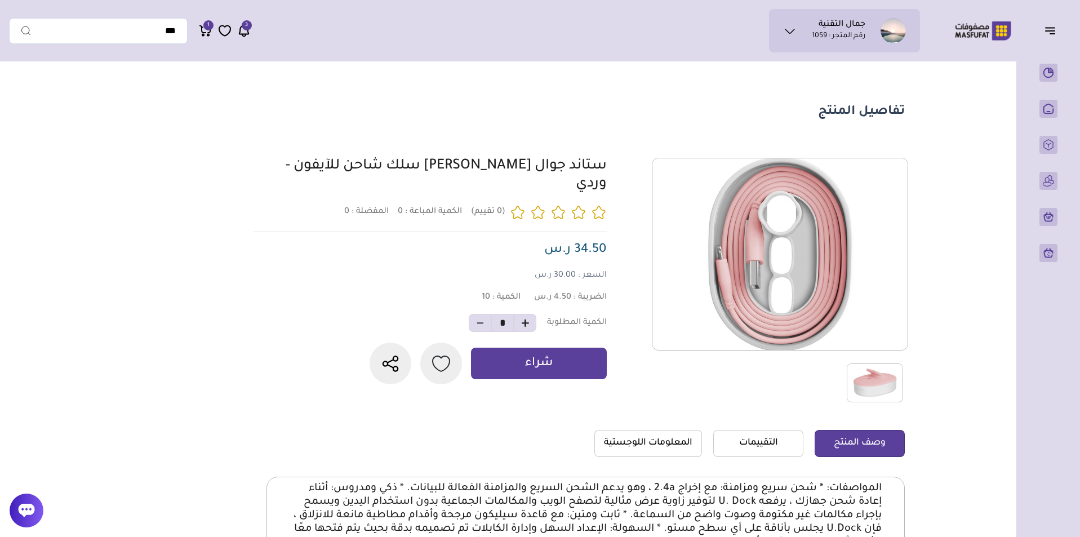
click at [857, 384] on img at bounding box center [875, 382] width 56 height 39
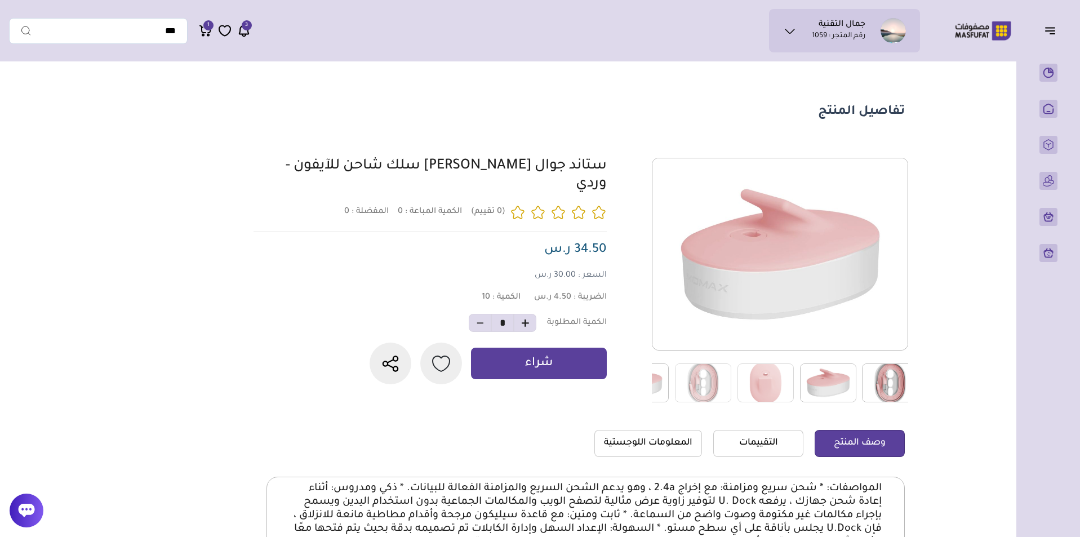
drag, startPoint x: 868, startPoint y: 382, endPoint x: 822, endPoint y: 380, distance: 46.8
click at [822, 380] on div at bounding box center [954, 383] width 687 height 40
click at [801, 378] on img at bounding box center [813, 382] width 56 height 39
click at [749, 380] on img at bounding box center [750, 382] width 56 height 39
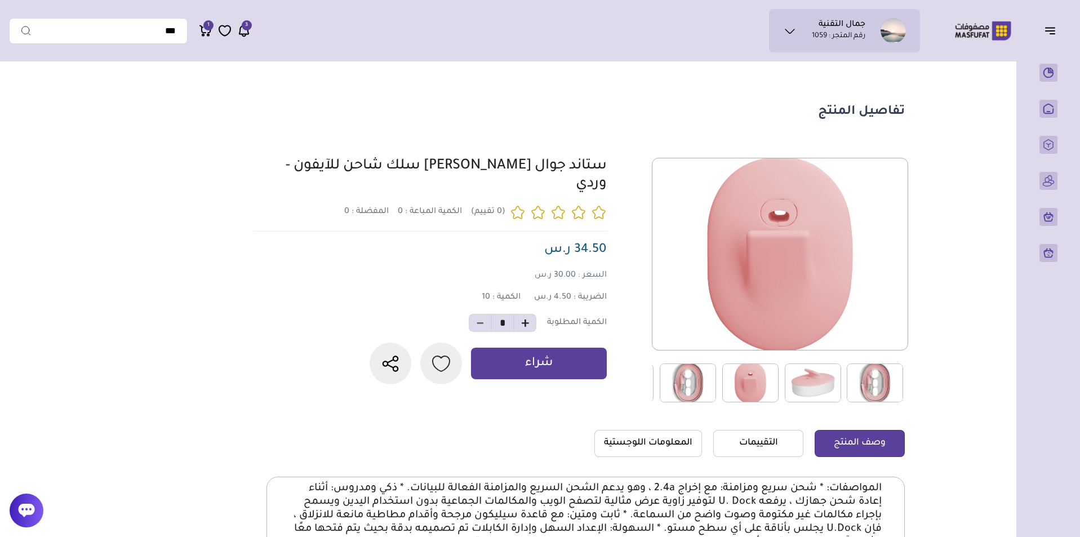
click at [715, 380] on img at bounding box center [688, 382] width 56 height 39
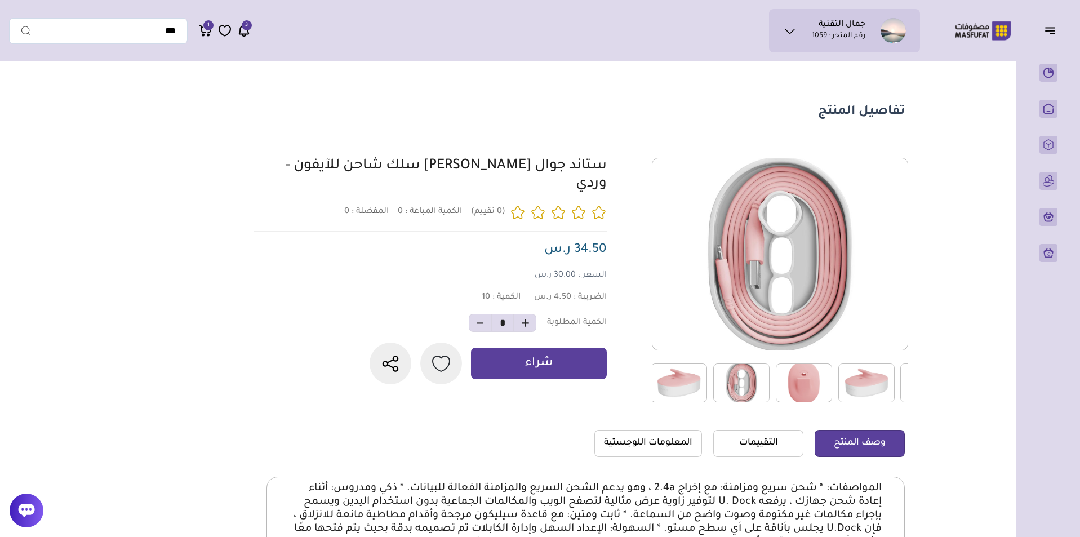
drag, startPoint x: 716, startPoint y: 381, endPoint x: 783, endPoint y: 383, distance: 67.1
click at [780, 383] on div at bounding box center [993, 383] width 687 height 40
click at [693, 378] on img at bounding box center [688, 382] width 56 height 39
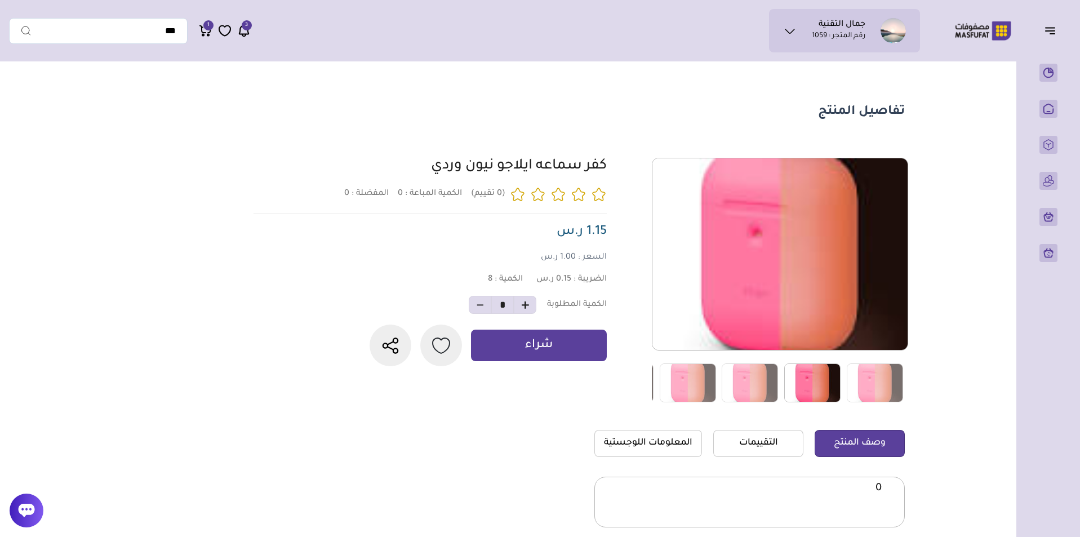
click at [825, 378] on img at bounding box center [812, 382] width 56 height 39
click at [773, 376] on img at bounding box center [750, 382] width 56 height 39
click at [721, 375] on link at bounding box center [687, 383] width 67 height 40
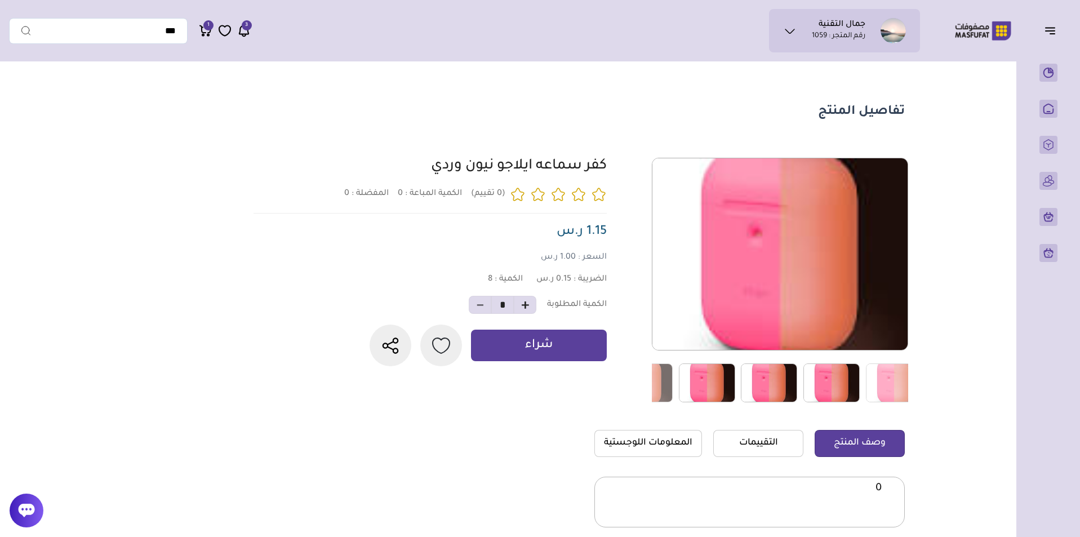
drag, startPoint x: 703, startPoint y: 376, endPoint x: 856, endPoint y: 365, distance: 154.2
click at [856, 365] on div at bounding box center [896, 383] width 562 height 40
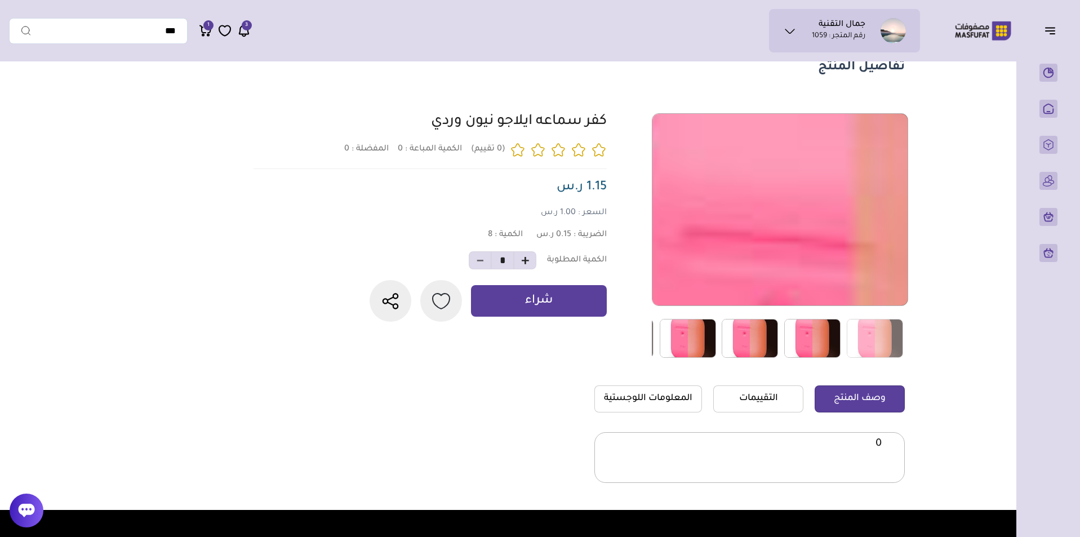
scroll to position [113, 0]
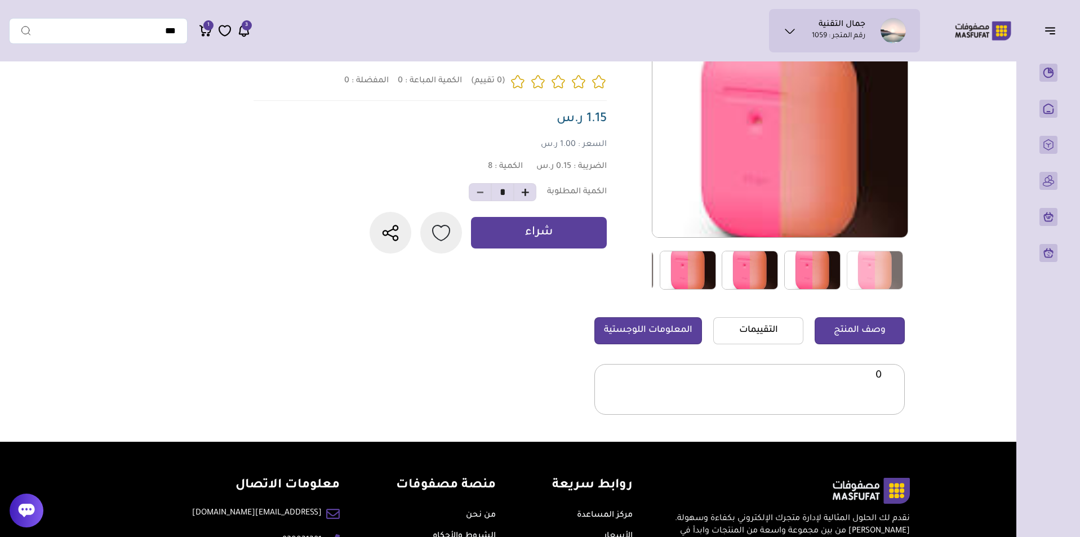
click at [665, 342] on link "المعلومات اللوجستية" at bounding box center [648, 330] width 108 height 27
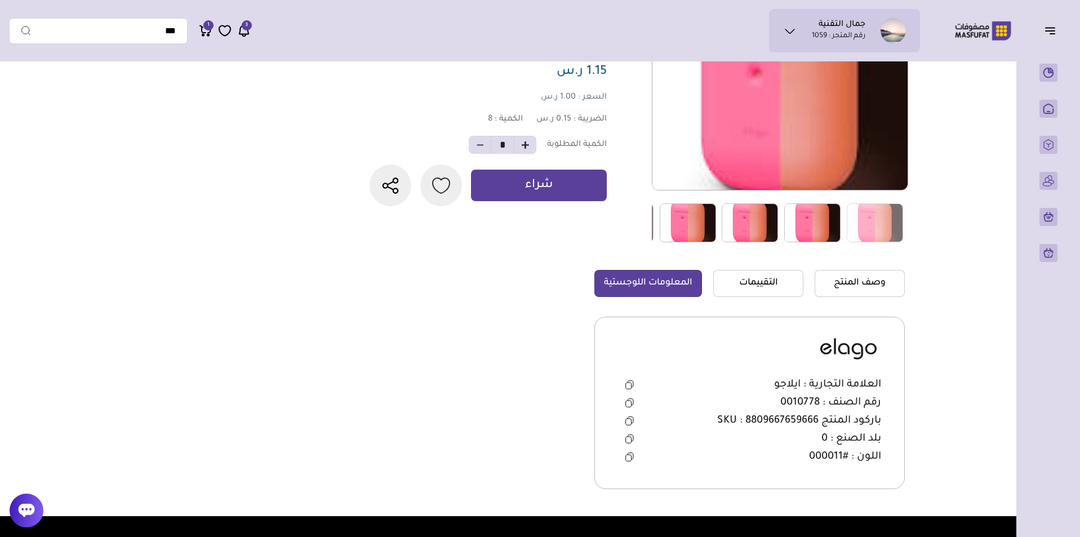
scroll to position [225, 0]
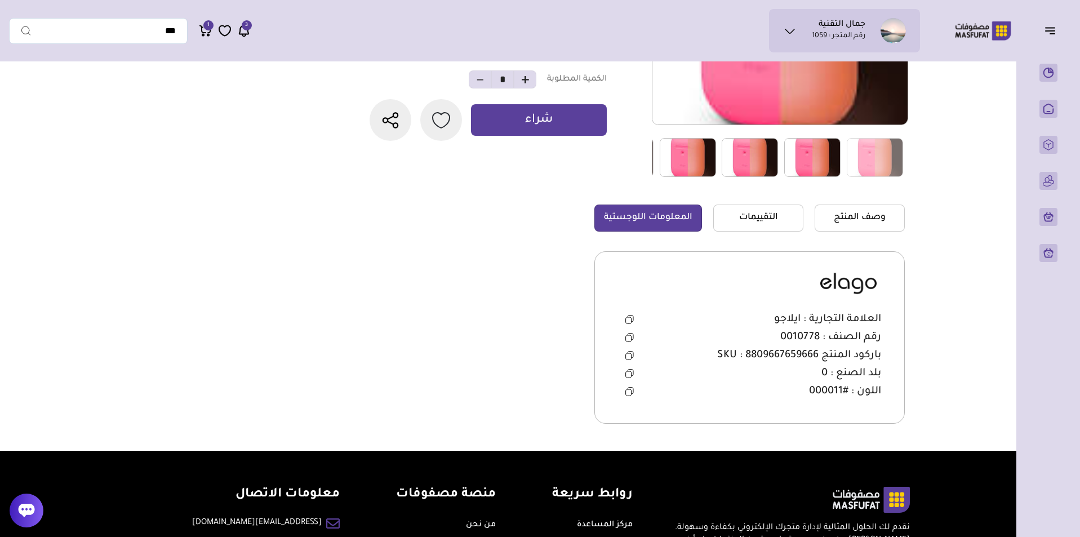
click at [631, 334] on icon at bounding box center [629, 337] width 8 height 9
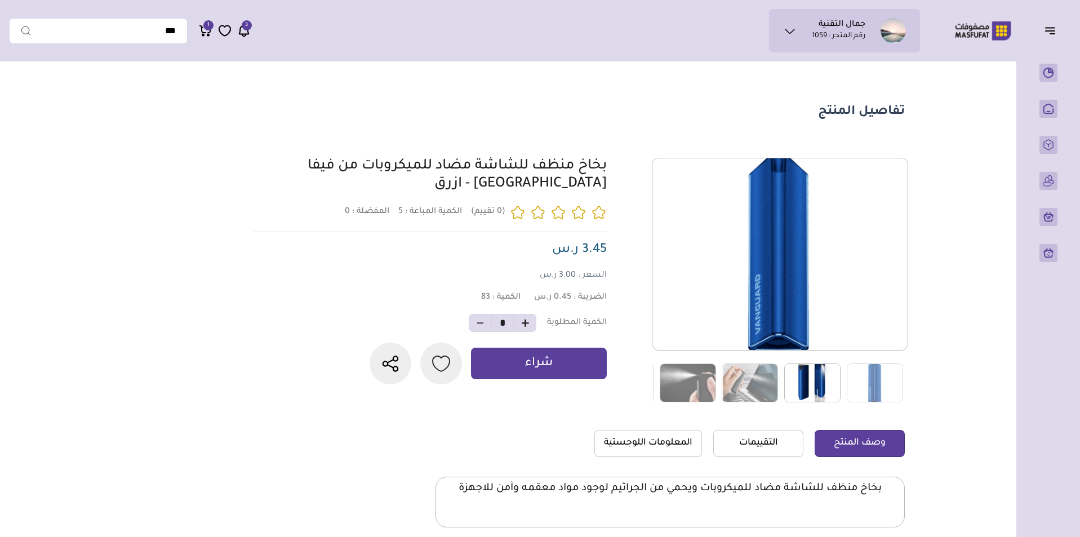
click at [813, 387] on img at bounding box center [812, 382] width 56 height 39
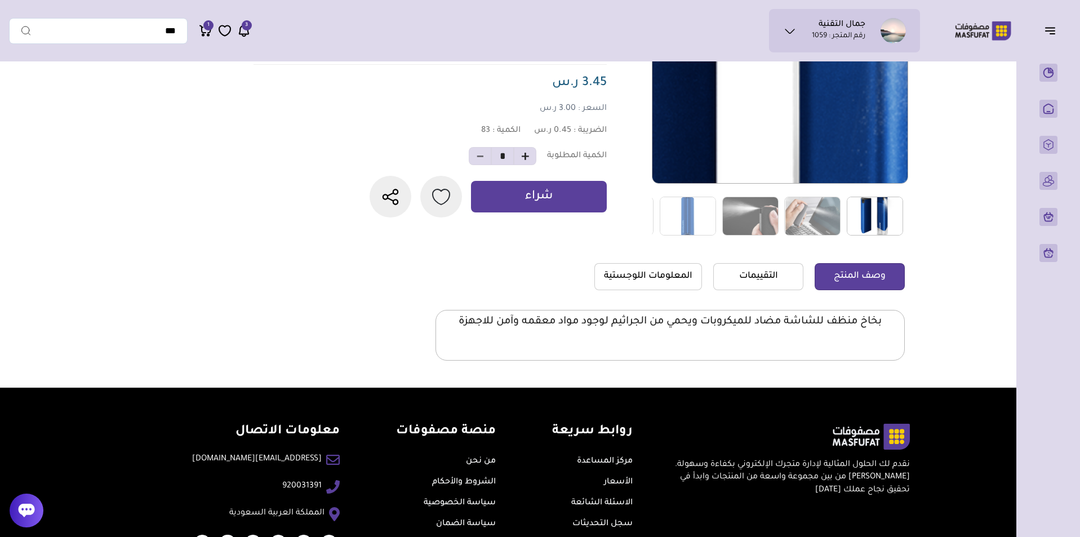
scroll to position [169, 0]
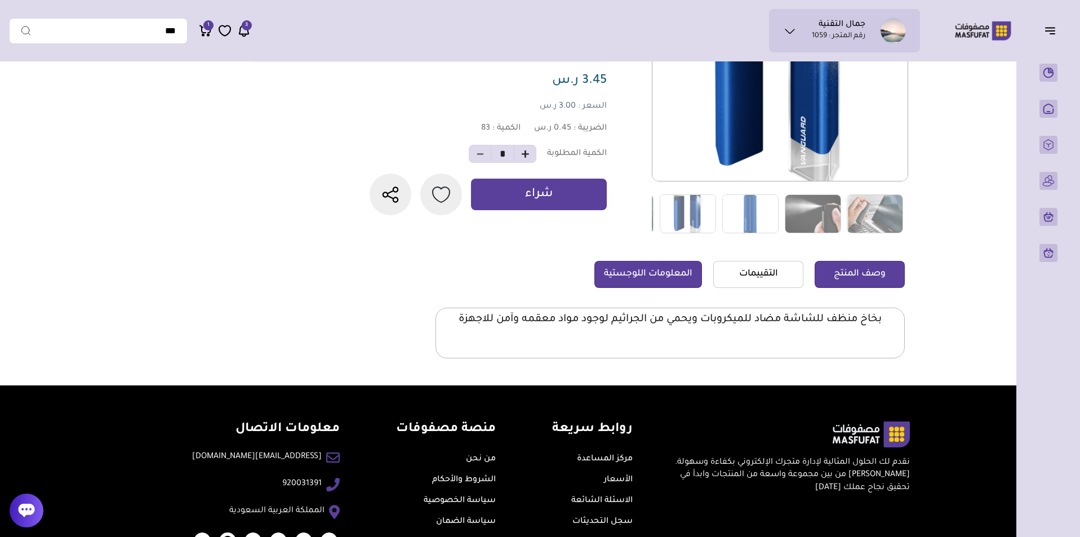
click at [636, 277] on link "المعلومات اللوجستية" at bounding box center [648, 274] width 108 height 27
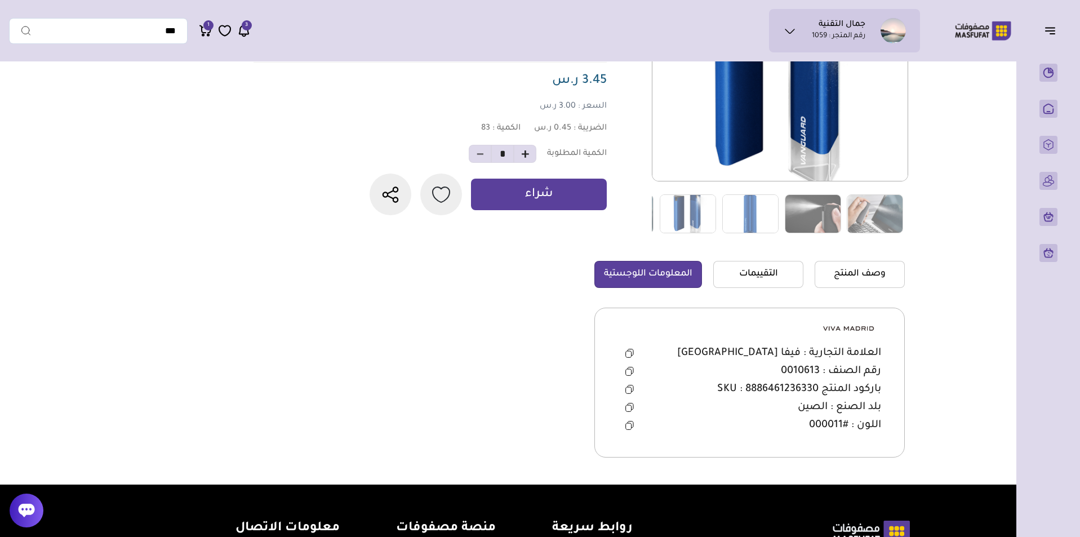
click at [631, 371] on icon at bounding box center [629, 371] width 8 height 9
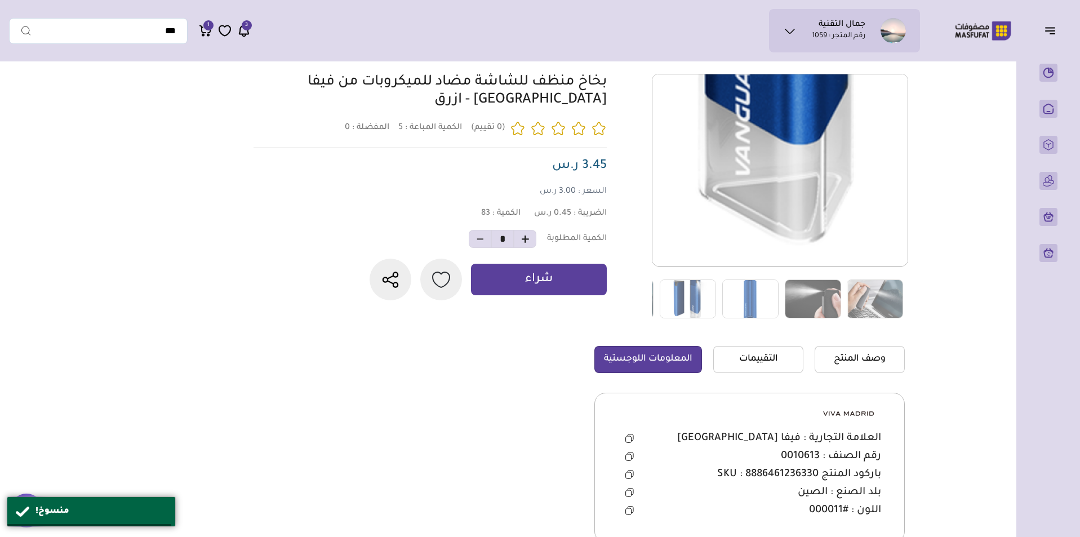
scroll to position [0, 0]
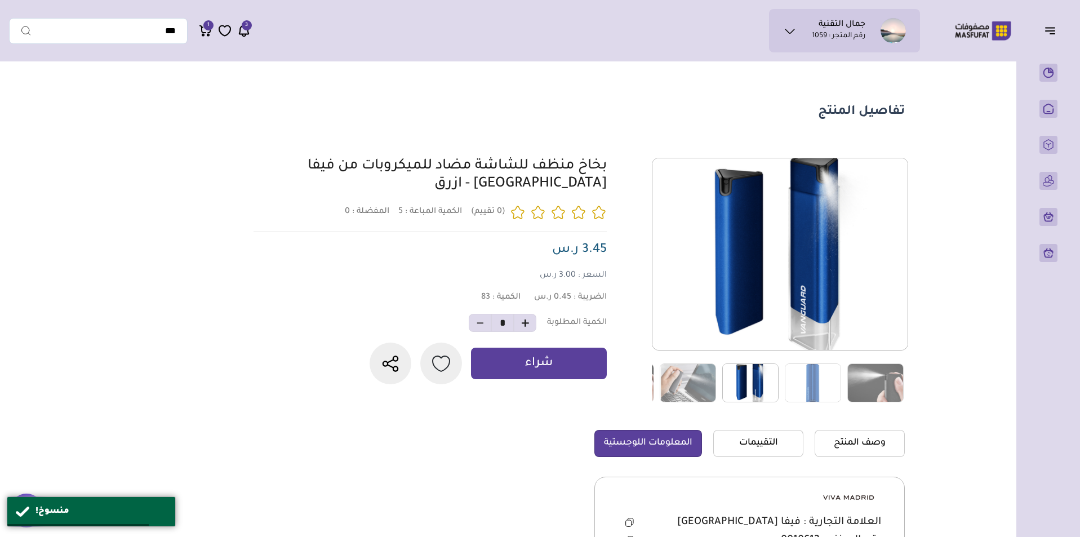
click at [758, 390] on img at bounding box center [750, 382] width 56 height 39
click at [834, 381] on img at bounding box center [813, 382] width 56 height 39
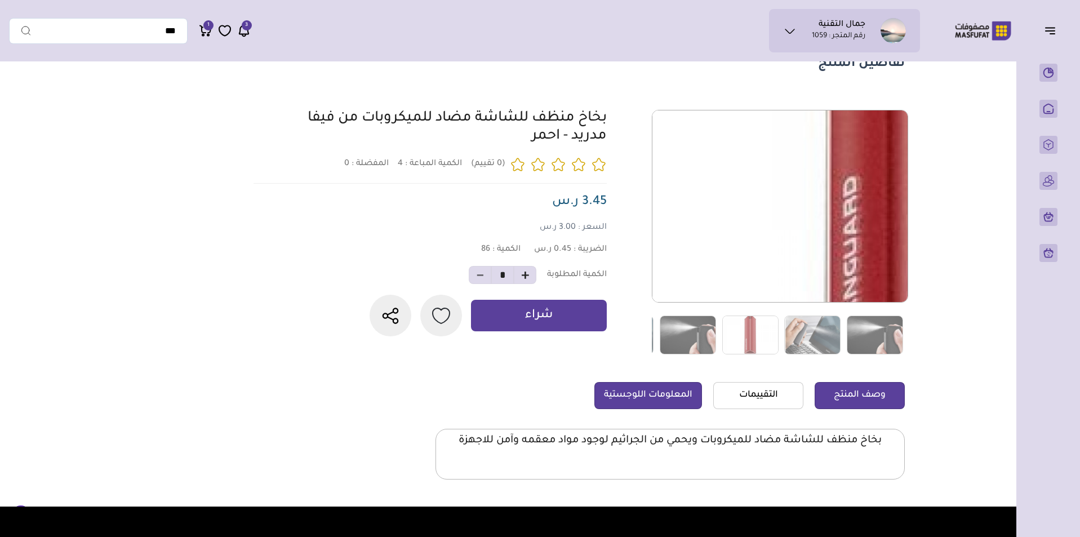
scroll to position [113, 0]
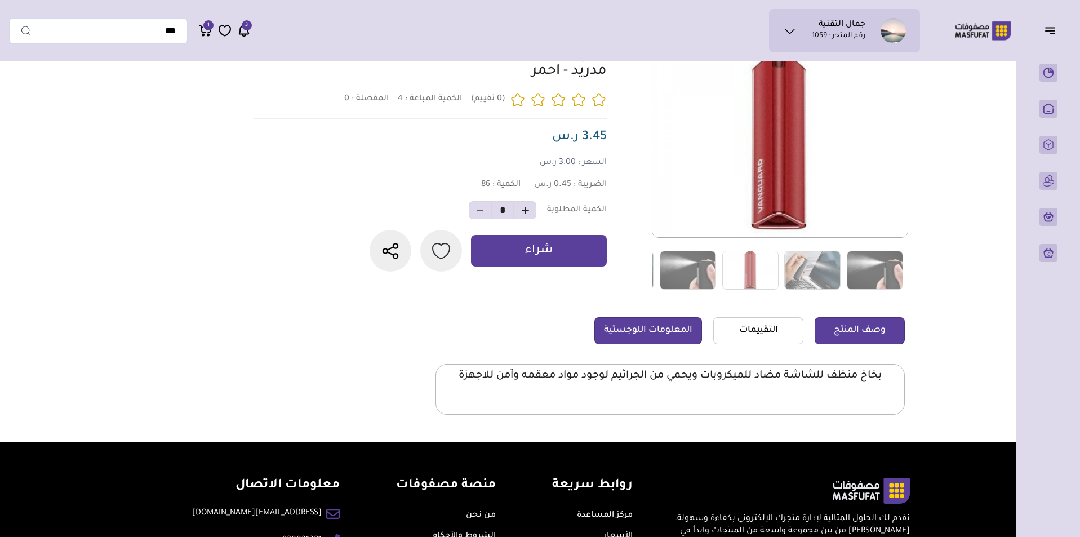
click at [681, 330] on link "المعلومات اللوجستية" at bounding box center [648, 330] width 108 height 27
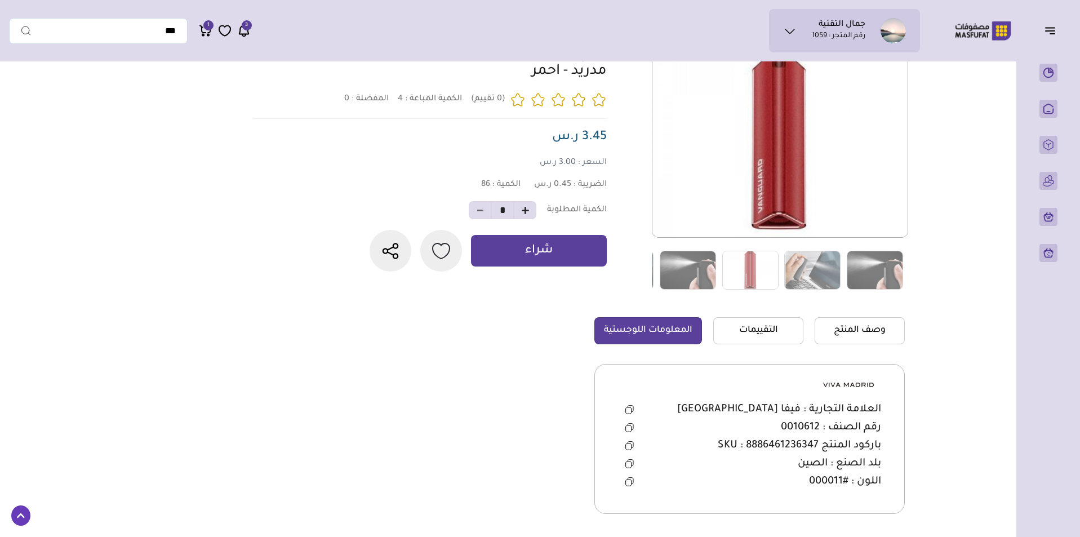
click at [631, 425] on icon at bounding box center [629, 427] width 8 height 9
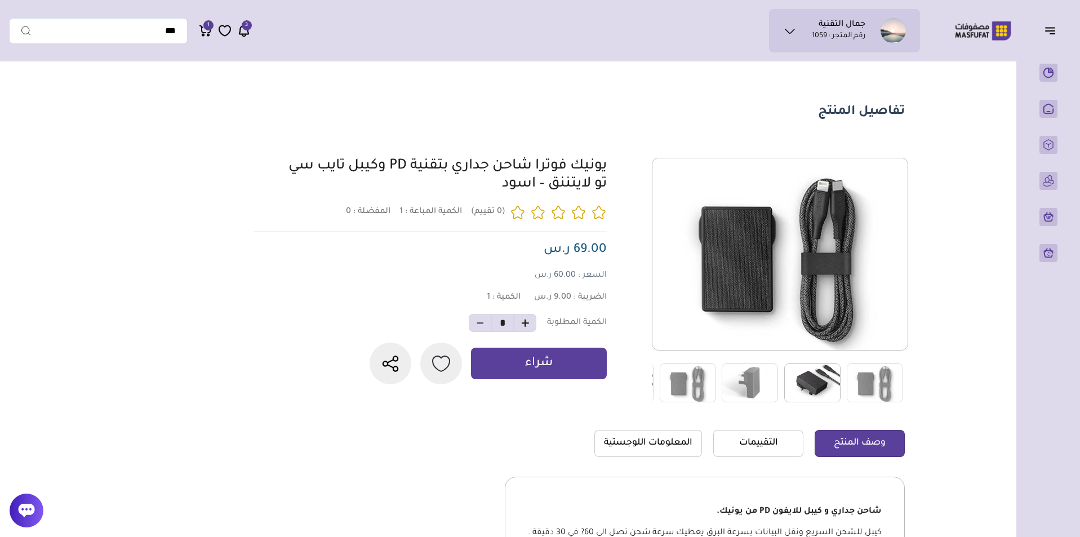
click at [809, 394] on img at bounding box center [812, 382] width 56 height 39
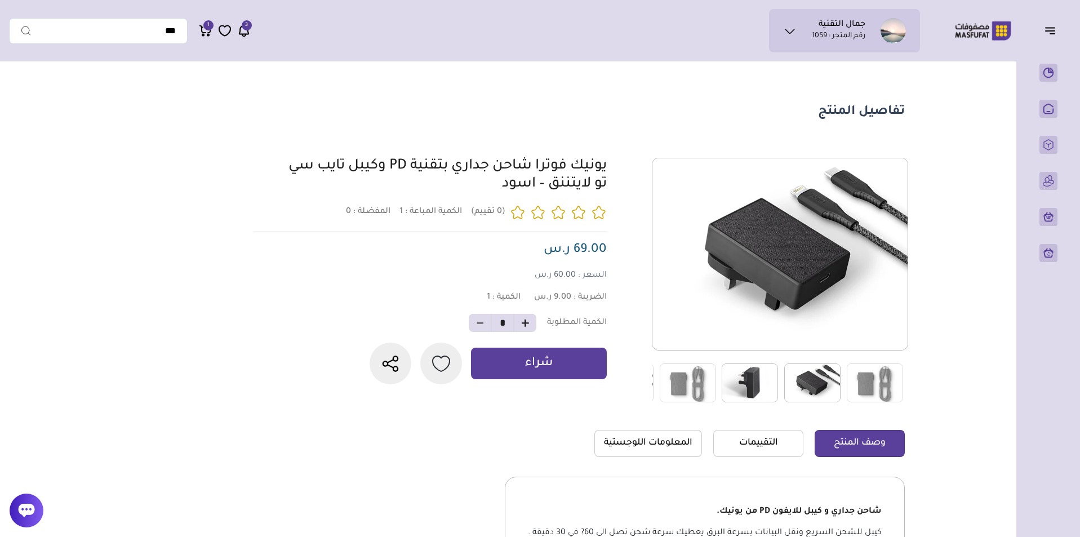
click at [772, 385] on img at bounding box center [750, 382] width 56 height 39
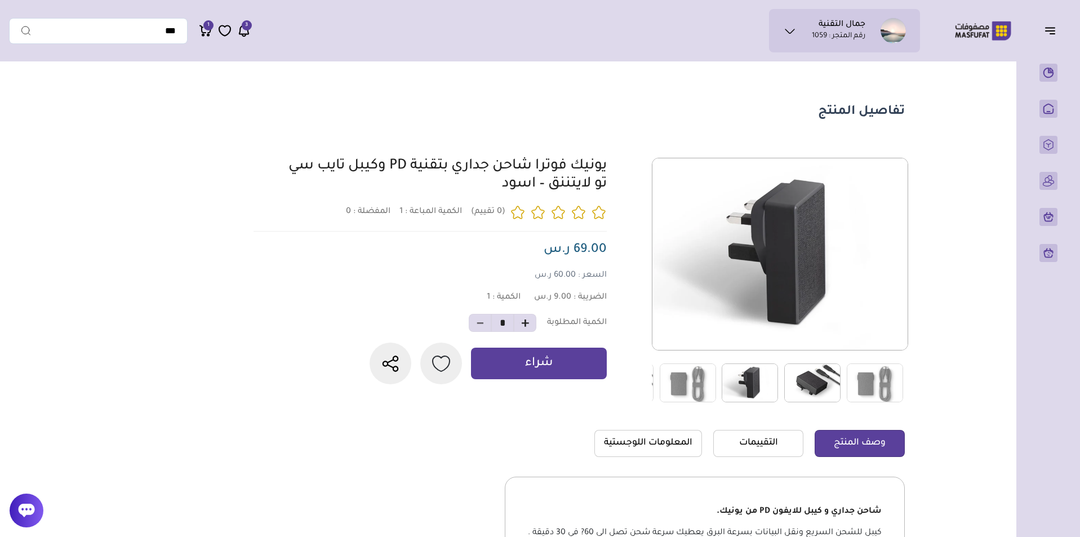
click at [800, 380] on img at bounding box center [812, 382] width 56 height 39
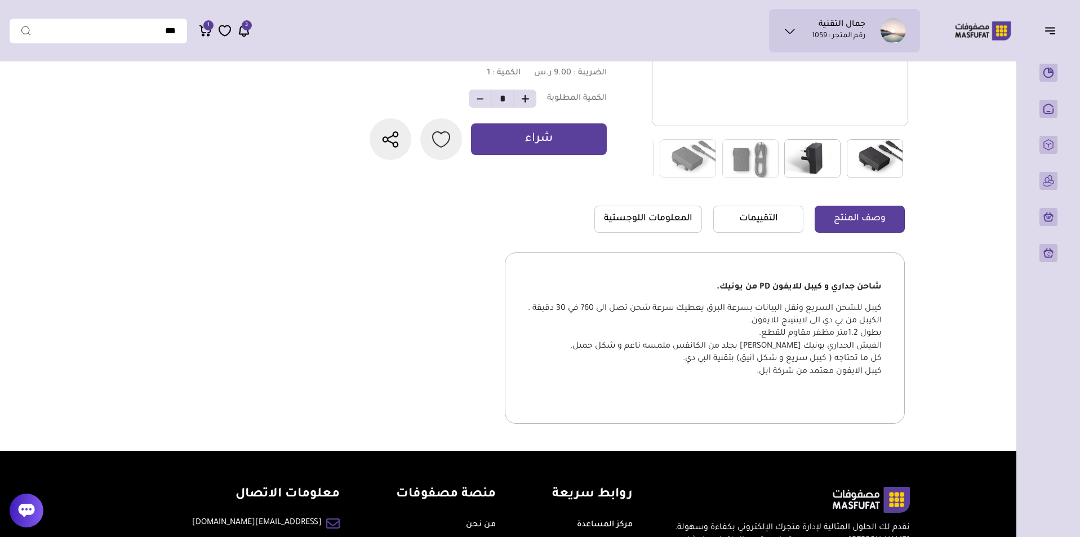
scroll to position [225, 0]
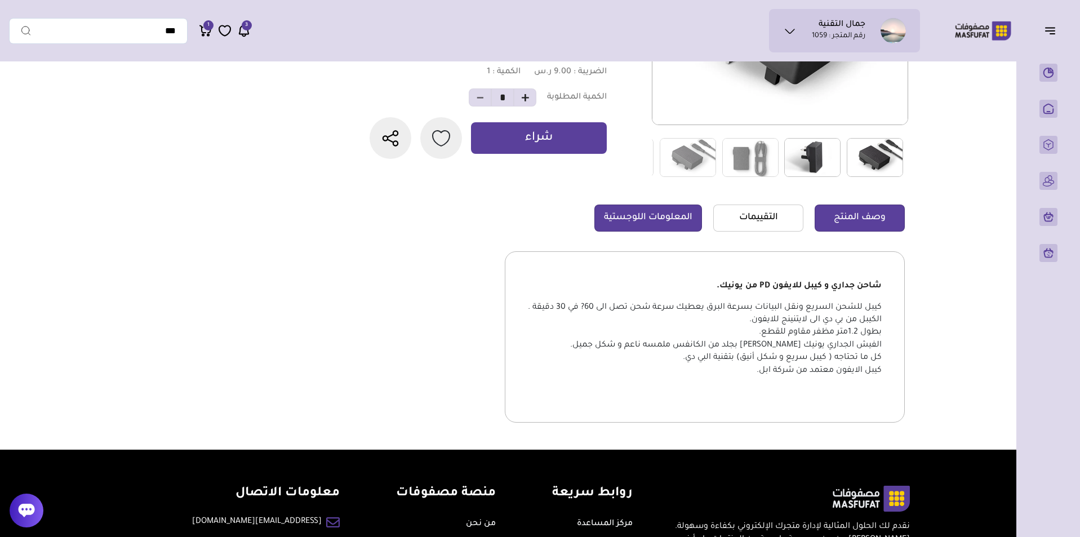
click at [652, 219] on link "المعلومات اللوجستية" at bounding box center [648, 218] width 108 height 27
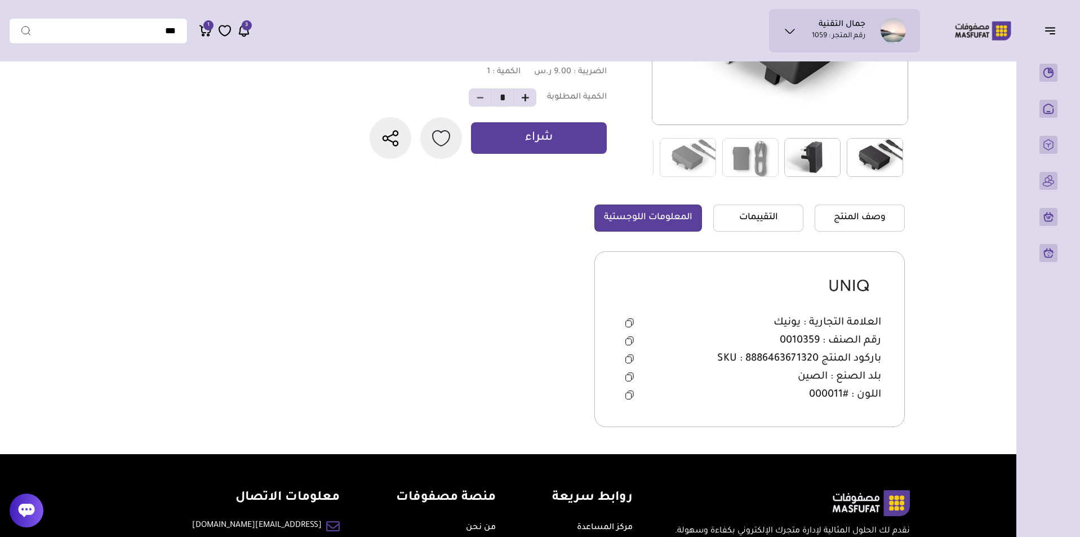
click at [631, 335] on button at bounding box center [629, 340] width 23 height 17
click at [987, 225] on main "تفاصيل المنتج 1 0 1 *" at bounding box center [540, 148] width 1062 height 612
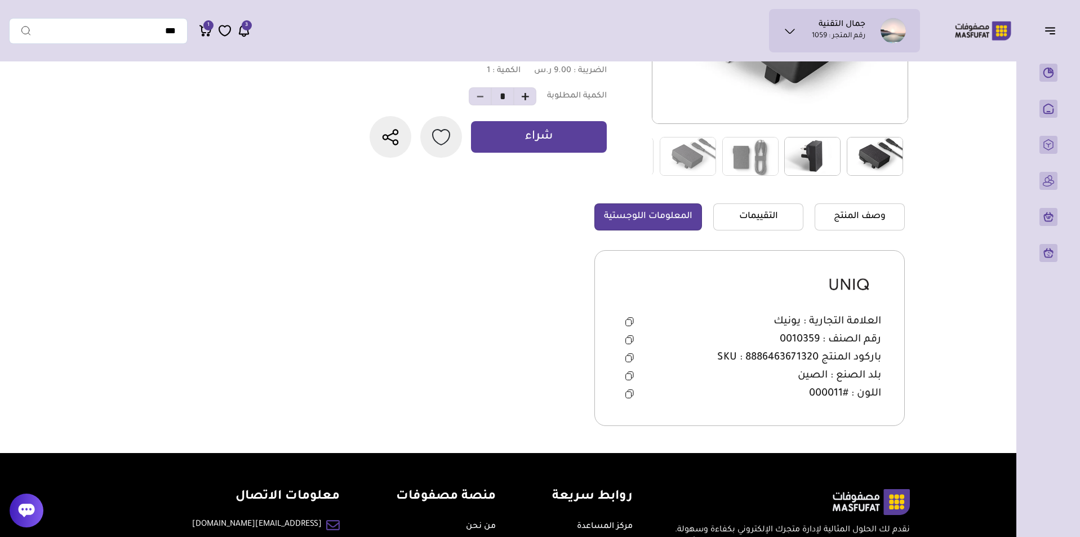
scroll to position [282, 0]
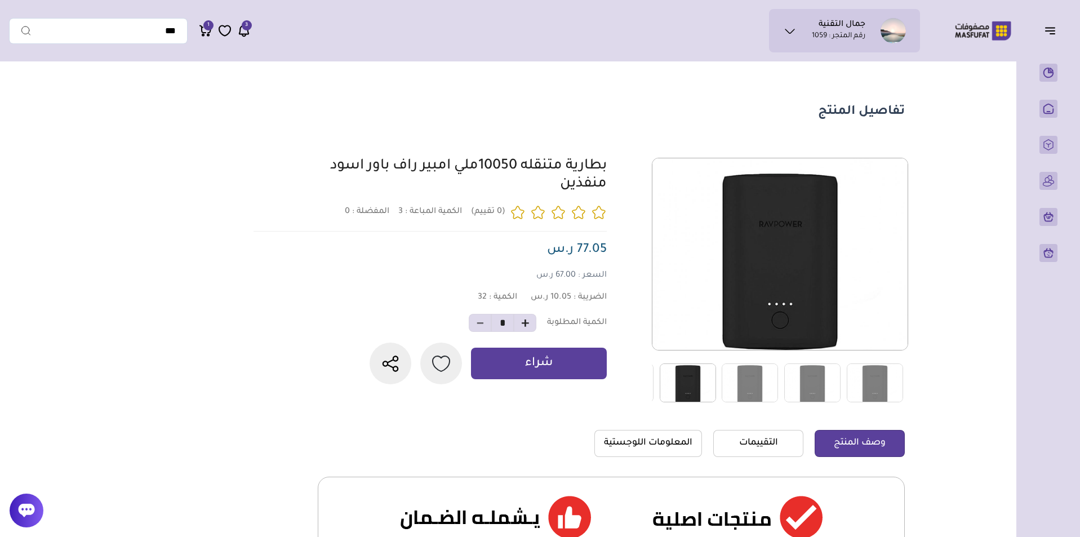
click at [705, 378] on img at bounding box center [688, 382] width 56 height 39
click at [738, 377] on img at bounding box center [750, 382] width 56 height 39
click at [787, 377] on img at bounding box center [812, 382] width 56 height 39
click at [850, 378] on img at bounding box center [875, 382] width 56 height 39
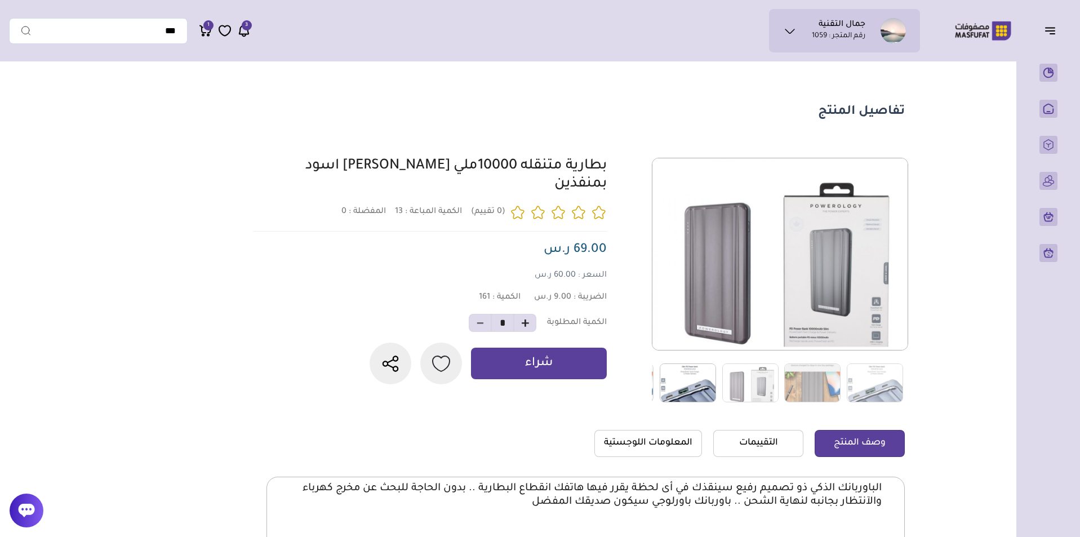
click at [702, 376] on img at bounding box center [688, 382] width 56 height 39
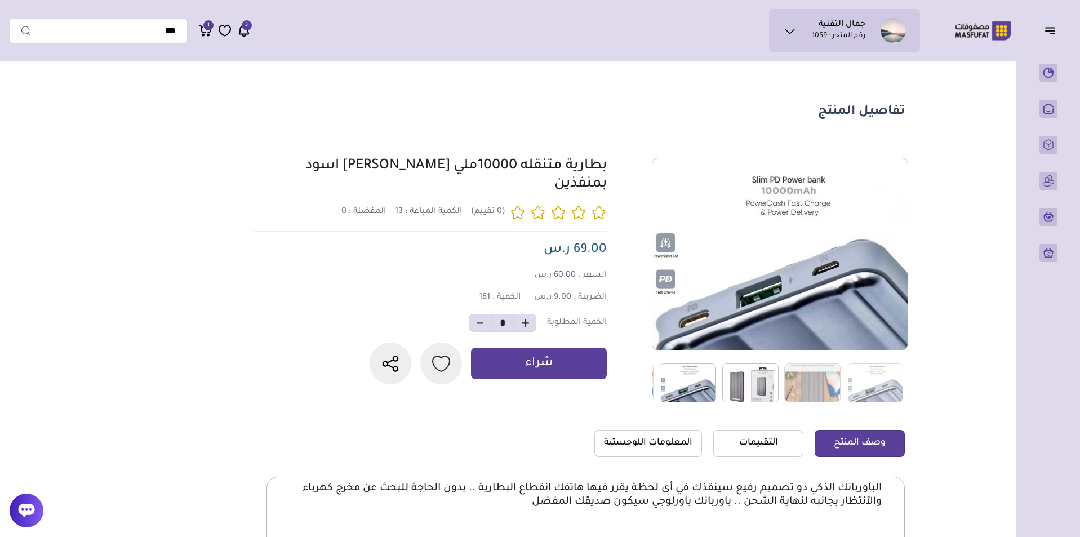
click at [762, 379] on img at bounding box center [750, 382] width 56 height 39
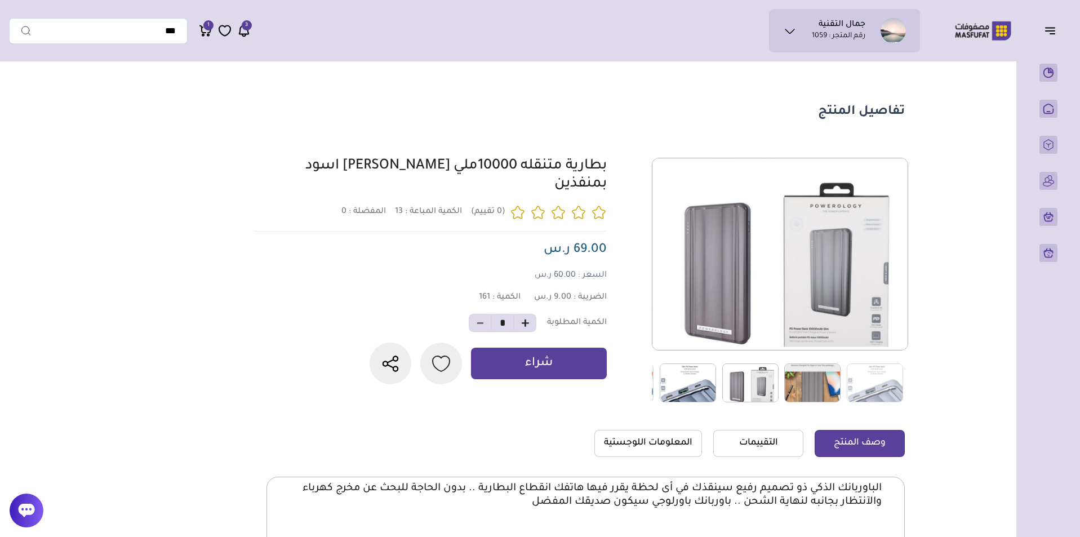
click at [816, 381] on img at bounding box center [812, 382] width 56 height 39
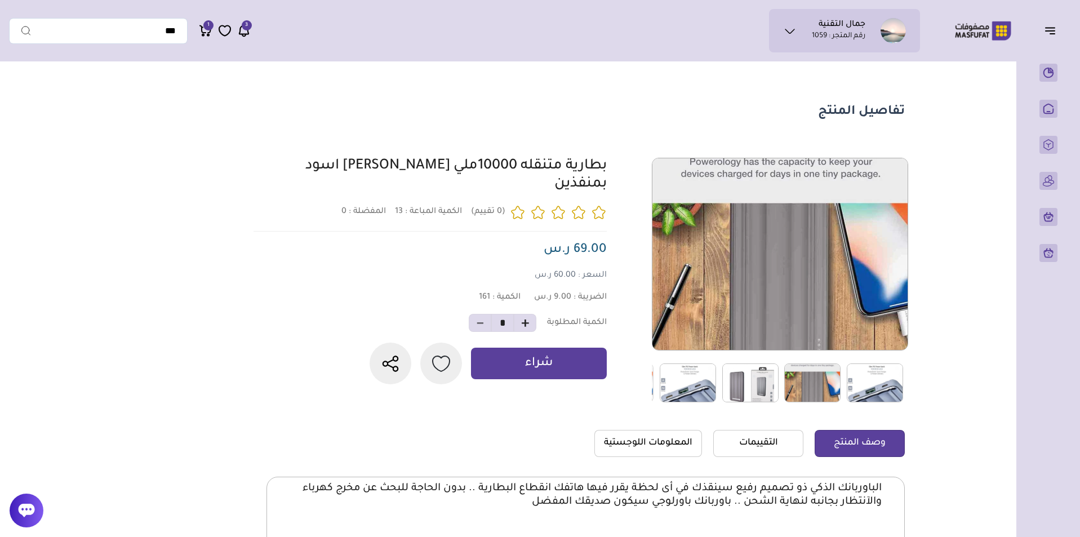
click at [856, 384] on img at bounding box center [875, 382] width 56 height 39
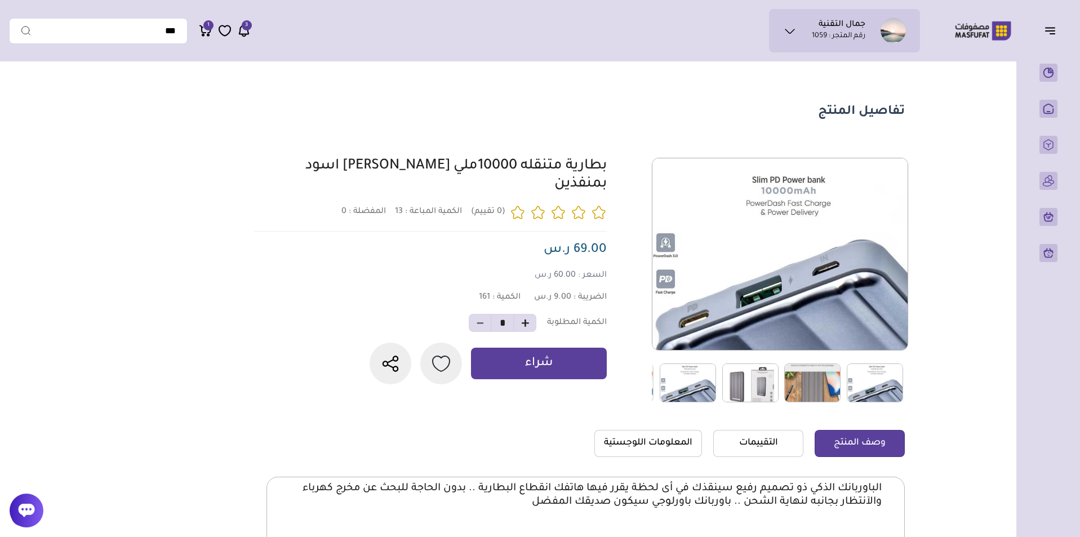
scroll to position [56, 0]
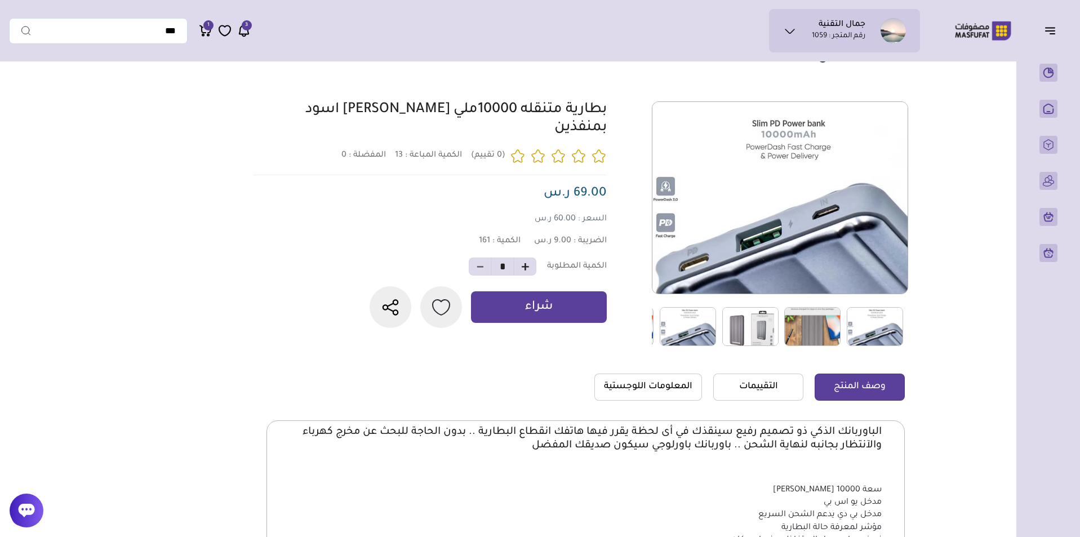
click at [677, 333] on img at bounding box center [688, 326] width 56 height 39
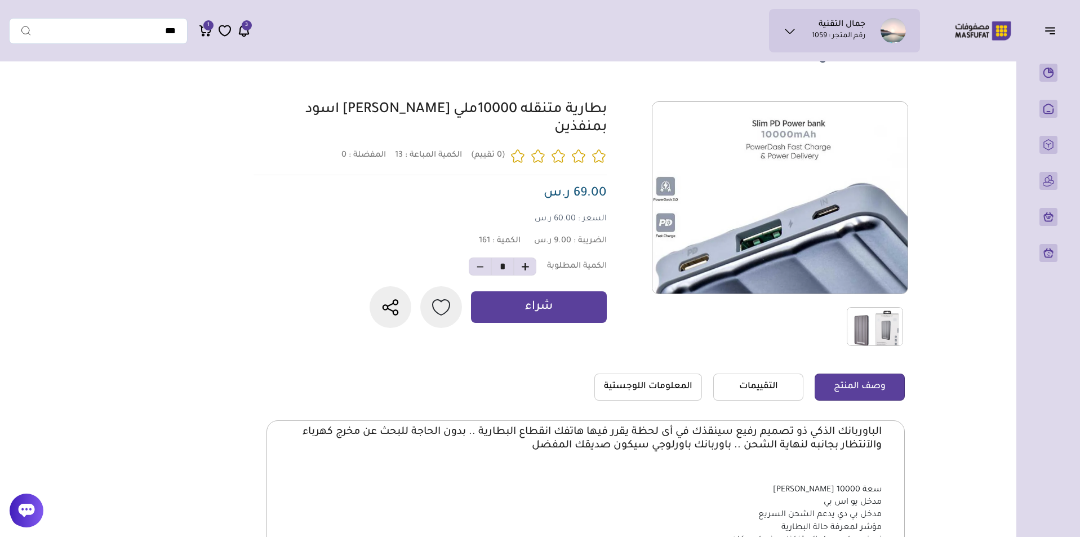
click at [864, 322] on img at bounding box center [875, 326] width 56 height 39
